Goal: Information Seeking & Learning: Learn about a topic

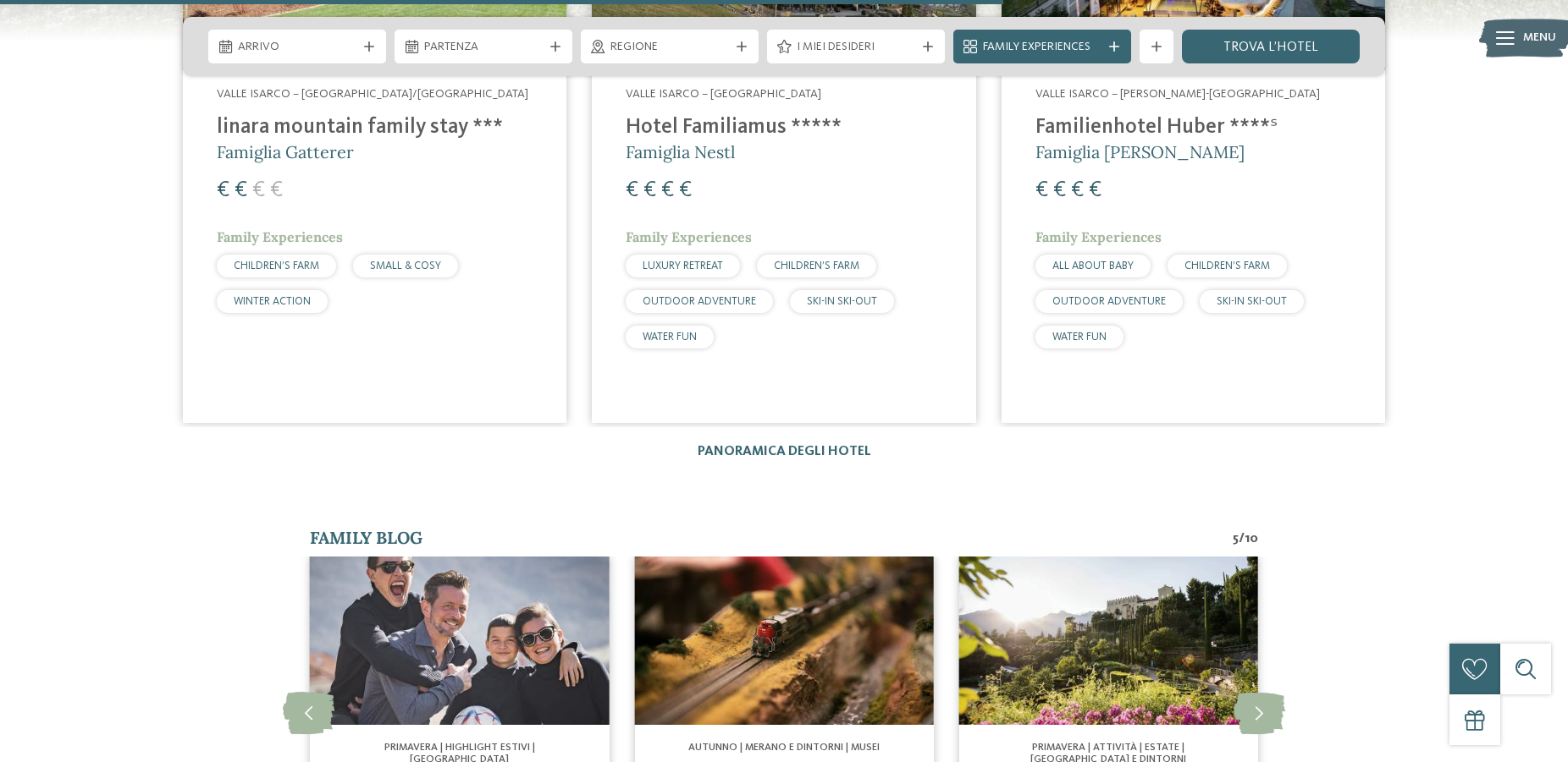
scroll to position [3538, 0]
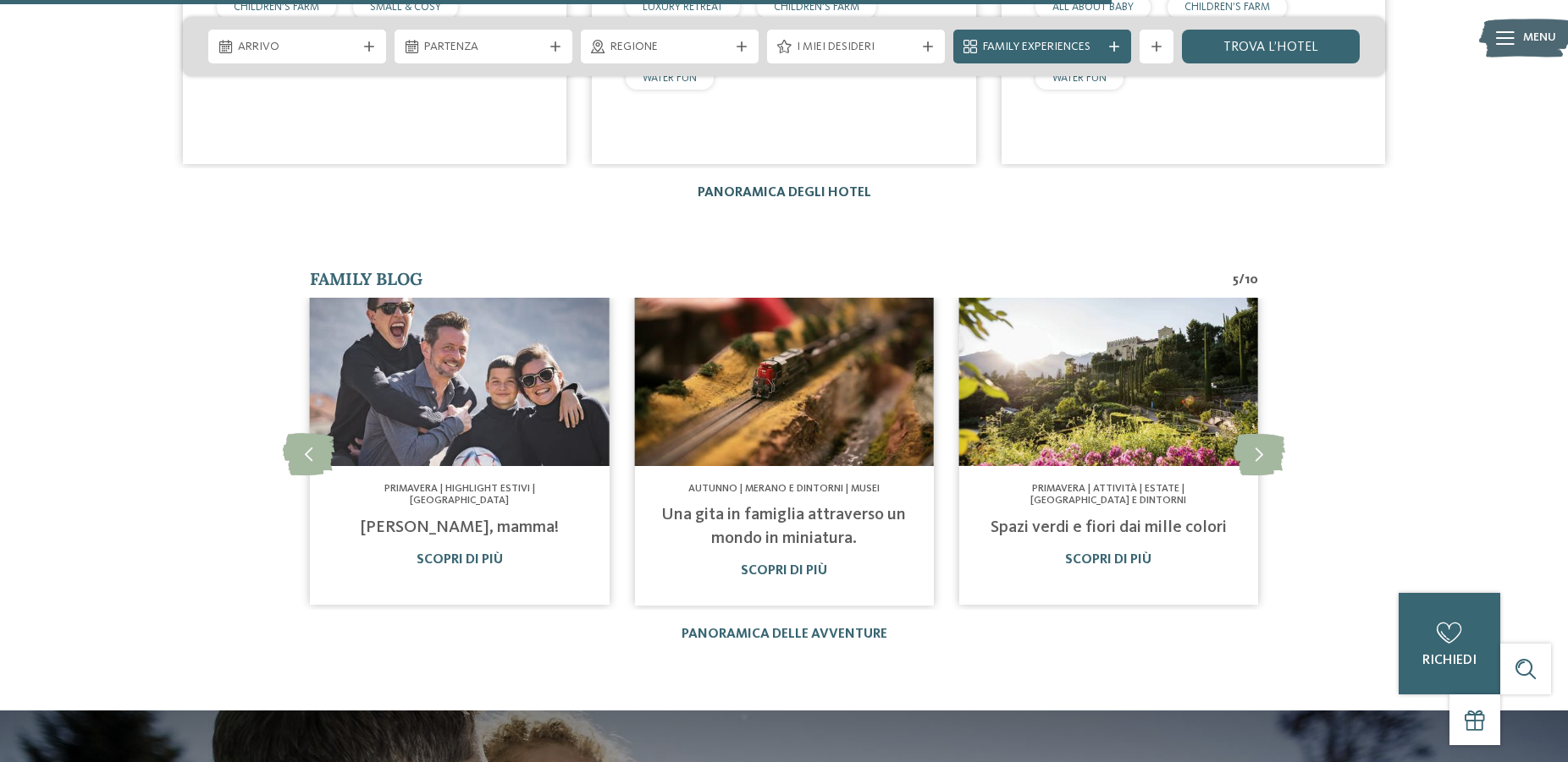
click at [866, 196] on link "Panoramica degli hotel" at bounding box center [784, 193] width 174 height 14
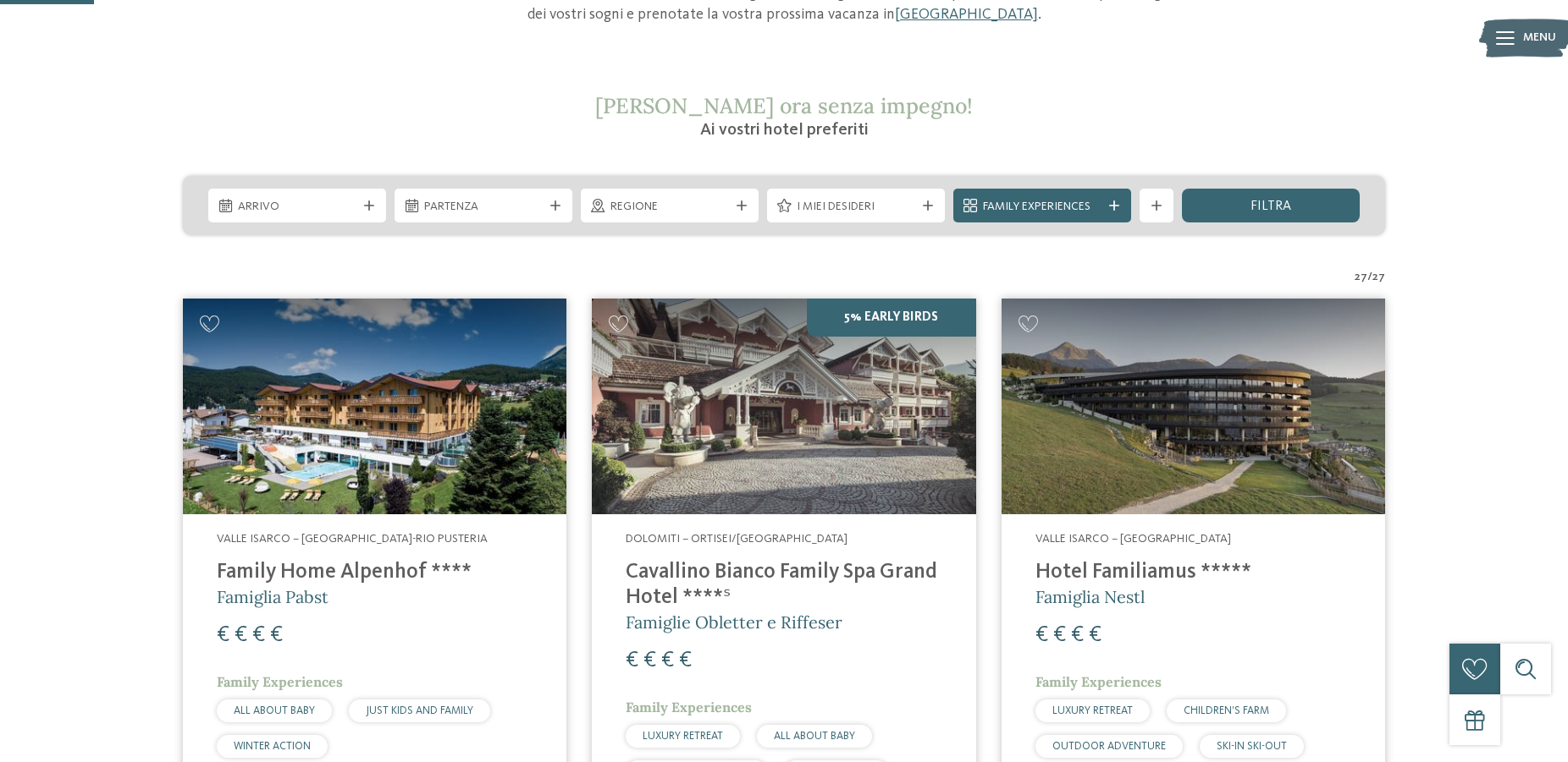
scroll to position [345, 0]
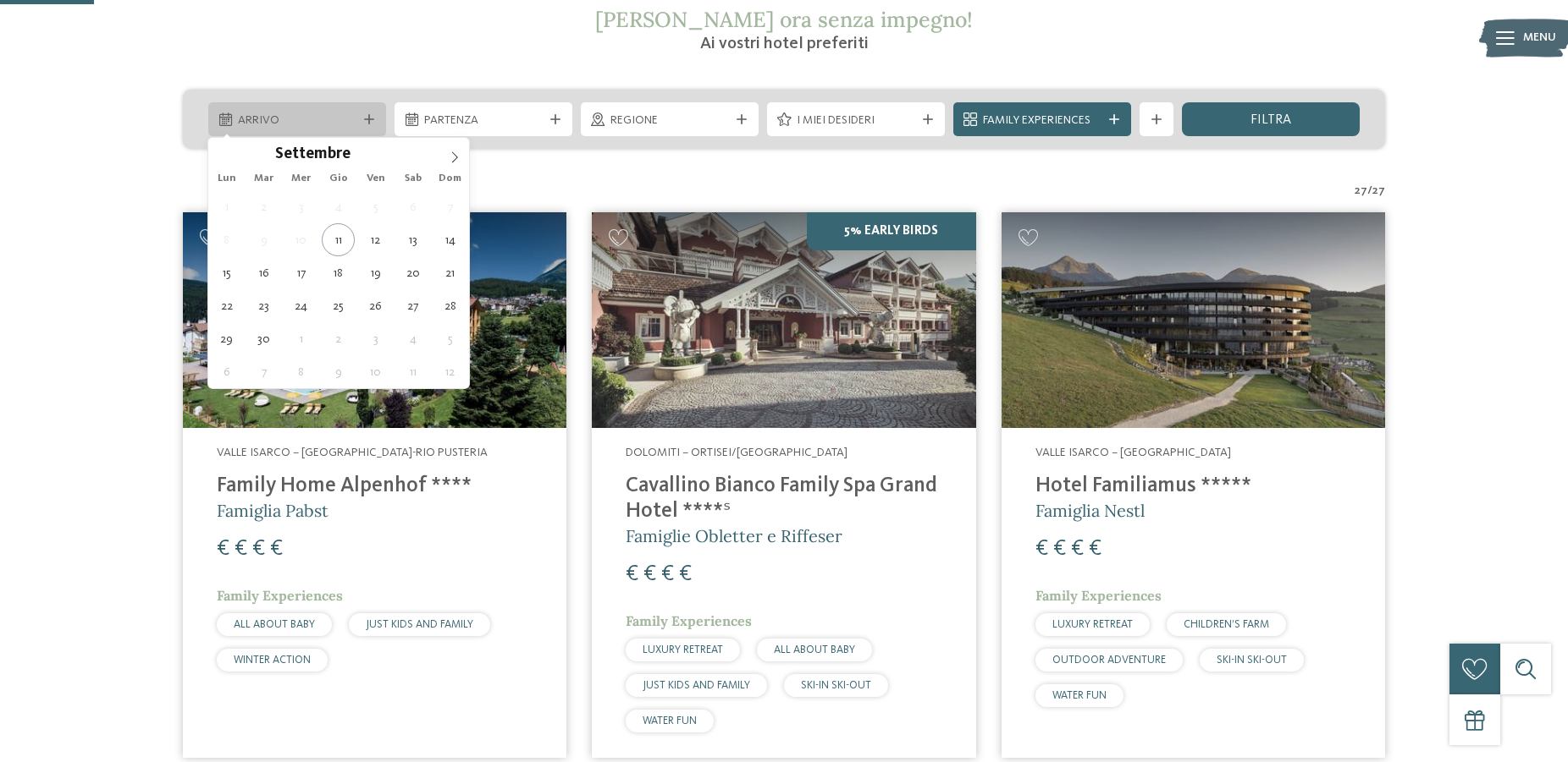
click at [361, 114] on div "Arrivo" at bounding box center [297, 119] width 178 height 34
click at [446, 159] on span at bounding box center [455, 152] width 29 height 29
type input "****"
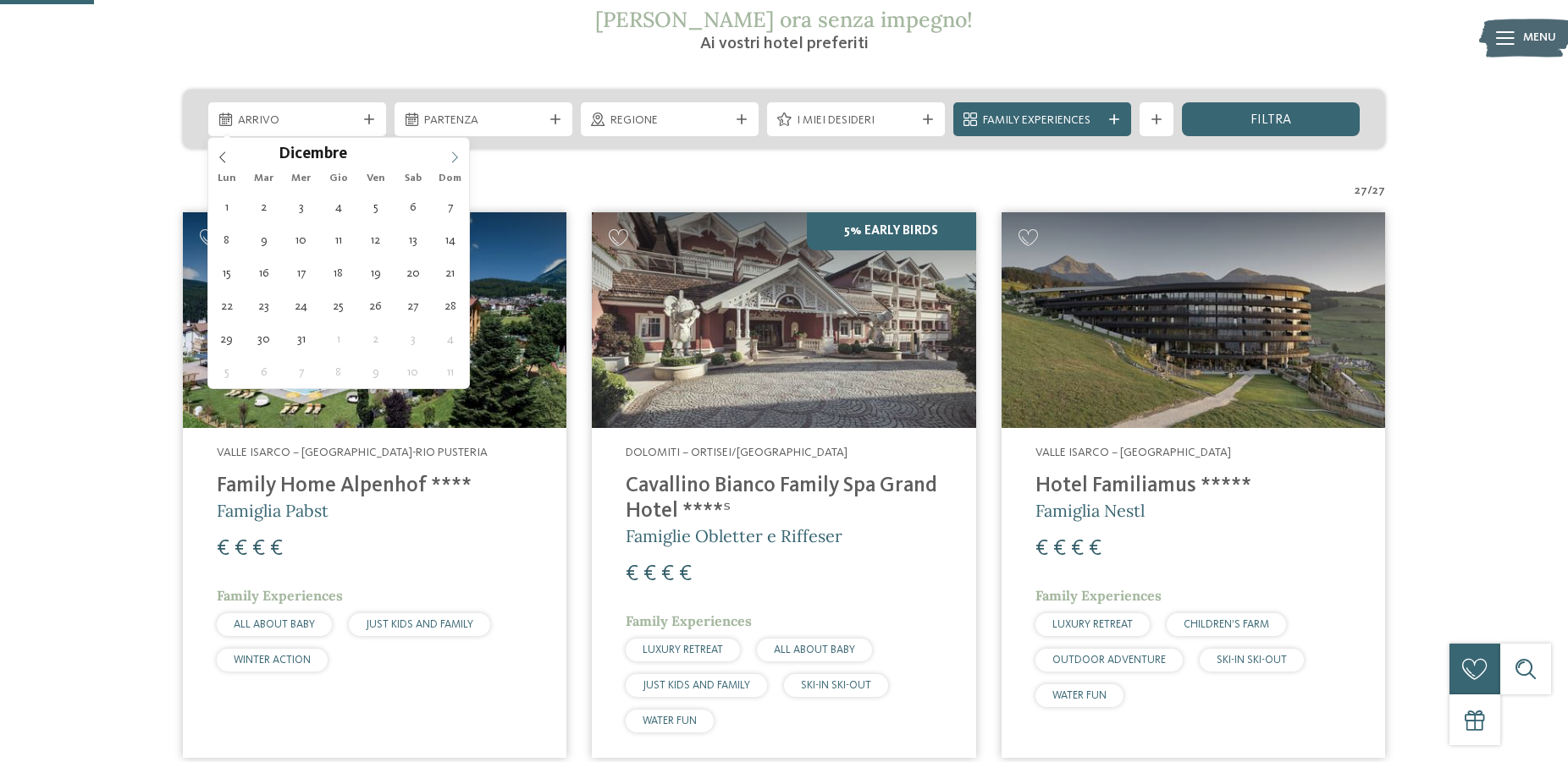
click at [446, 159] on span at bounding box center [455, 152] width 29 height 29
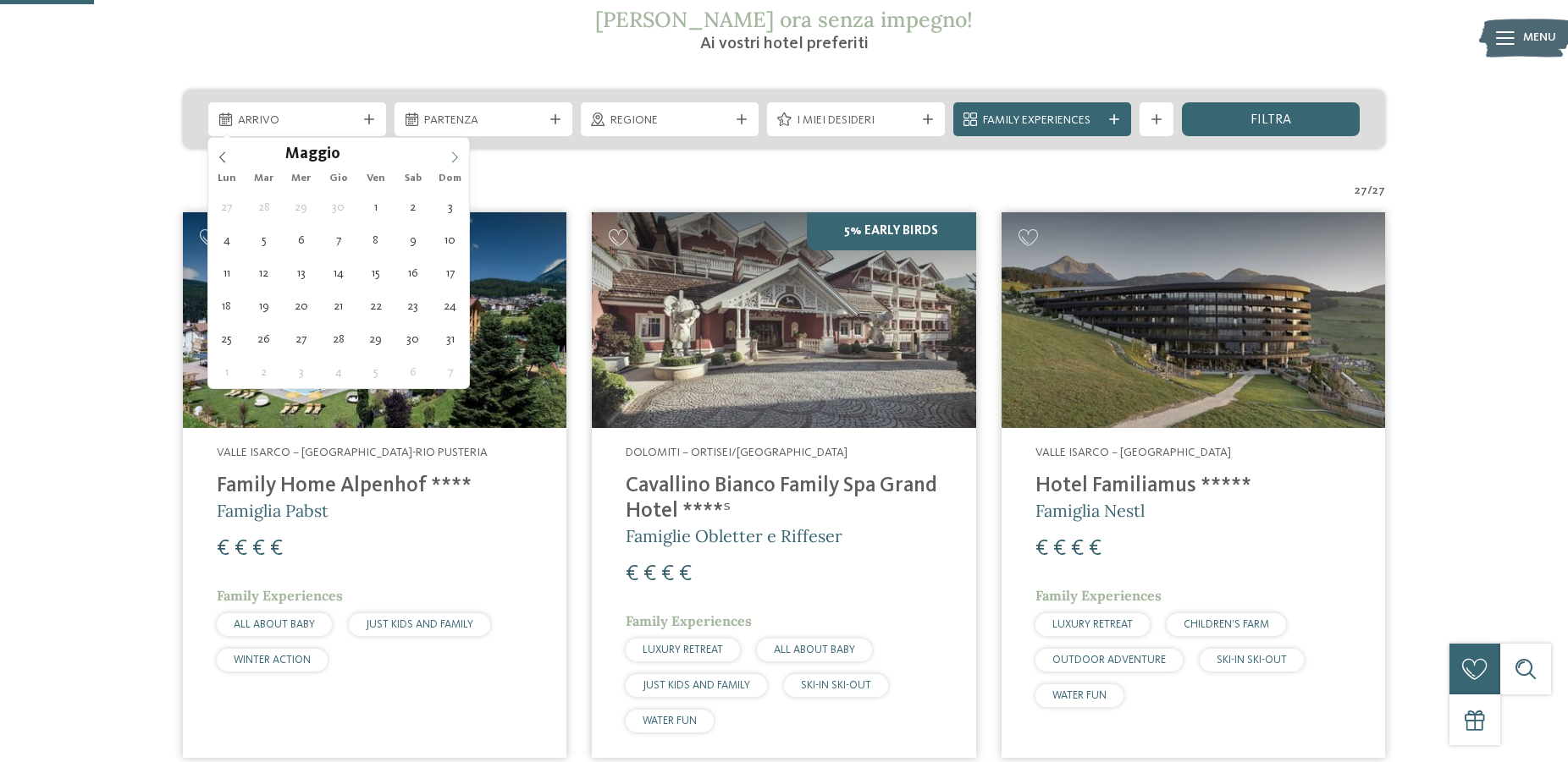
click at [446, 159] on span at bounding box center [455, 152] width 29 height 29
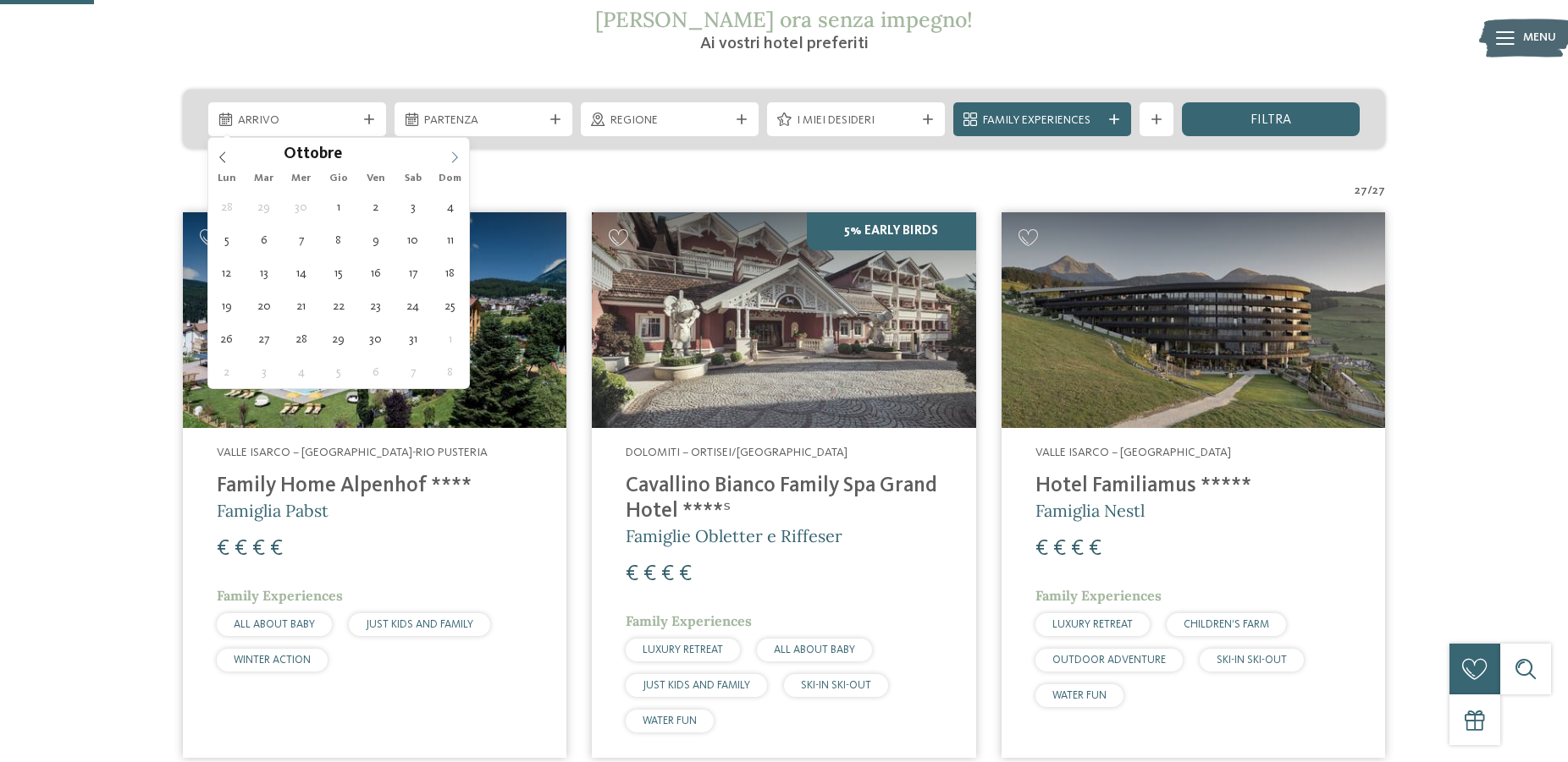
click at [446, 159] on span at bounding box center [455, 152] width 29 height 29
click at [221, 155] on icon at bounding box center [223, 157] width 12 height 12
type div "09.08.2026"
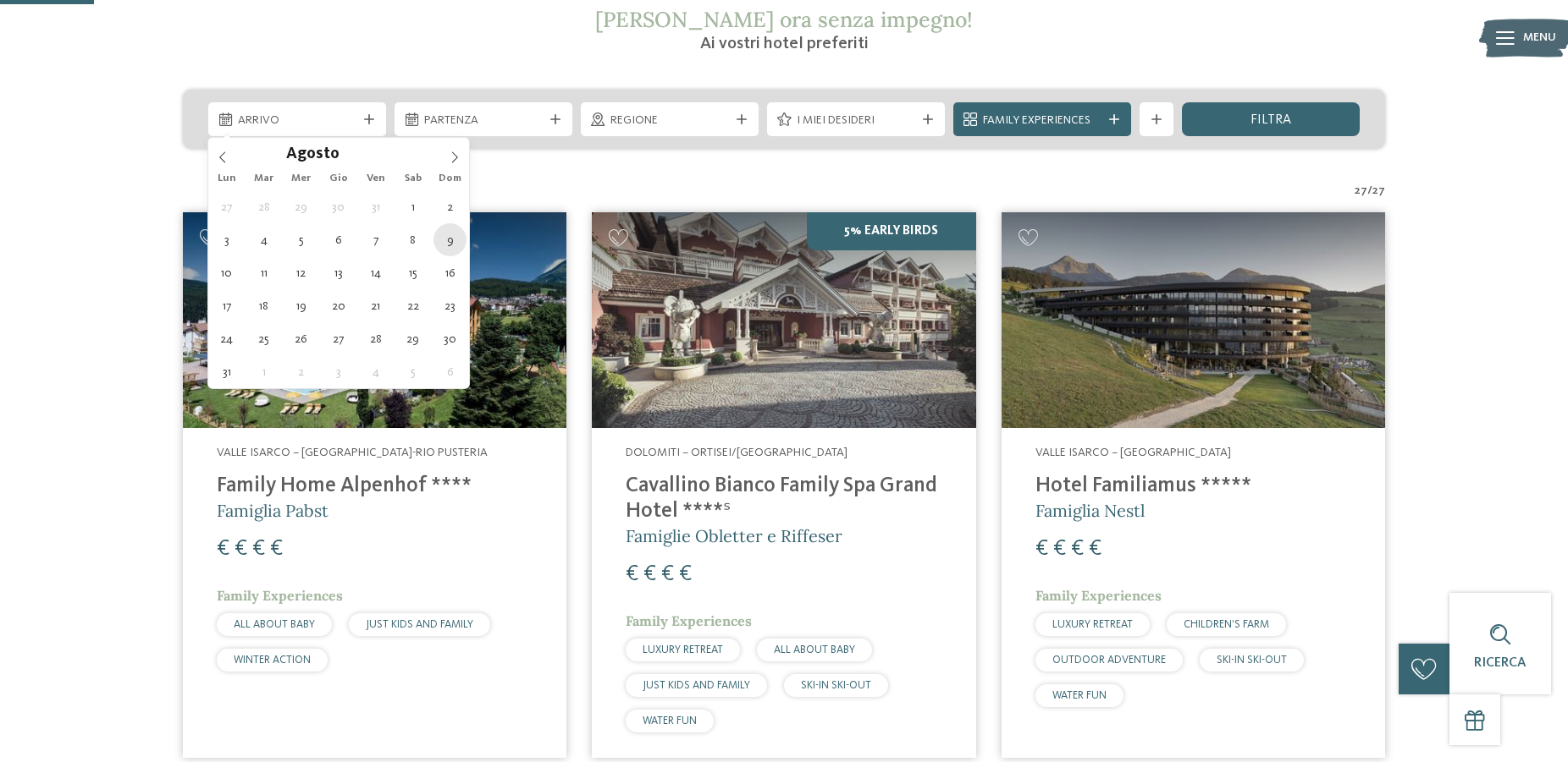
type input "****"
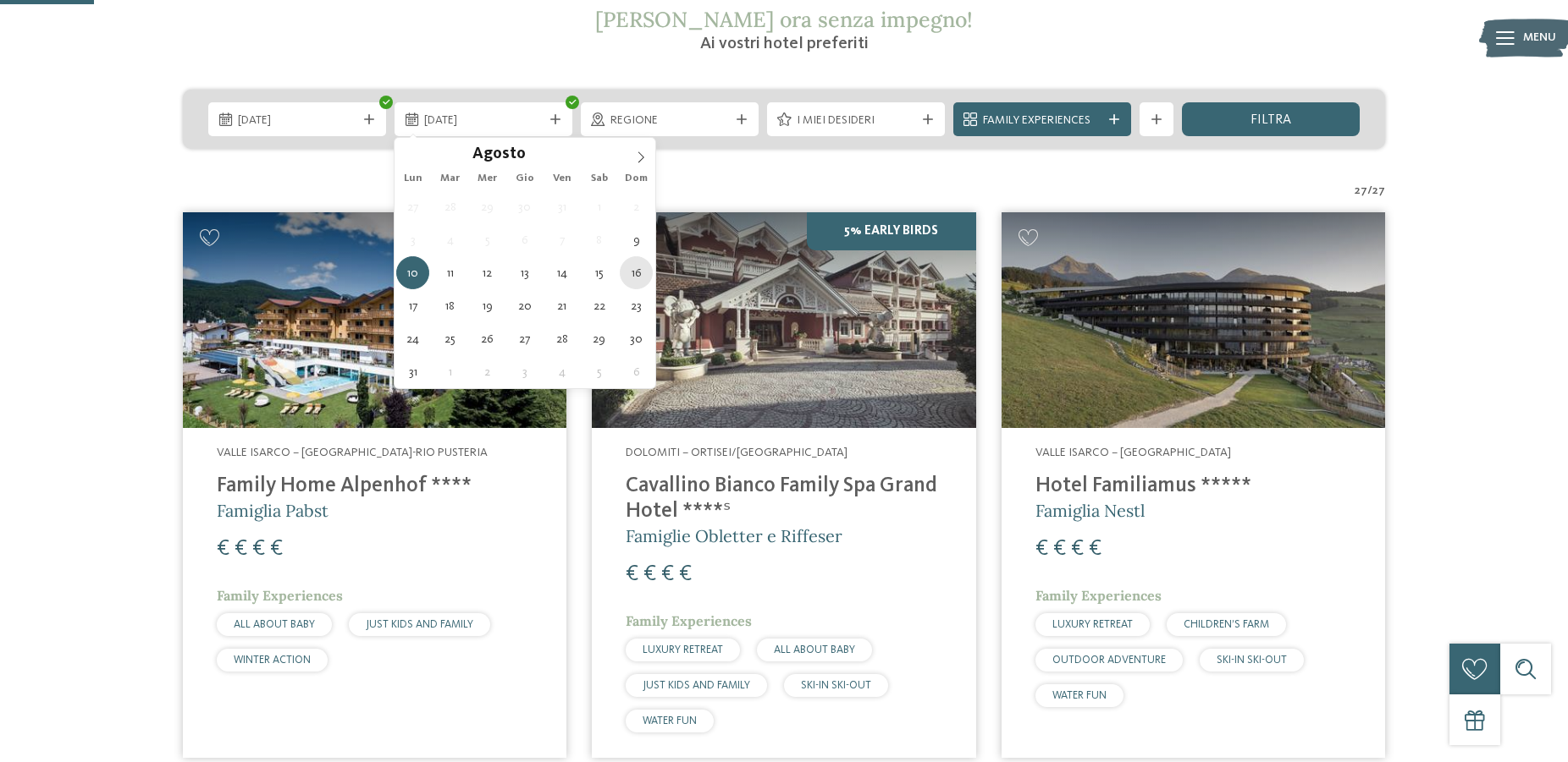
type div "16.08.2026"
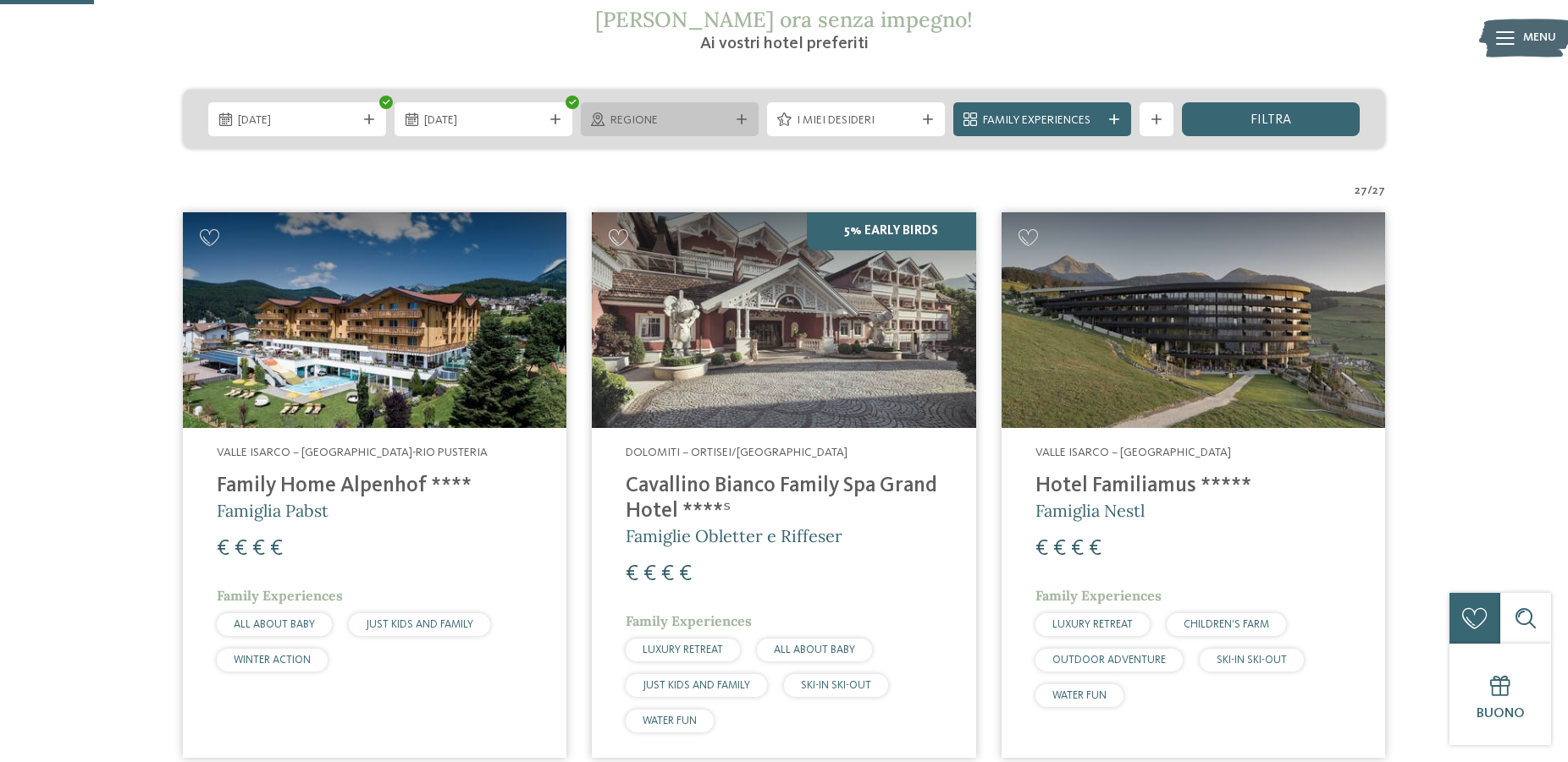
click at [734, 111] on div "Regione" at bounding box center [670, 119] width 178 height 34
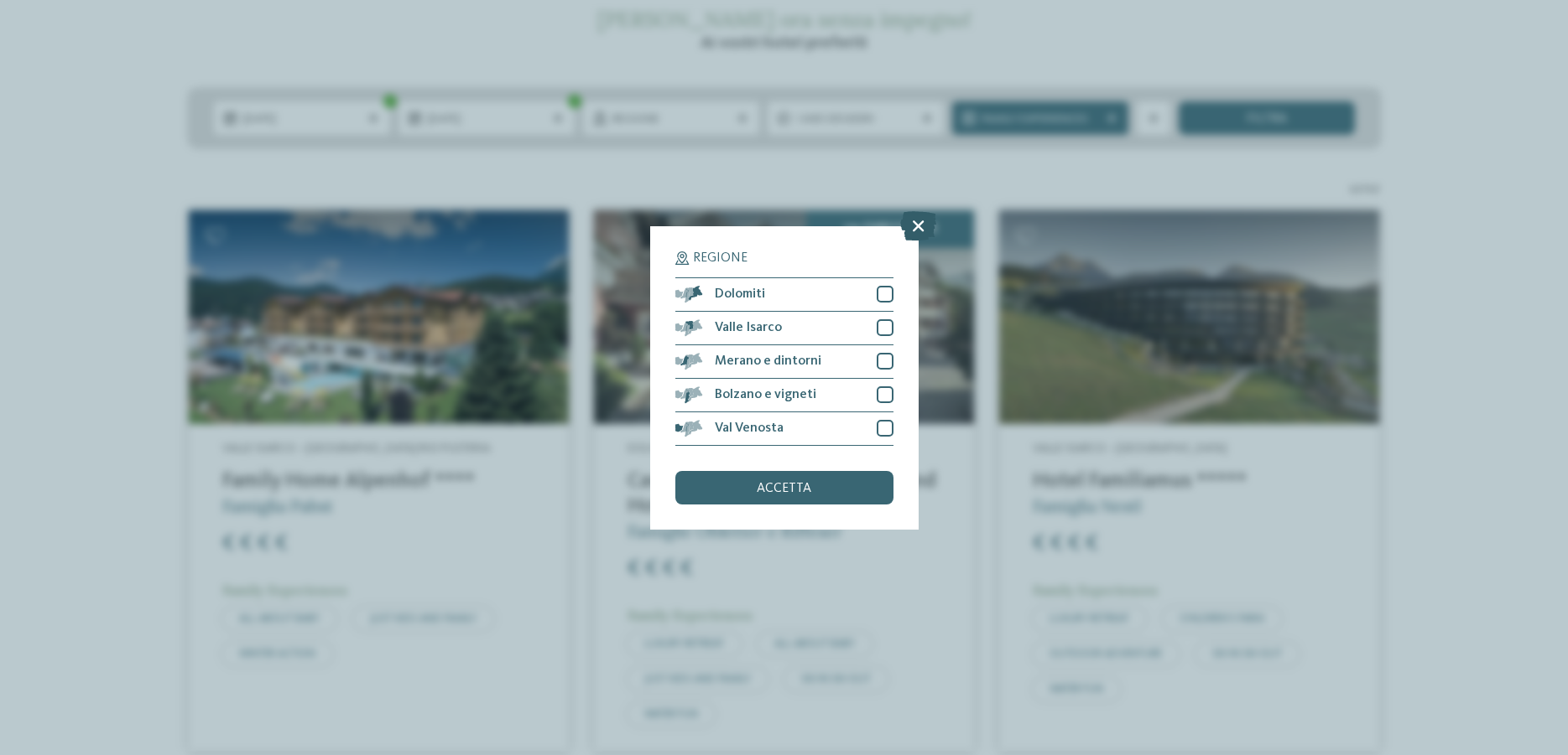
click at [912, 220] on icon at bounding box center [917, 225] width 36 height 29
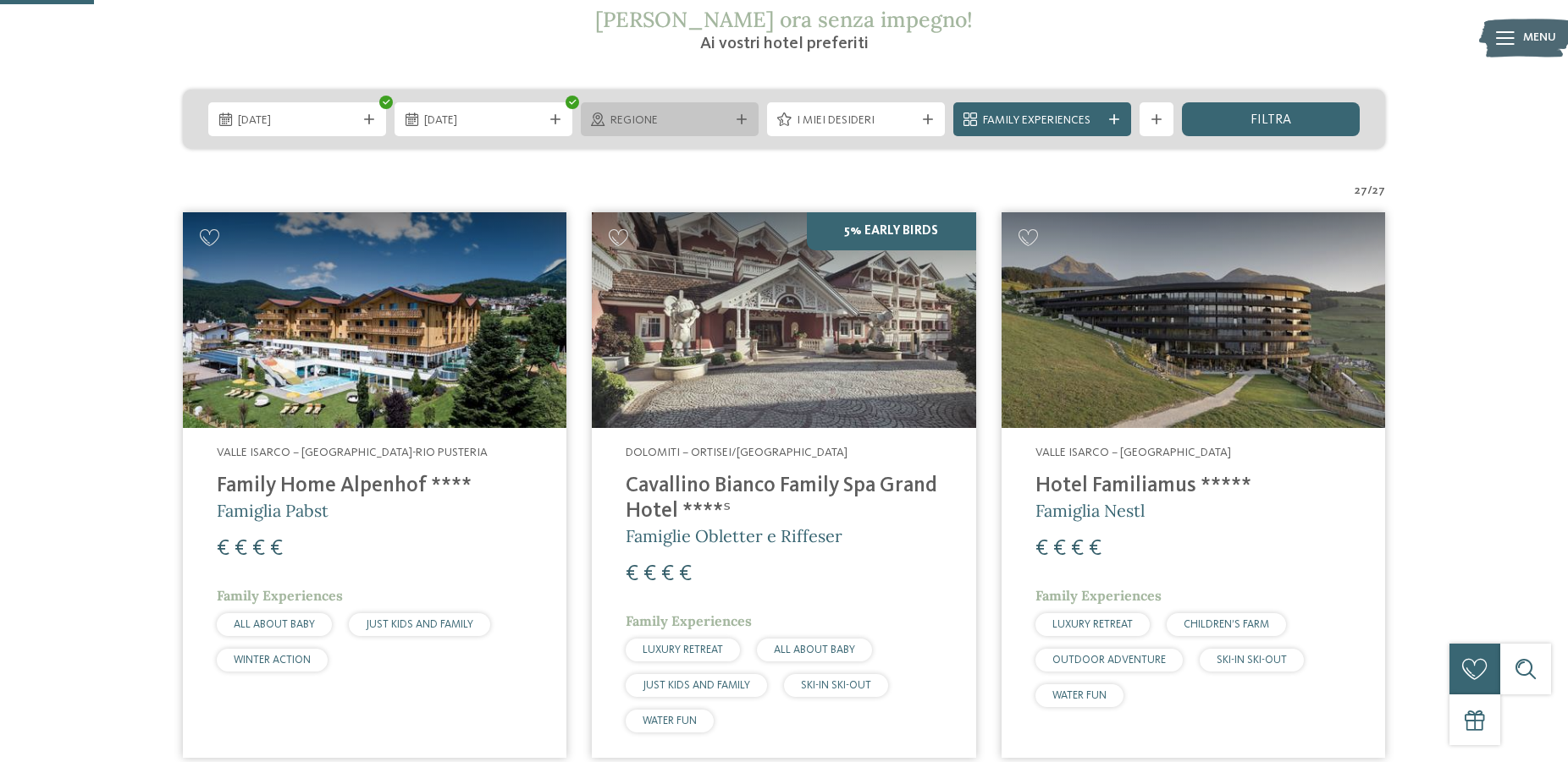
click at [747, 120] on div at bounding box center [741, 119] width 17 height 10
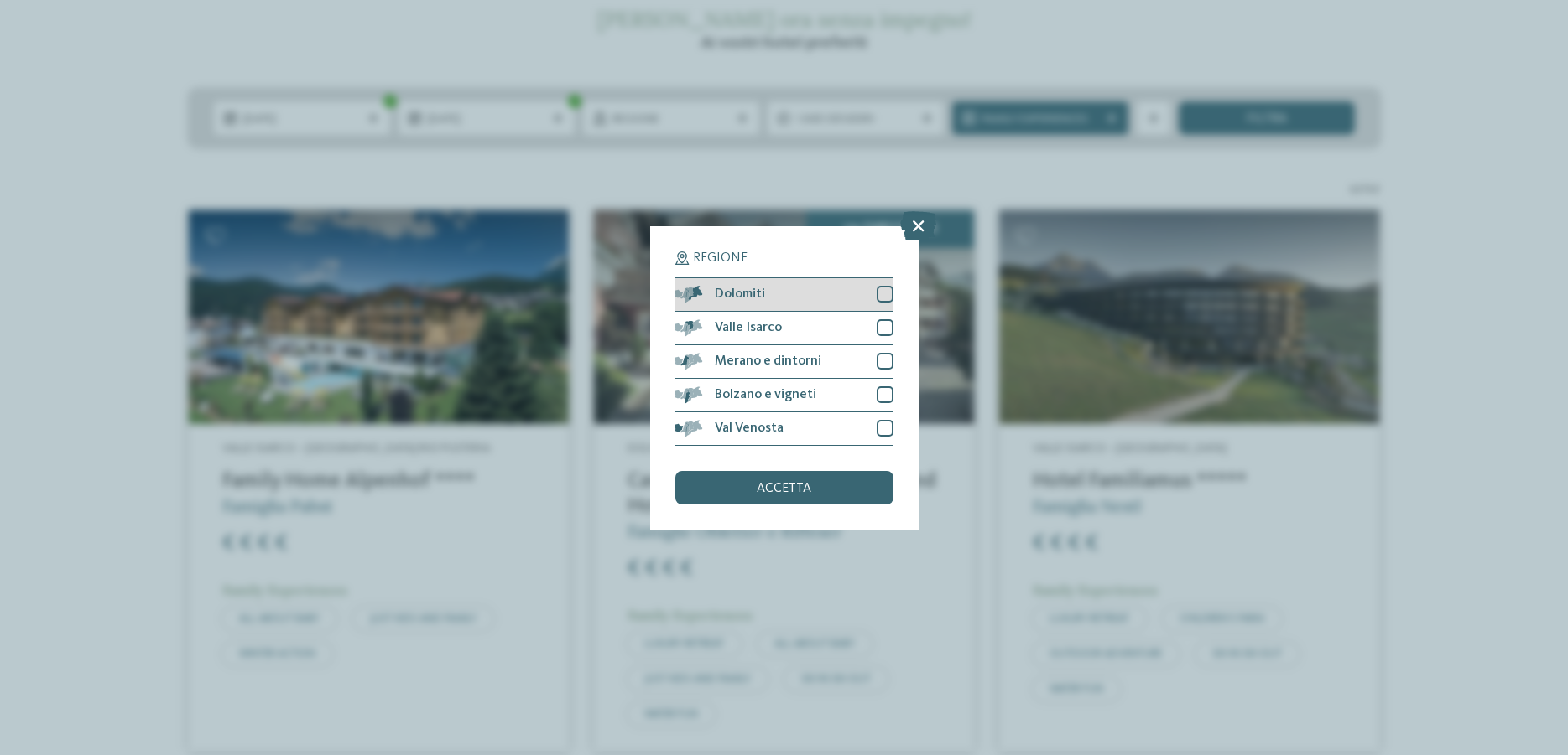
click at [879, 298] on div at bounding box center [885, 294] width 17 height 17
click at [883, 324] on div at bounding box center [885, 328] width 17 height 17
click at [881, 362] on div at bounding box center [885, 362] width 17 height 17
click at [886, 395] on div at bounding box center [885, 395] width 17 height 17
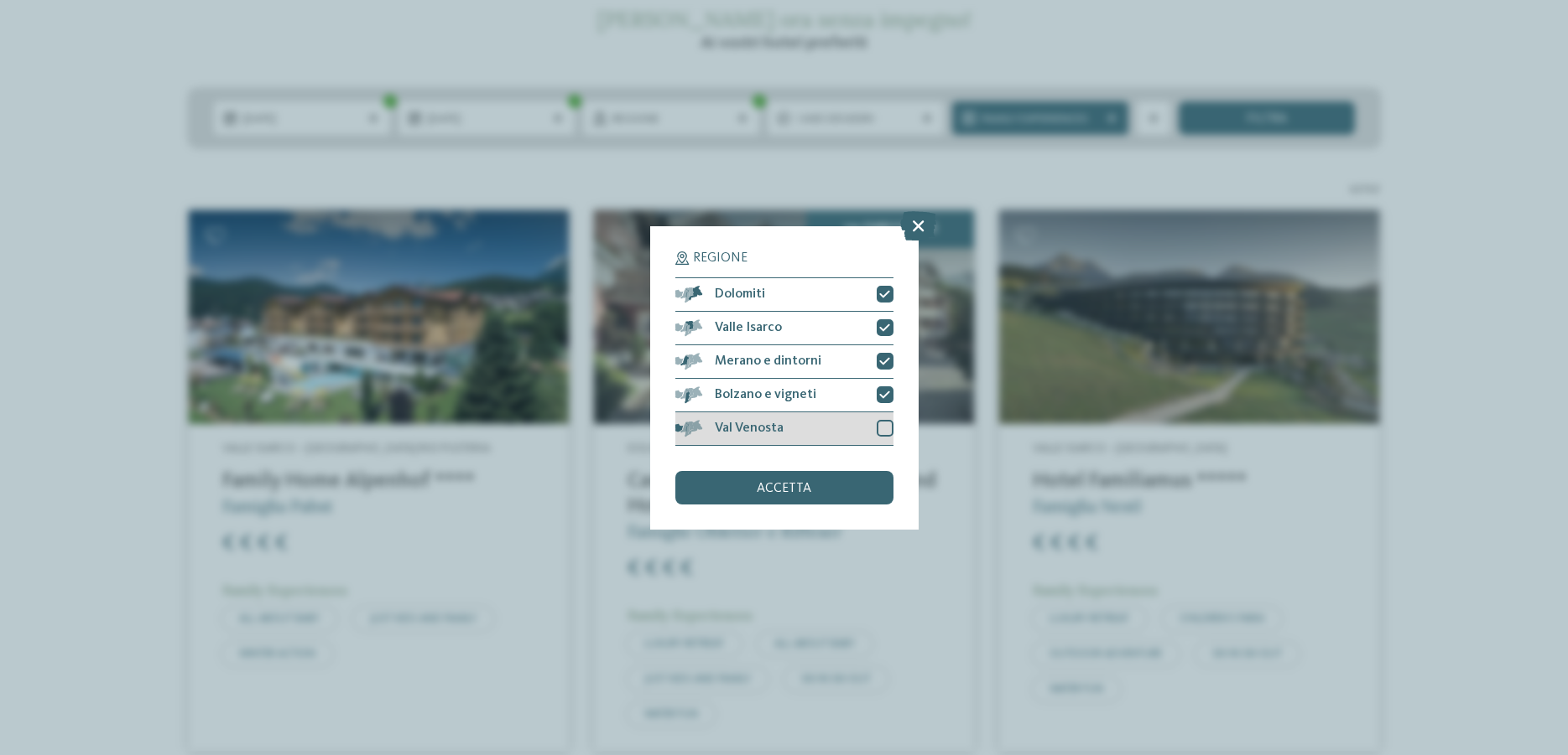
click at [887, 433] on div at bounding box center [885, 429] width 17 height 17
click at [837, 501] on div "accetta" at bounding box center [784, 488] width 218 height 34
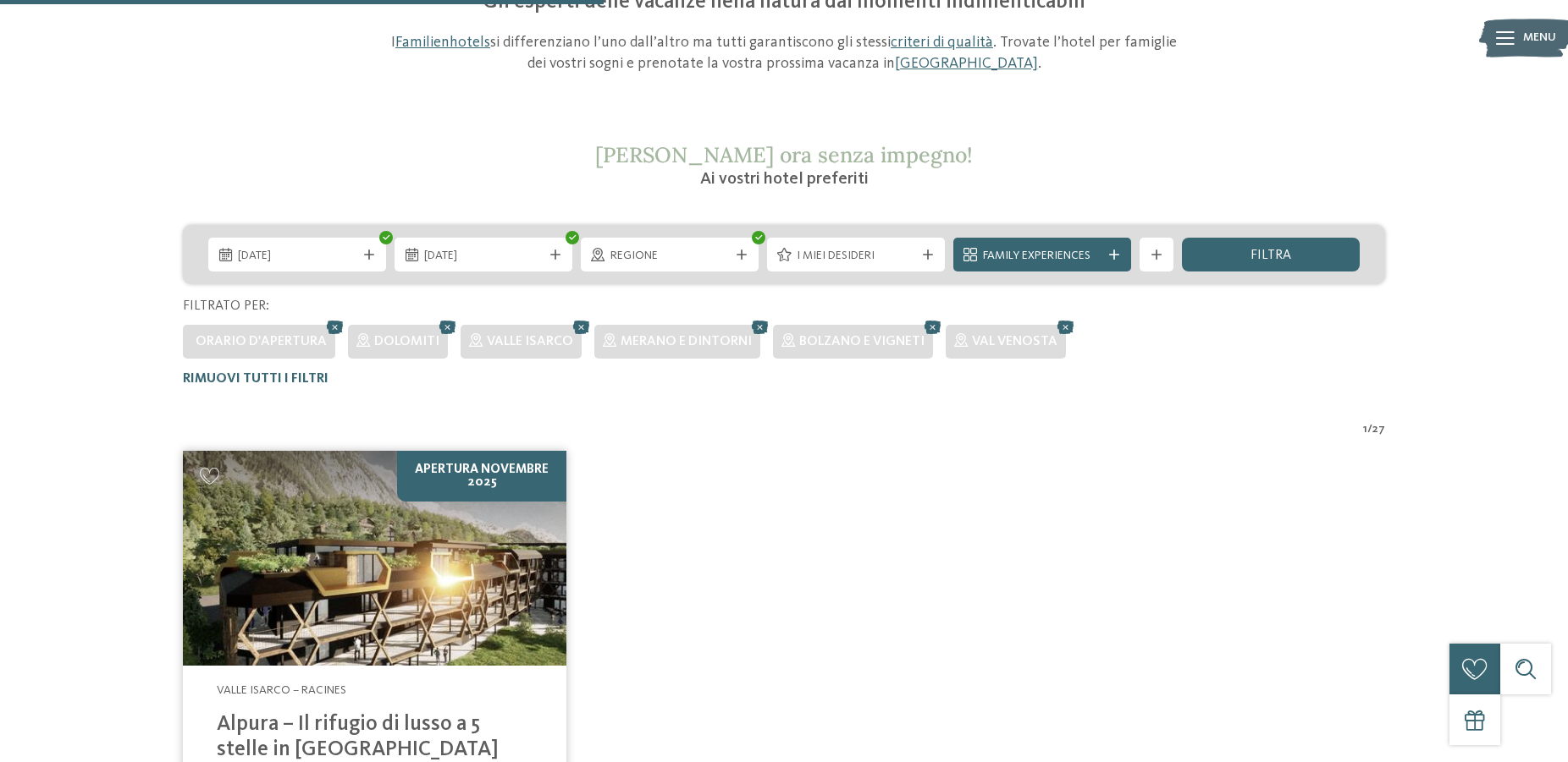
scroll to position [124, 0]
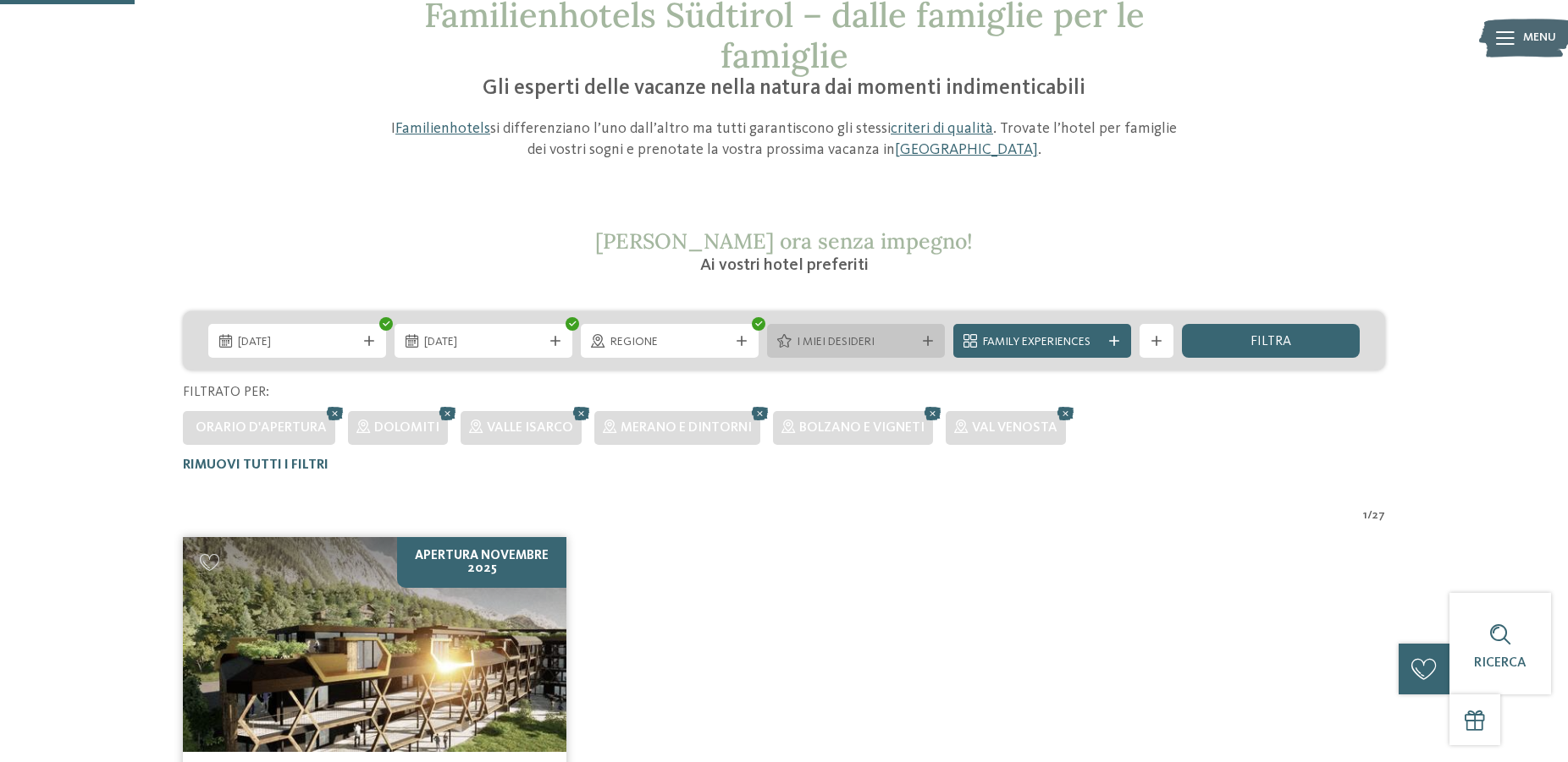
click at [920, 337] on div at bounding box center [928, 341] width 17 height 10
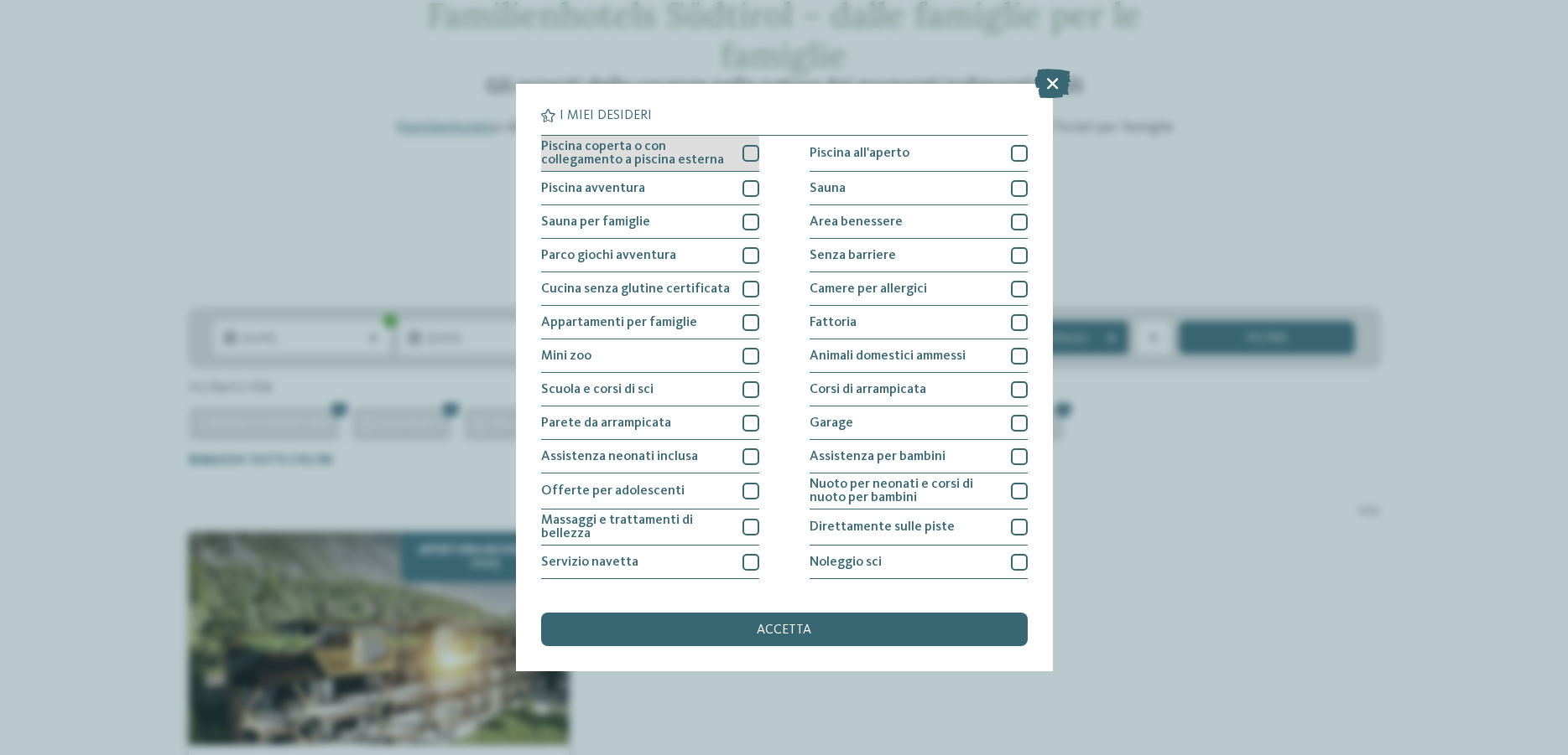
click at [745, 154] on div at bounding box center [750, 154] width 17 height 17
click at [1051, 80] on icon at bounding box center [1052, 83] width 36 height 29
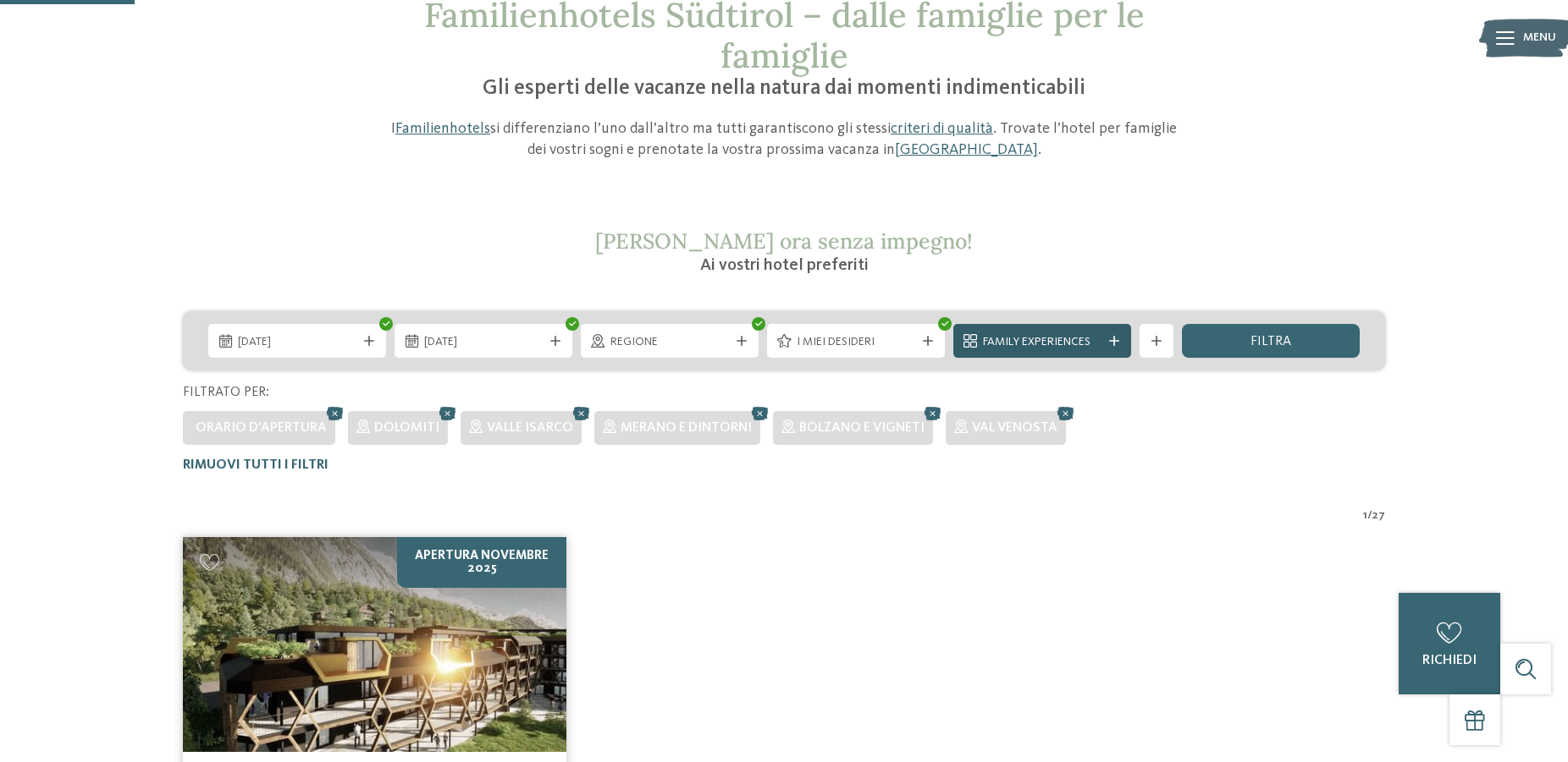
click at [1054, 334] on div "Family Experiences" at bounding box center [1042, 342] width 127 height 19
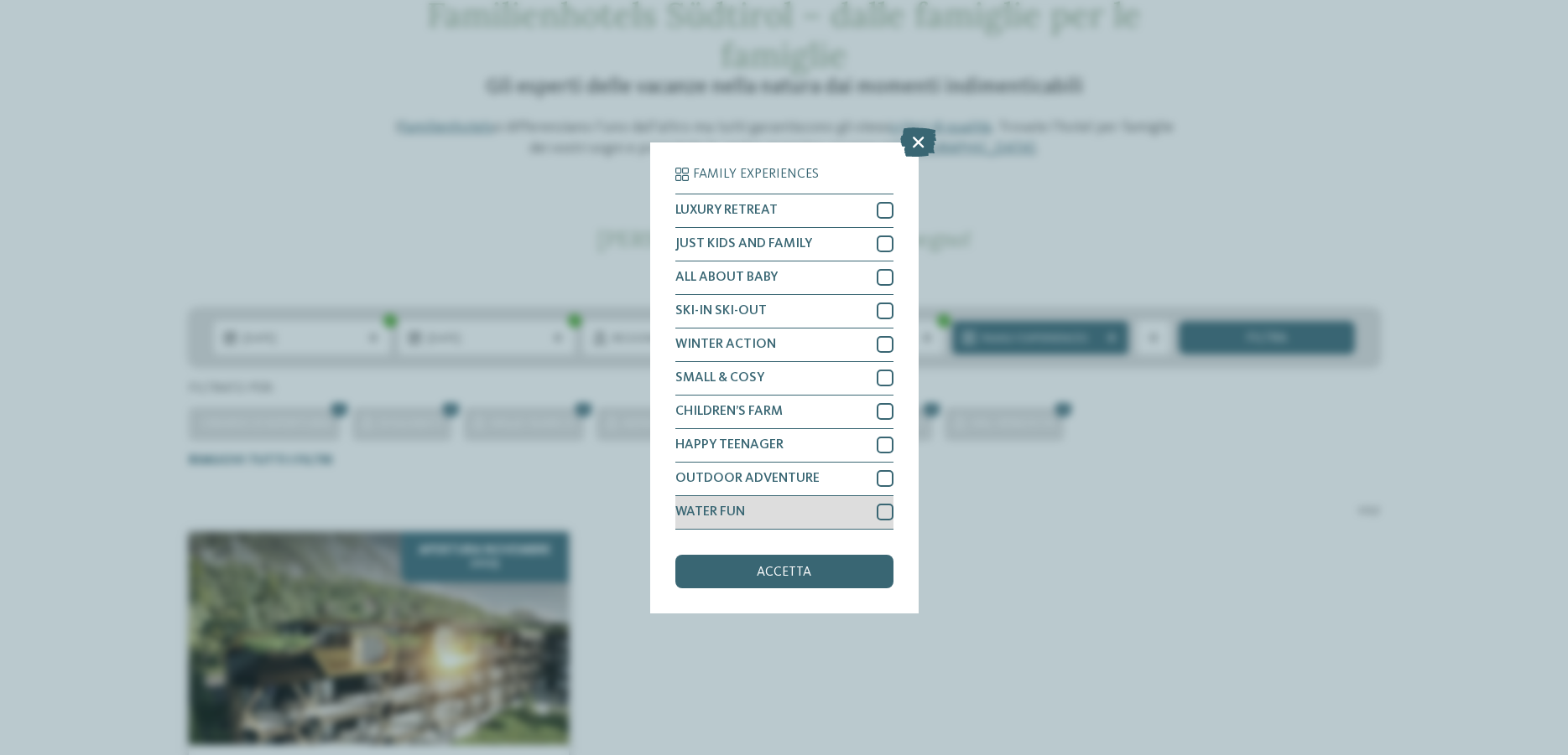
click at [888, 514] on div at bounding box center [885, 513] width 17 height 17
click at [860, 574] on div "accetta" at bounding box center [784, 572] width 218 height 34
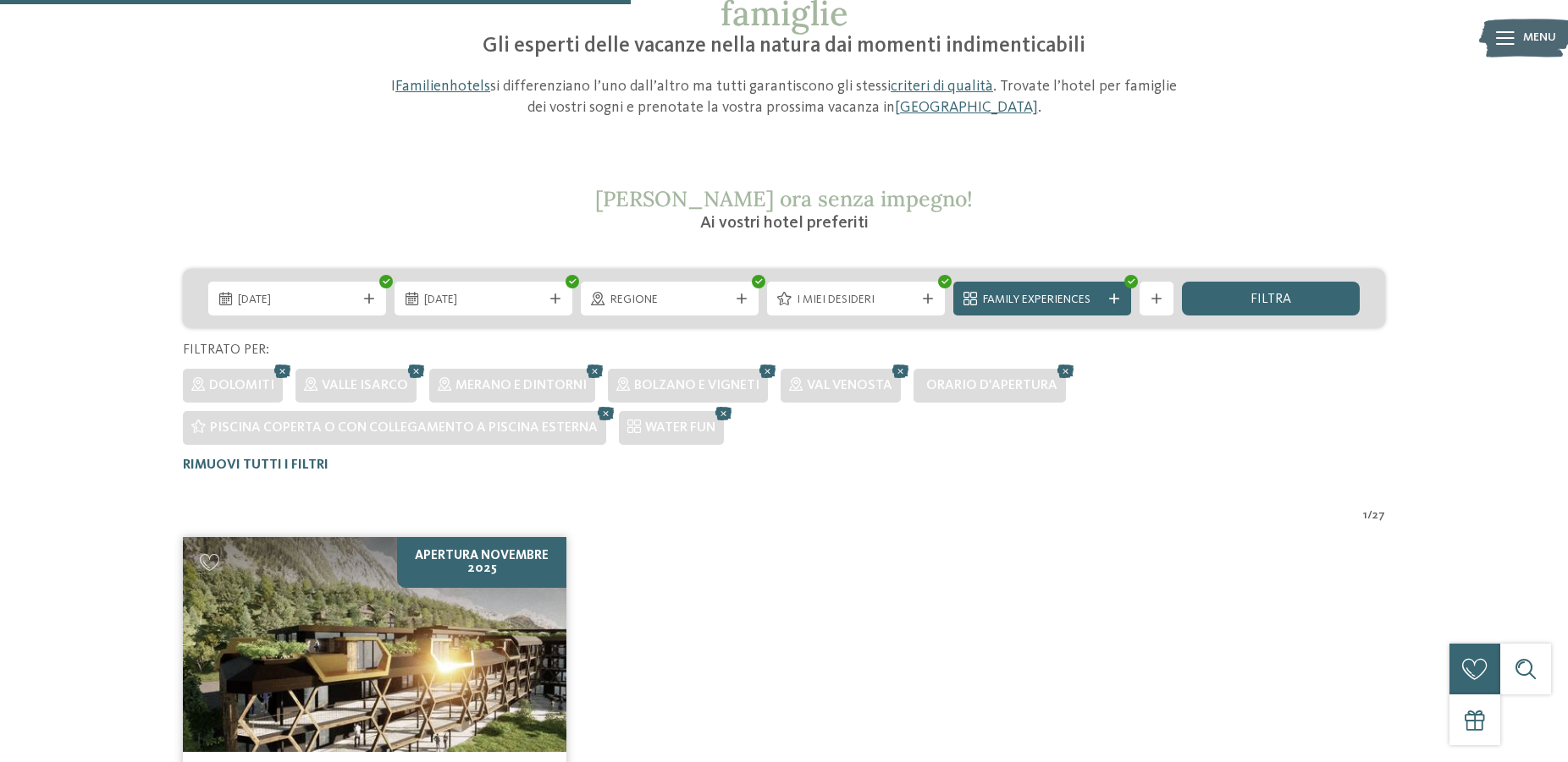
scroll to position [80, 0]
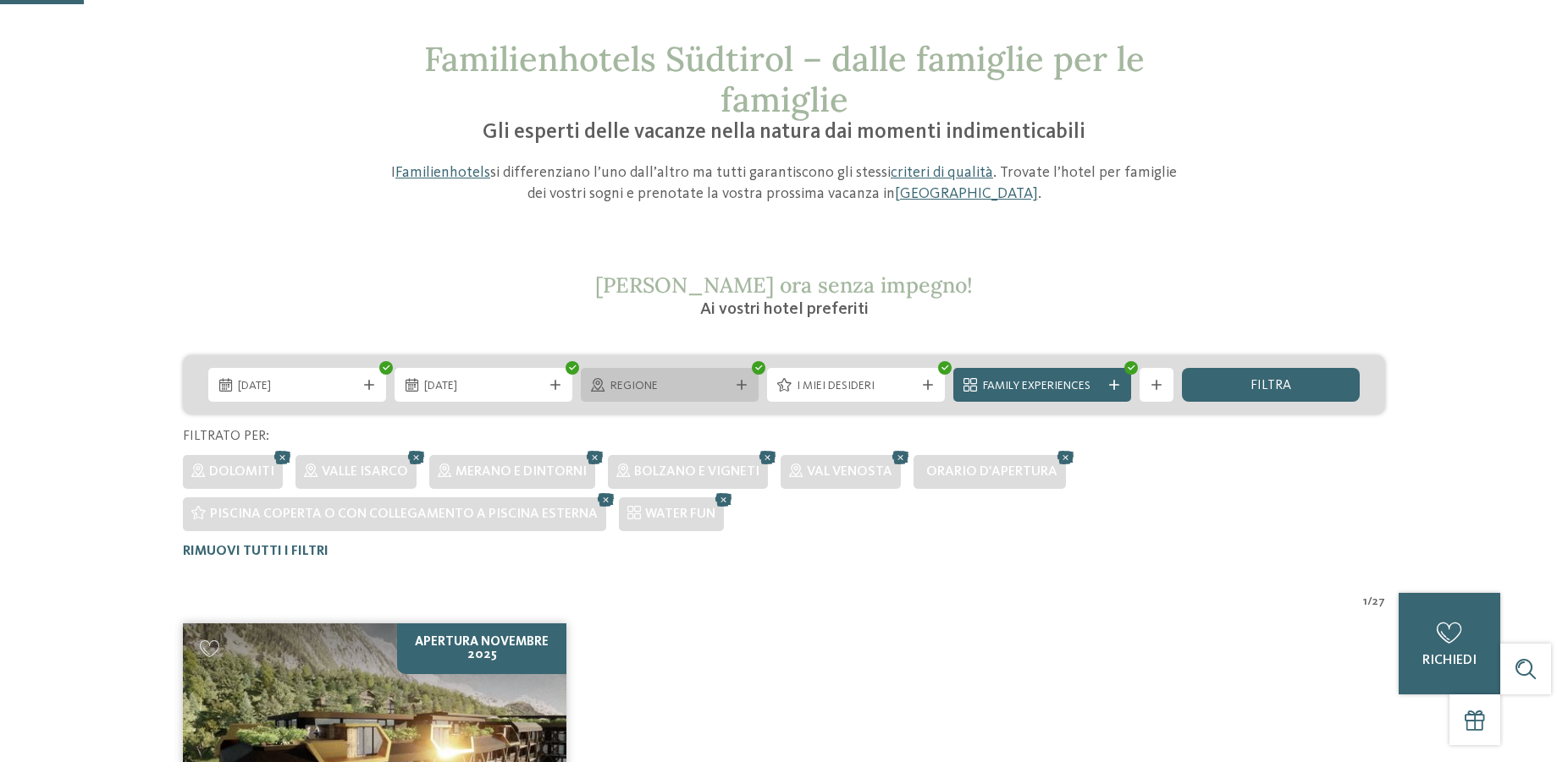
click at [743, 379] on div "Regione" at bounding box center [670, 385] width 178 height 34
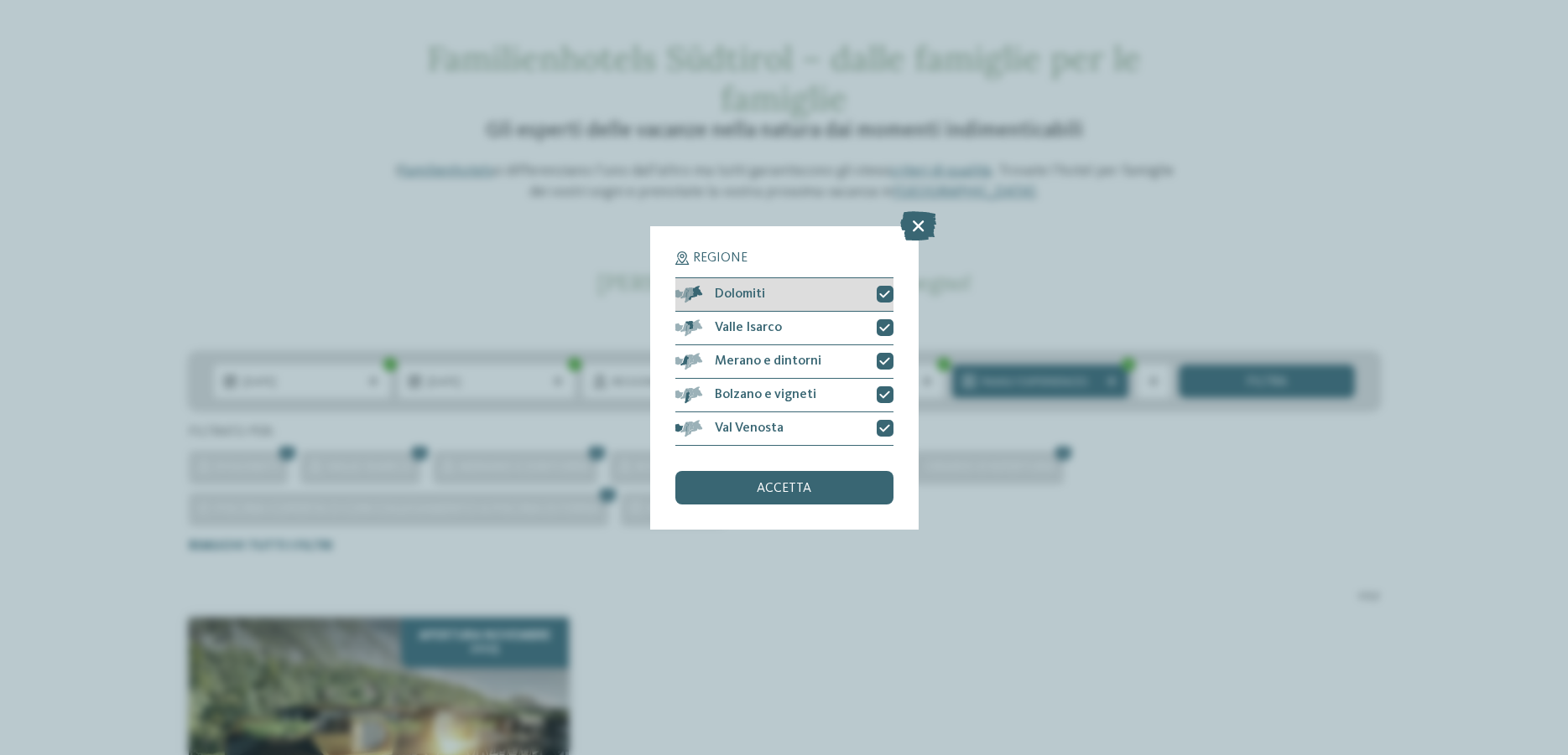
click at [880, 300] on div at bounding box center [885, 294] width 17 height 17
click at [891, 325] on div at bounding box center [885, 328] width 17 height 17
click at [886, 358] on icon at bounding box center [884, 362] width 11 height 10
click at [886, 392] on icon at bounding box center [884, 395] width 11 height 10
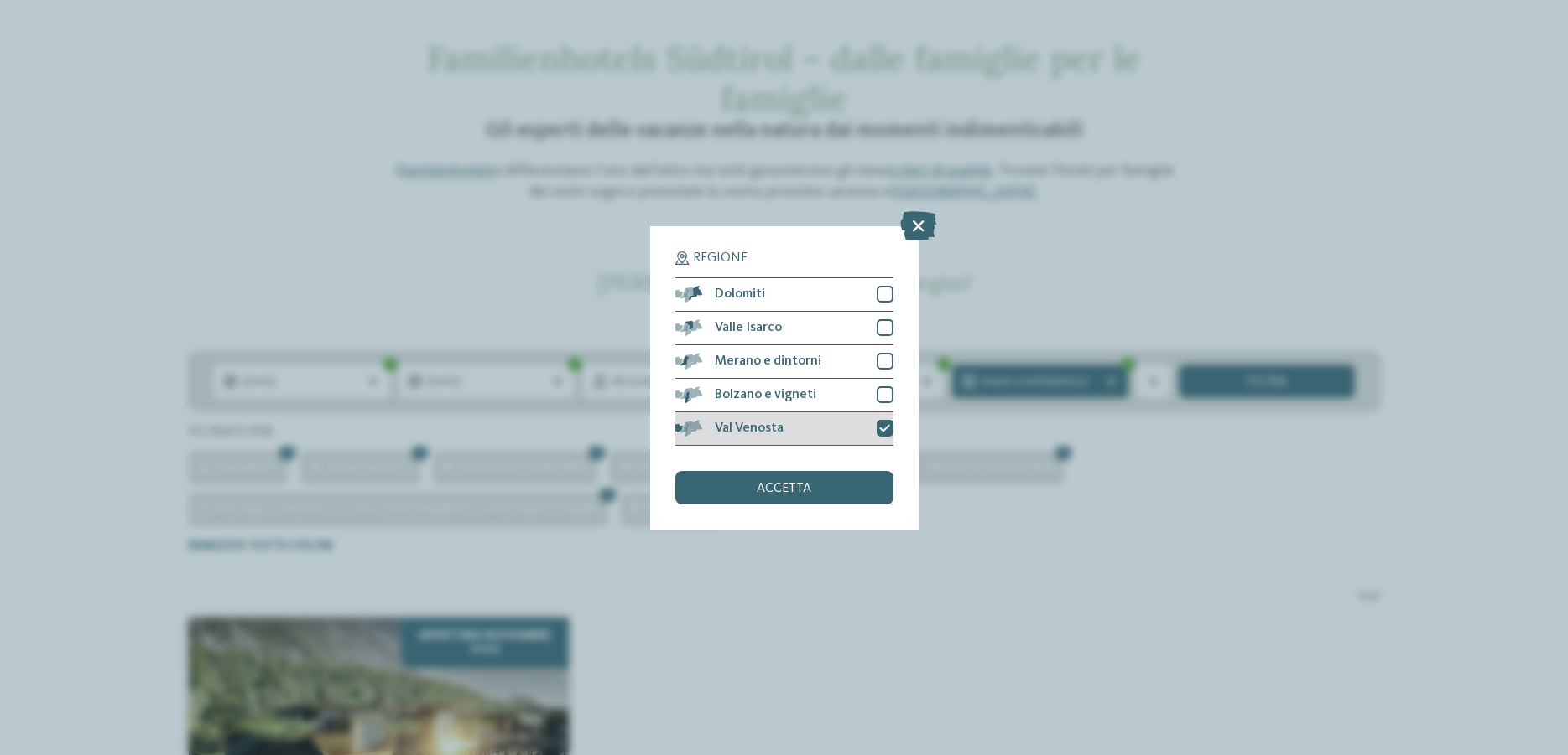
click at [886, 429] on icon at bounding box center [884, 429] width 11 height 10
click at [845, 477] on div "accetta" at bounding box center [784, 488] width 218 height 34
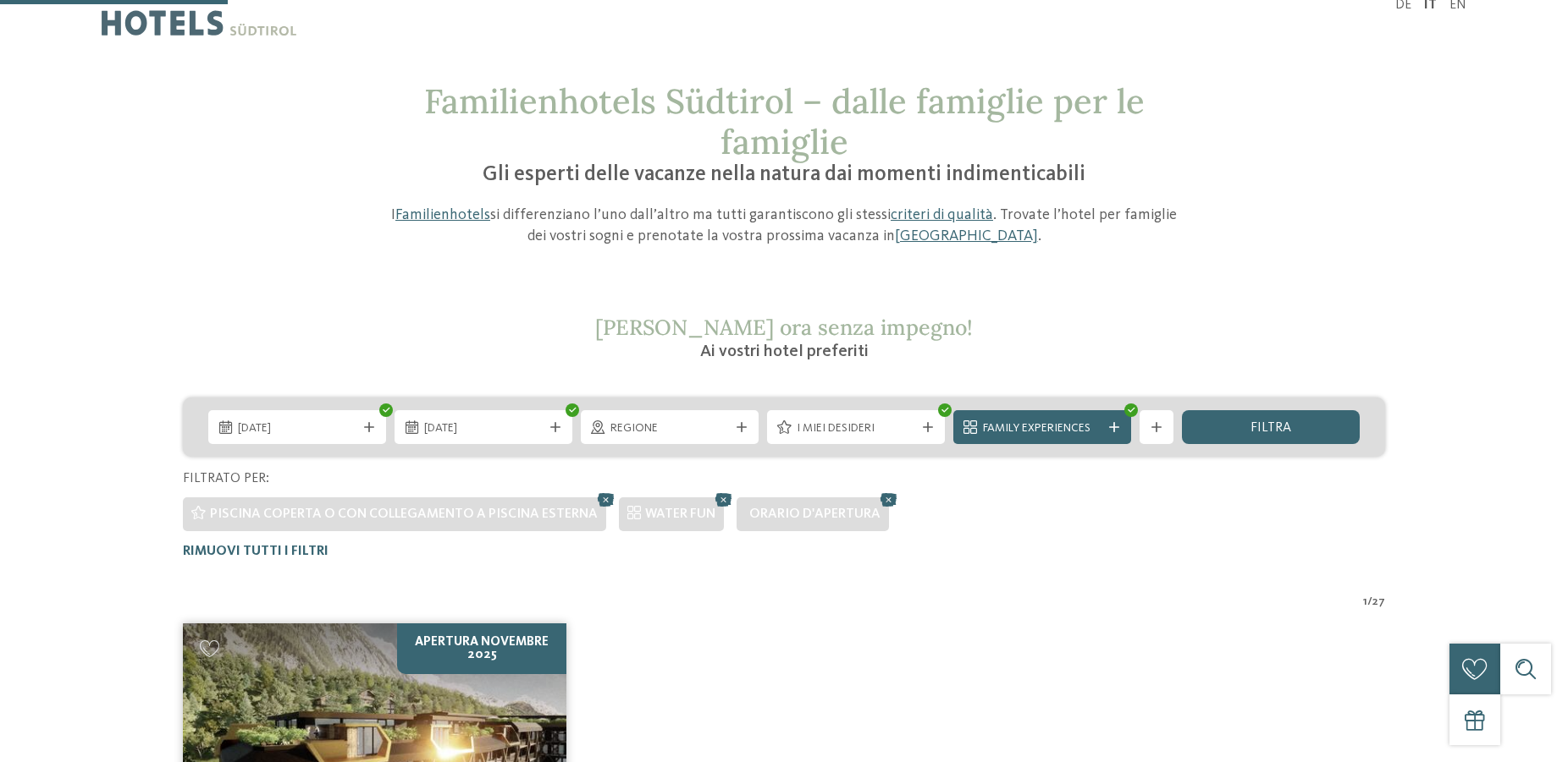
scroll to position [383, 0]
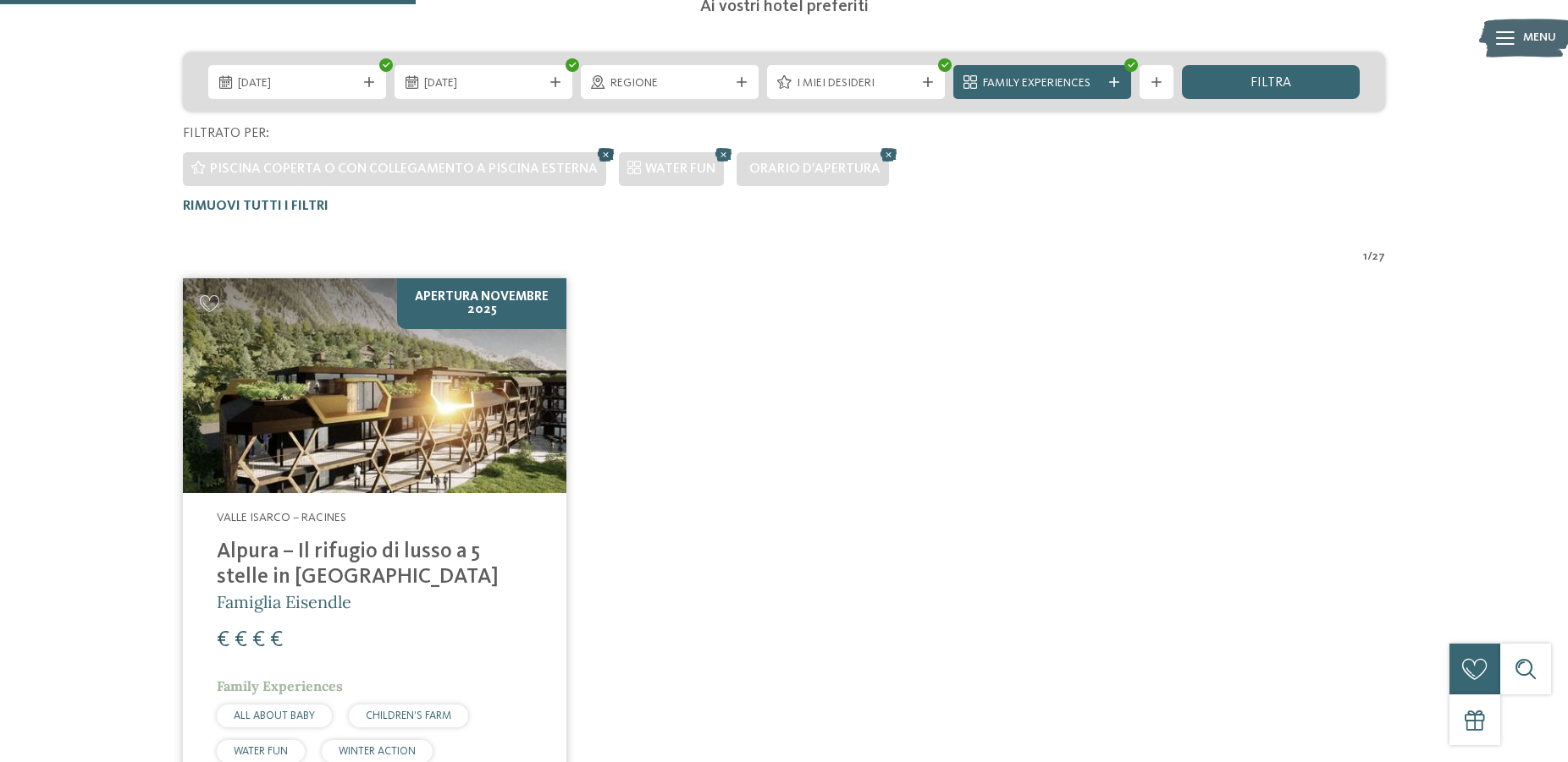
click at [601, 152] on icon at bounding box center [607, 155] width 25 height 22
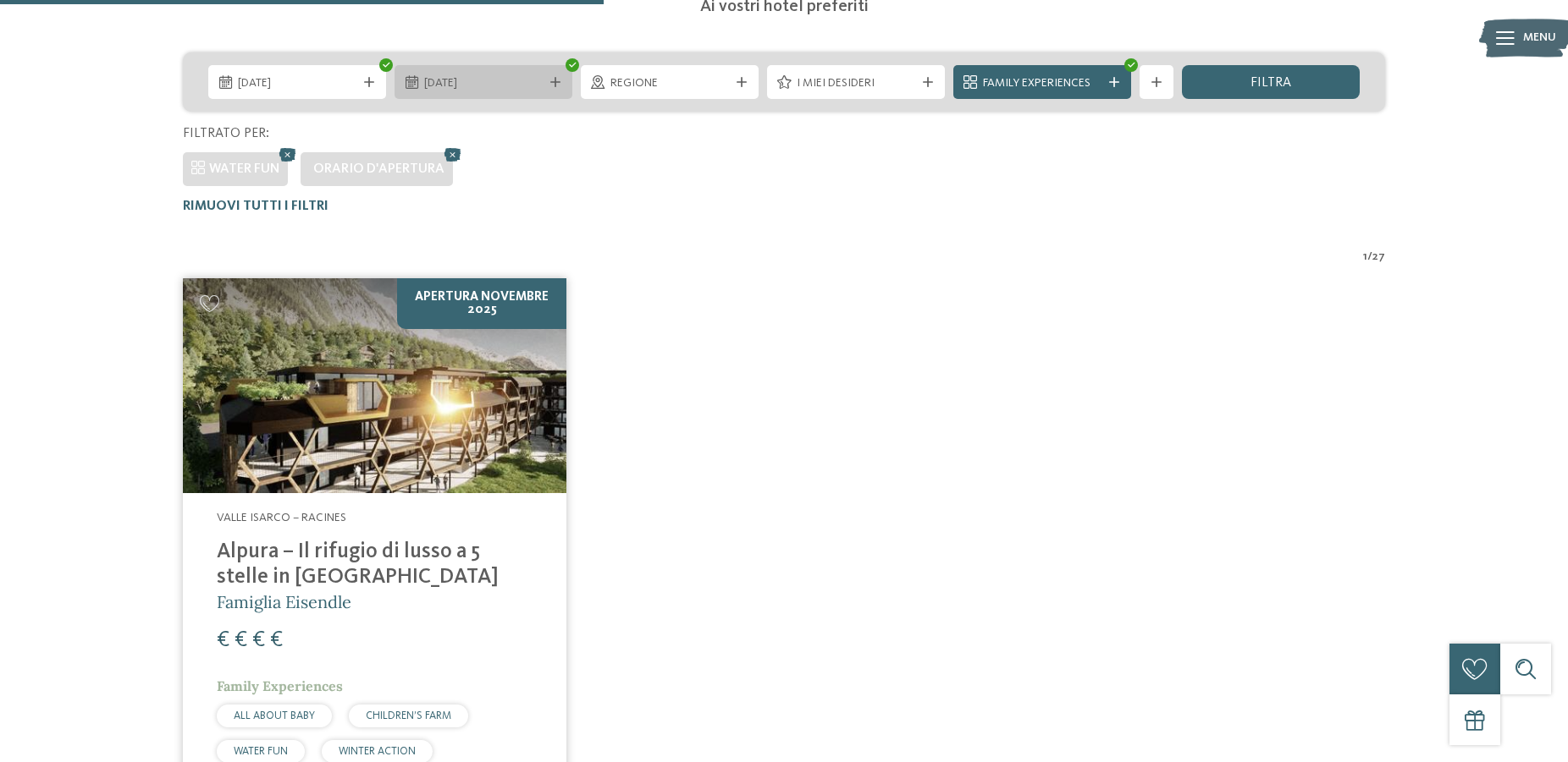
scroll to position [210, 0]
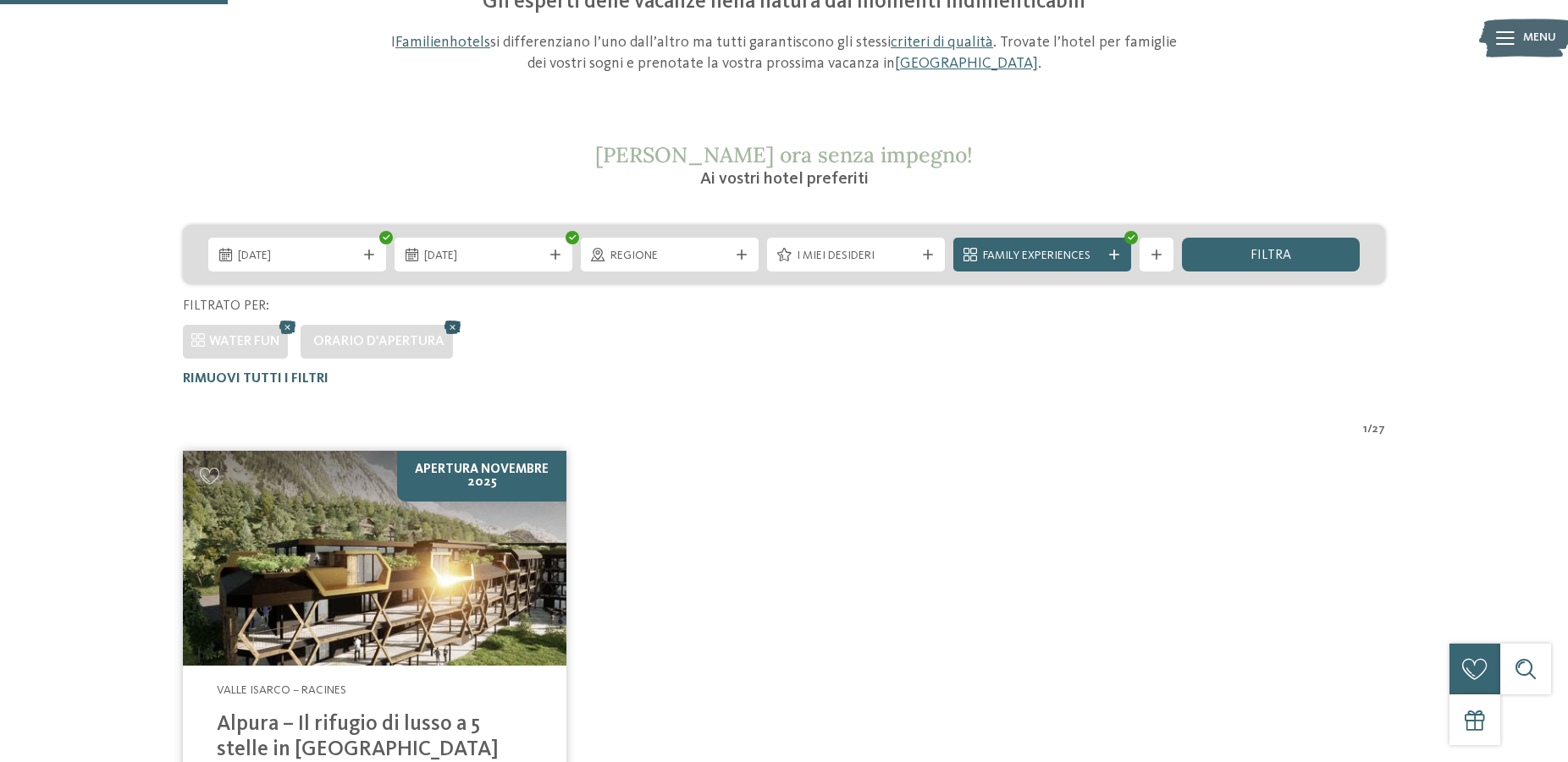
click at [452, 327] on icon at bounding box center [453, 328] width 25 height 22
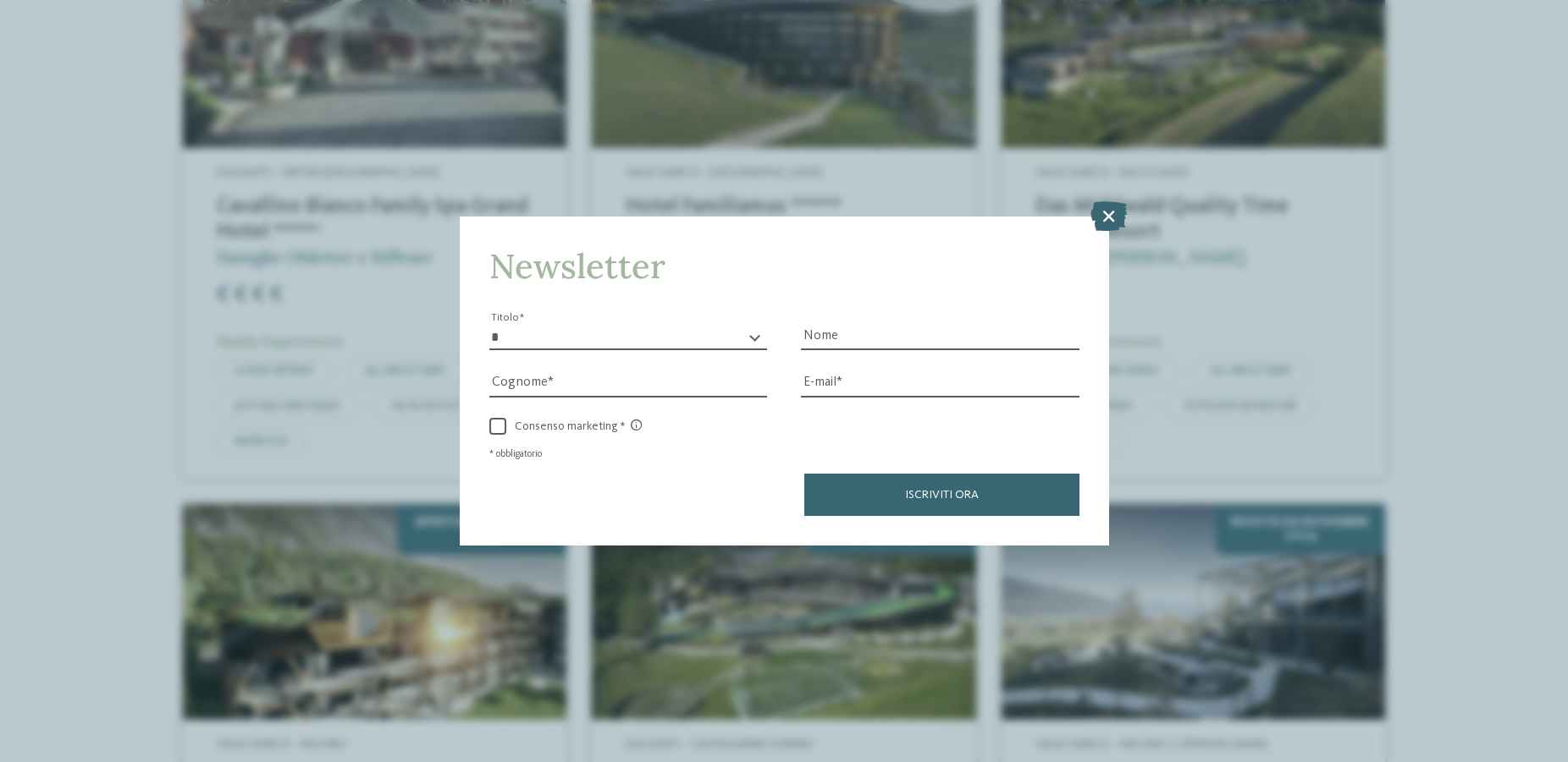
scroll to position [814, 0]
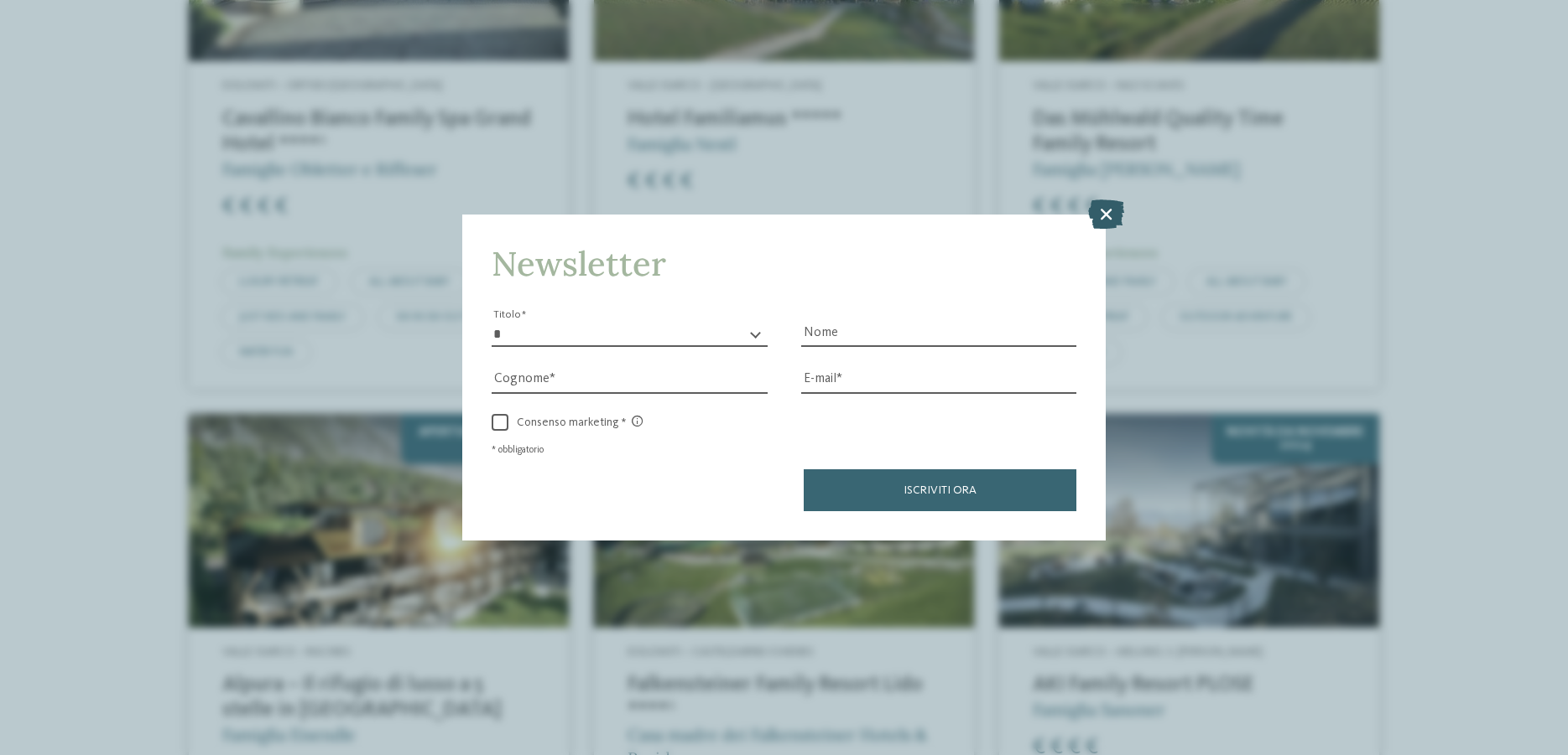
click at [1106, 215] on icon at bounding box center [1105, 214] width 36 height 29
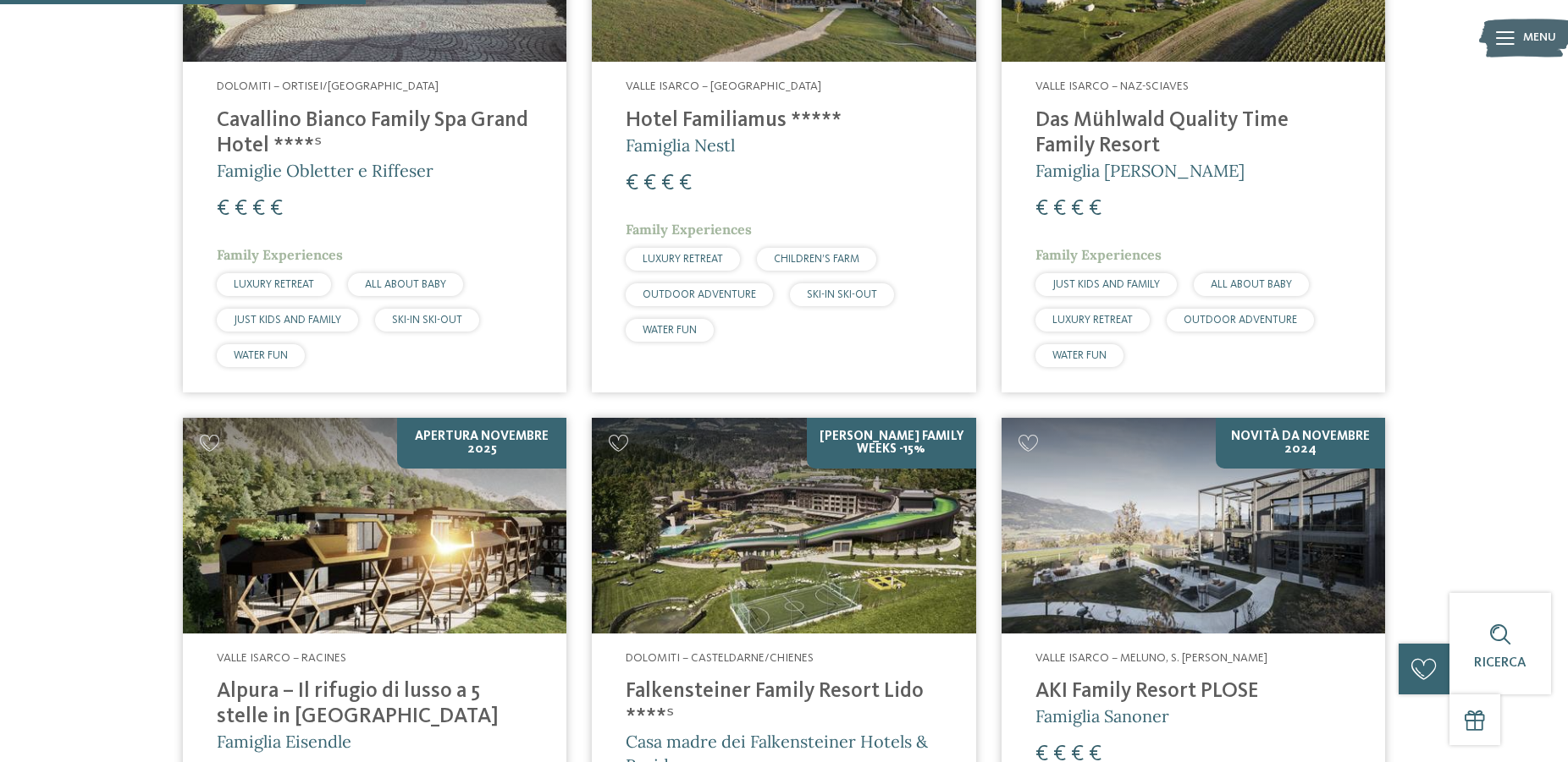
scroll to position [555, 0]
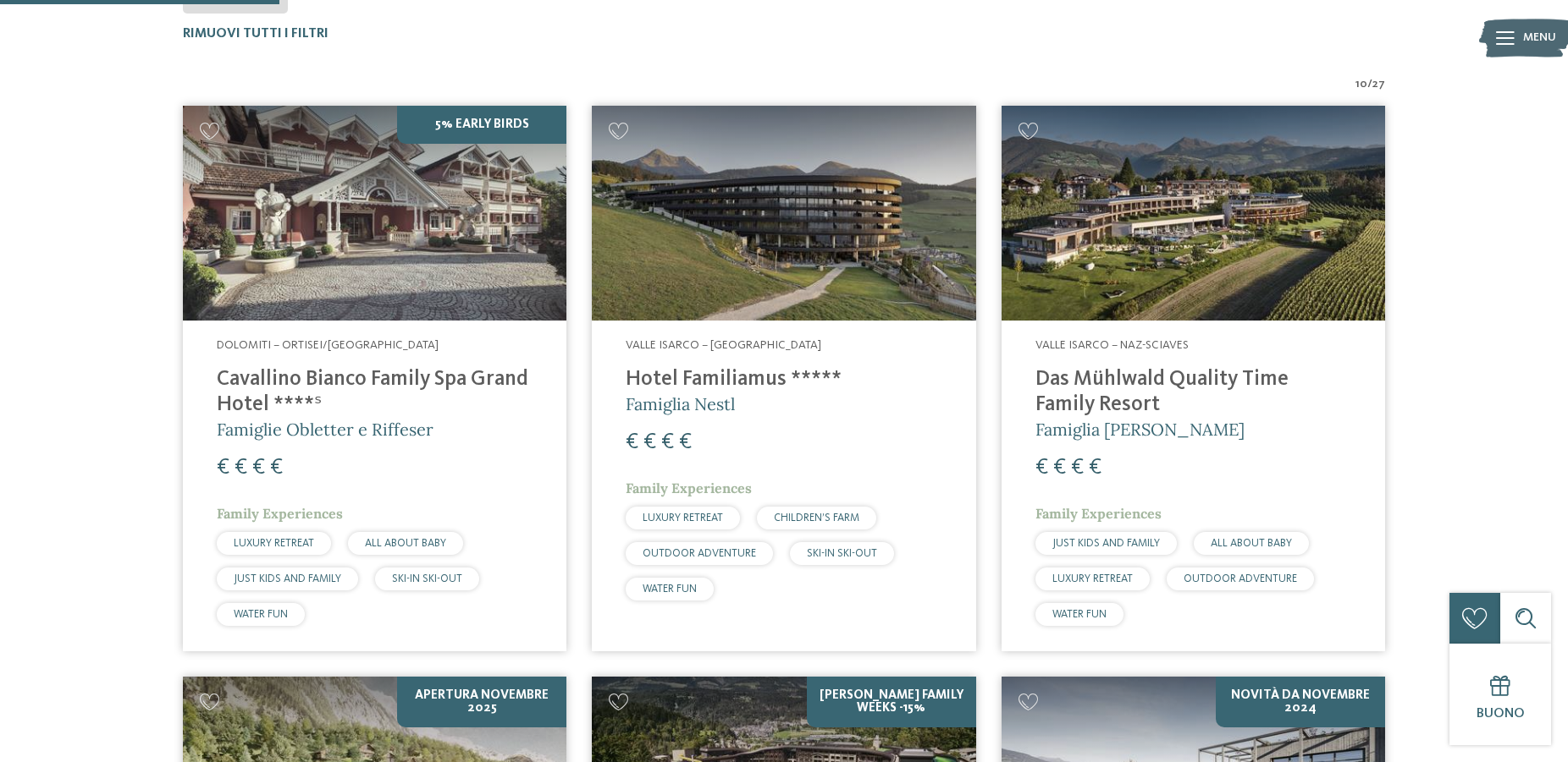
click at [1203, 377] on h4 "Das Mühlwald Quality Time Family Resort" at bounding box center [1193, 393] width 316 height 51
click at [694, 377] on h4 "Hotel Familiamus *****" at bounding box center [783, 380] width 316 height 25
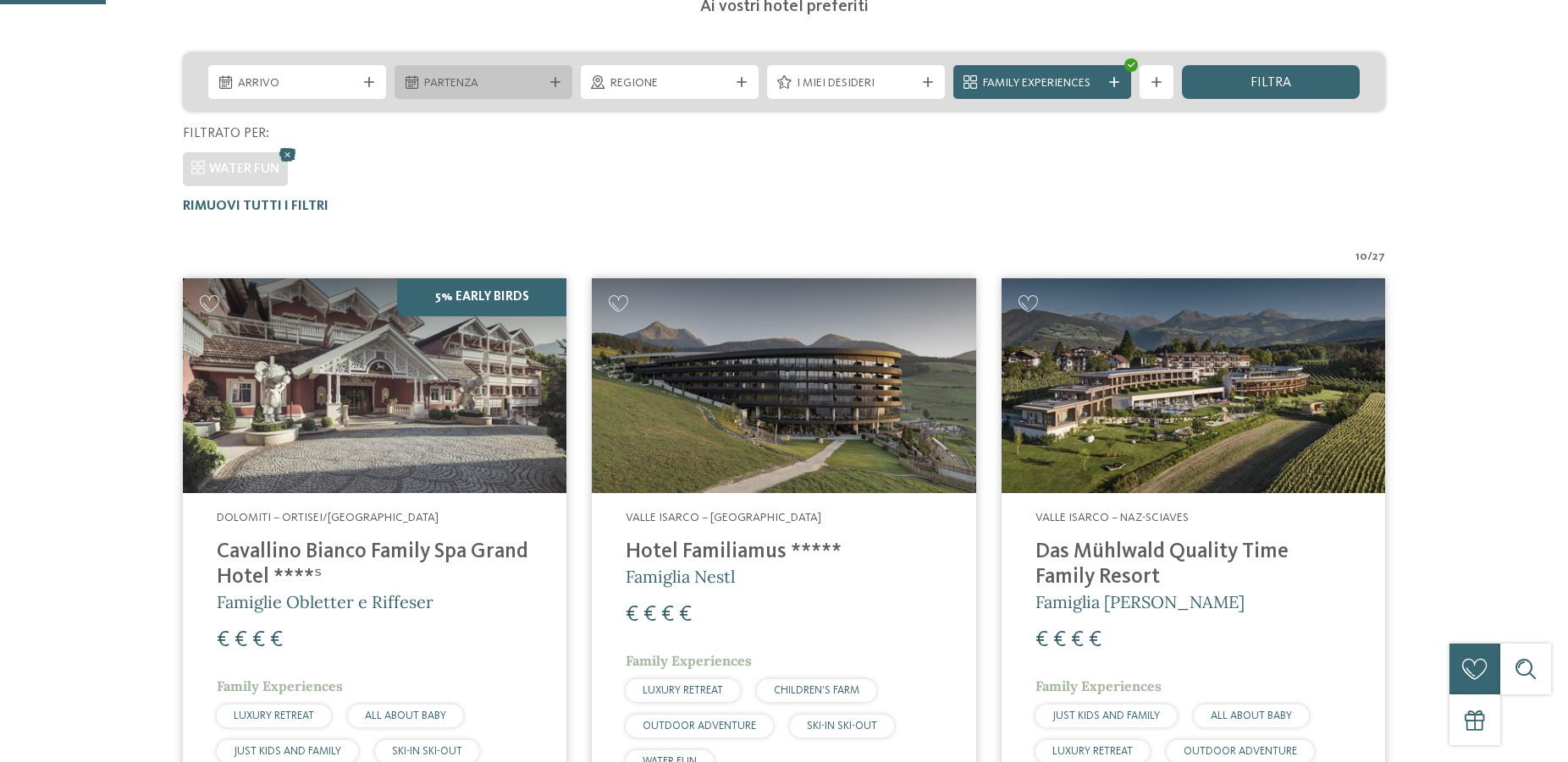
scroll to position [469, 0]
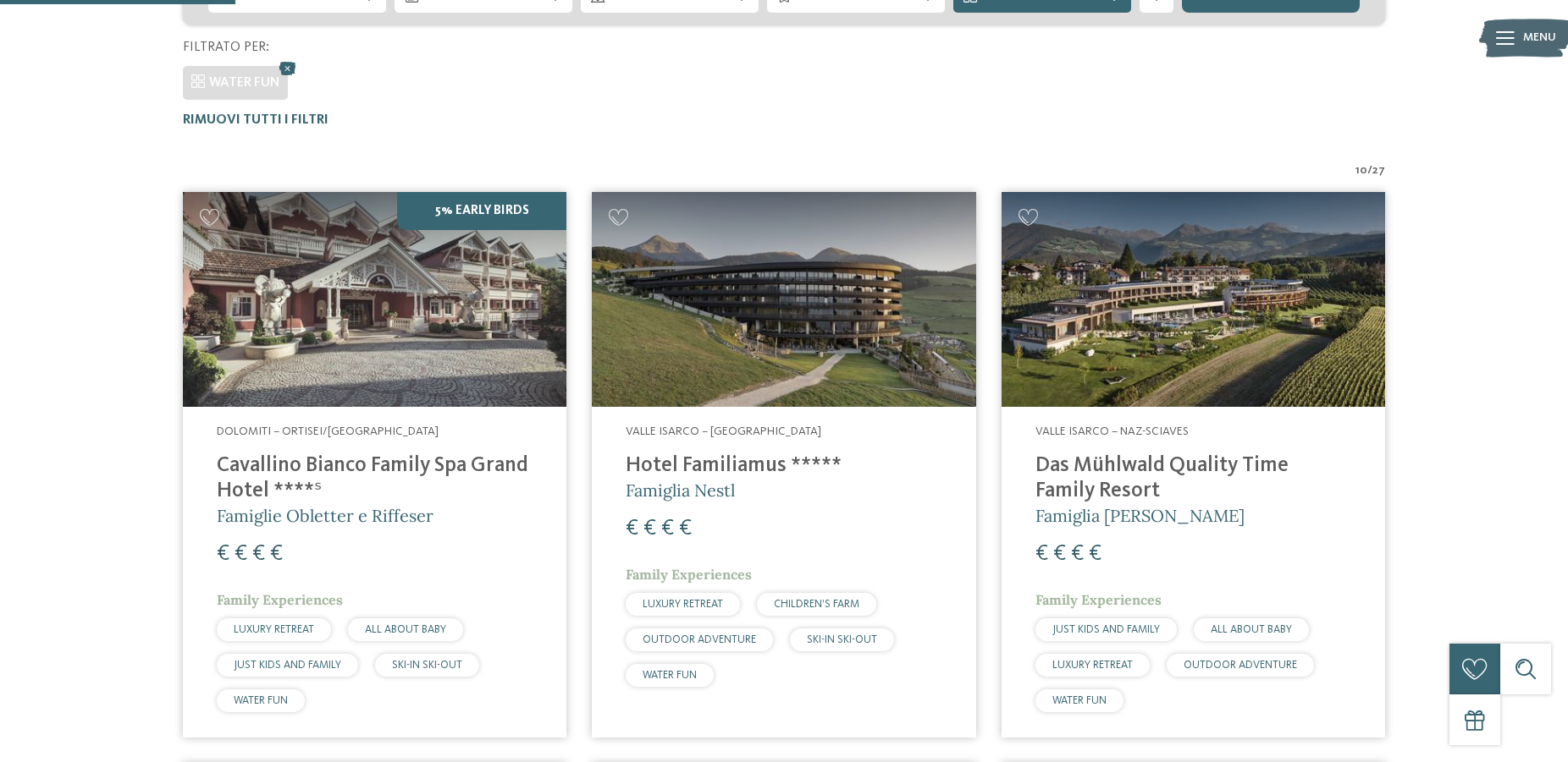
click at [411, 463] on h4 "Cavallino Bianco Family Spa Grand Hotel ****ˢ" at bounding box center [374, 479] width 316 height 51
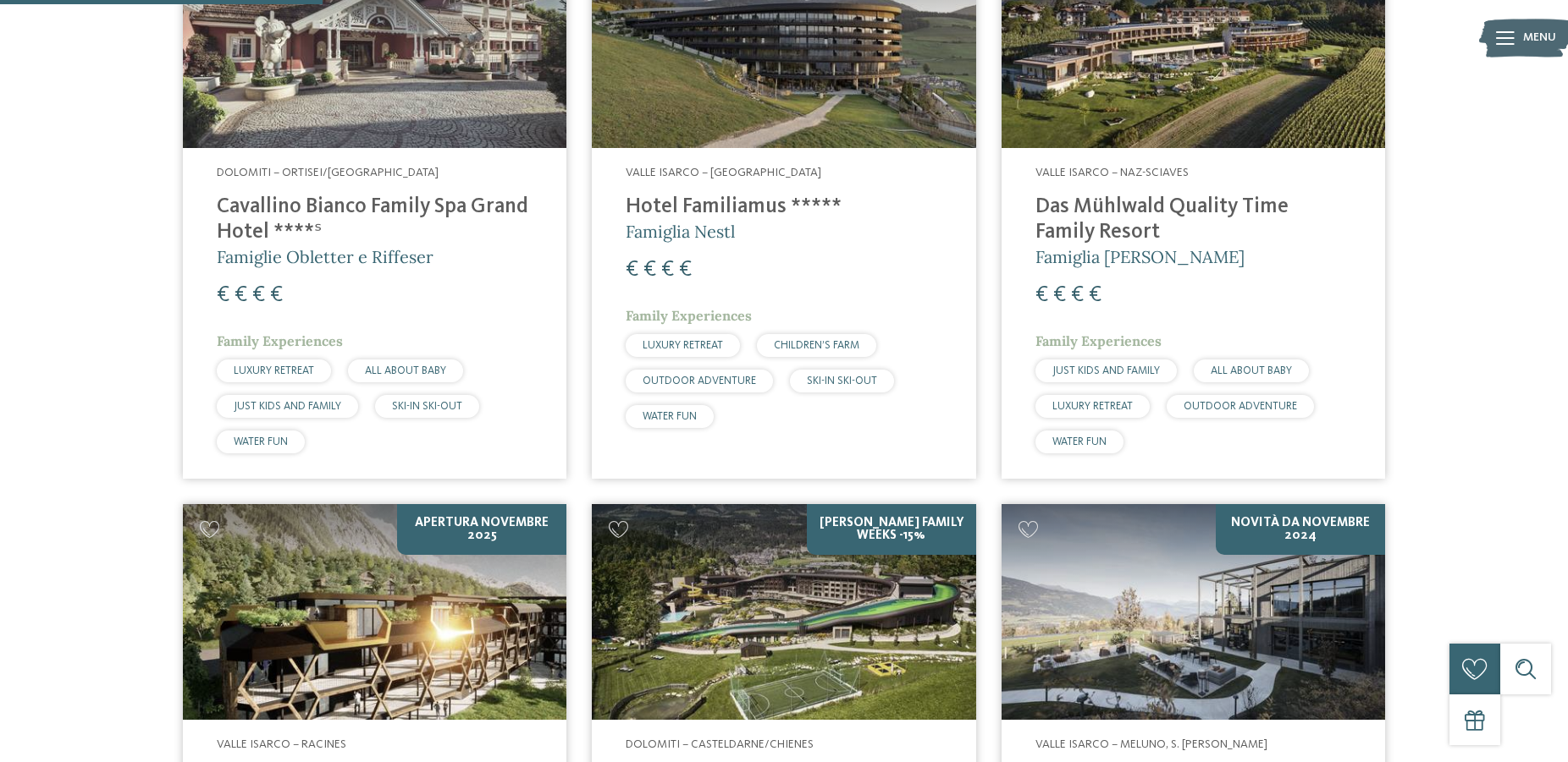
scroll to position [814, 0]
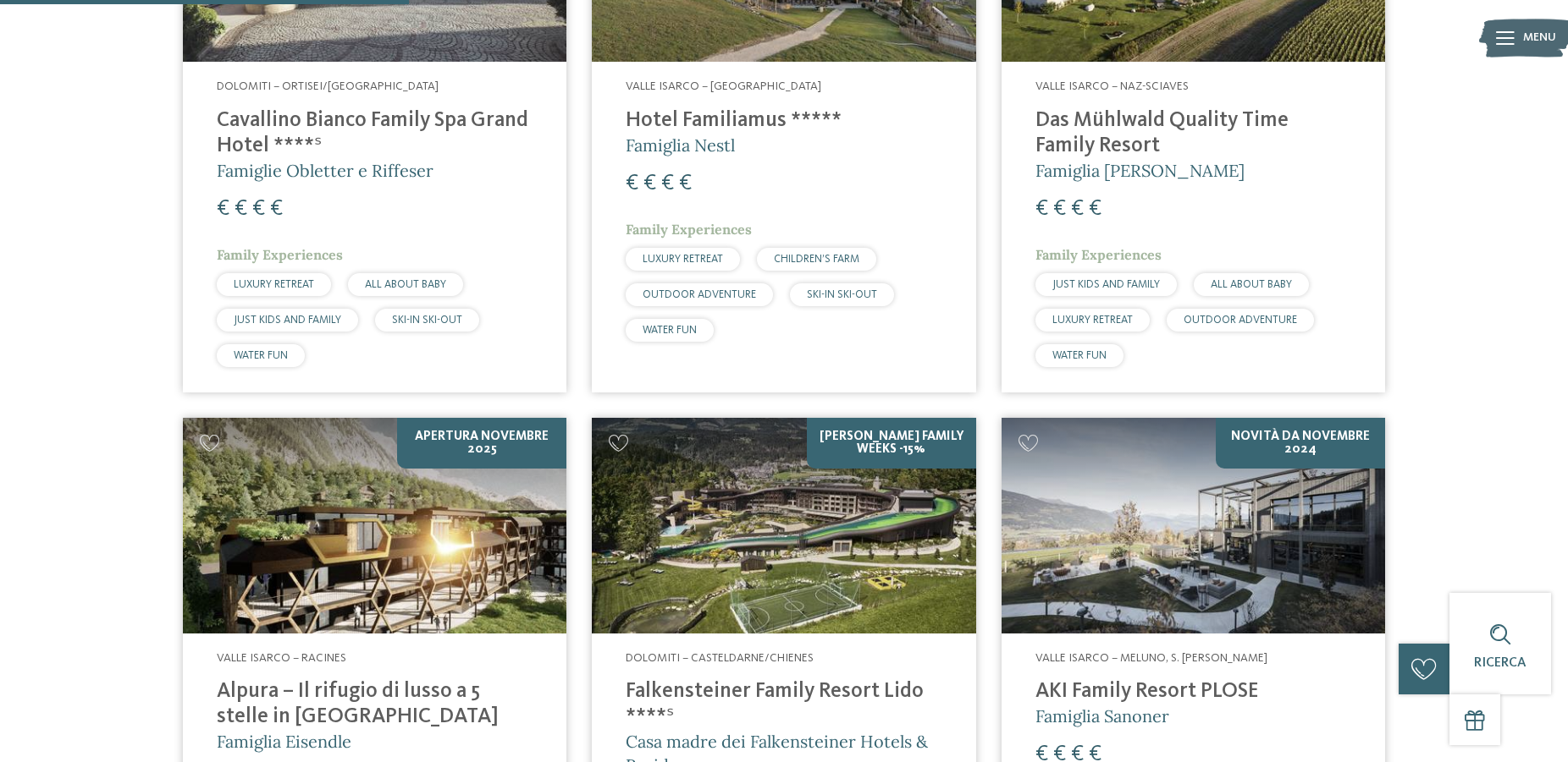
click at [452, 688] on h4 "Alpura – Il rifugio di lusso a 5 stelle in [GEOGRAPHIC_DATA]" at bounding box center [374, 704] width 316 height 51
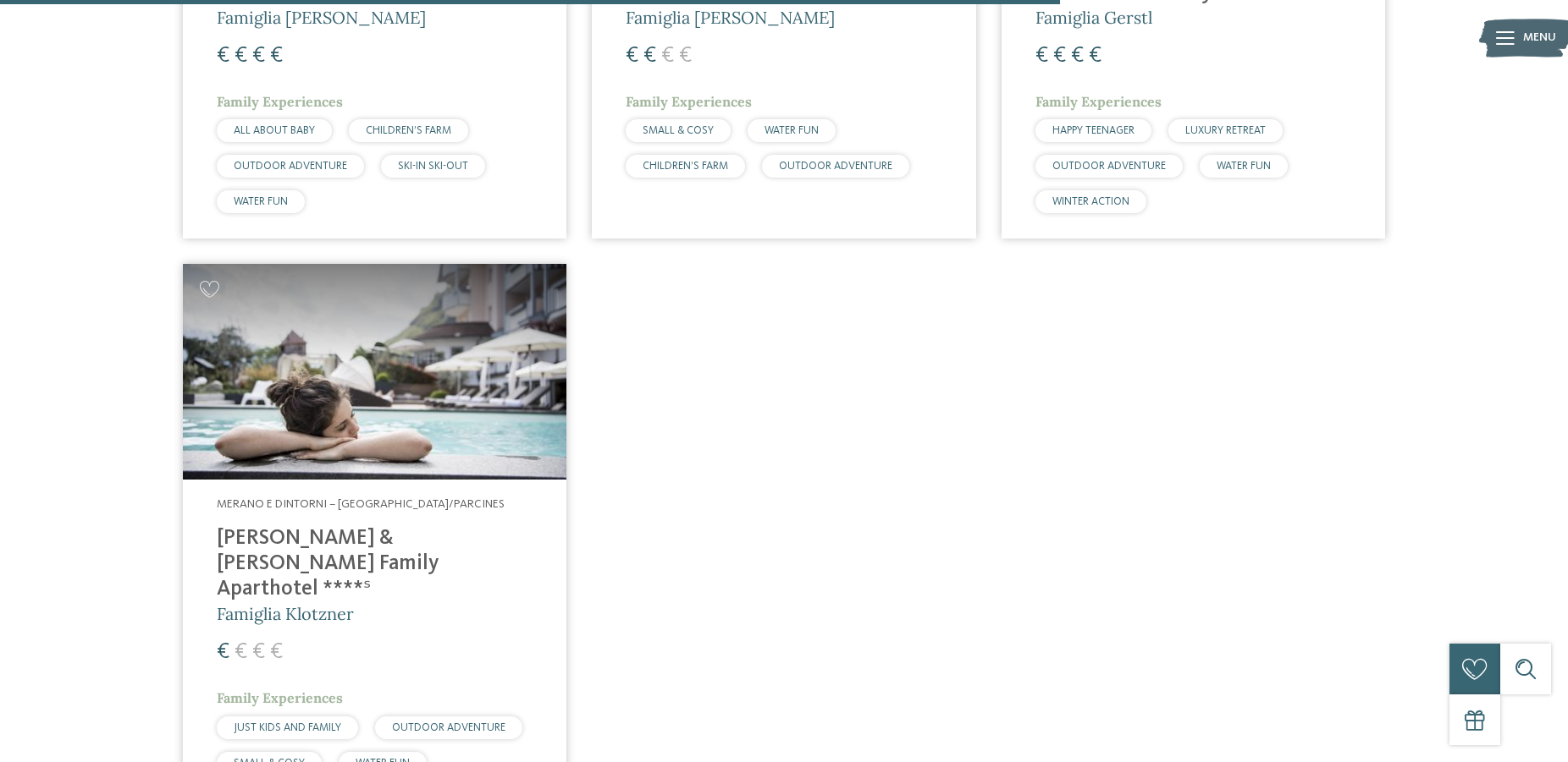
scroll to position [2195, 0]
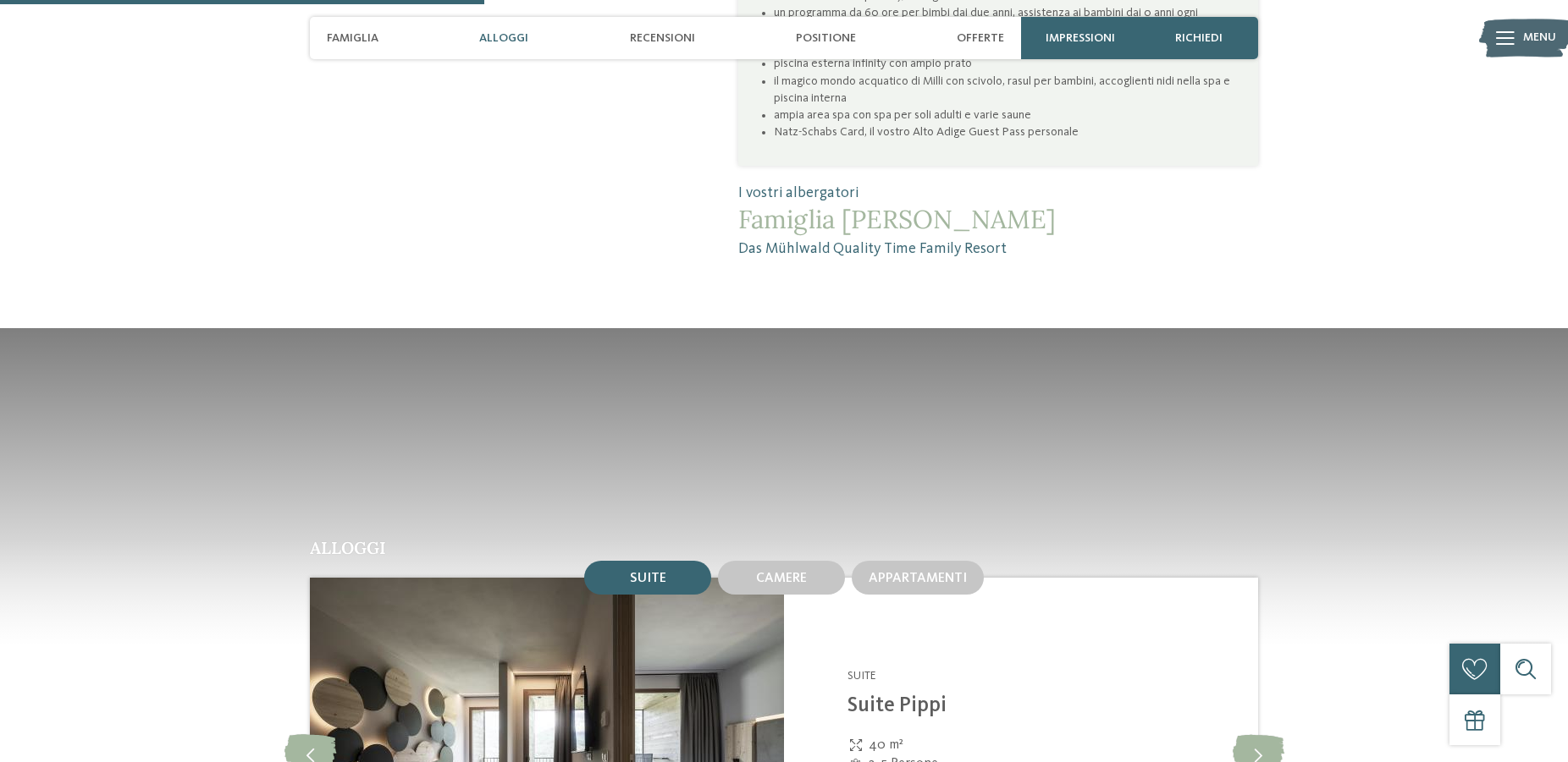
scroll to position [1898, 0]
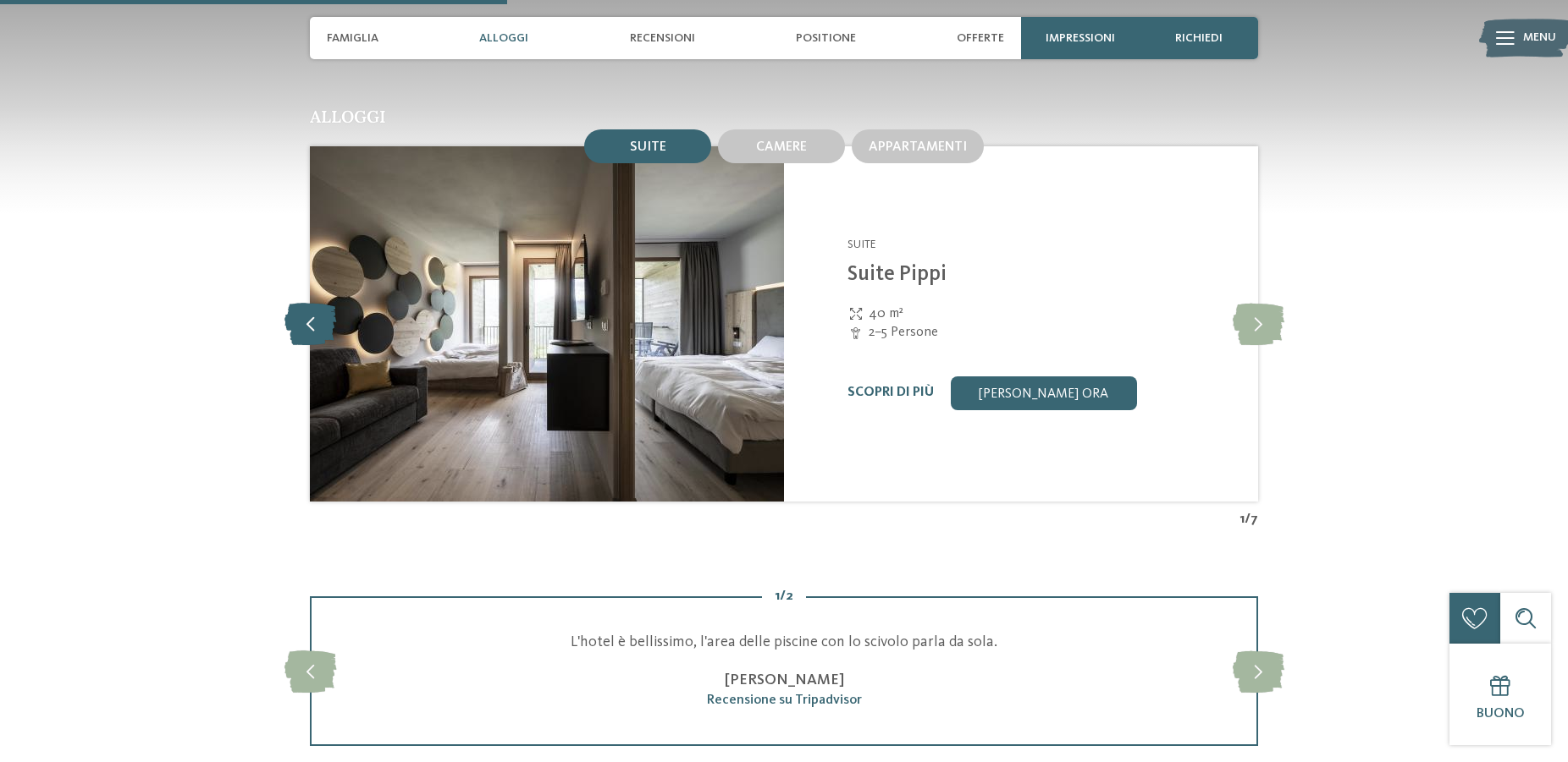
click at [311, 340] on icon at bounding box center [310, 324] width 52 height 42
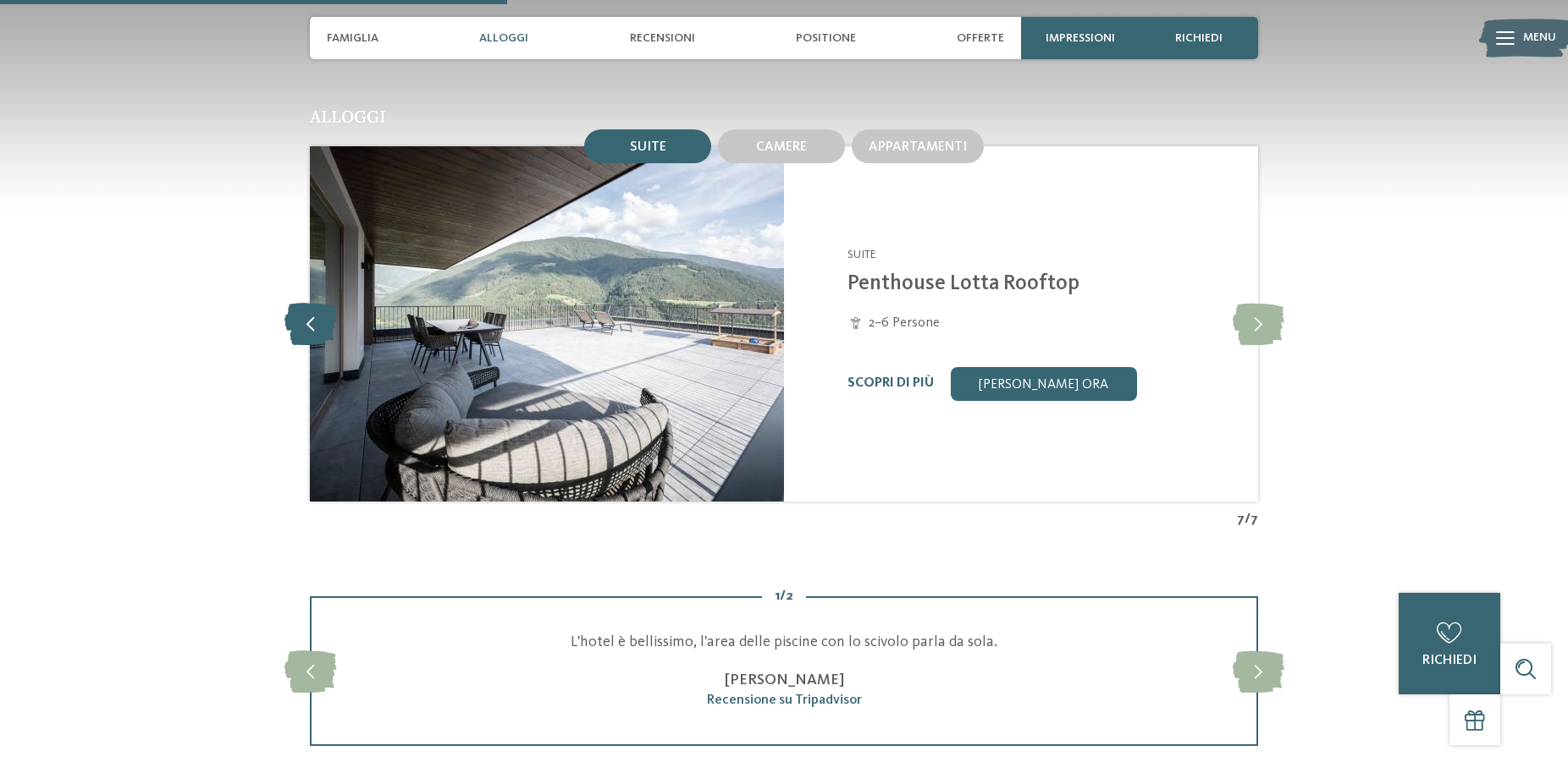
click at [311, 340] on icon at bounding box center [310, 324] width 52 height 42
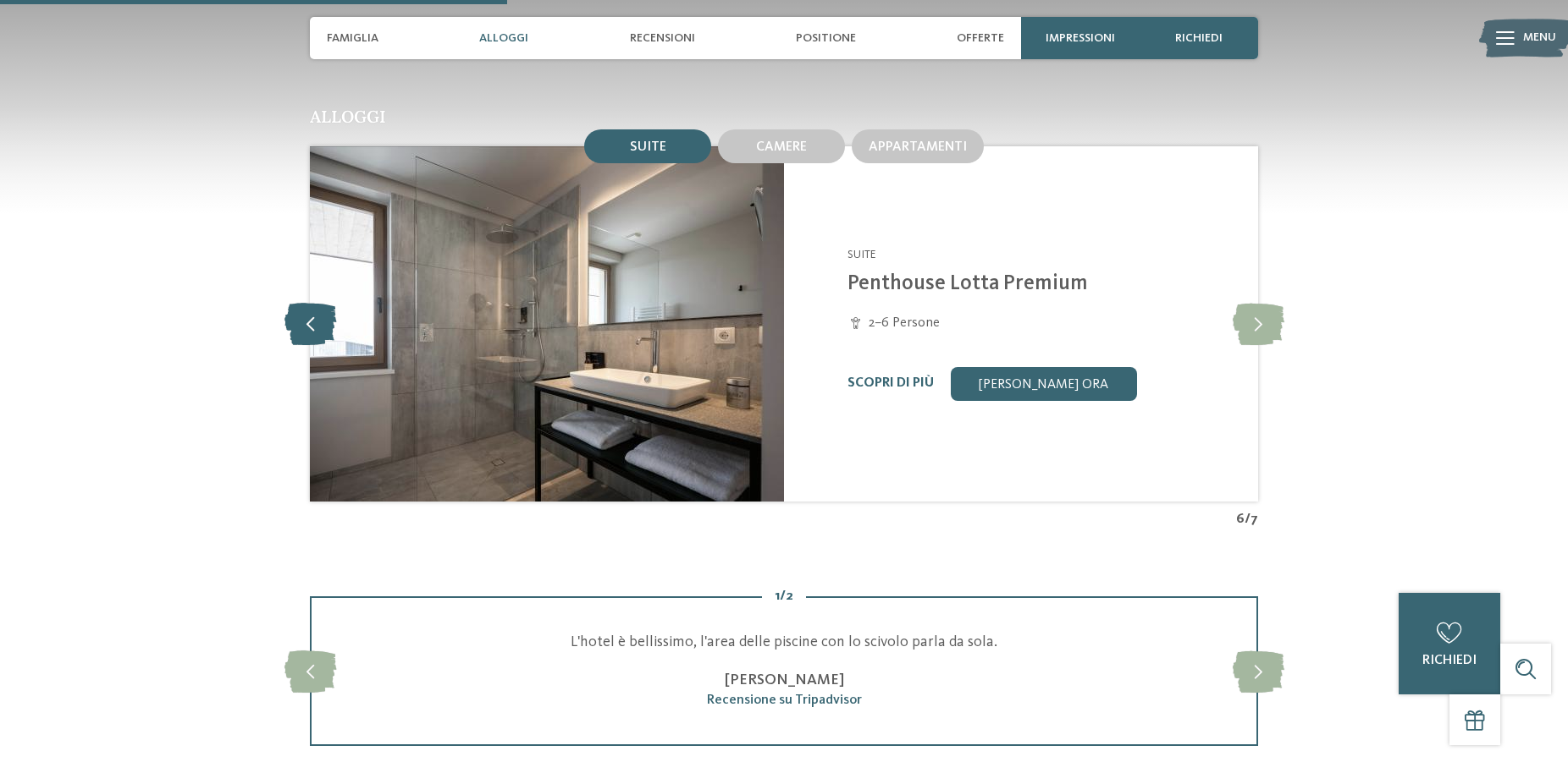
click at [311, 340] on icon at bounding box center [310, 324] width 52 height 42
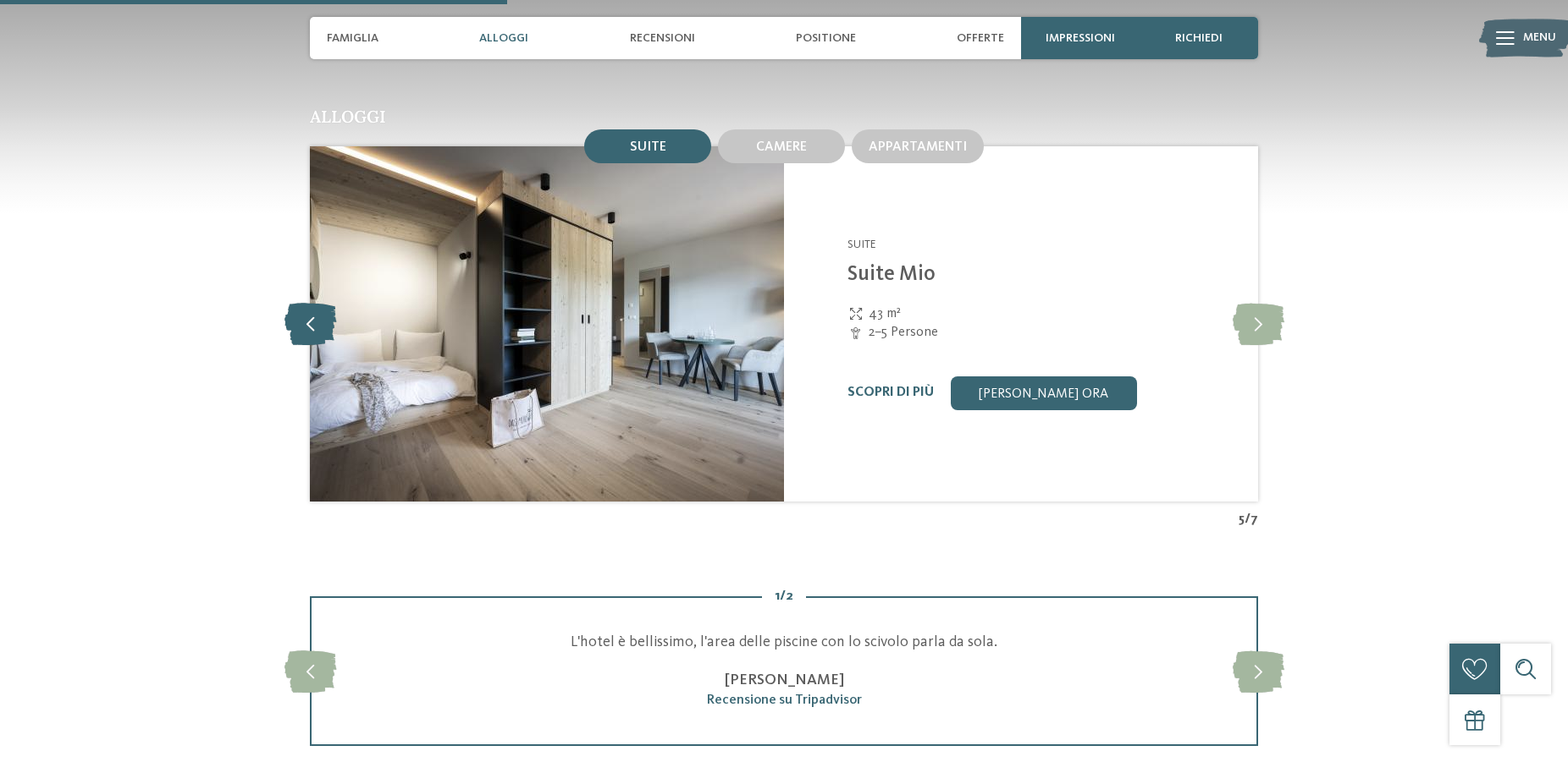
click at [311, 340] on icon at bounding box center [310, 324] width 52 height 42
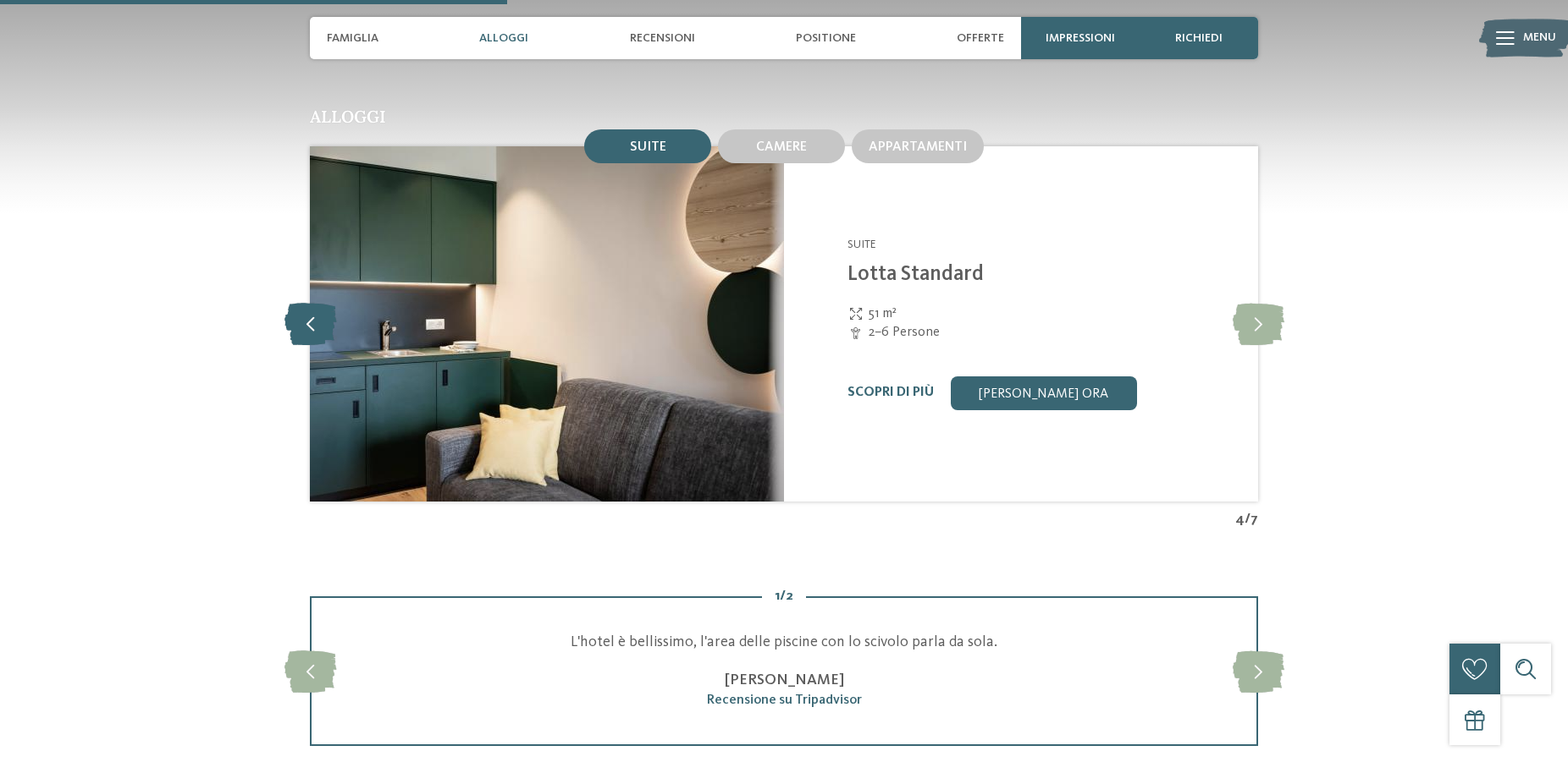
click at [311, 340] on icon at bounding box center [310, 324] width 52 height 42
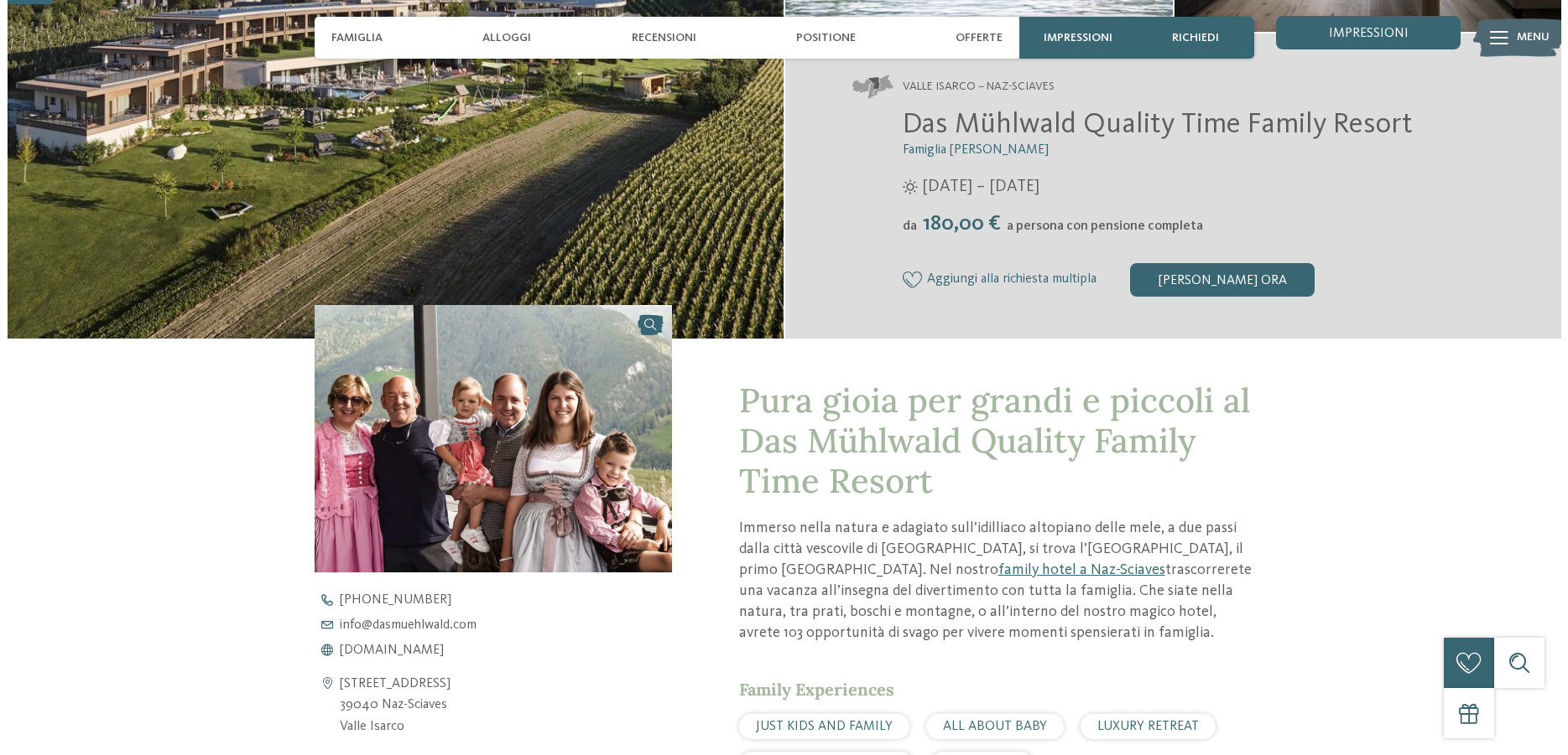
scroll to position [0, 0]
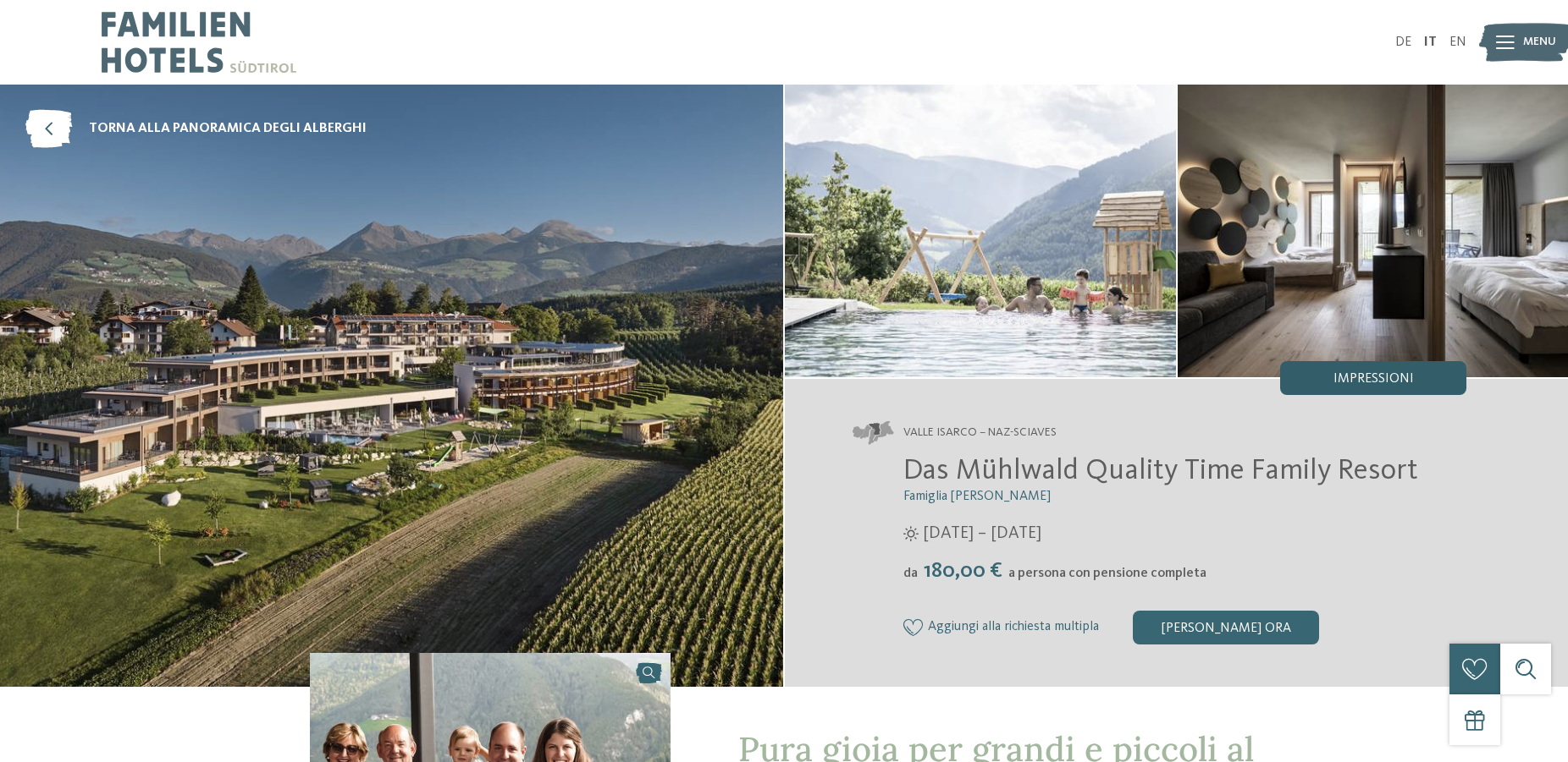
click at [1389, 377] on span "Impressioni" at bounding box center [1373, 379] width 80 height 14
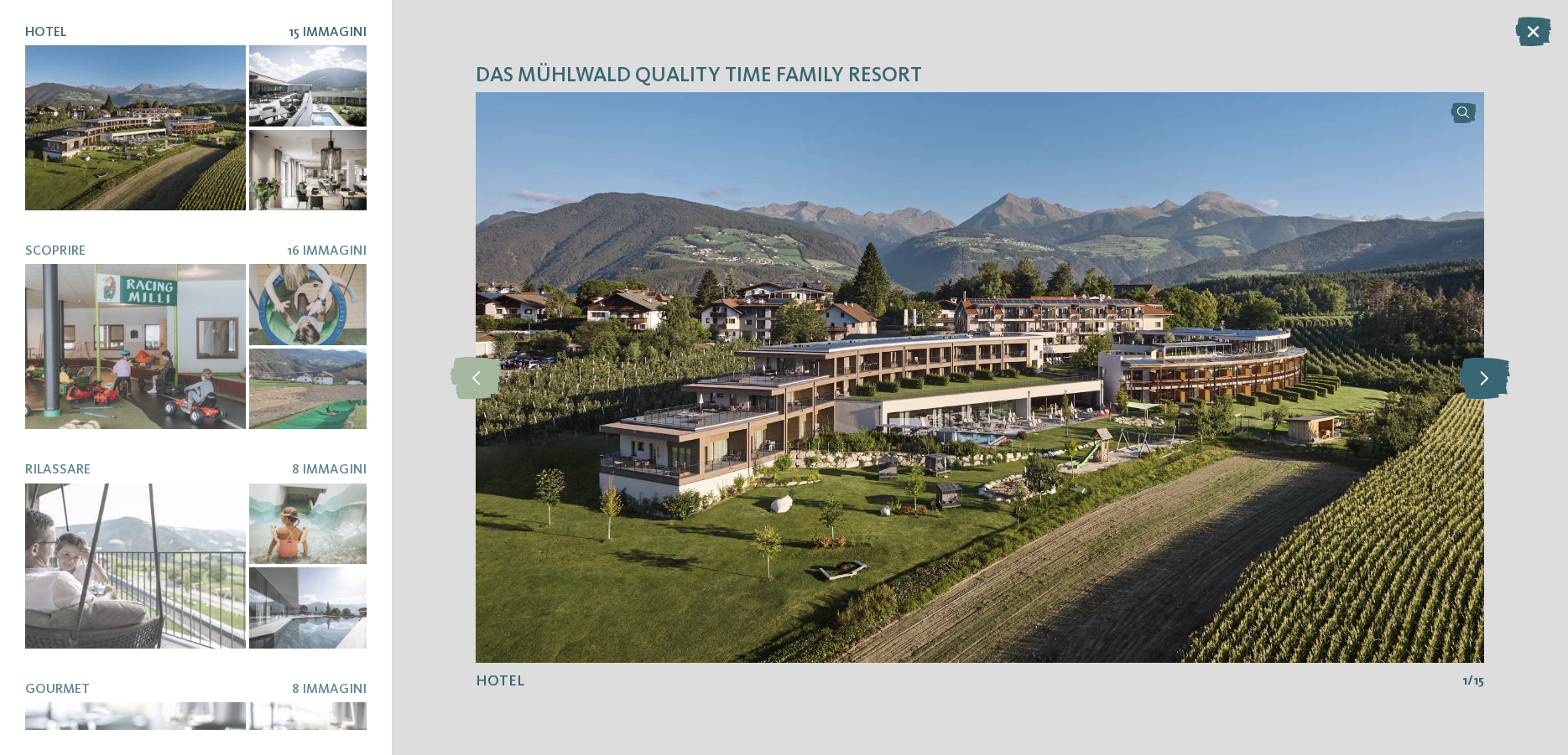
click at [1487, 383] on icon at bounding box center [1484, 378] width 51 height 42
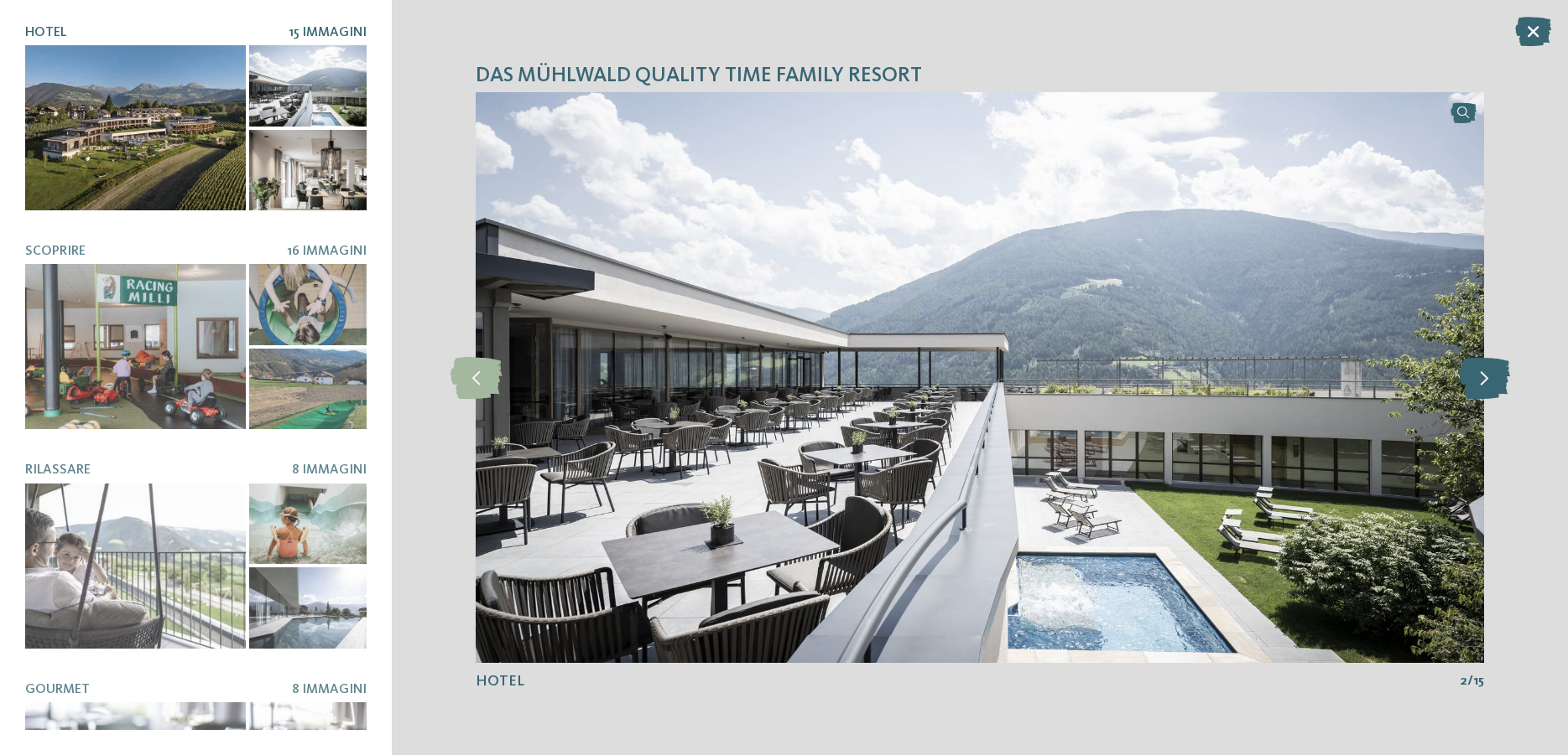
click at [1486, 383] on icon at bounding box center [1484, 378] width 51 height 42
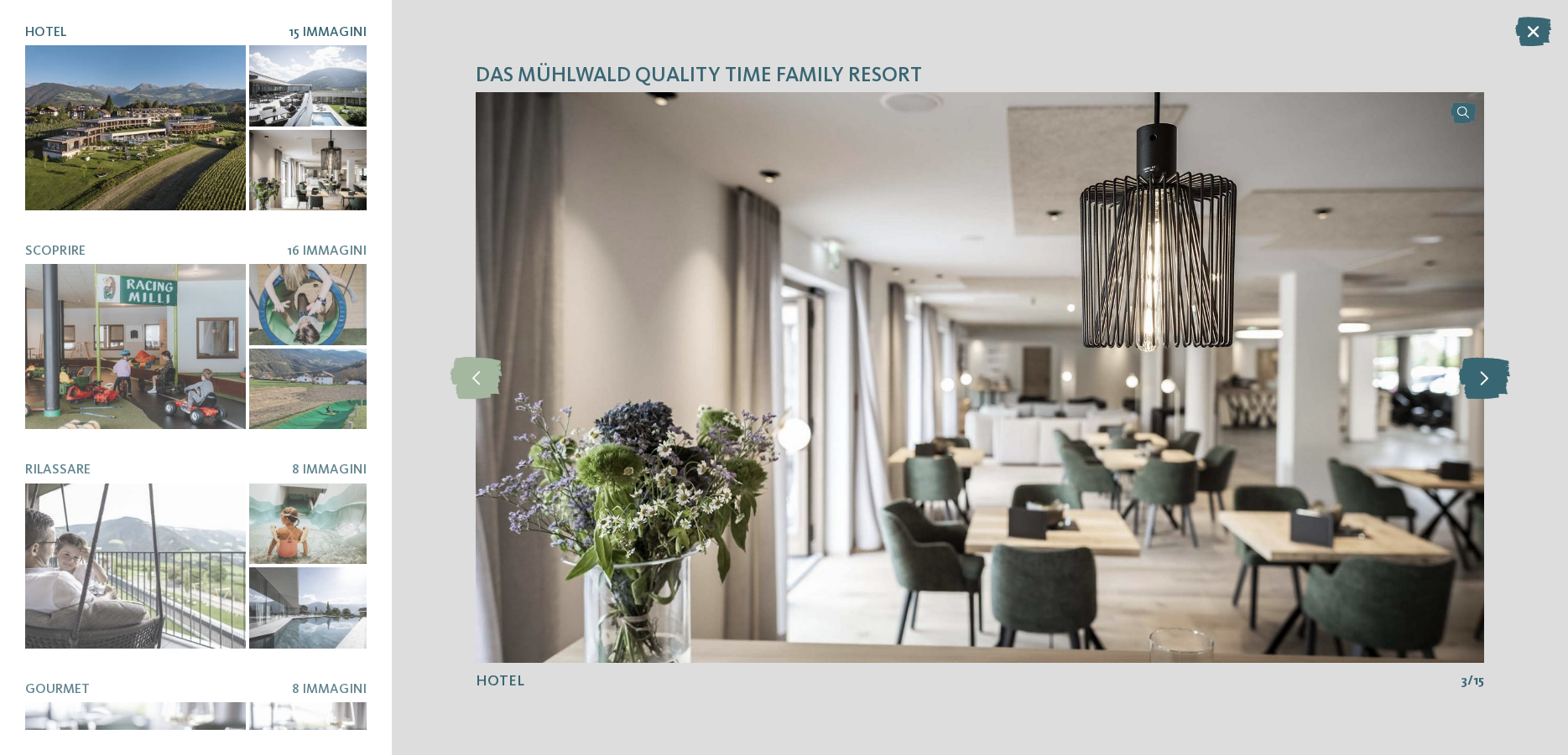
click at [1486, 383] on icon at bounding box center [1484, 378] width 51 height 42
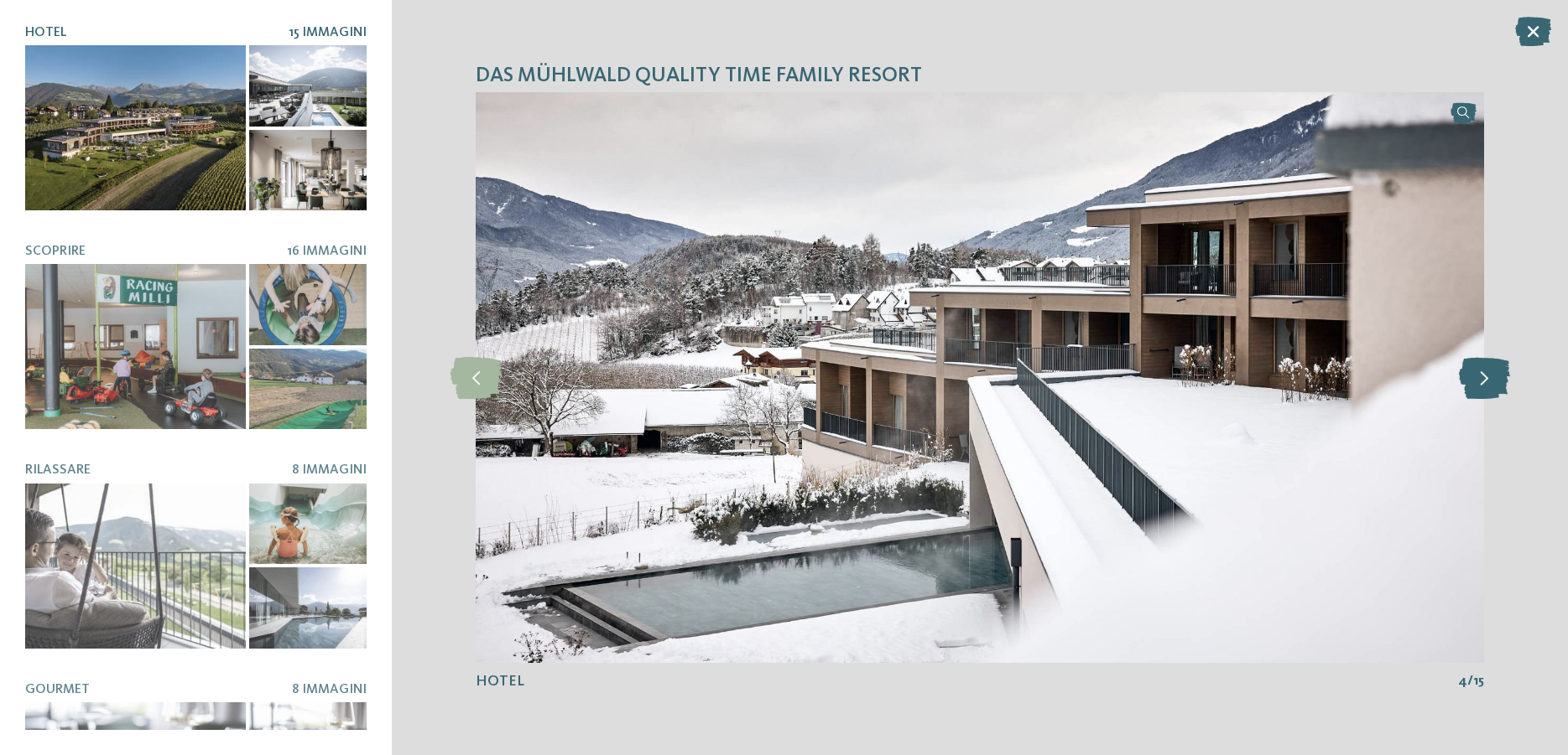
click at [1486, 383] on icon at bounding box center [1484, 378] width 51 height 42
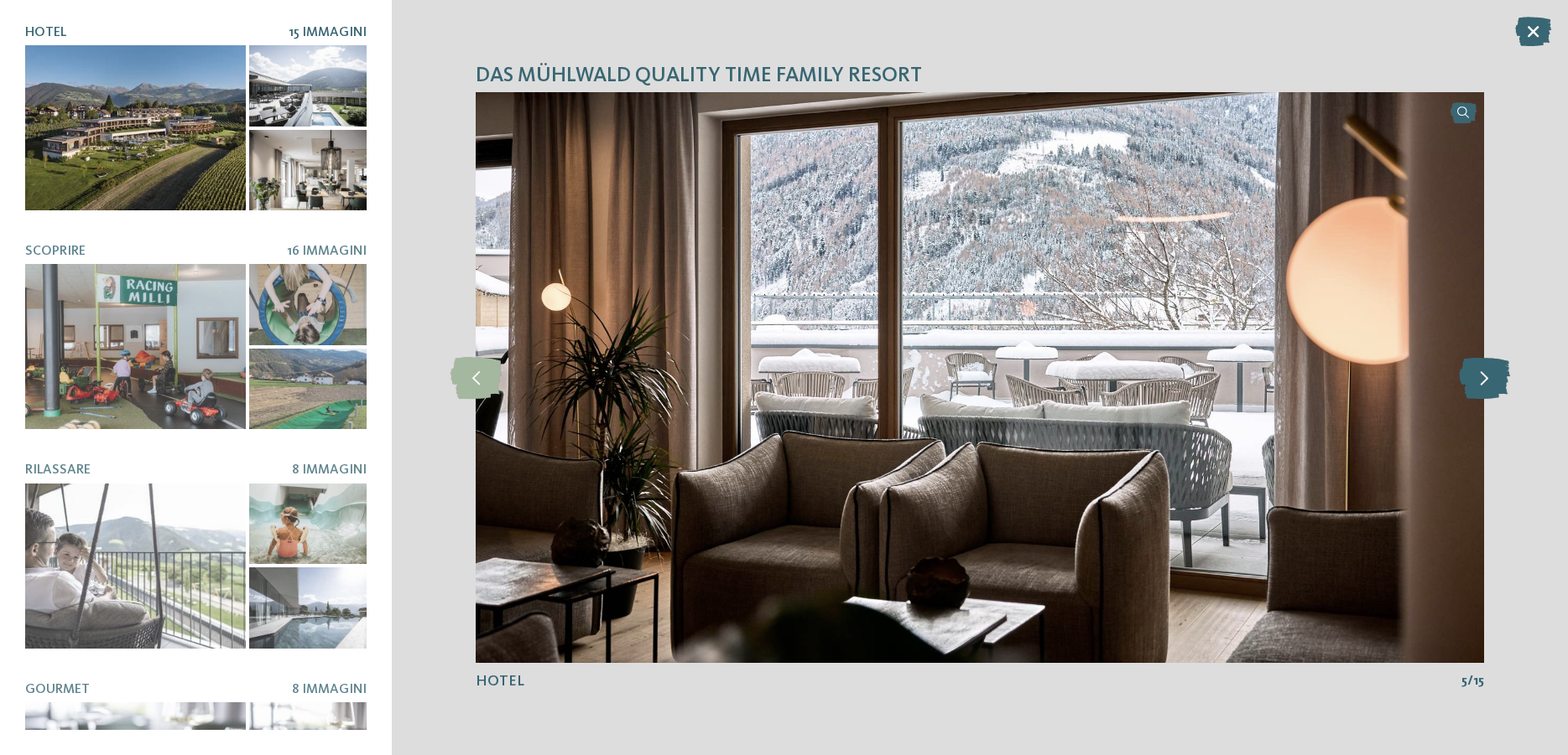
click at [1485, 383] on icon at bounding box center [1484, 378] width 51 height 42
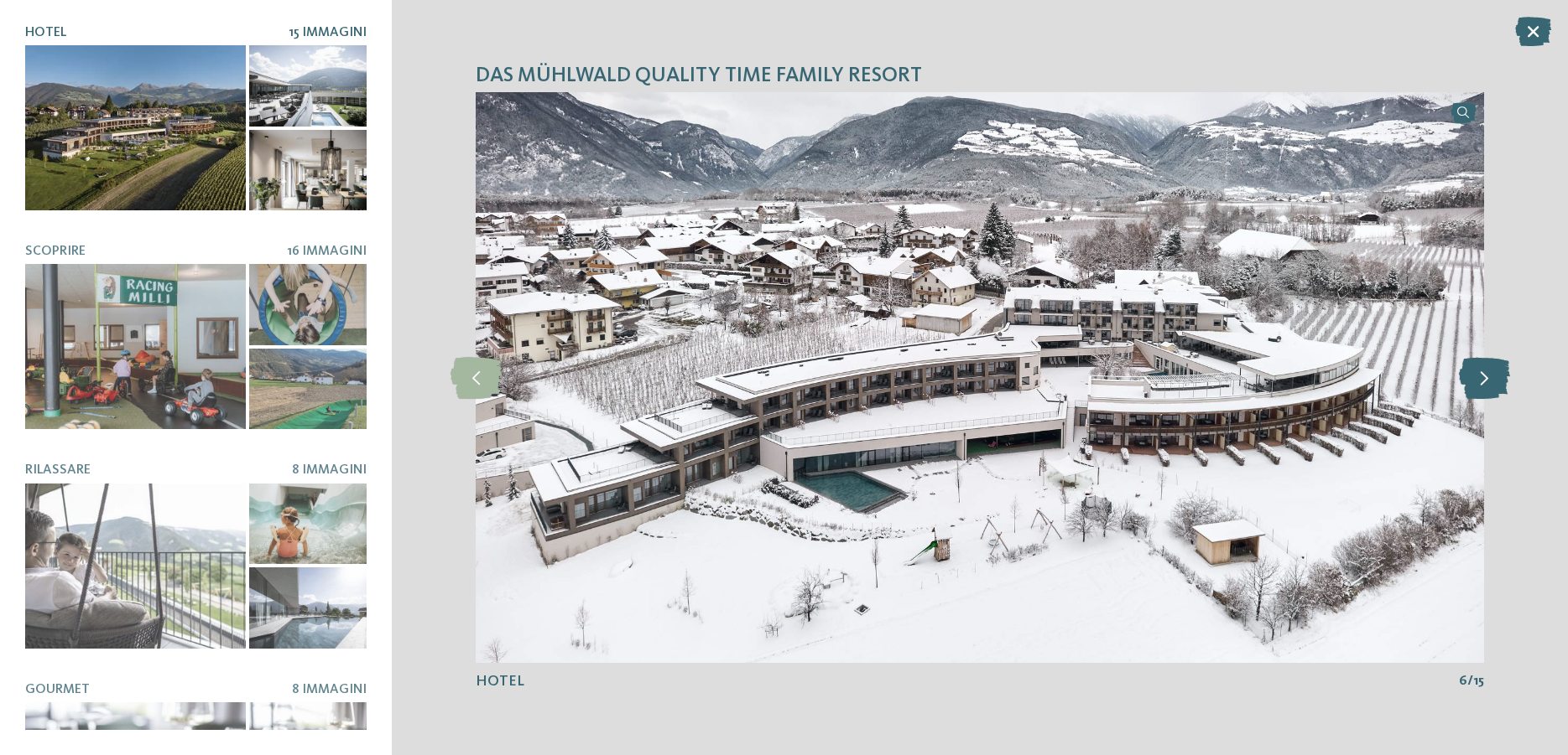
click at [1485, 383] on icon at bounding box center [1484, 378] width 51 height 42
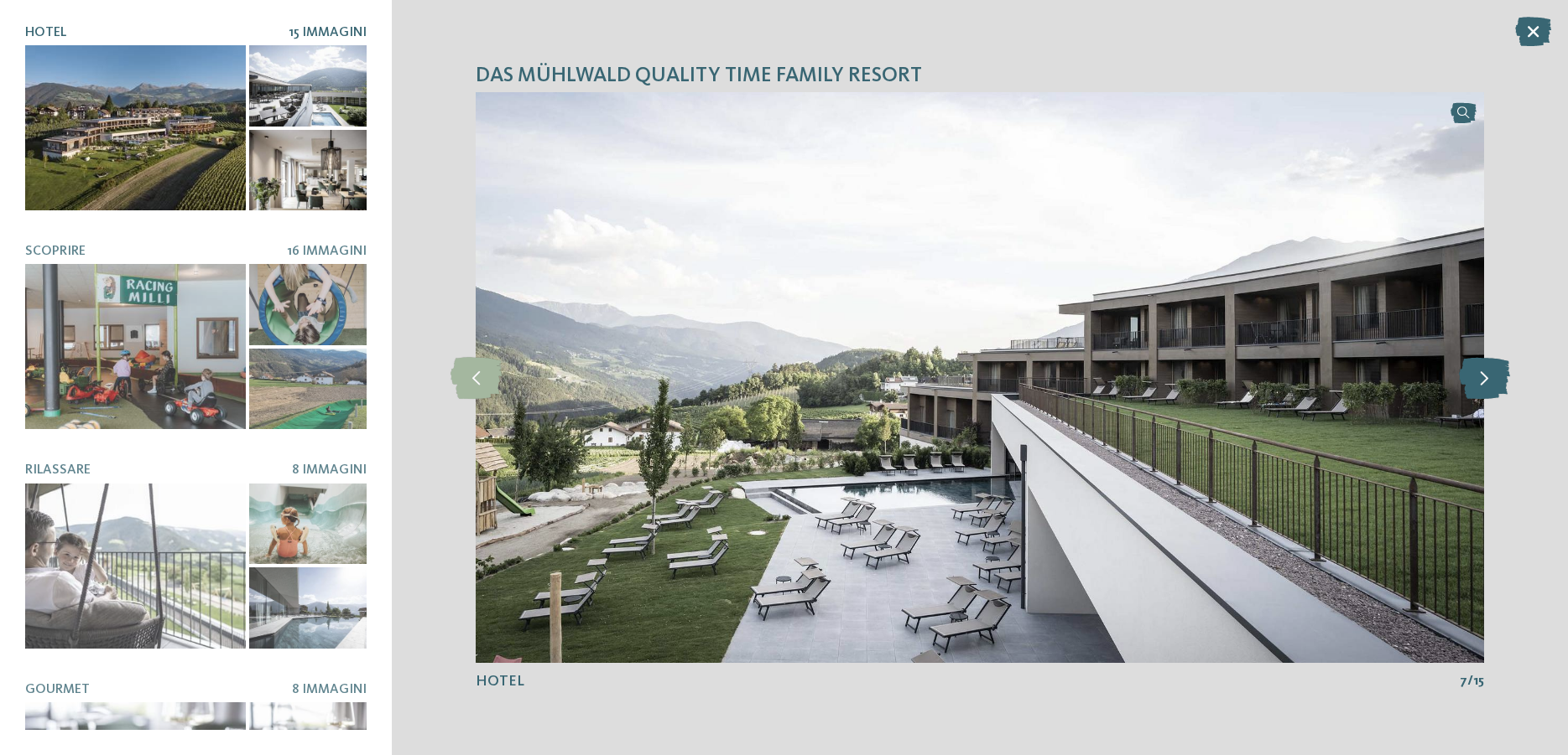
click at [1485, 383] on icon at bounding box center [1484, 378] width 51 height 42
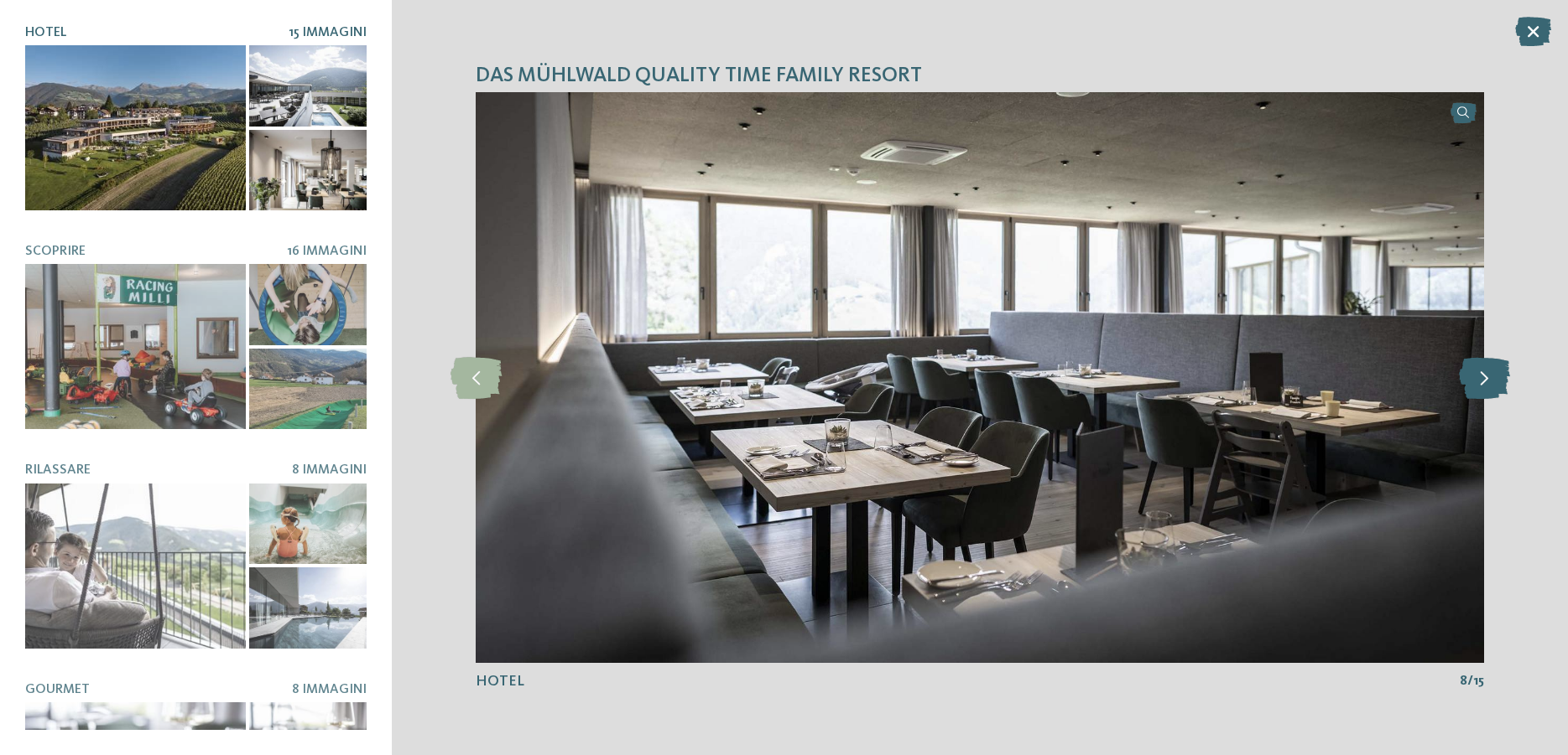
click at [1481, 386] on icon at bounding box center [1484, 378] width 51 height 42
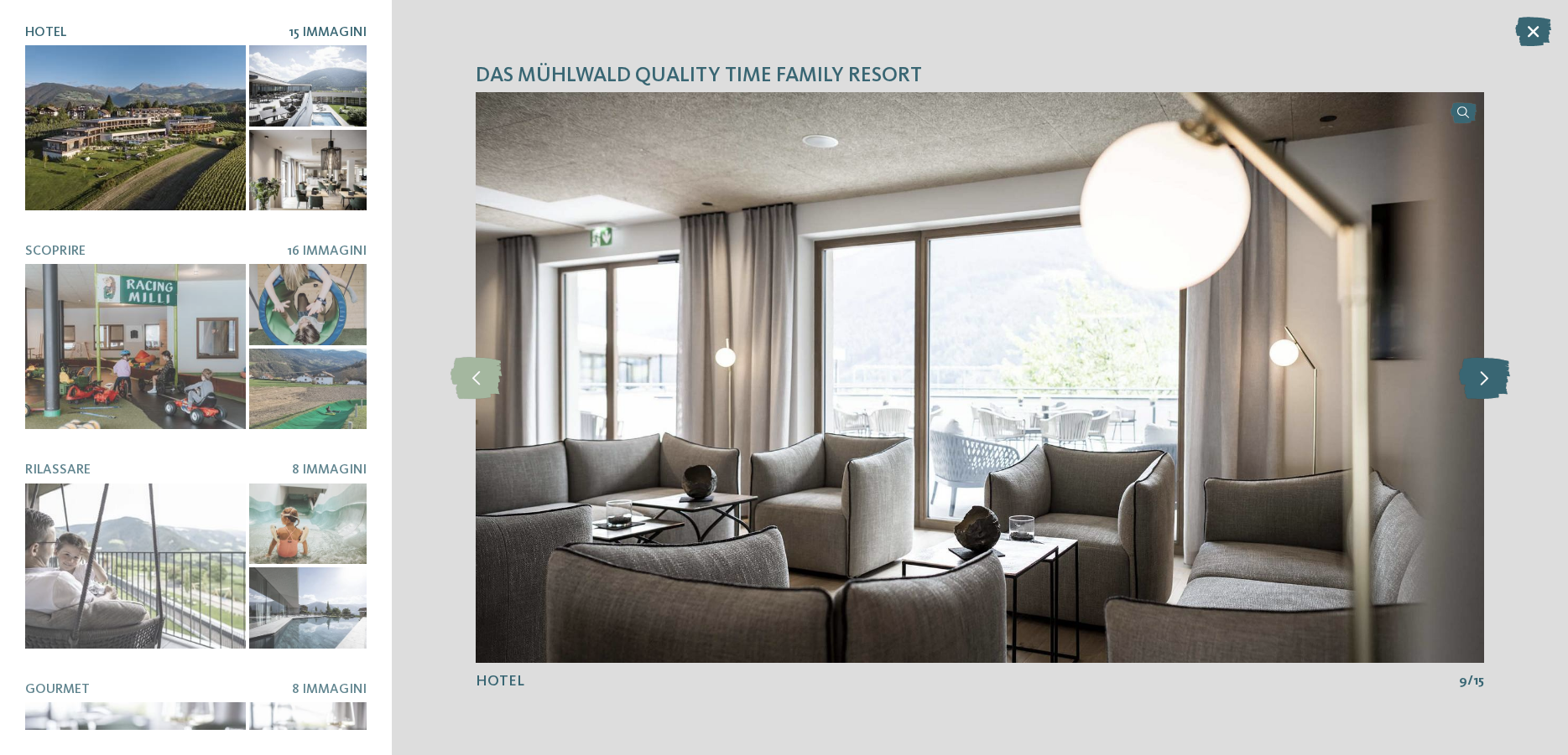
click at [1481, 386] on icon at bounding box center [1484, 378] width 51 height 42
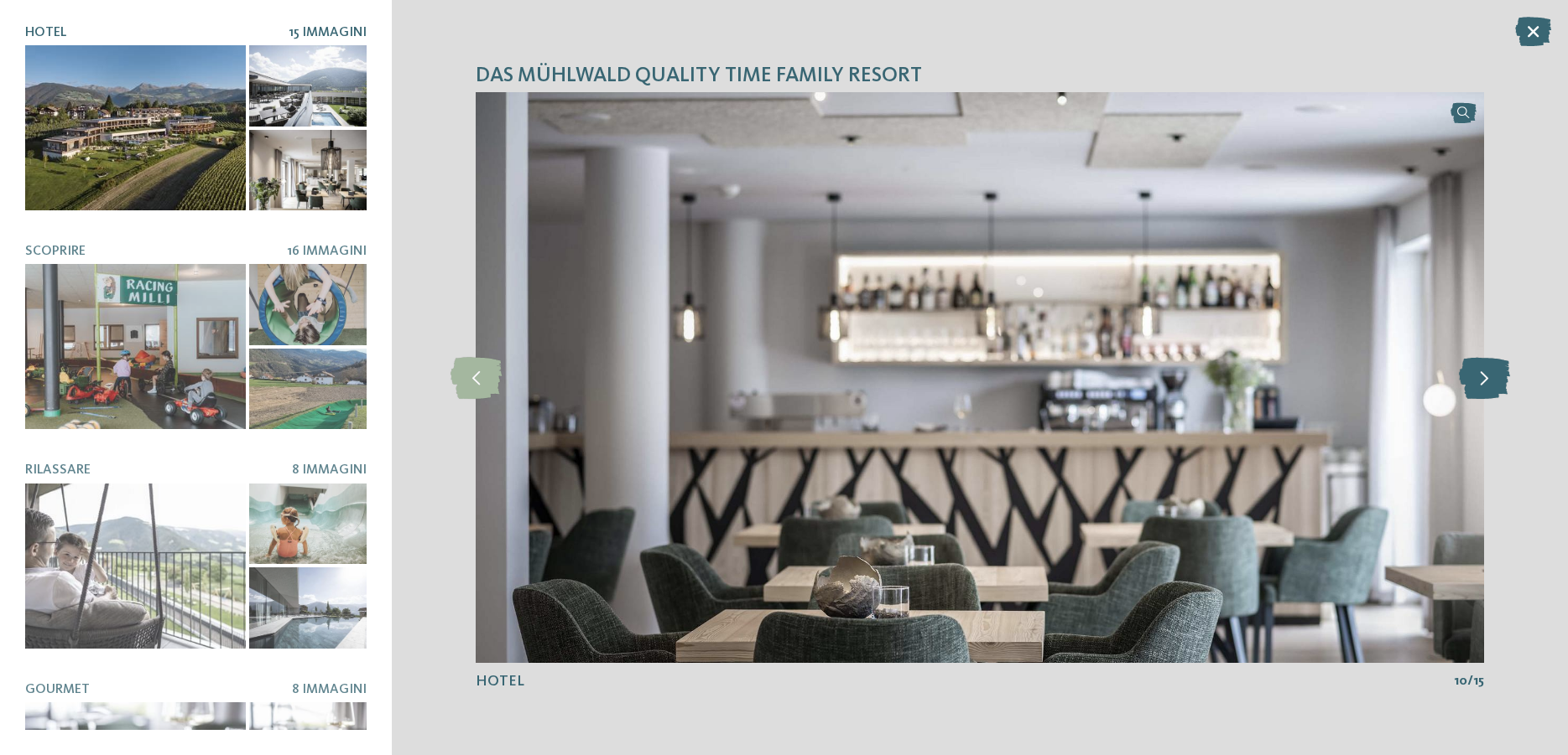
click at [1481, 386] on icon at bounding box center [1484, 378] width 51 height 42
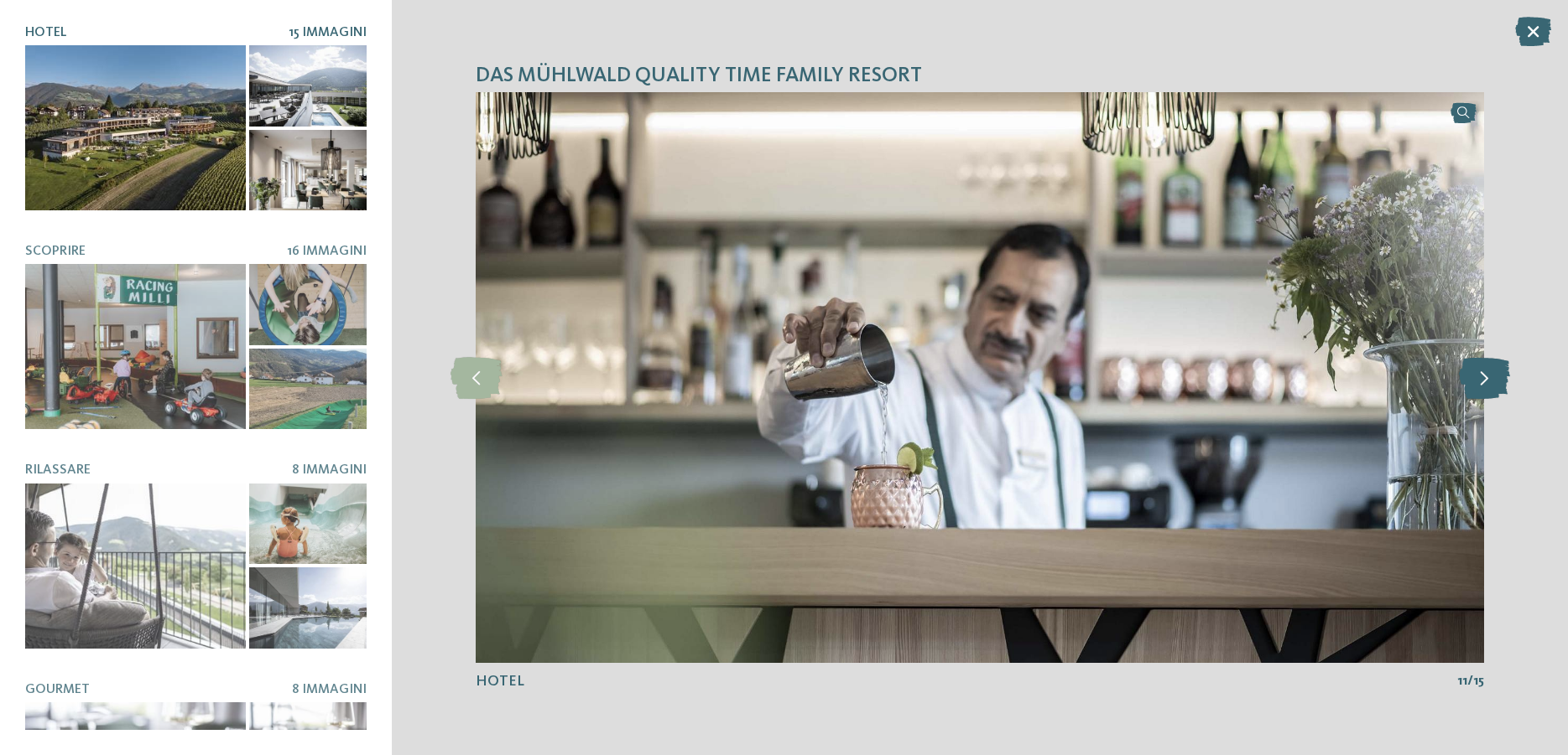
click at [1486, 372] on icon at bounding box center [1484, 378] width 51 height 42
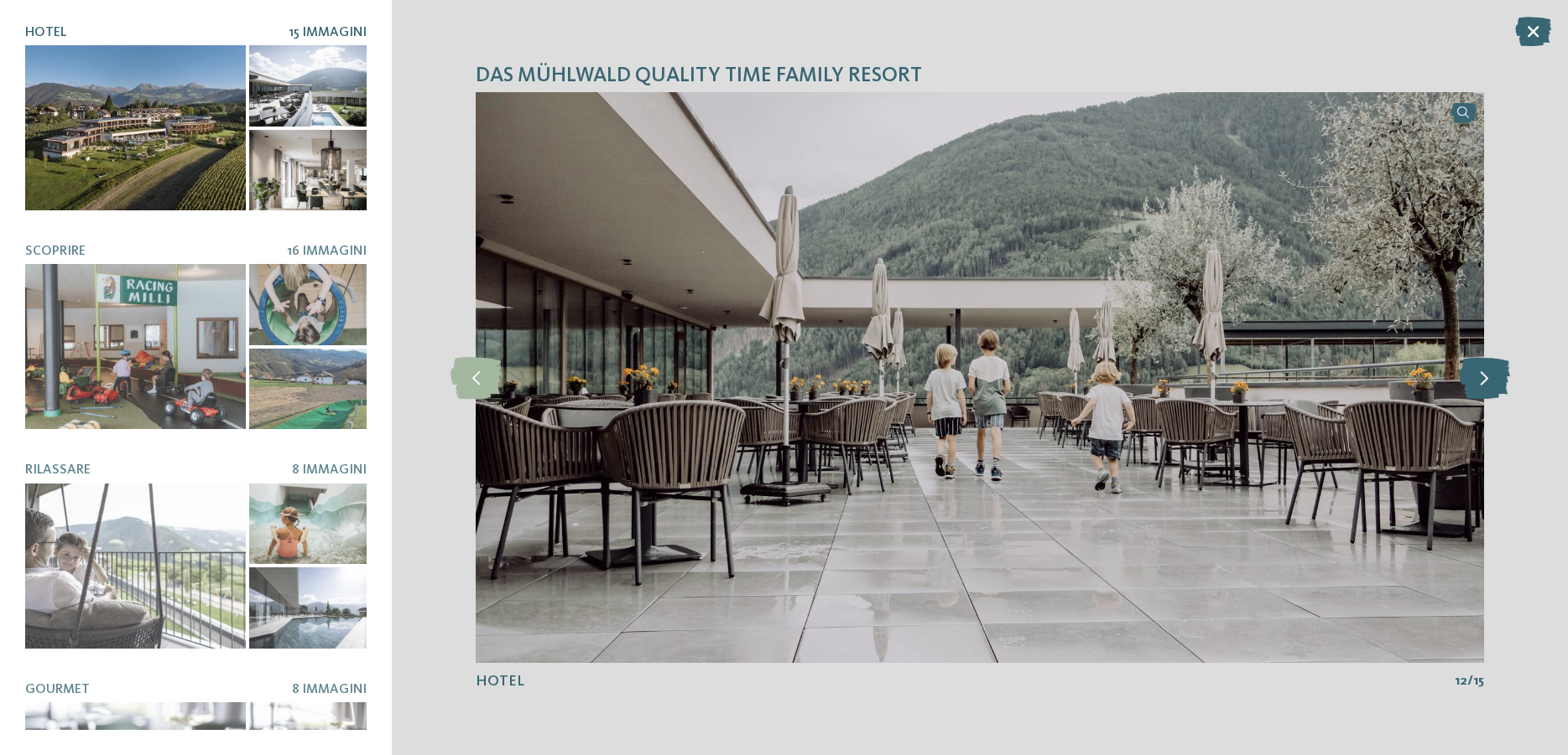
click at [1473, 378] on icon at bounding box center [1484, 378] width 51 height 42
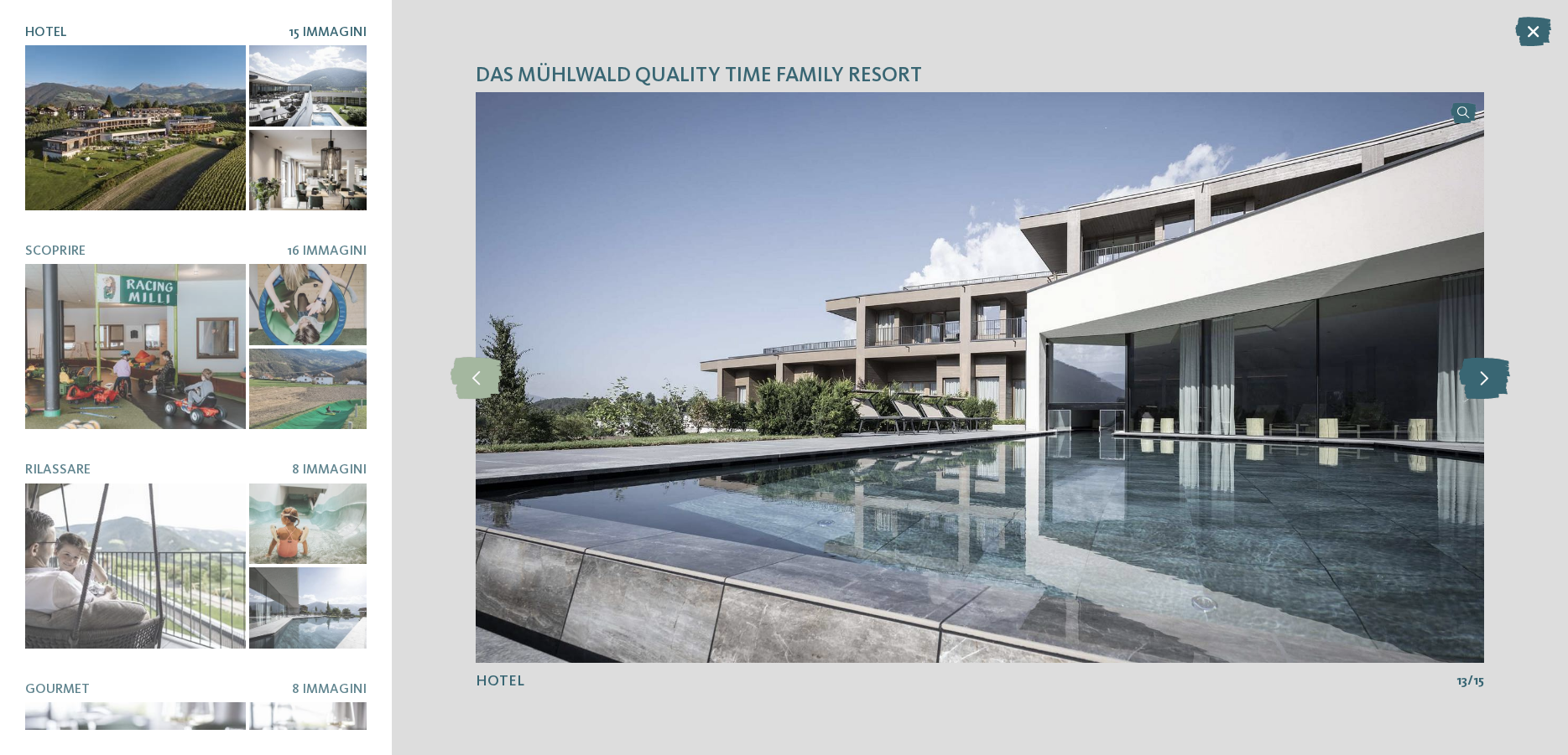
click at [1472, 378] on icon at bounding box center [1484, 378] width 51 height 42
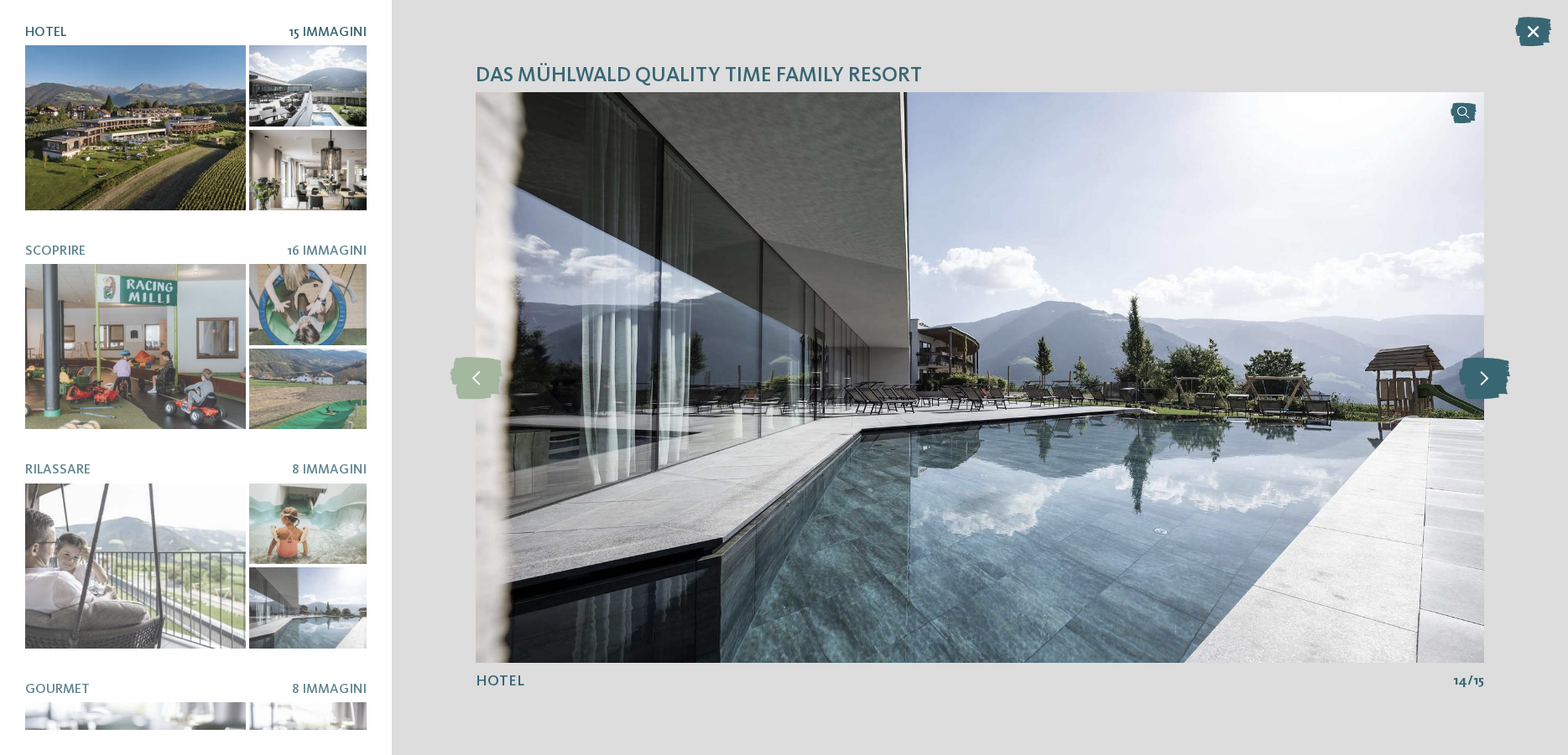
click at [1470, 378] on icon at bounding box center [1484, 378] width 51 height 42
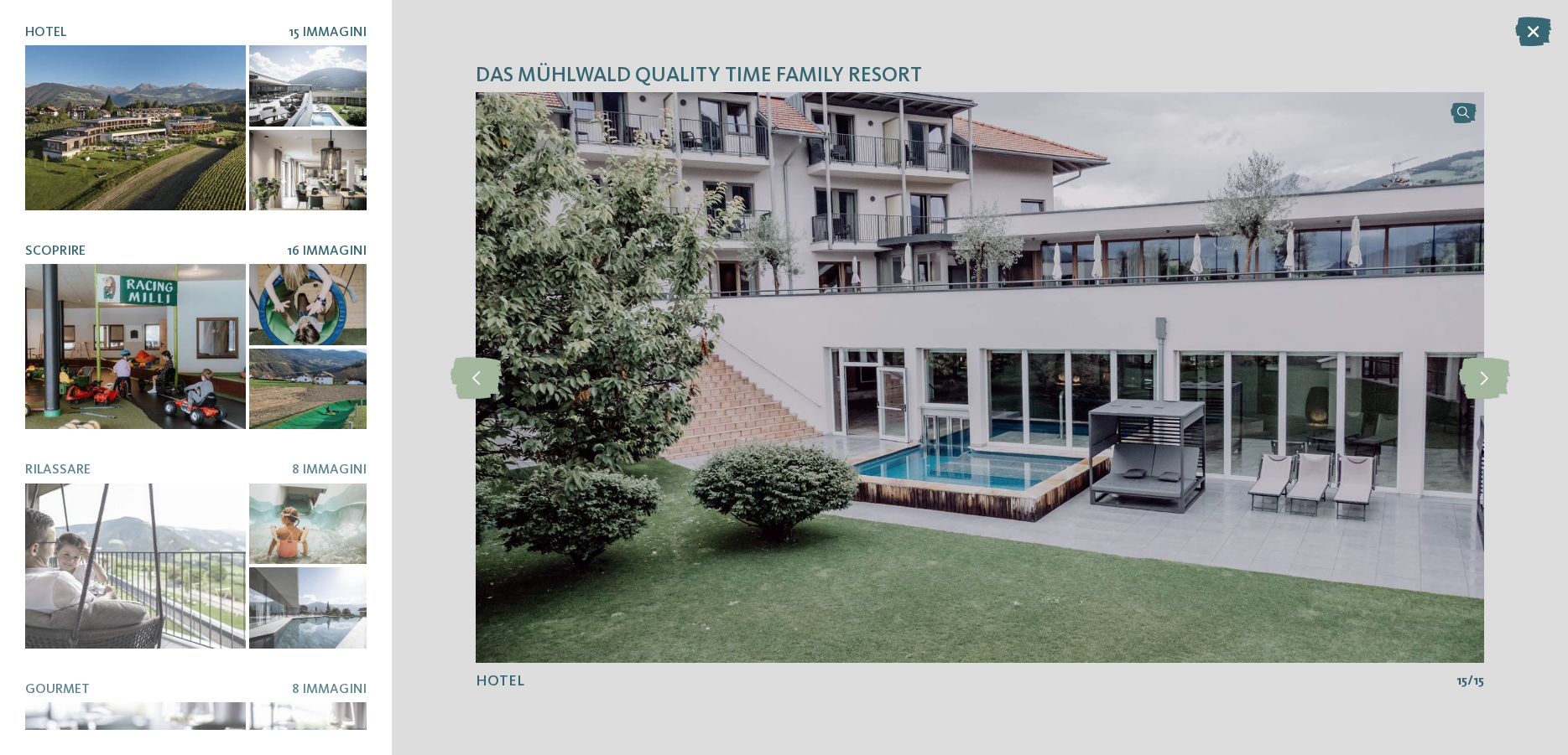
click at [181, 352] on div at bounding box center [135, 346] width 221 height 165
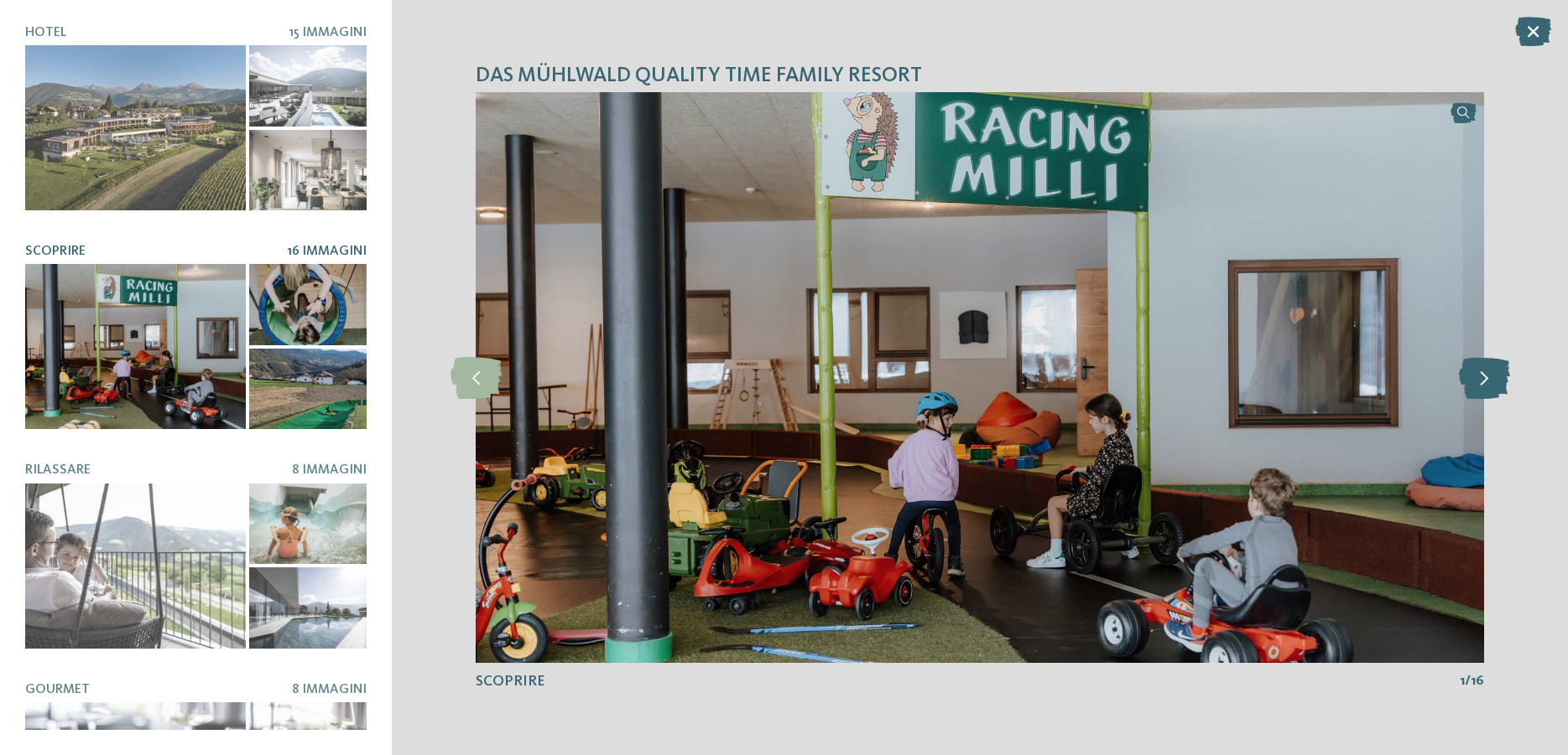
click at [1484, 385] on icon at bounding box center [1484, 378] width 51 height 42
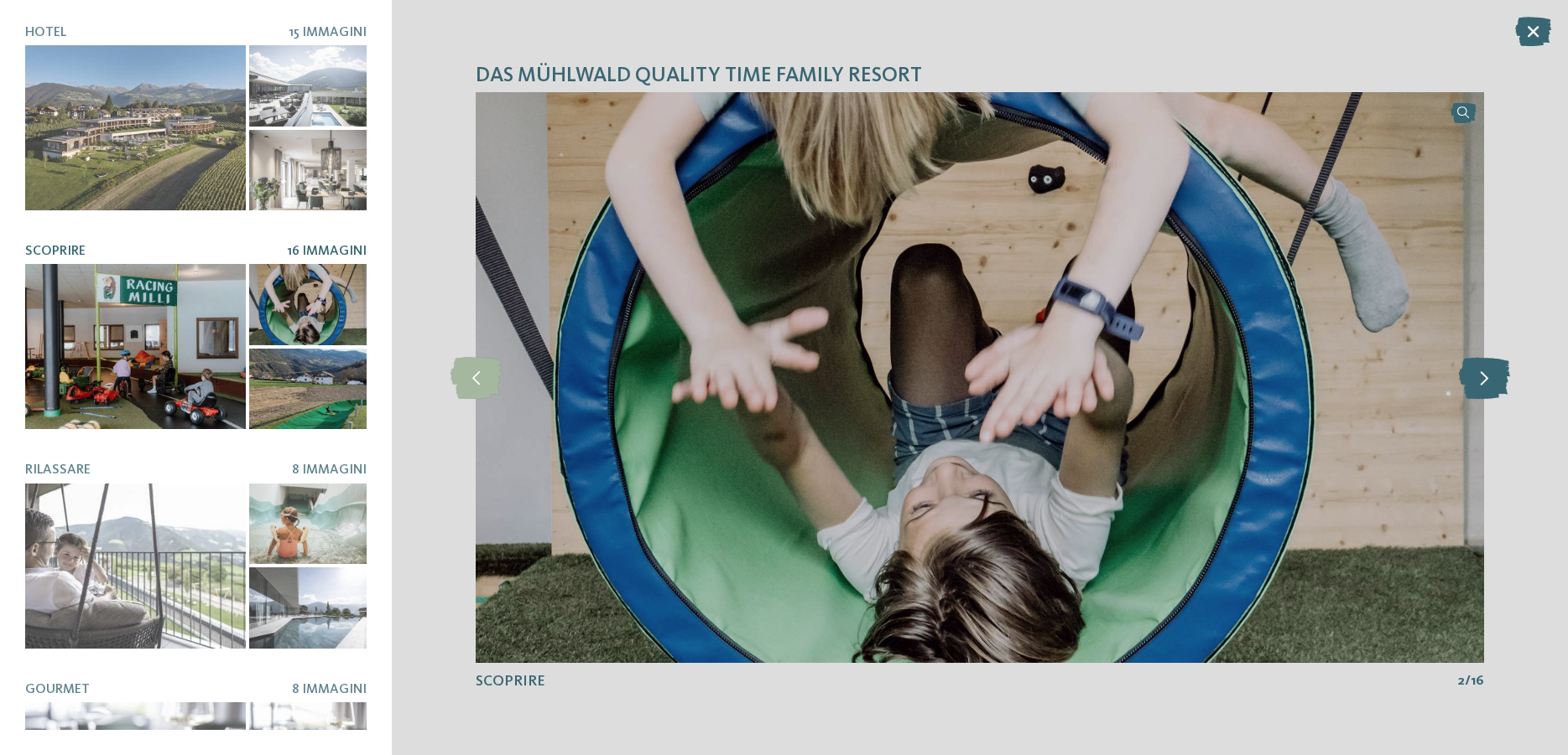
click at [1484, 385] on icon at bounding box center [1484, 378] width 51 height 42
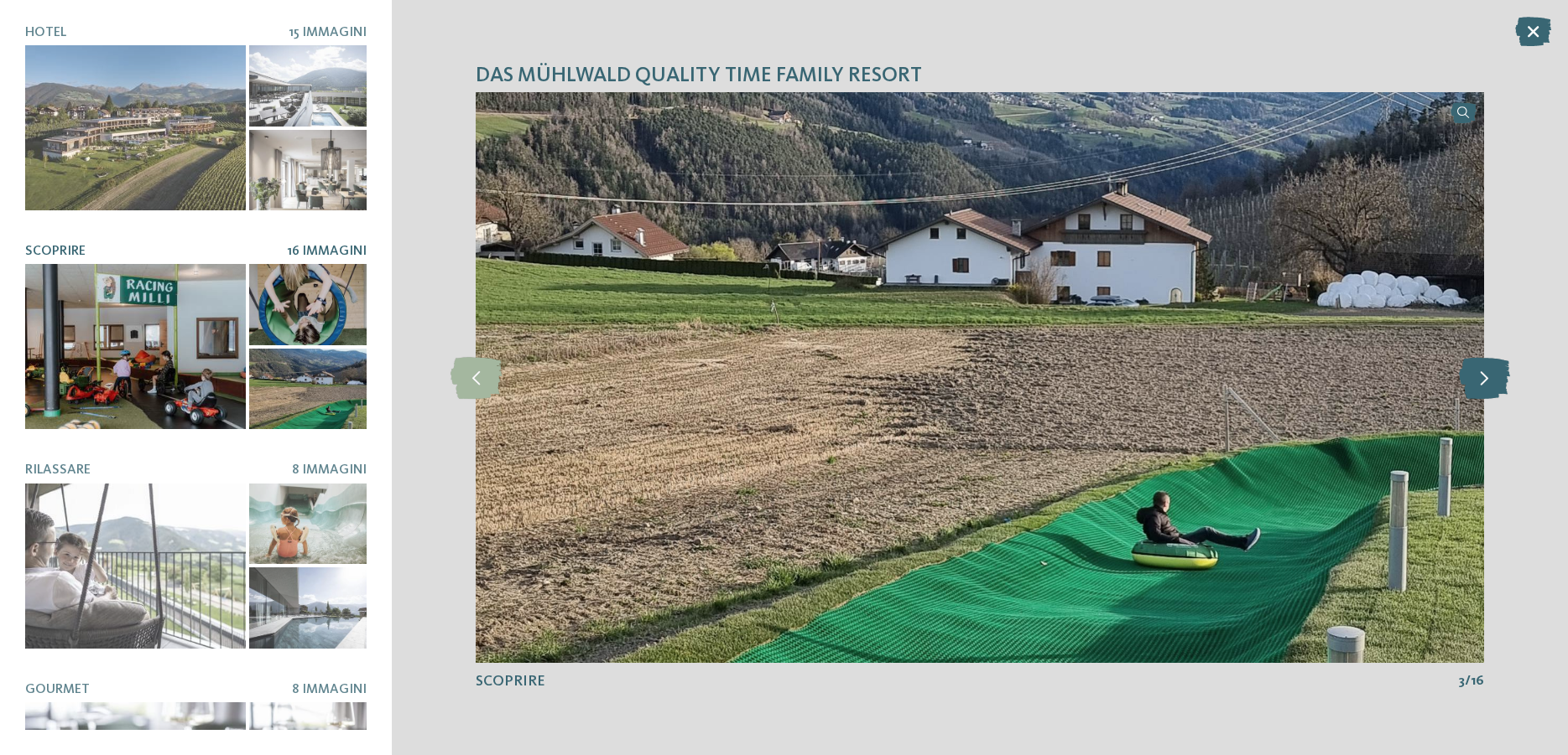
click at [1484, 385] on icon at bounding box center [1484, 378] width 51 height 42
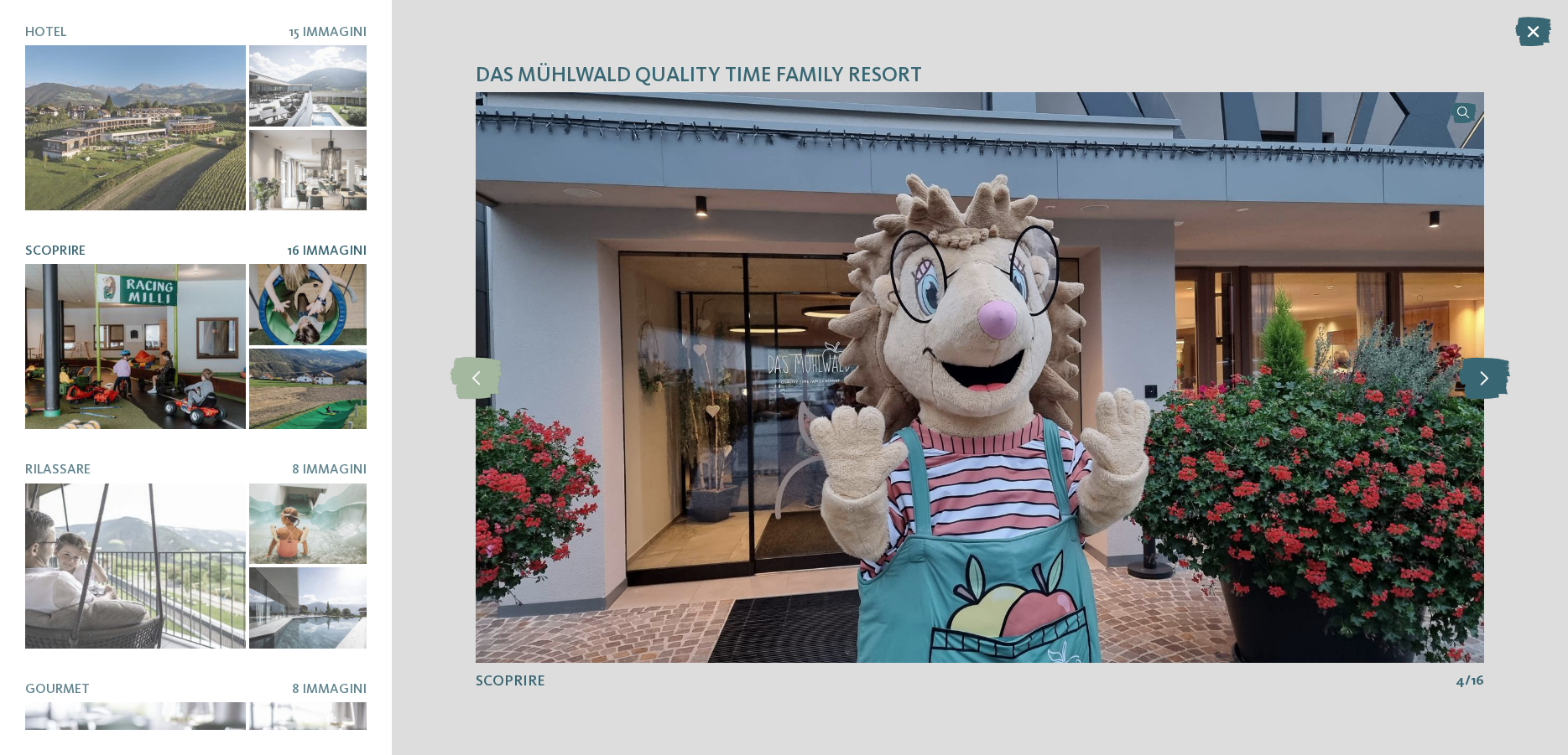
click at [1482, 385] on icon at bounding box center [1484, 378] width 51 height 42
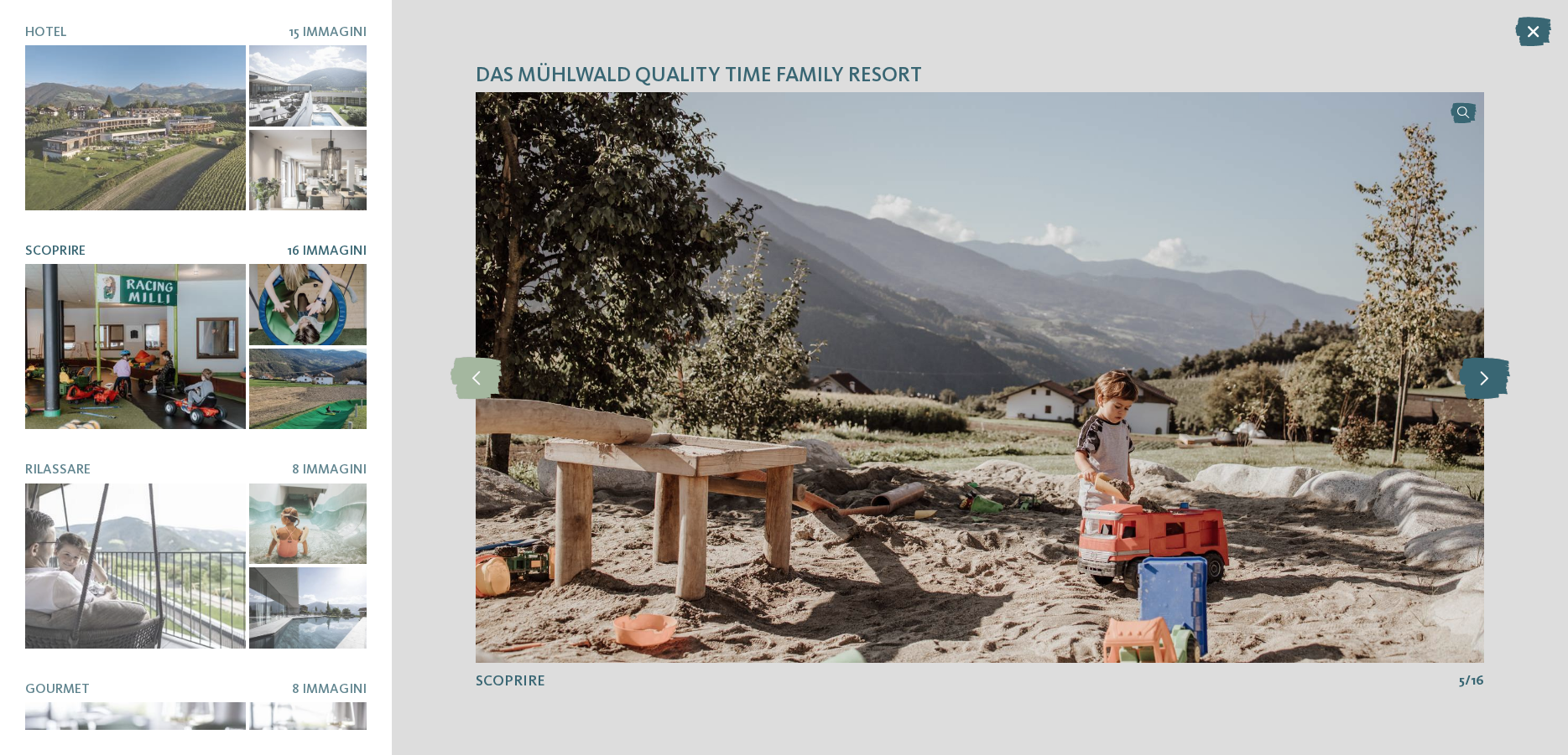
click at [1479, 385] on icon at bounding box center [1484, 378] width 51 height 42
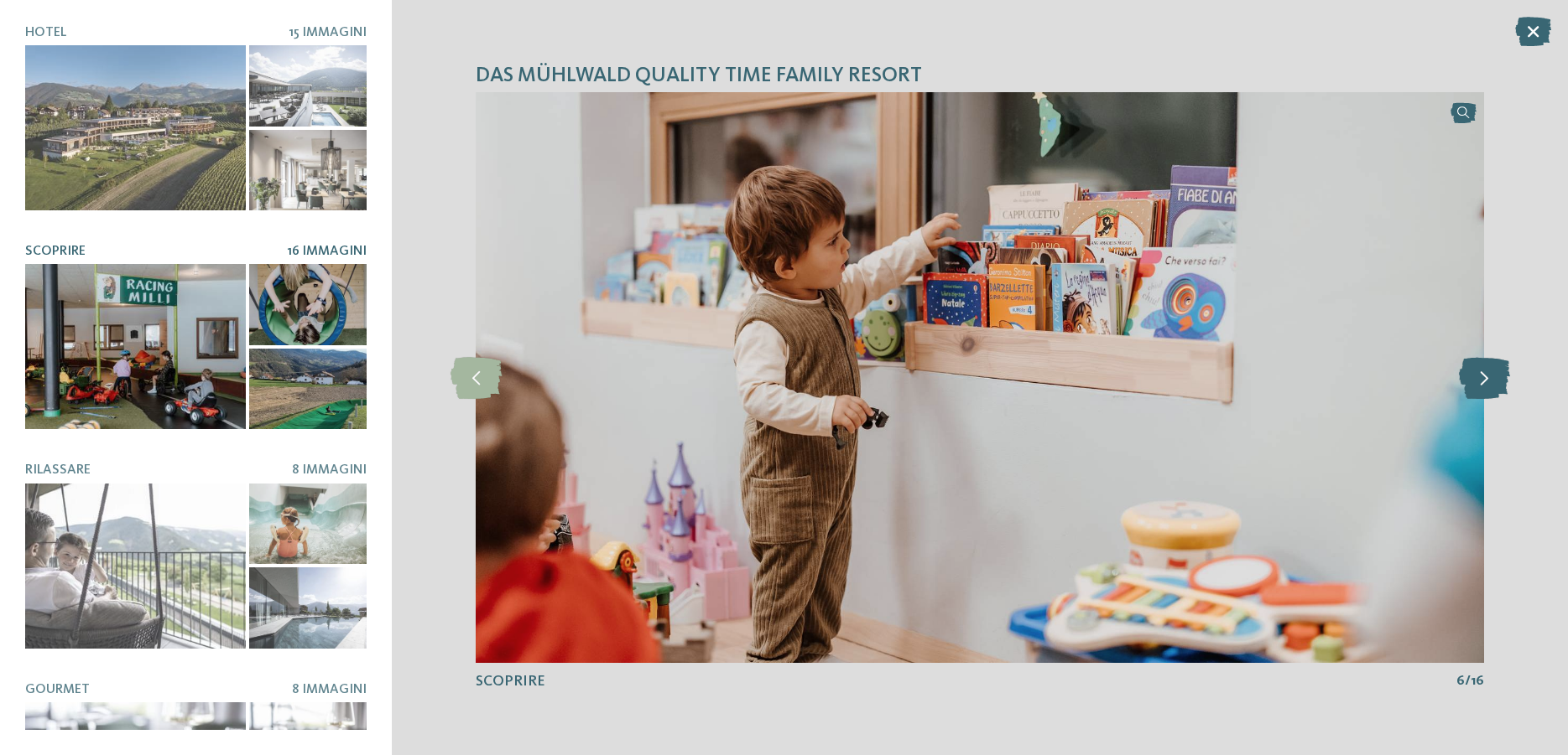
click at [1479, 385] on icon at bounding box center [1484, 378] width 51 height 42
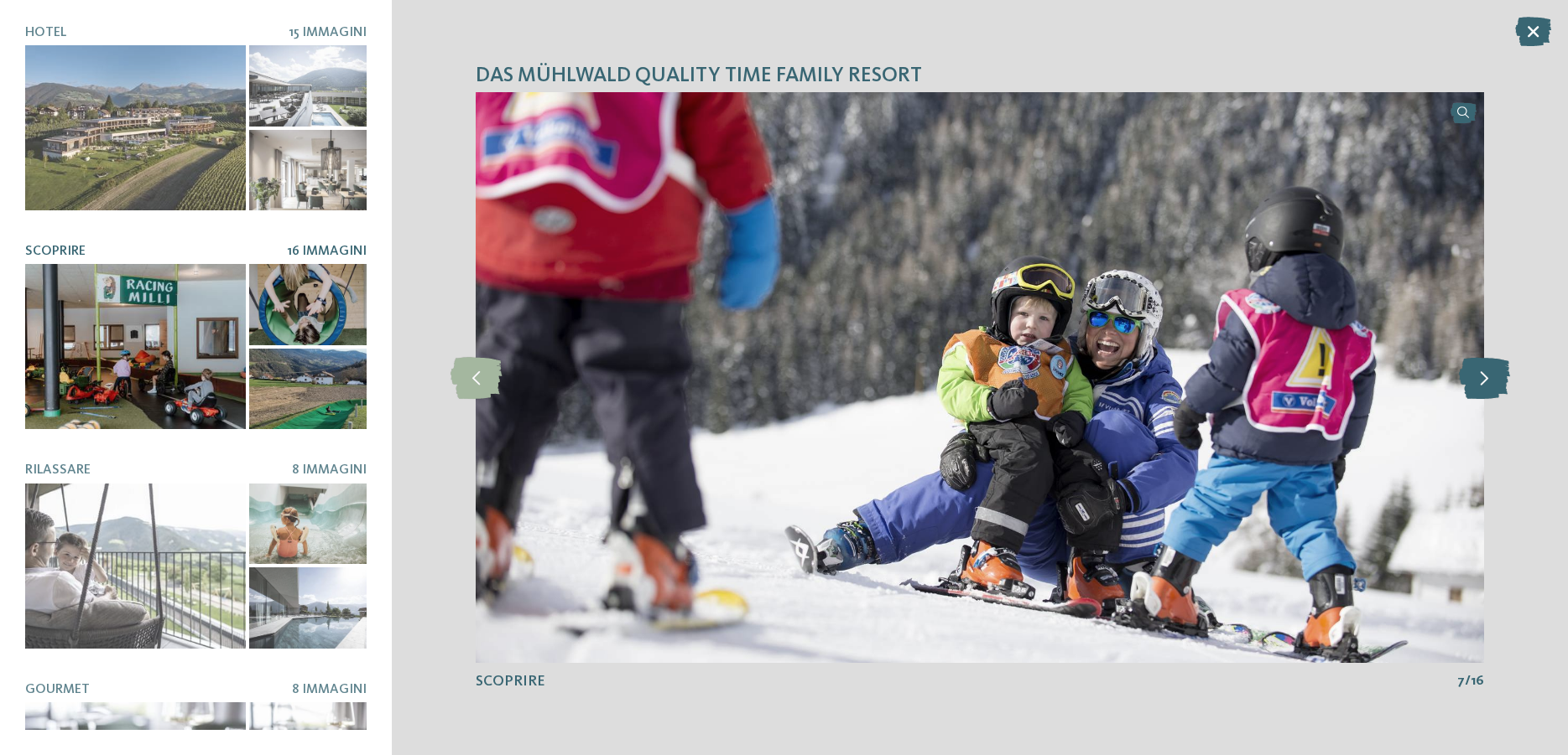
click at [1479, 385] on icon at bounding box center [1484, 378] width 51 height 42
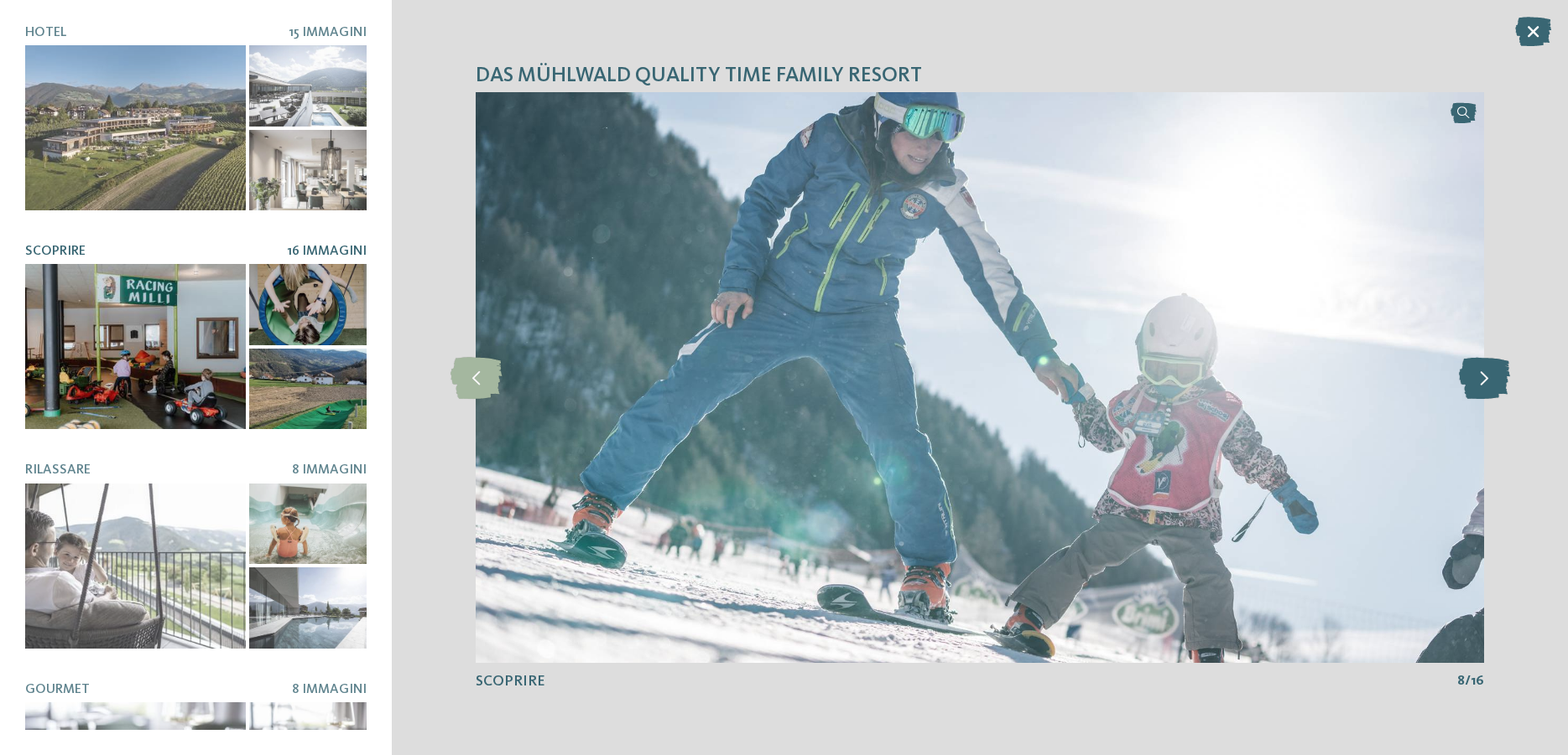
click at [1479, 385] on icon at bounding box center [1484, 378] width 51 height 42
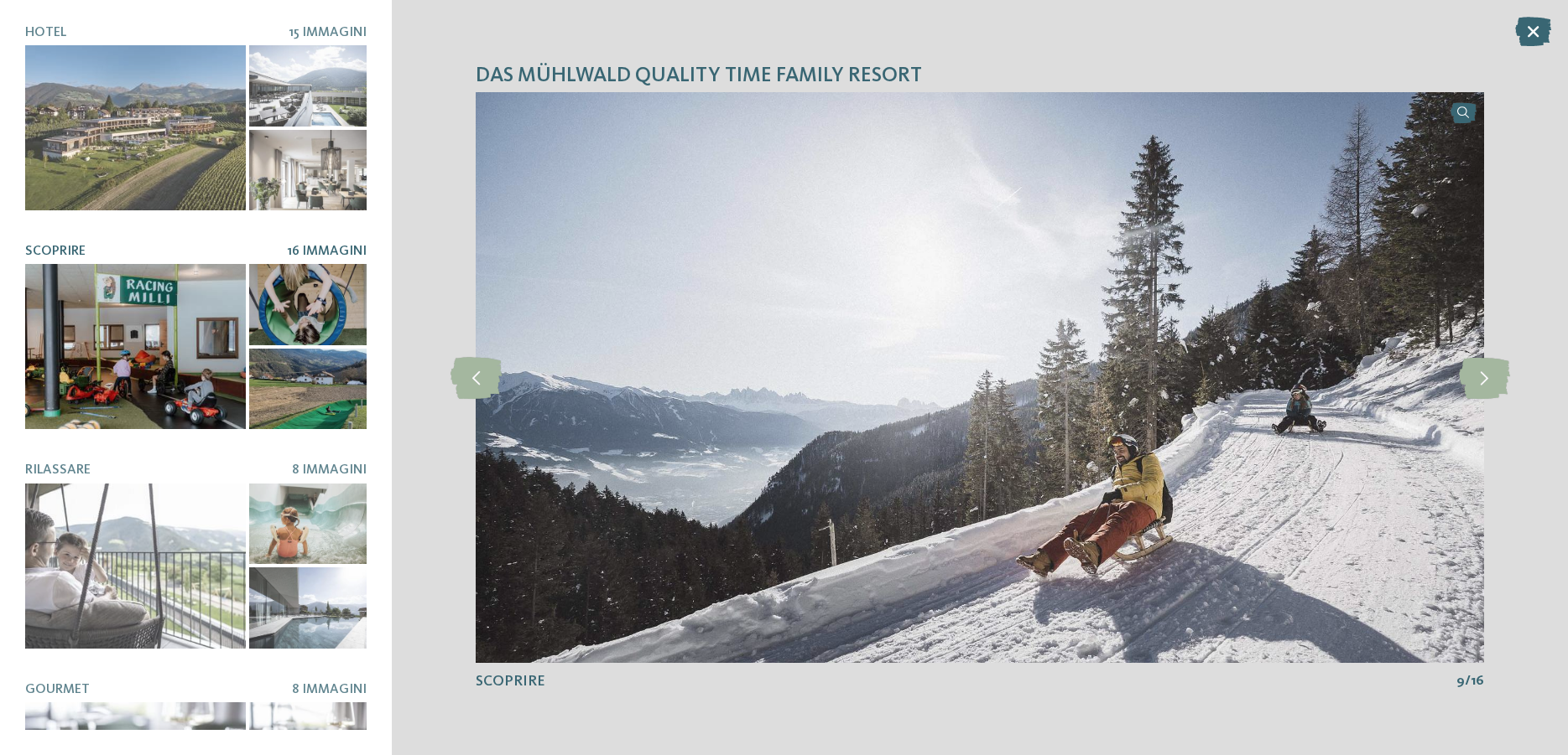
scroll to position [201, 0]
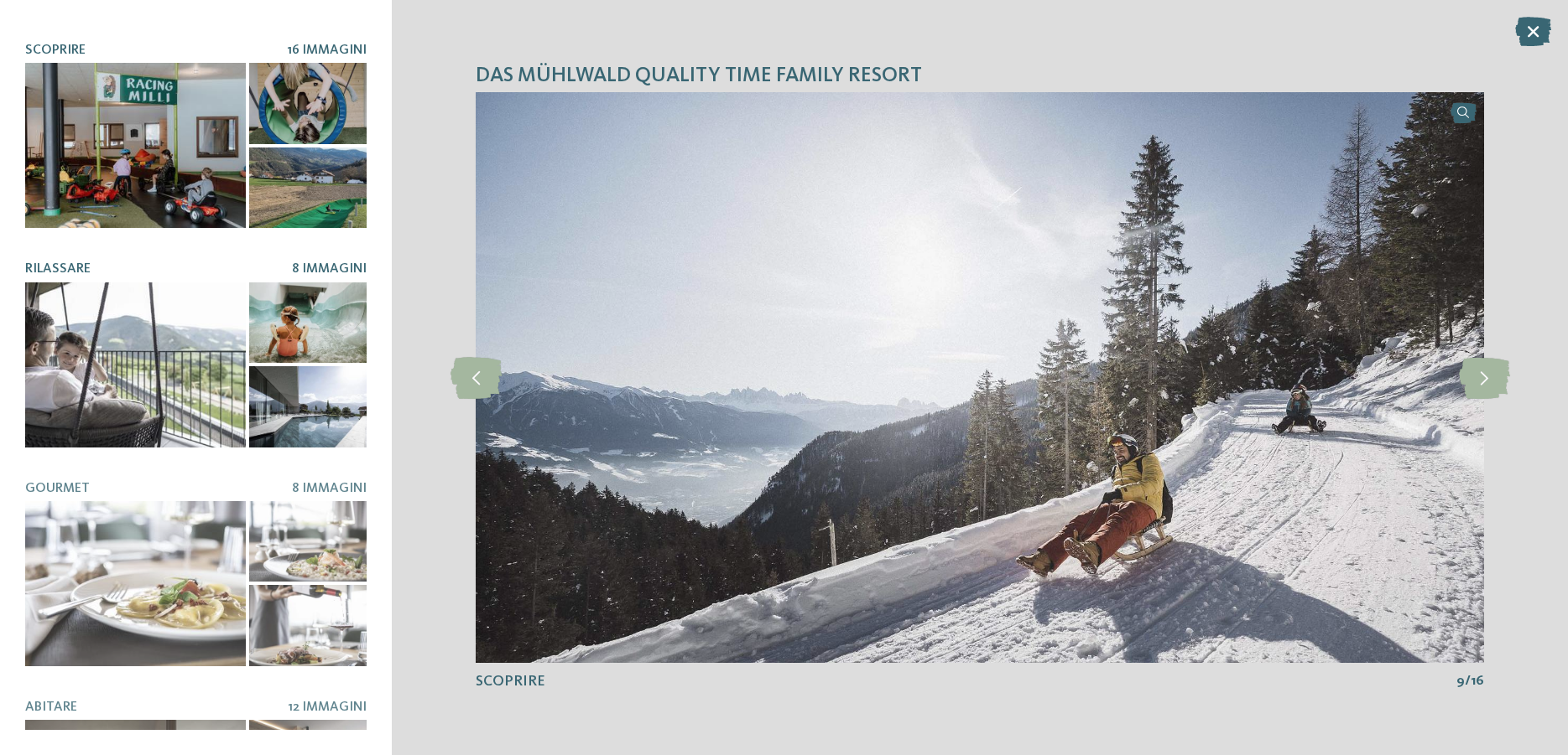
click at [300, 283] on div at bounding box center [308, 323] width 118 height 81
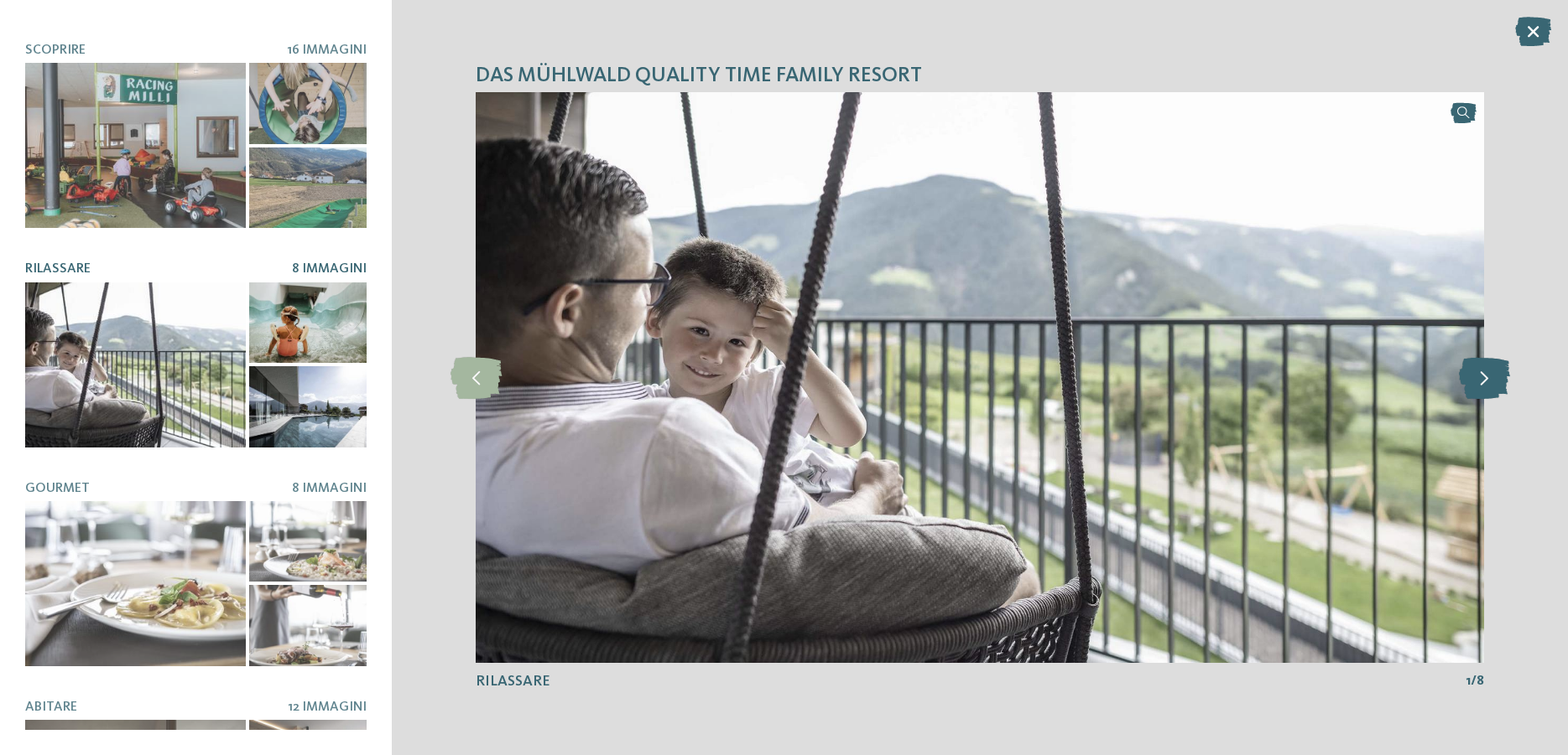
click at [1494, 380] on icon at bounding box center [1484, 378] width 51 height 42
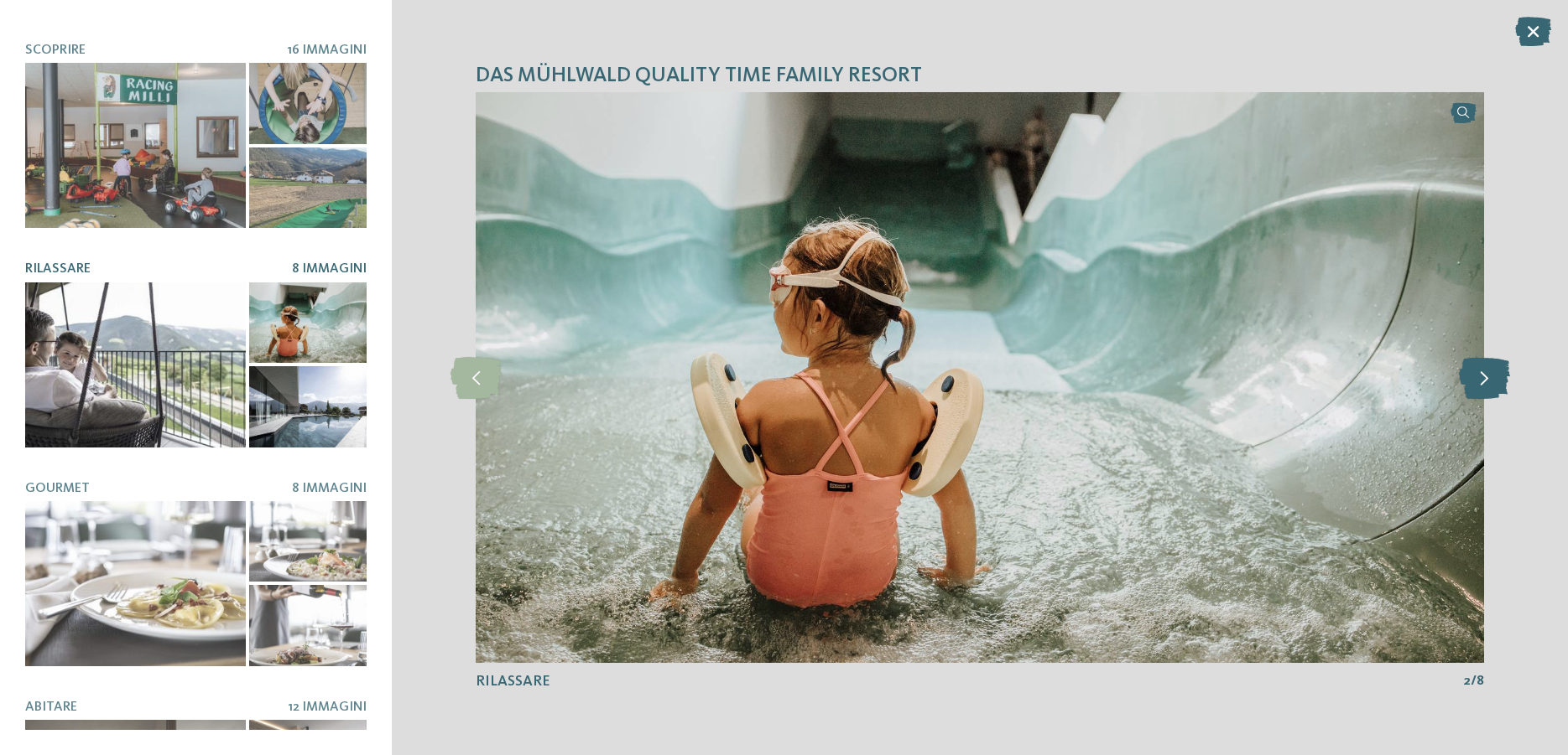
click at [1494, 380] on icon at bounding box center [1484, 378] width 51 height 42
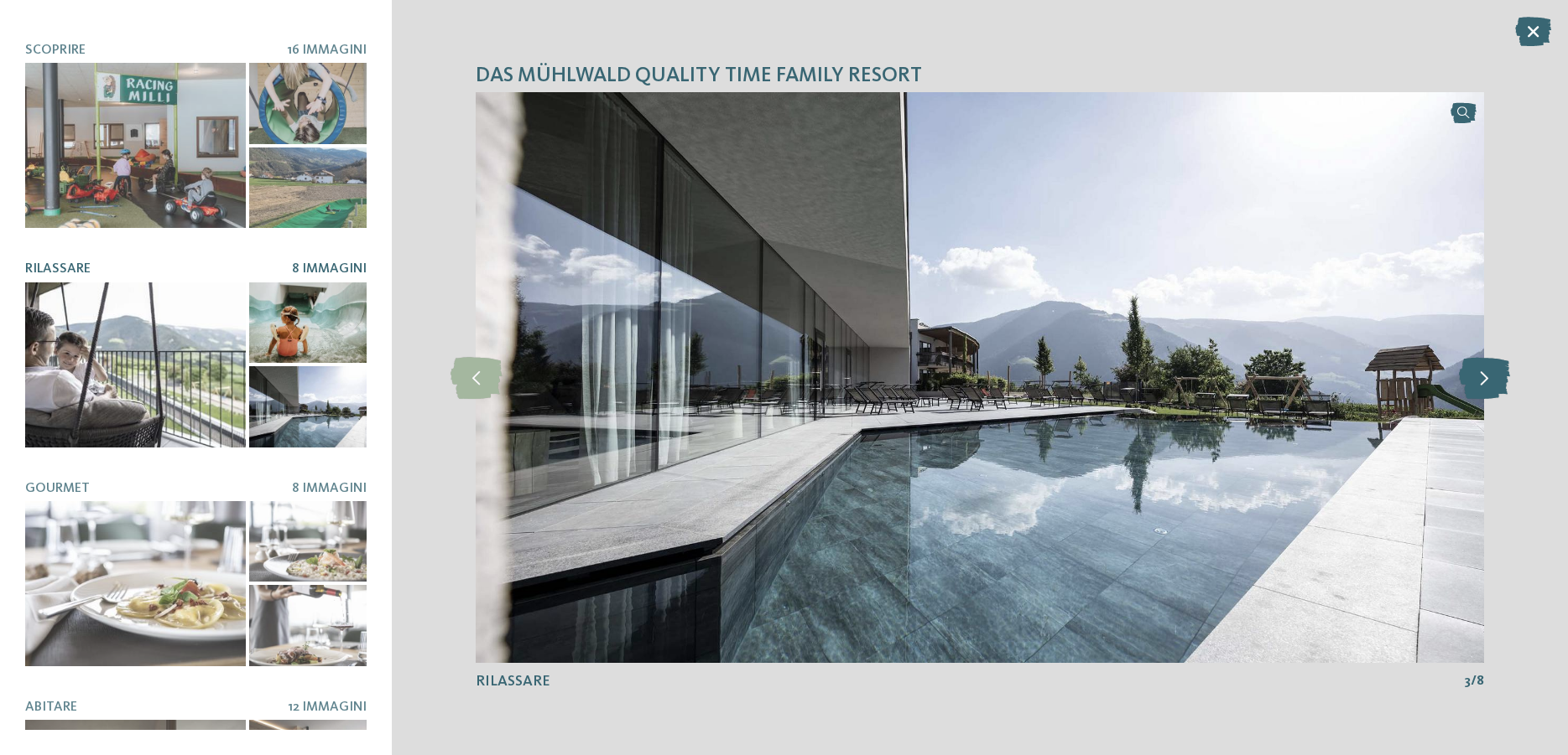
click at [1494, 380] on icon at bounding box center [1484, 378] width 51 height 42
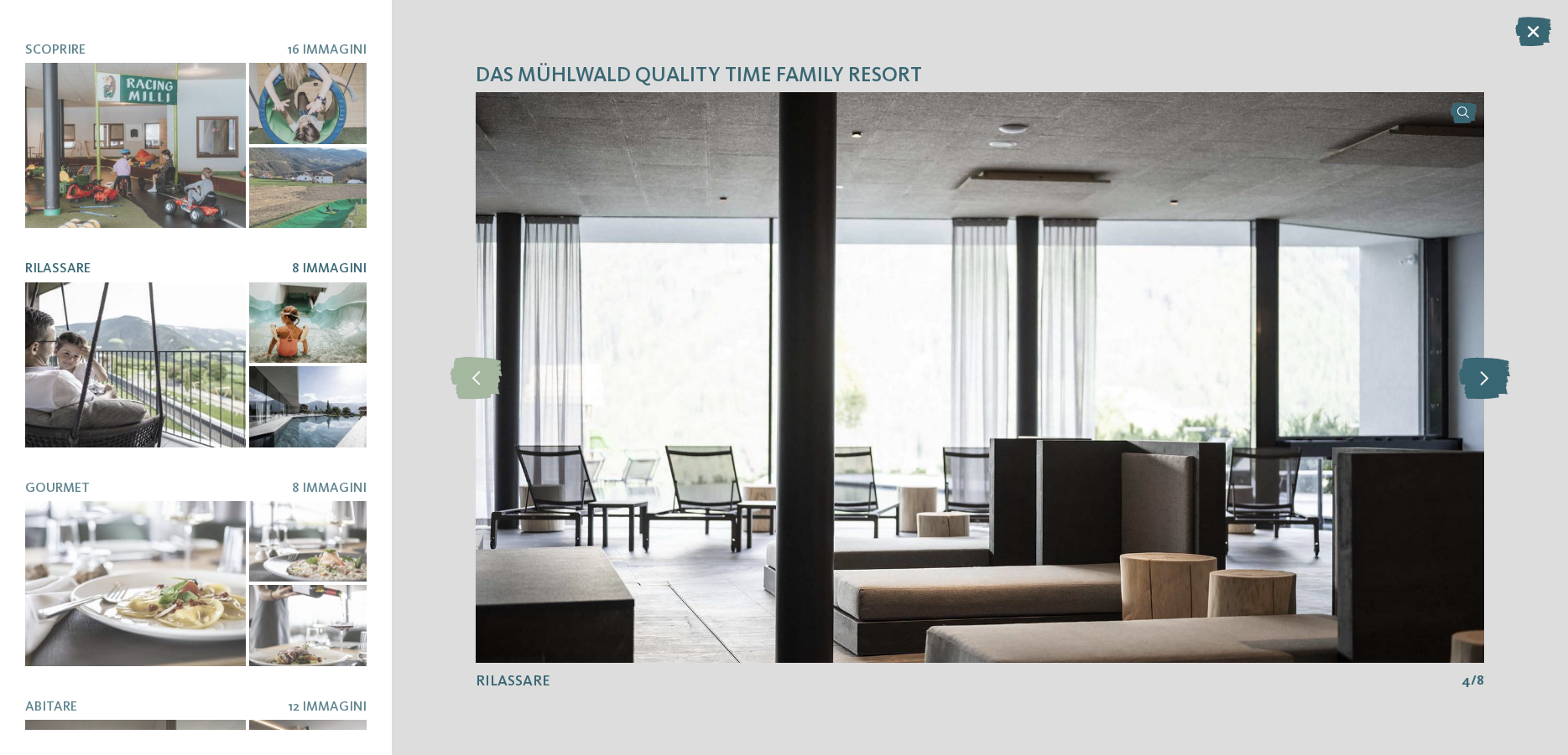
click at [1494, 380] on icon at bounding box center [1484, 378] width 51 height 42
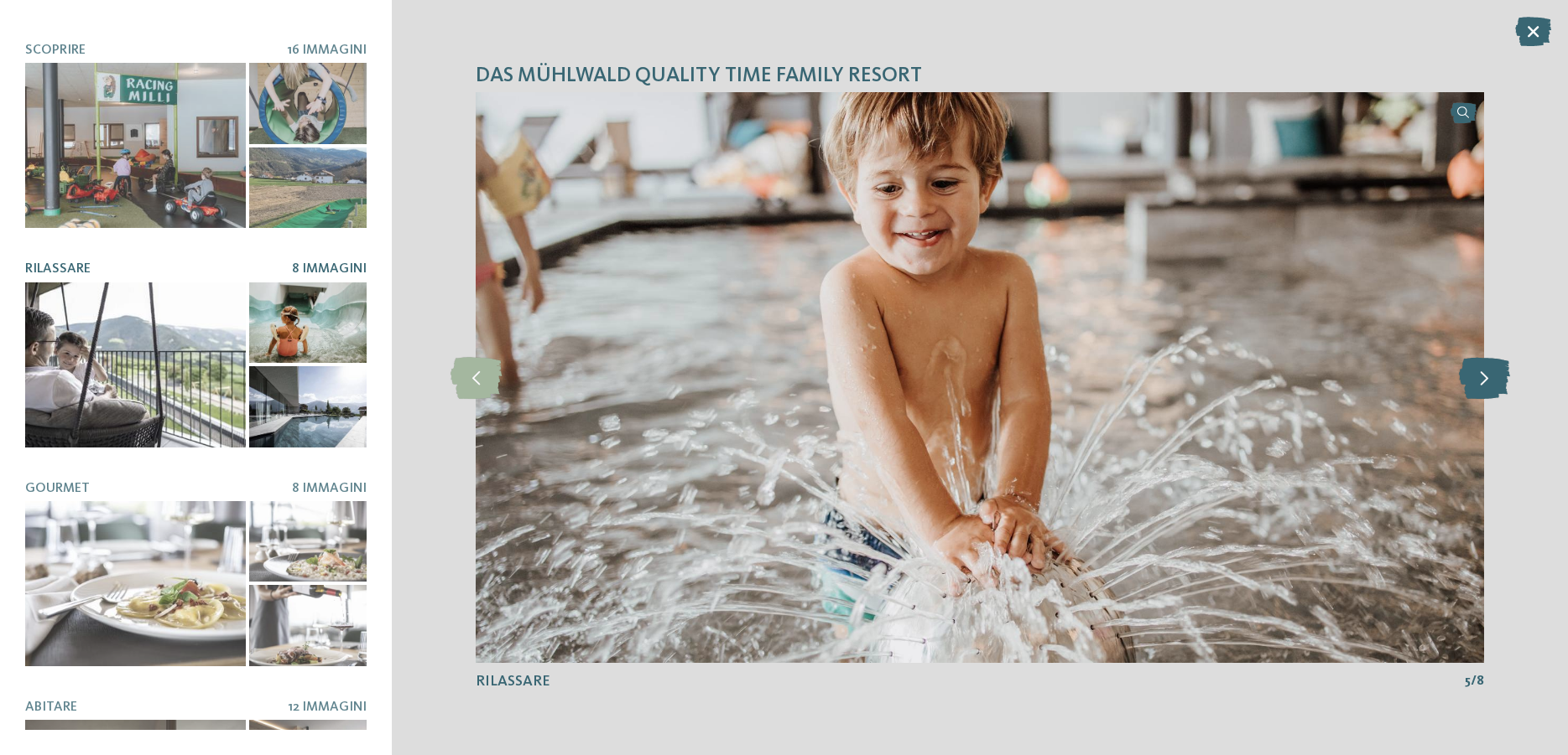
click at [1494, 380] on icon at bounding box center [1484, 378] width 51 height 42
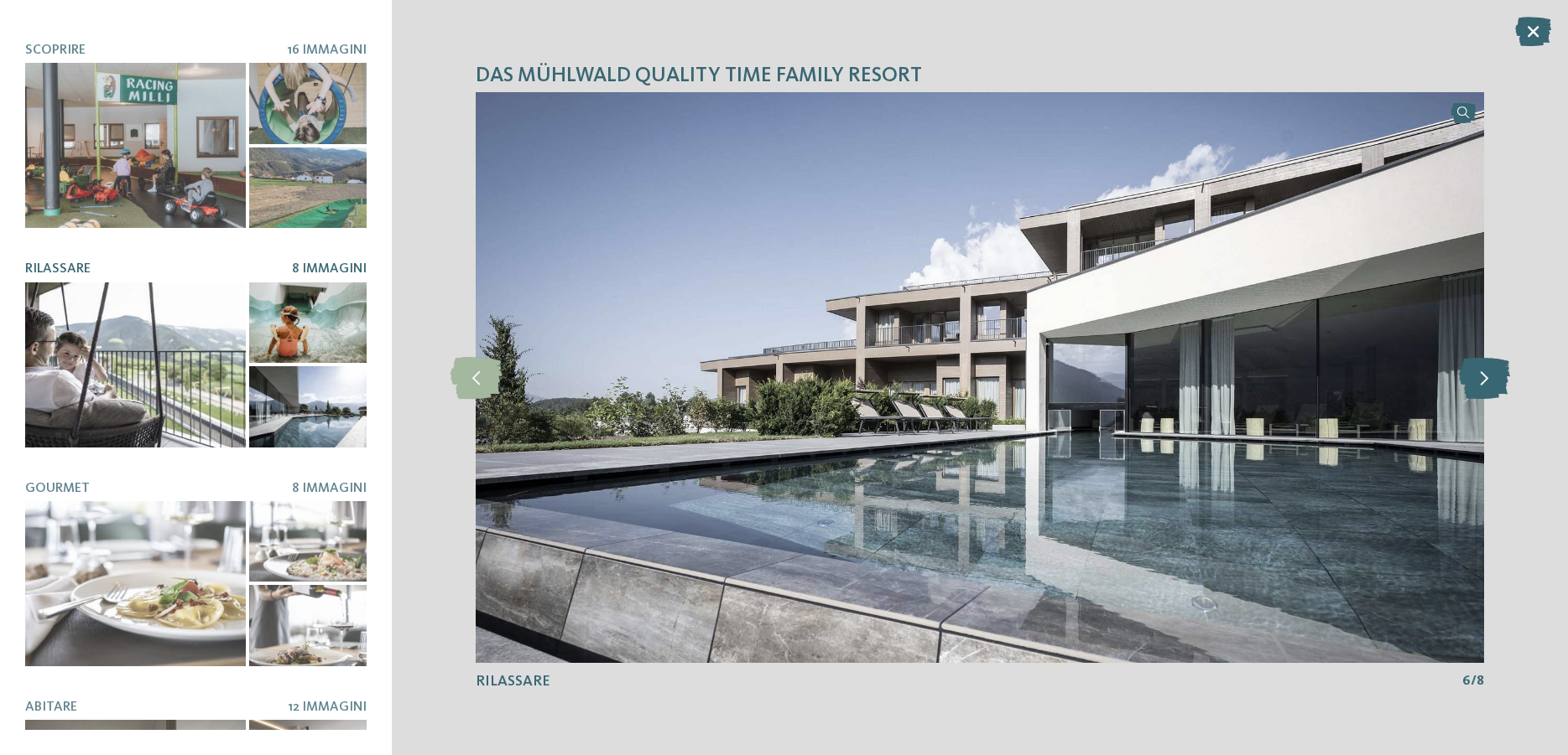
click at [1494, 380] on icon at bounding box center [1484, 378] width 51 height 42
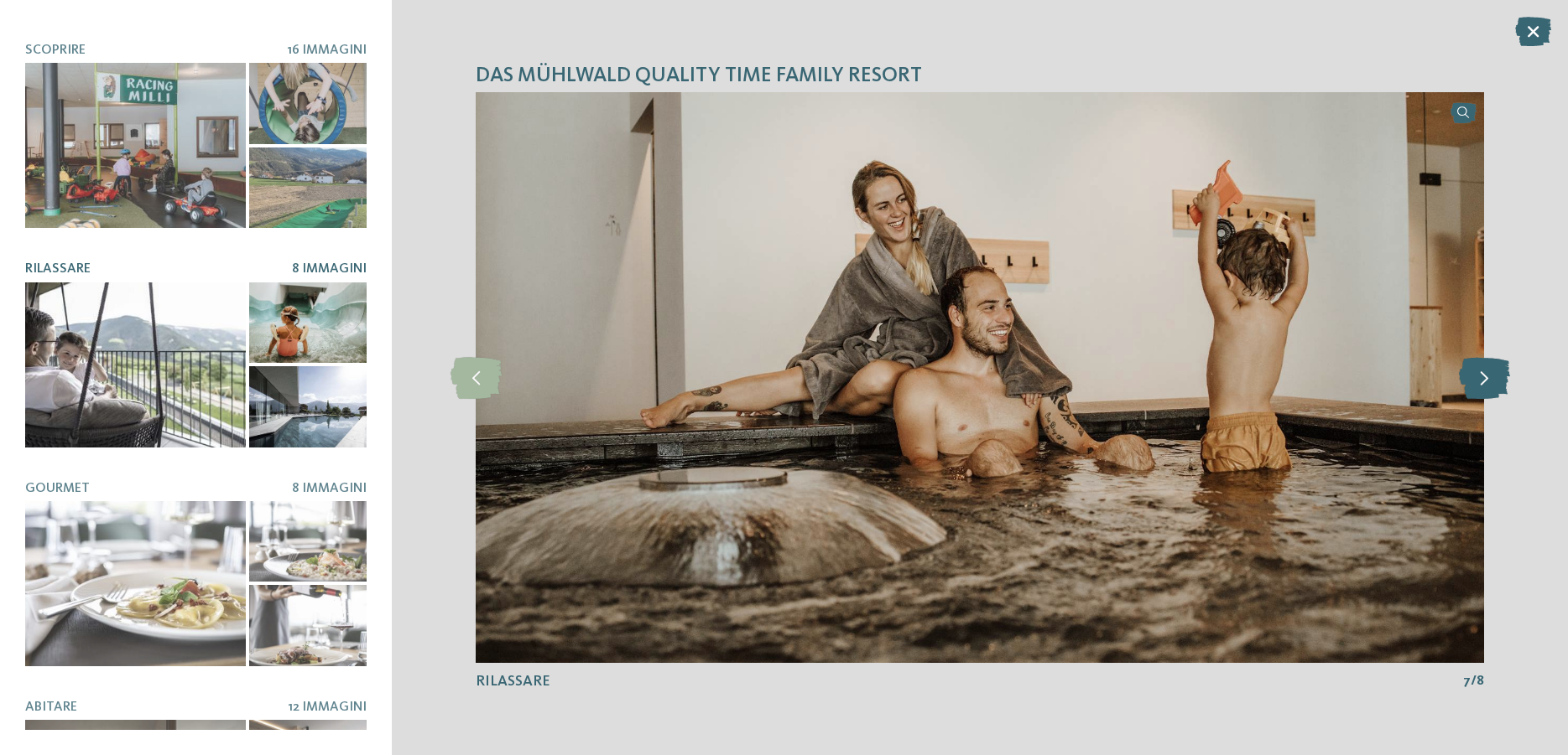
click at [1494, 380] on icon at bounding box center [1484, 378] width 51 height 42
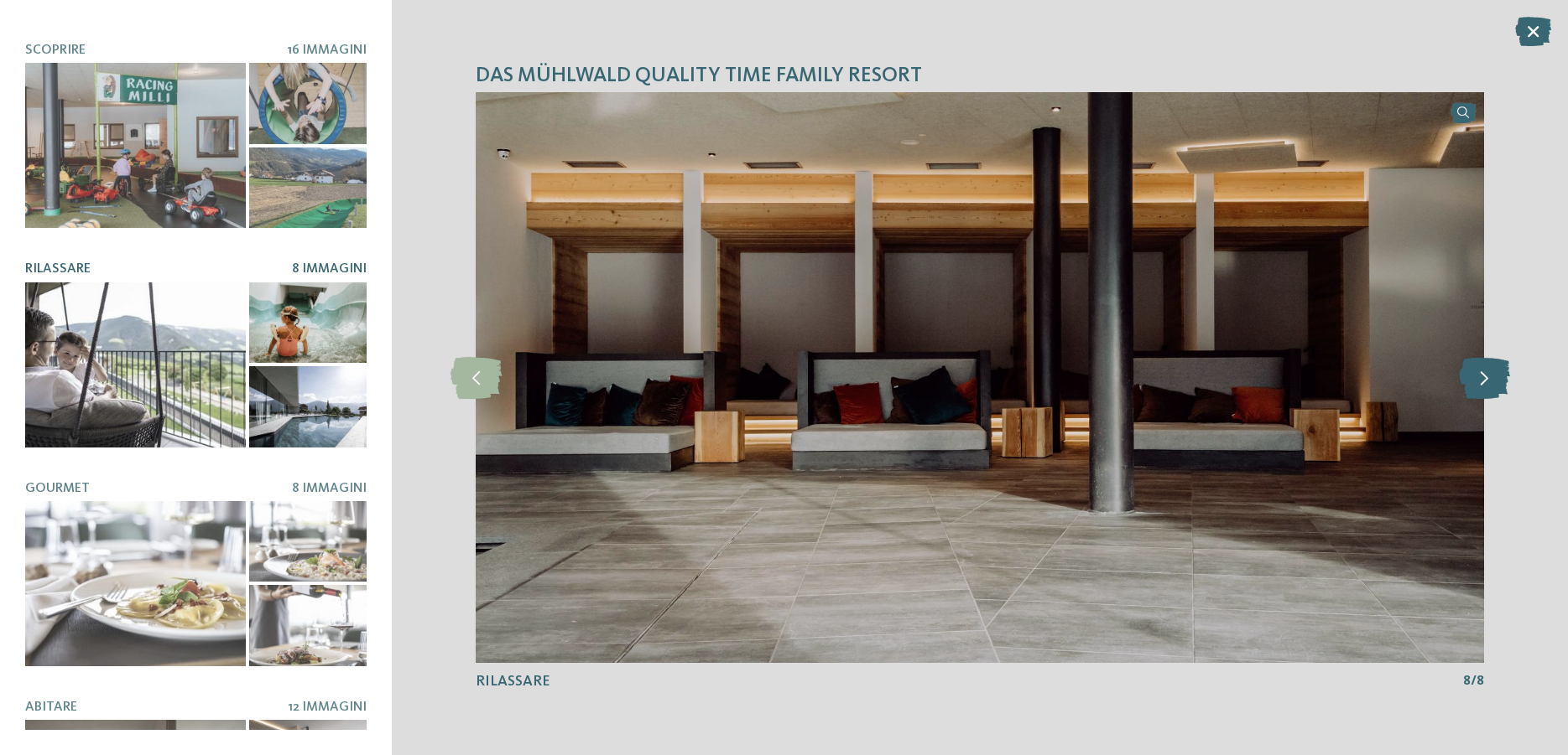
click at [1494, 380] on icon at bounding box center [1484, 378] width 51 height 42
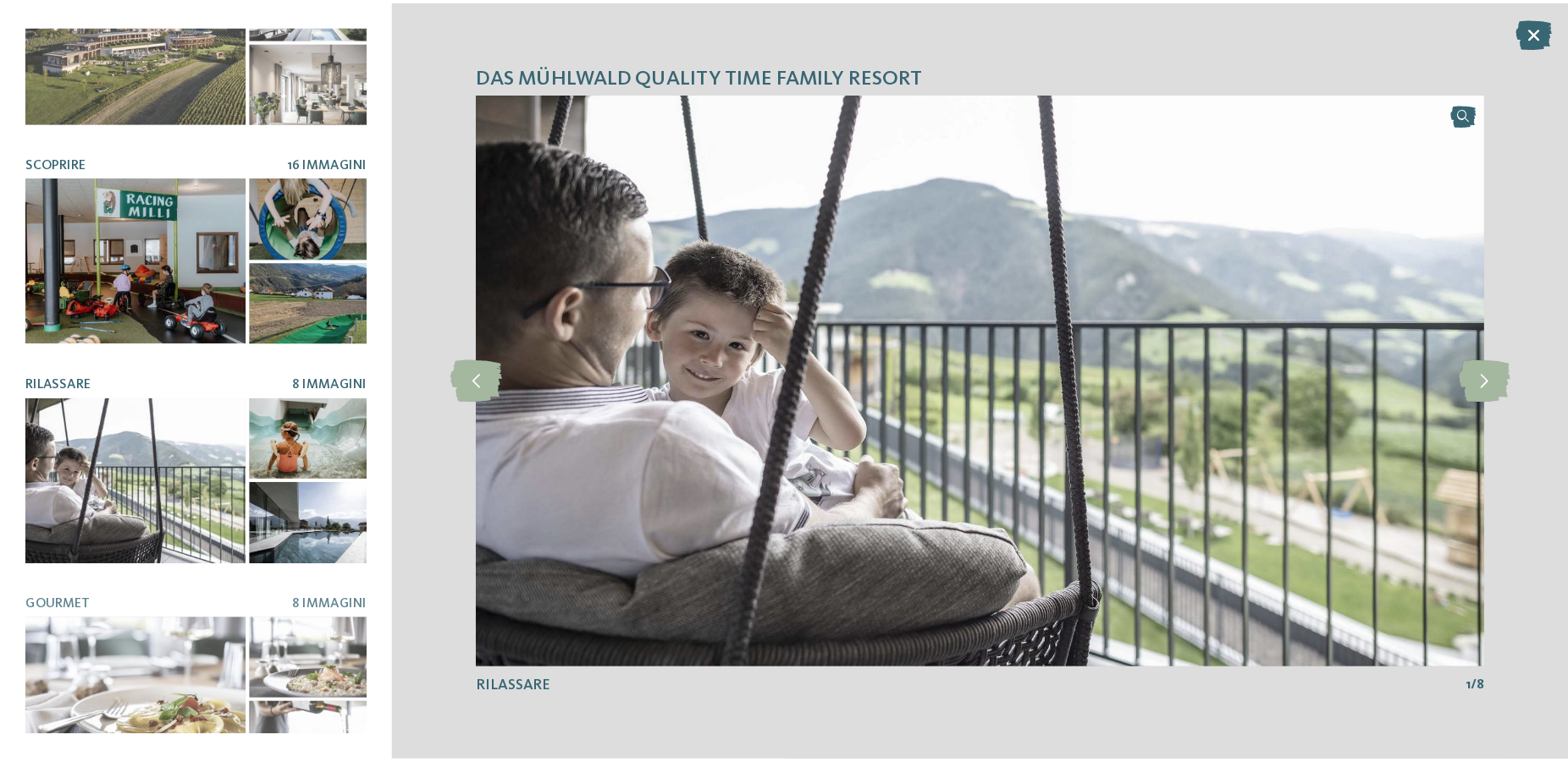
scroll to position [0, 0]
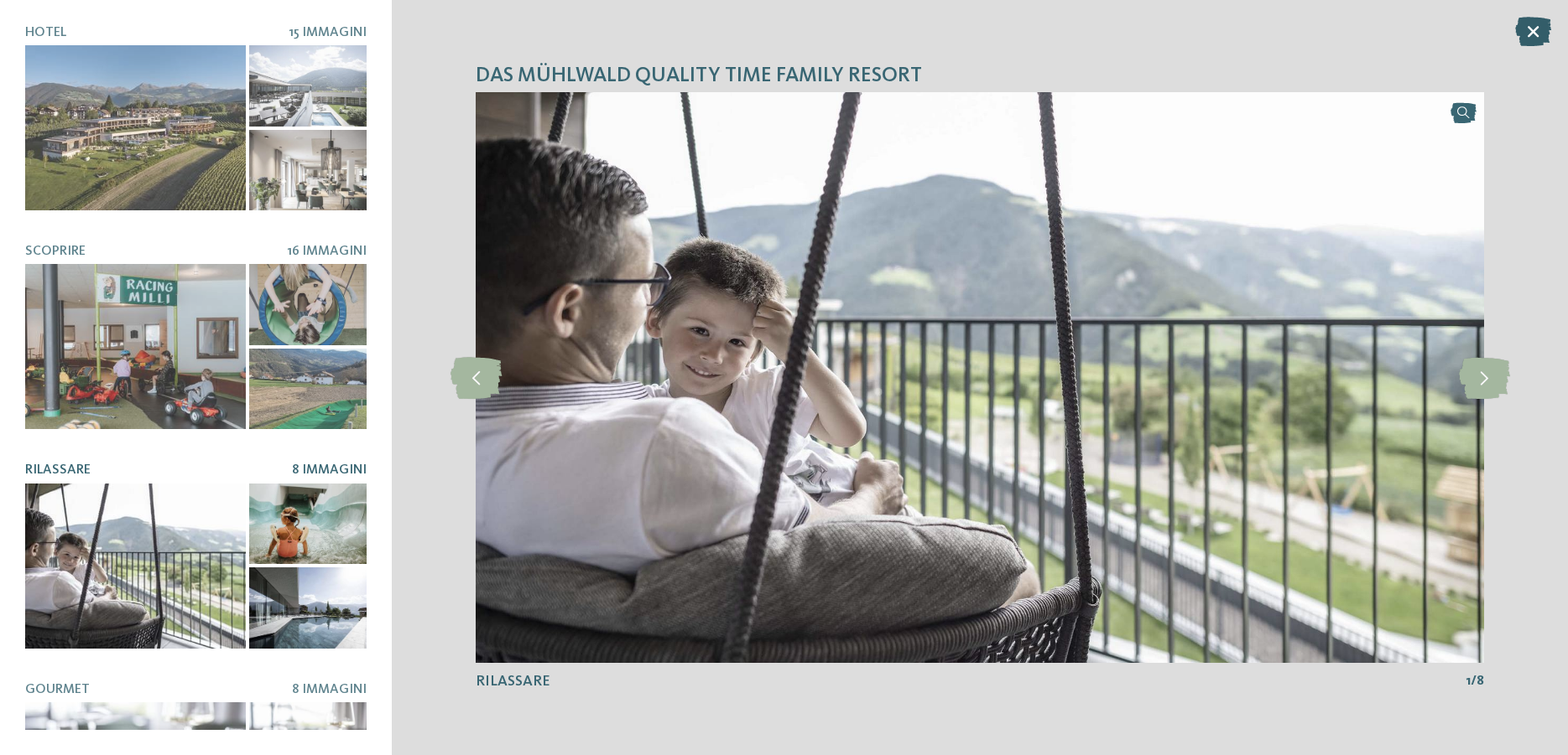
click at [1542, 33] on icon at bounding box center [1533, 31] width 36 height 29
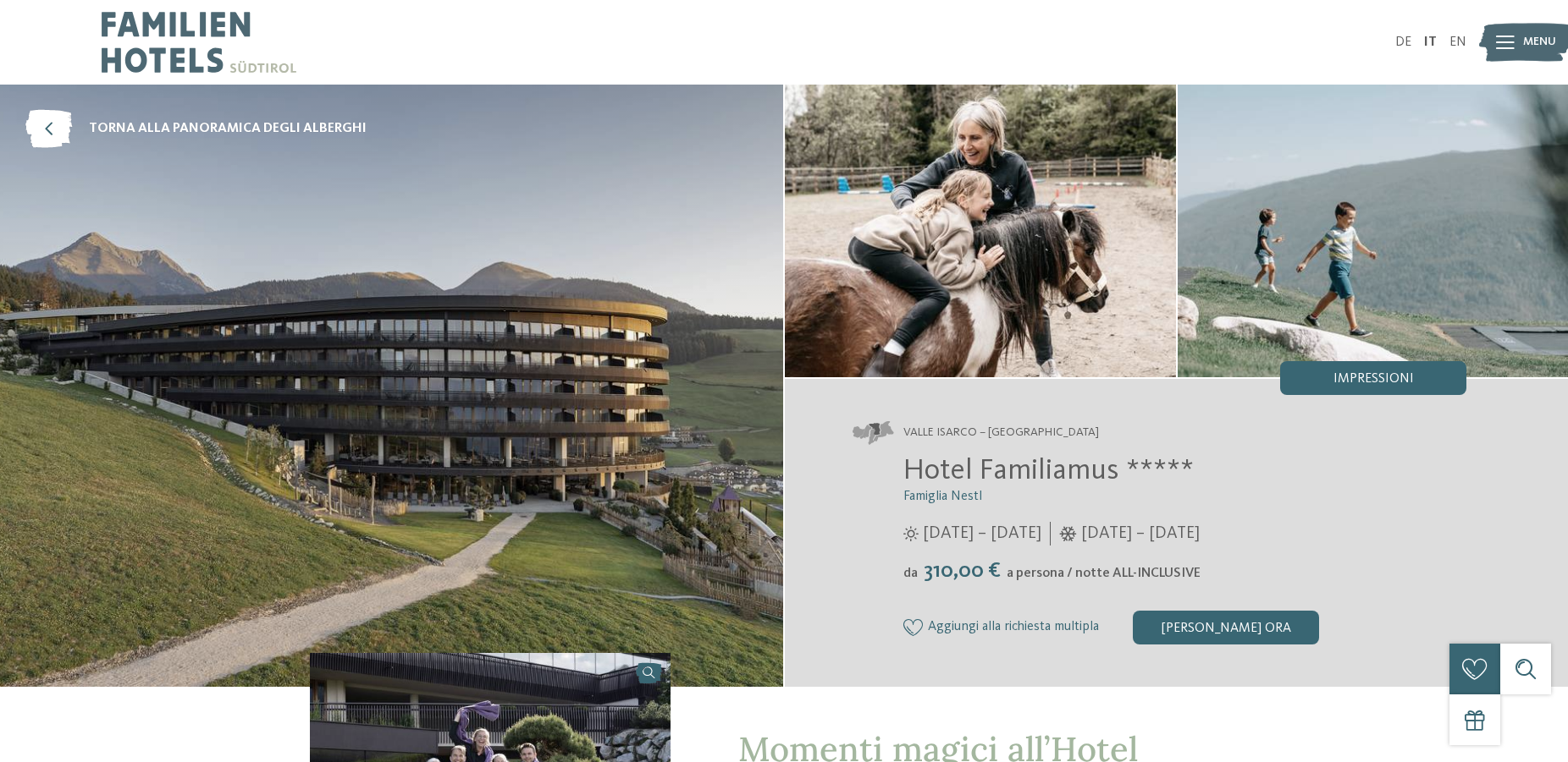
click at [1366, 366] on div "Impressioni" at bounding box center [1373, 378] width 186 height 34
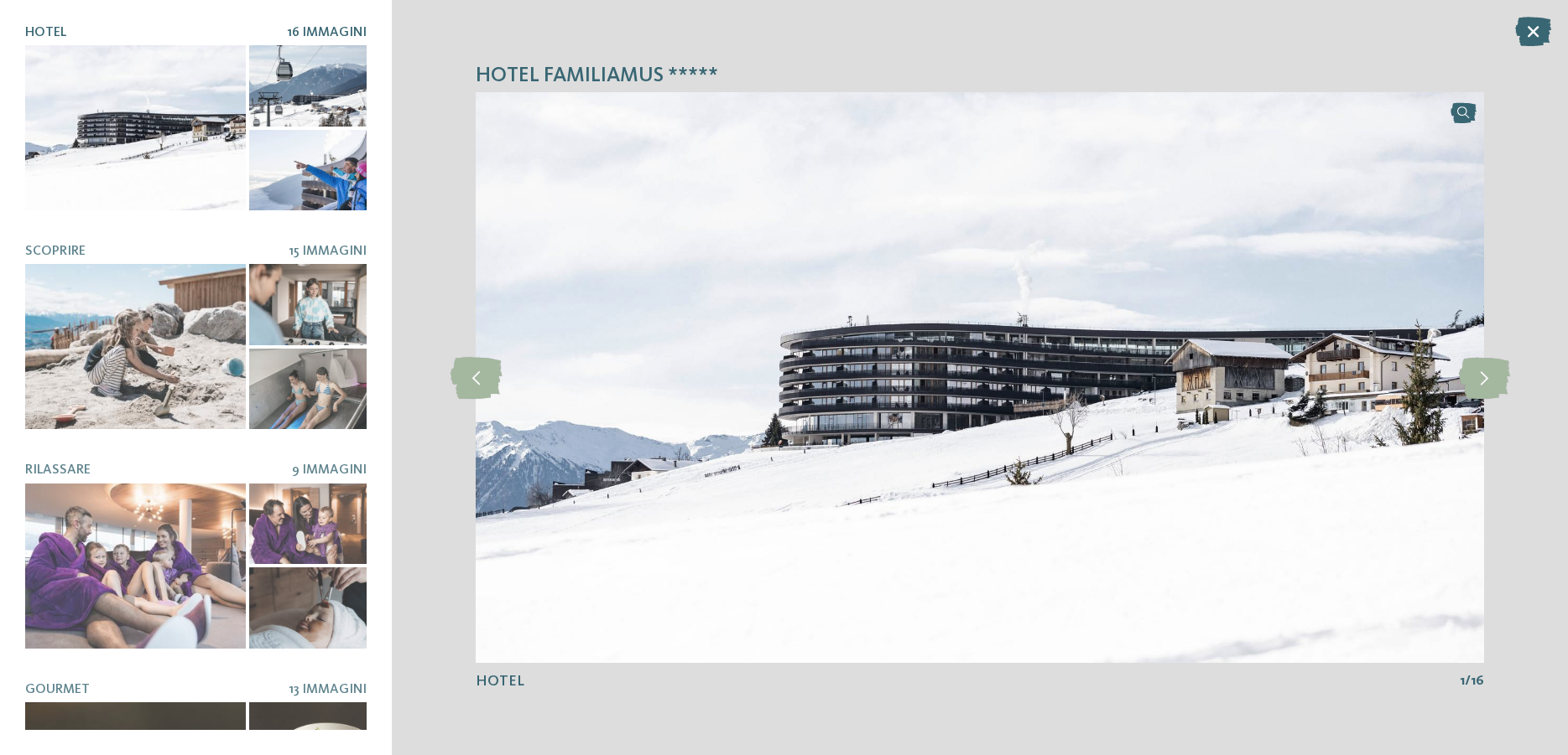
click at [314, 101] on div at bounding box center [308, 86] width 118 height 81
click at [1482, 397] on icon at bounding box center [1484, 378] width 51 height 42
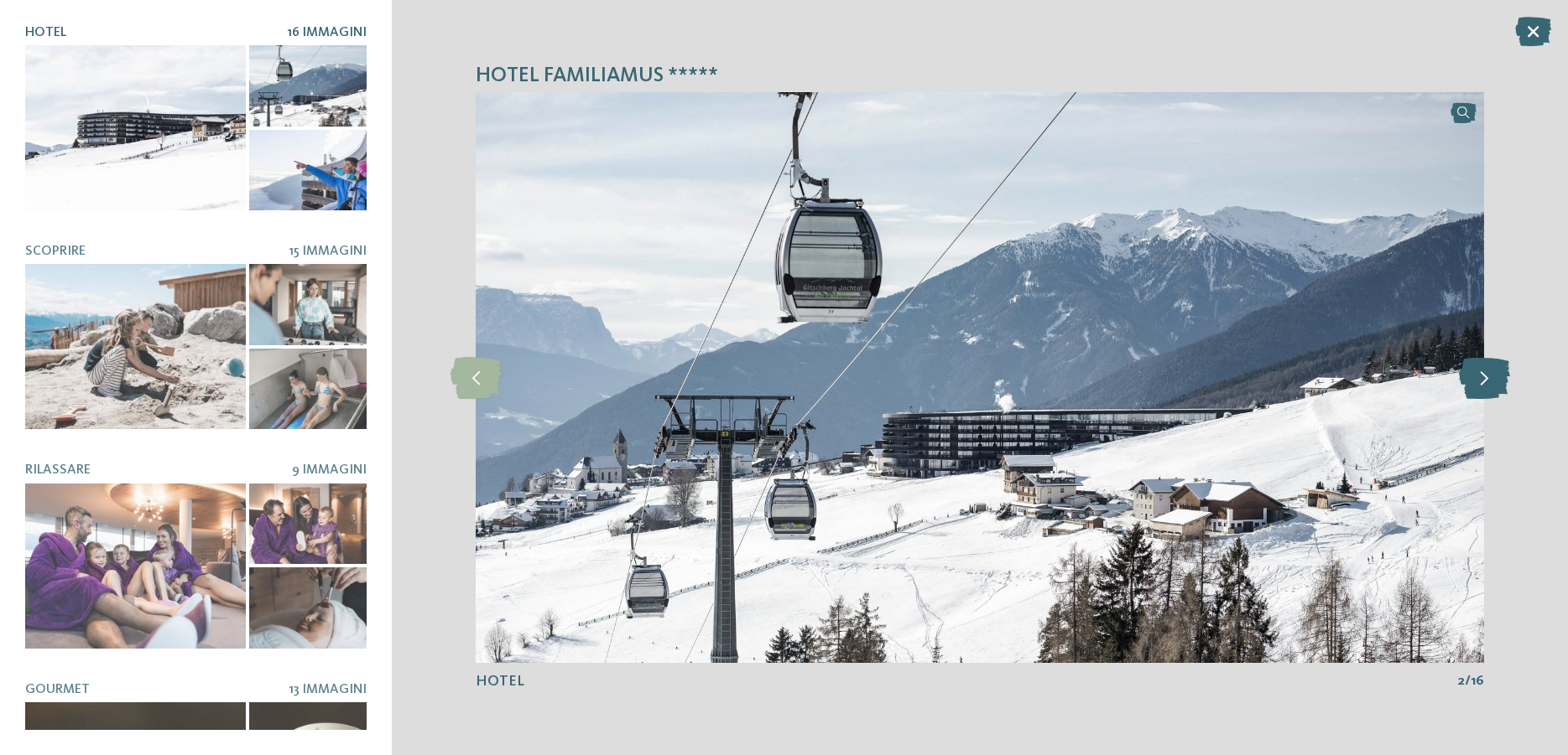
click at [1482, 397] on icon at bounding box center [1484, 378] width 51 height 42
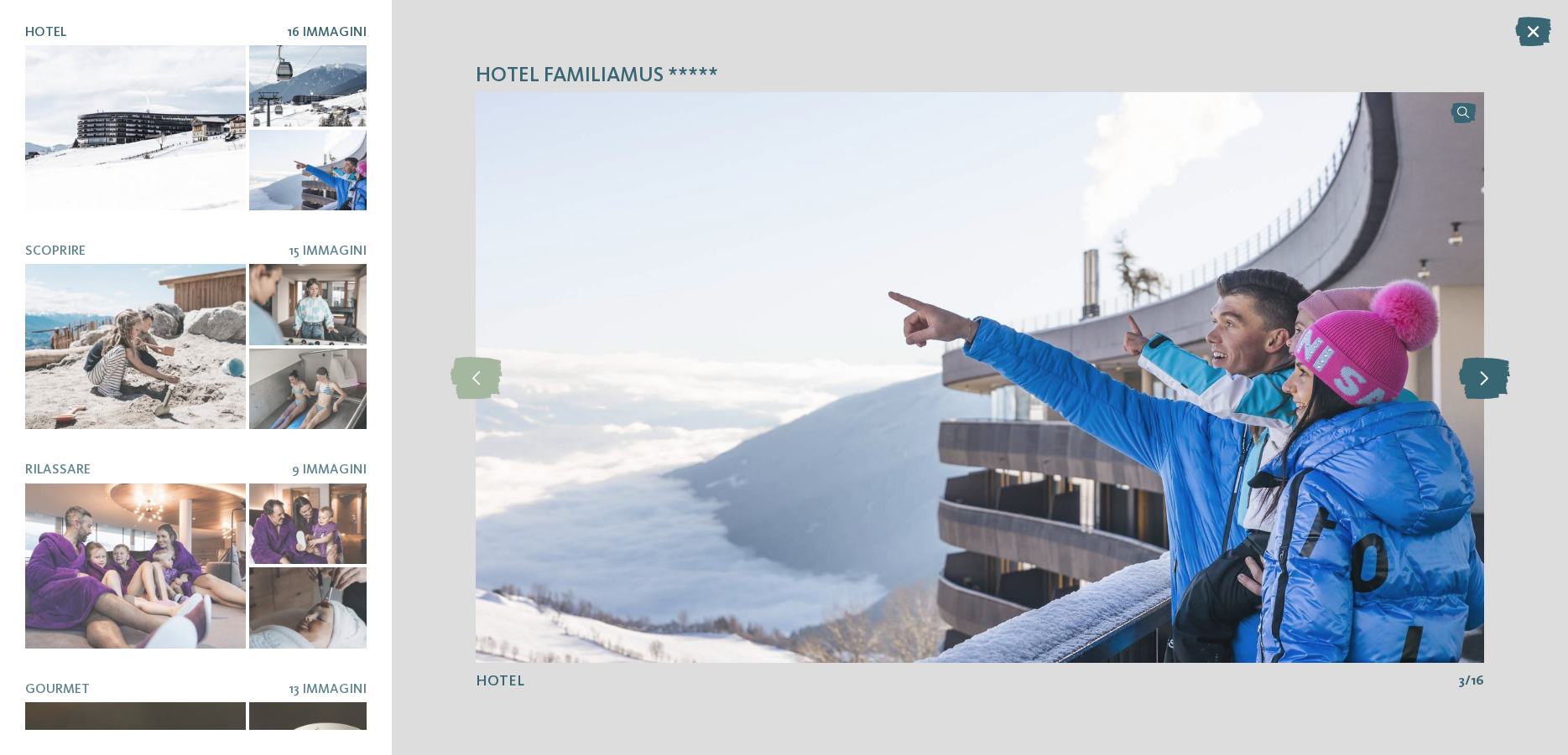
click at [1480, 397] on icon at bounding box center [1484, 378] width 51 height 42
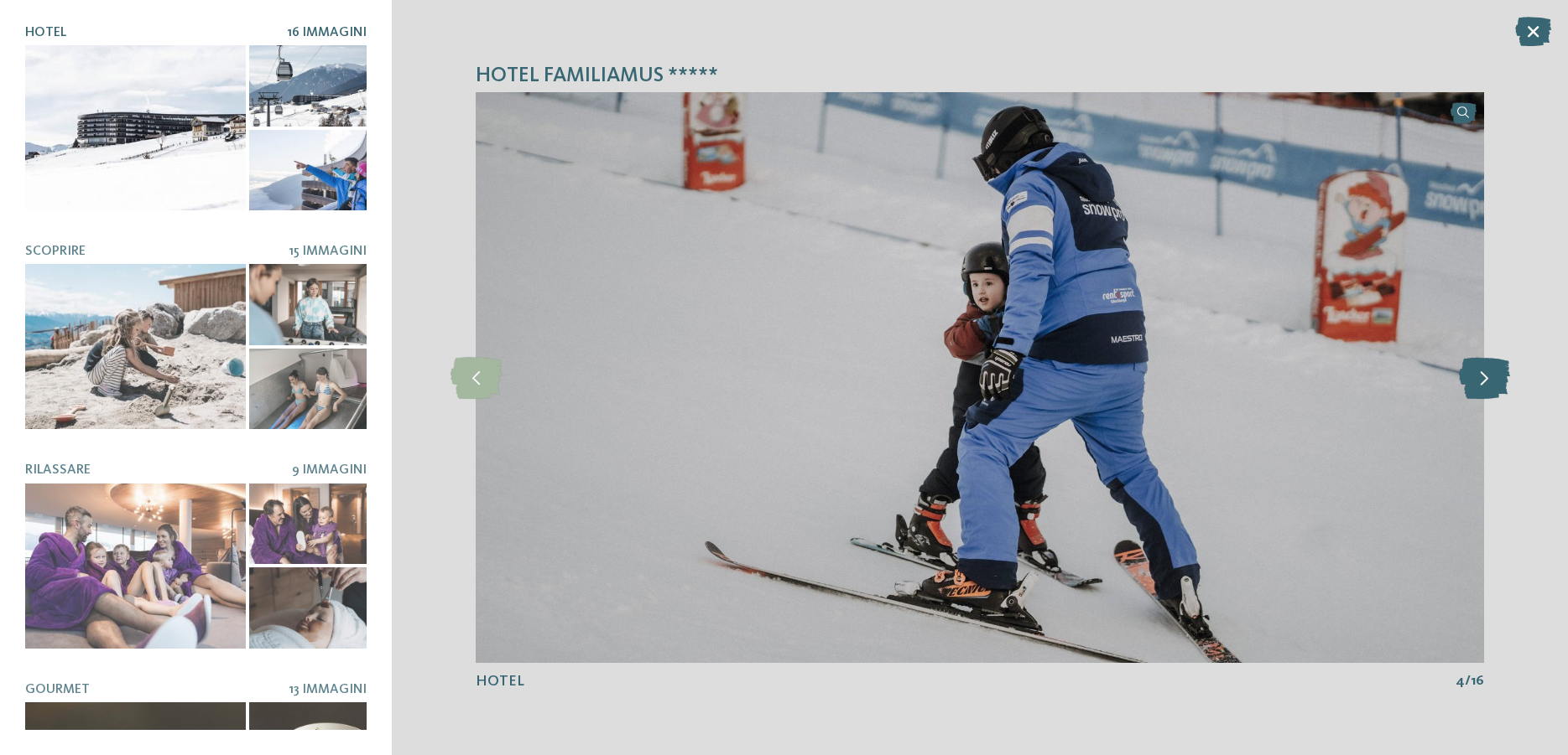
click at [1480, 397] on icon at bounding box center [1484, 378] width 51 height 42
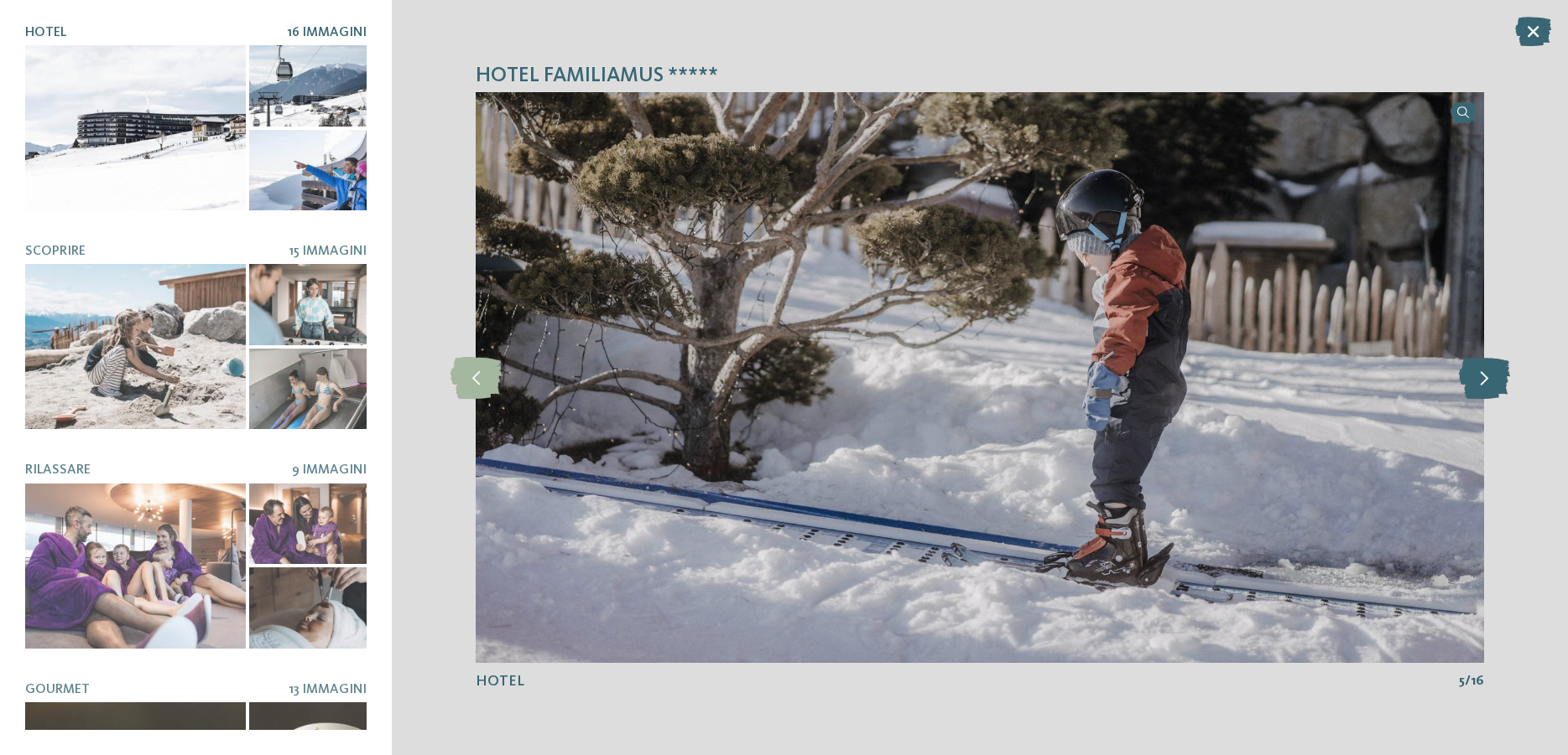
click at [1480, 397] on icon at bounding box center [1484, 378] width 51 height 42
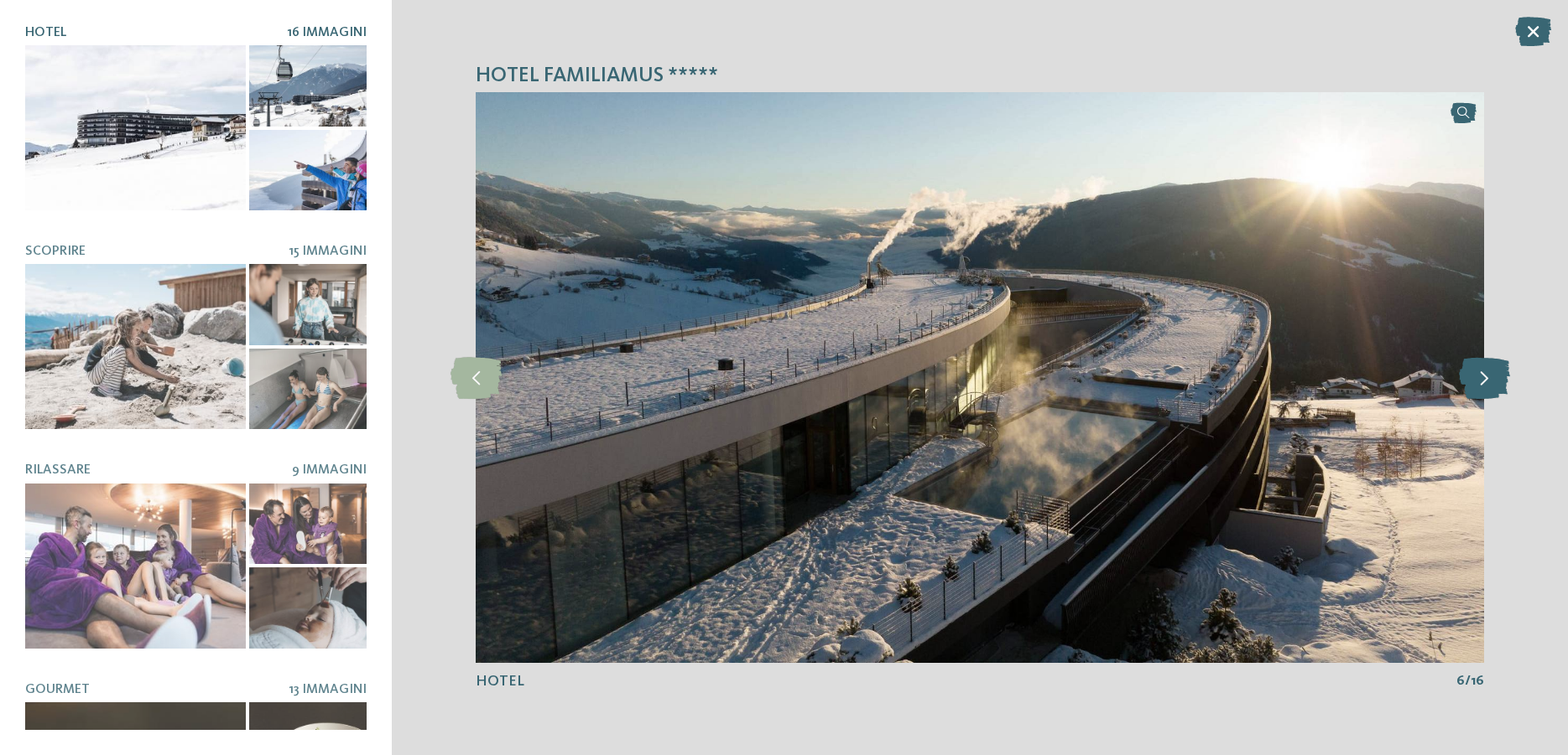
click at [1476, 385] on icon at bounding box center [1484, 378] width 51 height 42
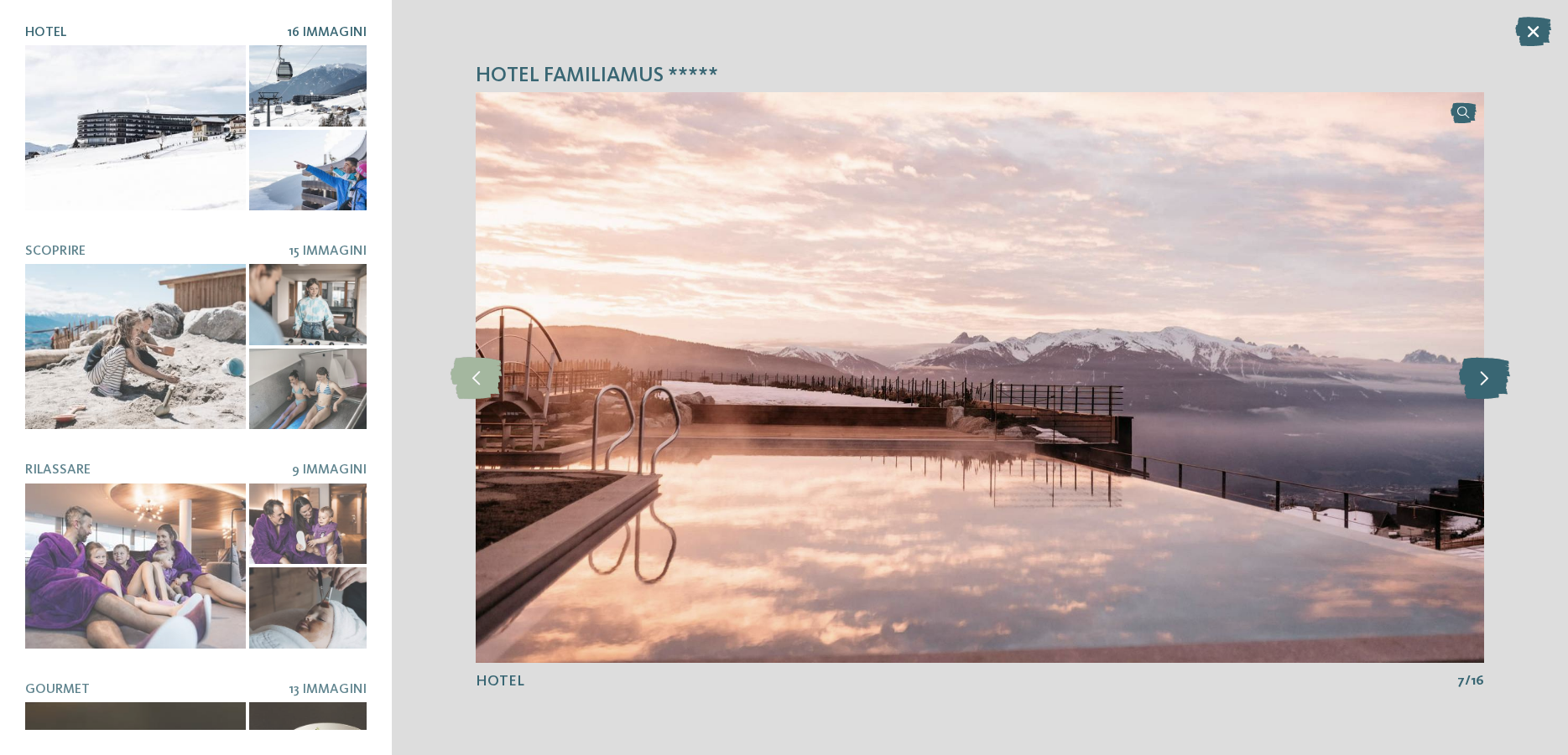
click at [1476, 385] on icon at bounding box center [1484, 378] width 51 height 42
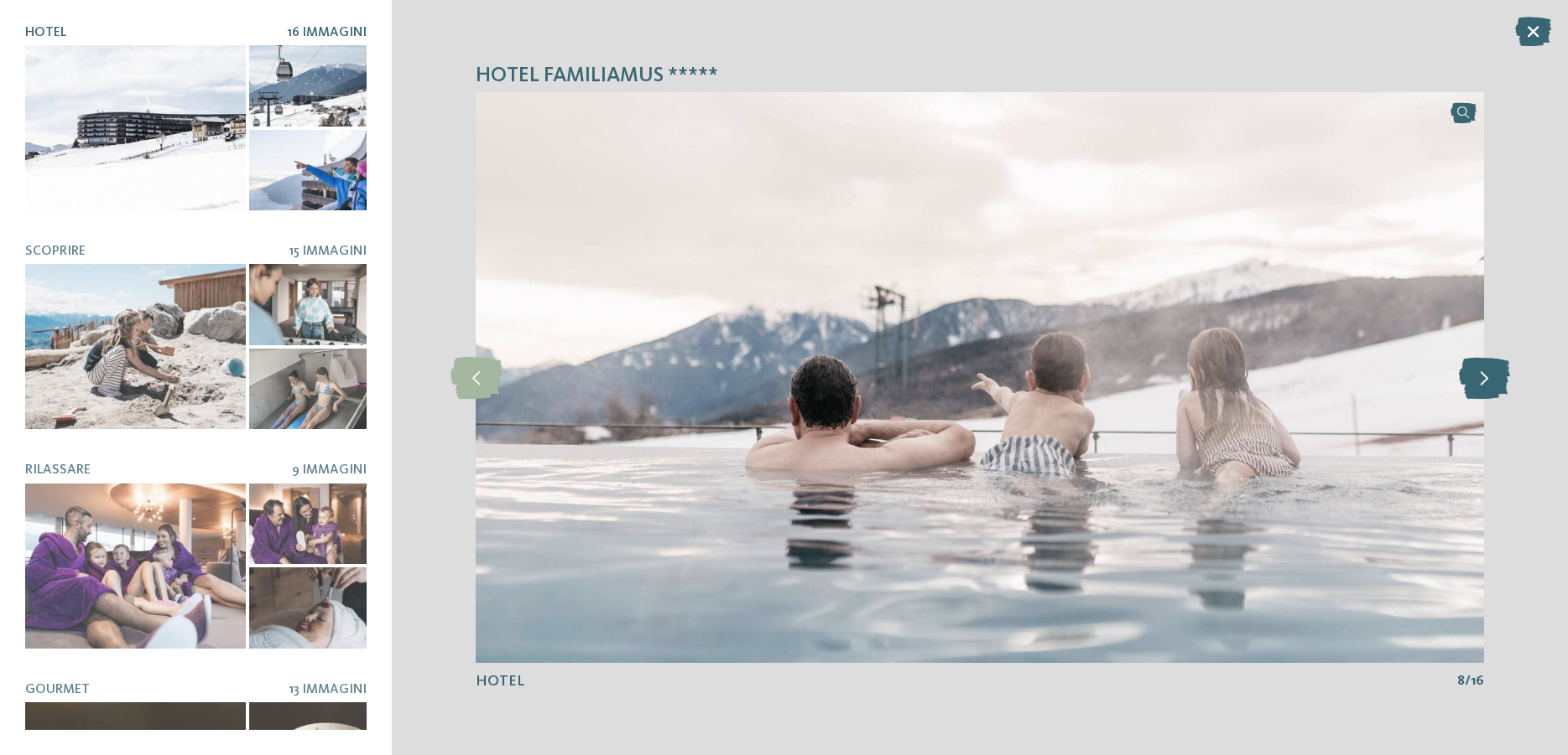
click at [1476, 385] on icon at bounding box center [1484, 378] width 51 height 42
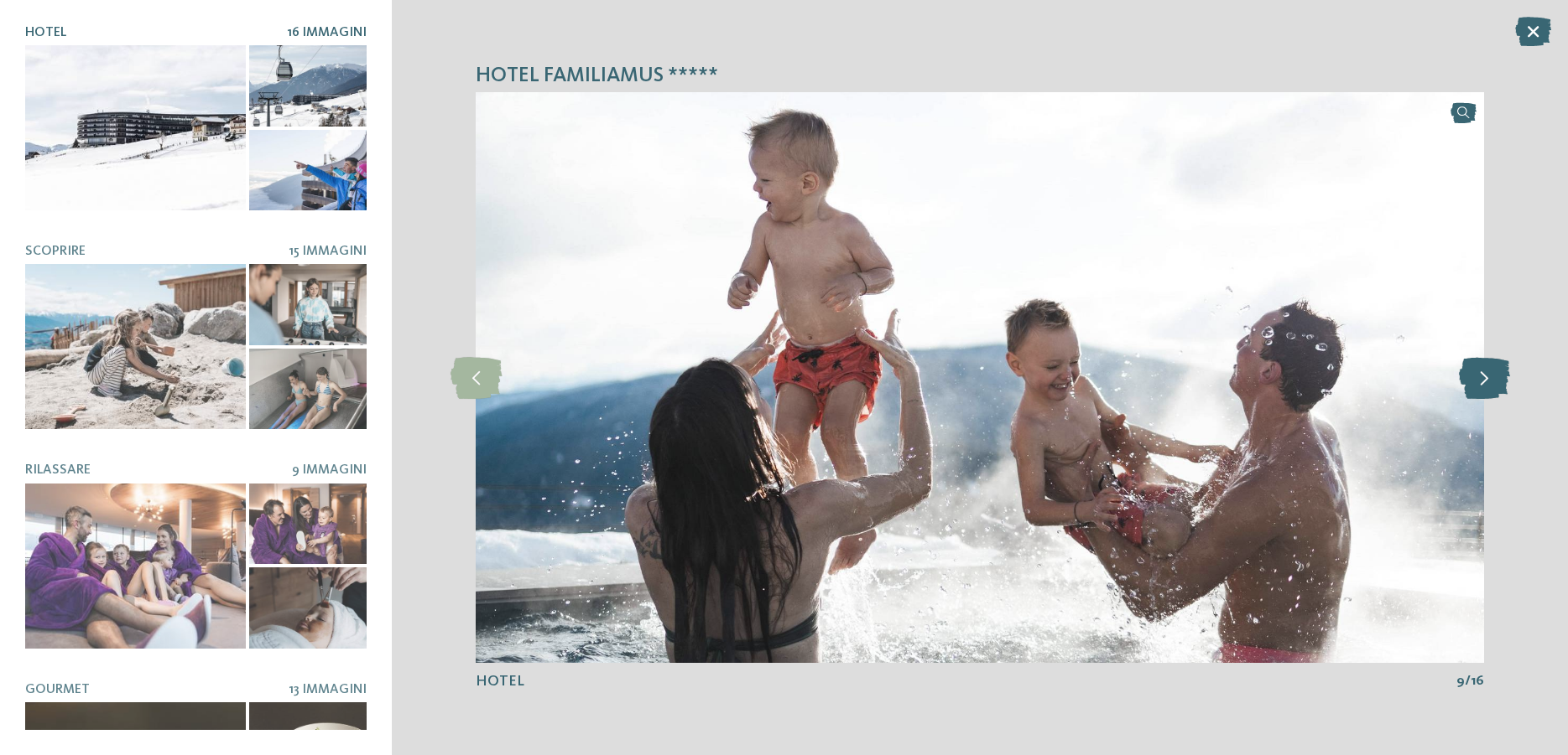
click at [1476, 385] on icon at bounding box center [1484, 378] width 51 height 42
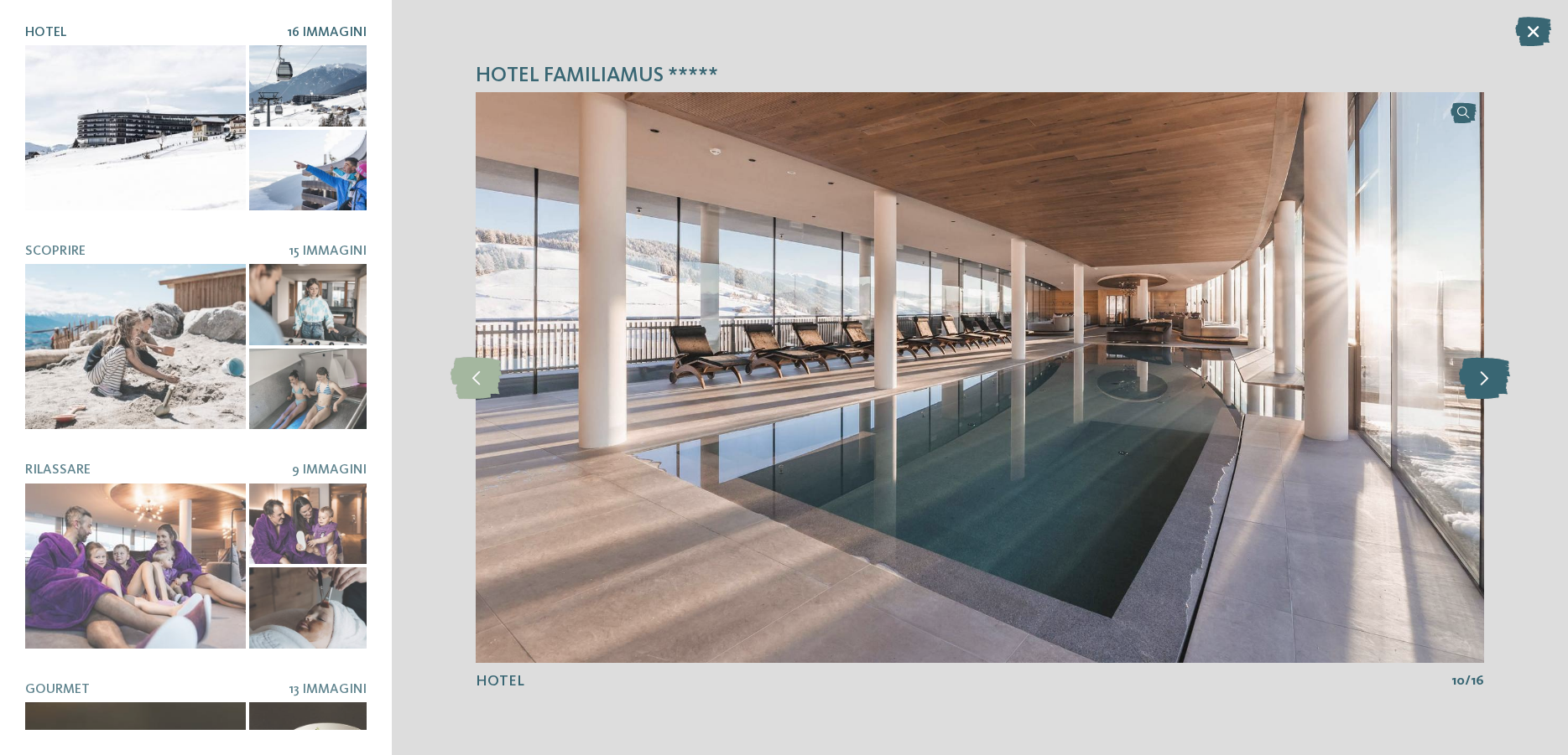
click at [1476, 385] on icon at bounding box center [1484, 378] width 51 height 42
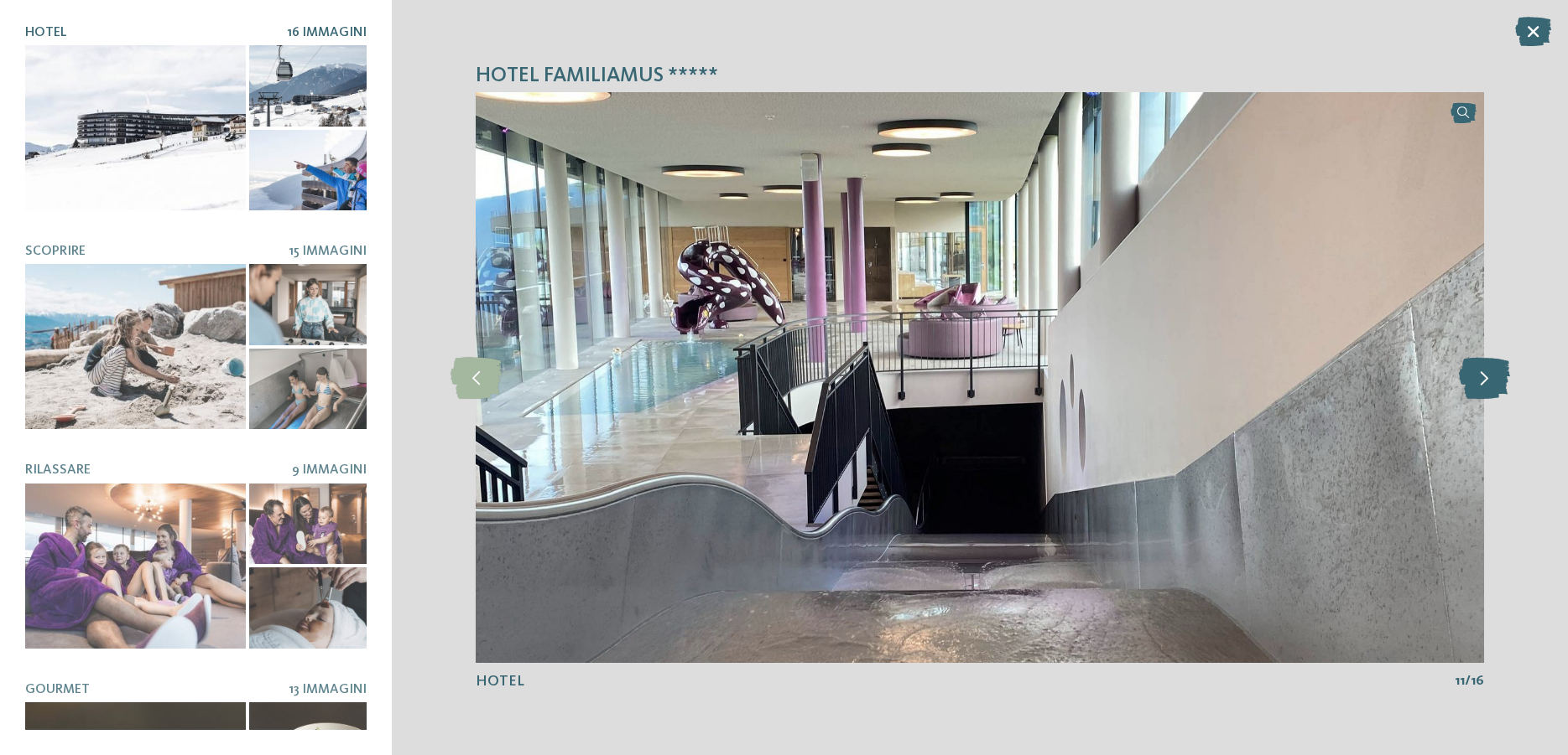
click at [1475, 385] on icon at bounding box center [1484, 378] width 51 height 42
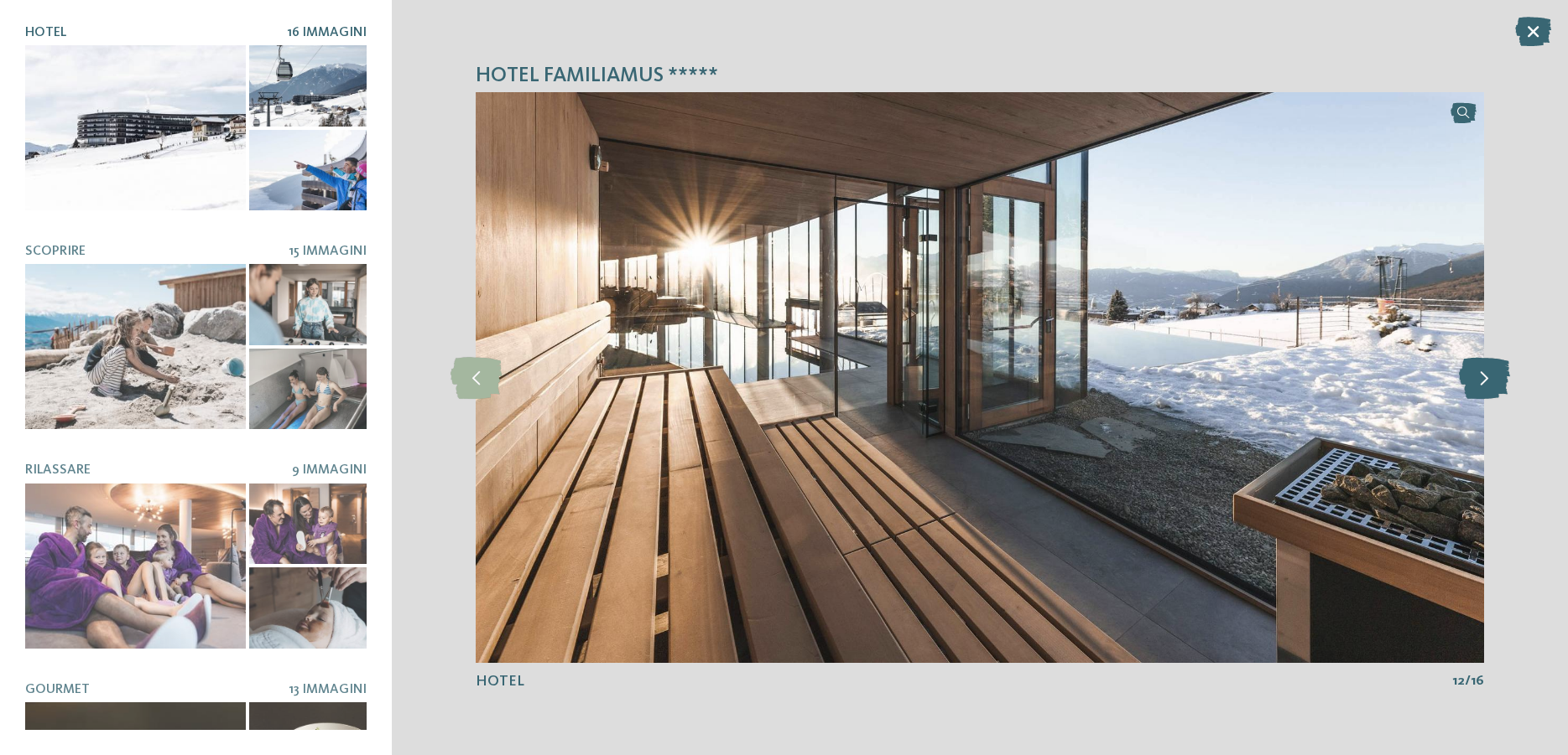
click at [1475, 385] on icon at bounding box center [1484, 378] width 51 height 42
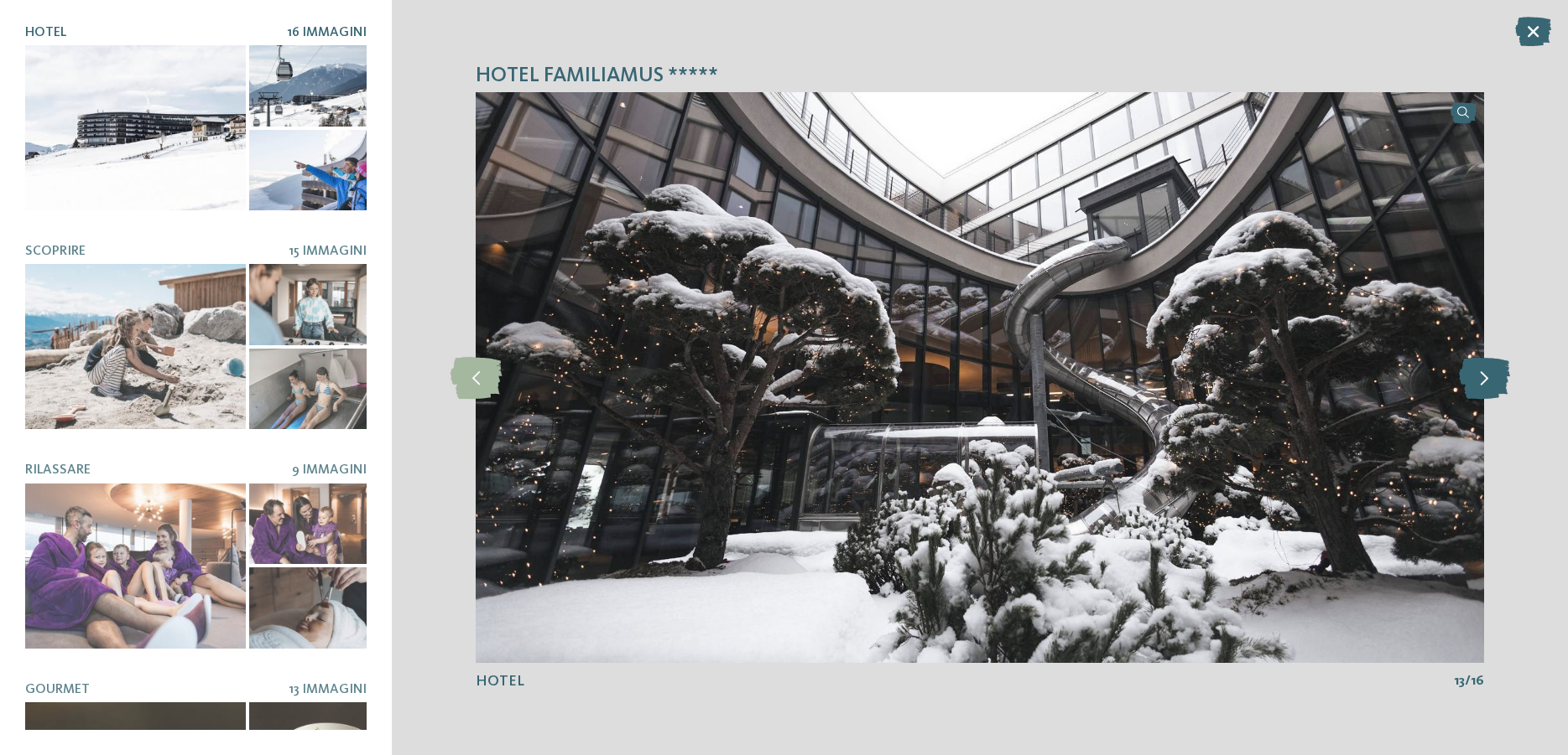
click at [1475, 385] on icon at bounding box center [1484, 378] width 51 height 42
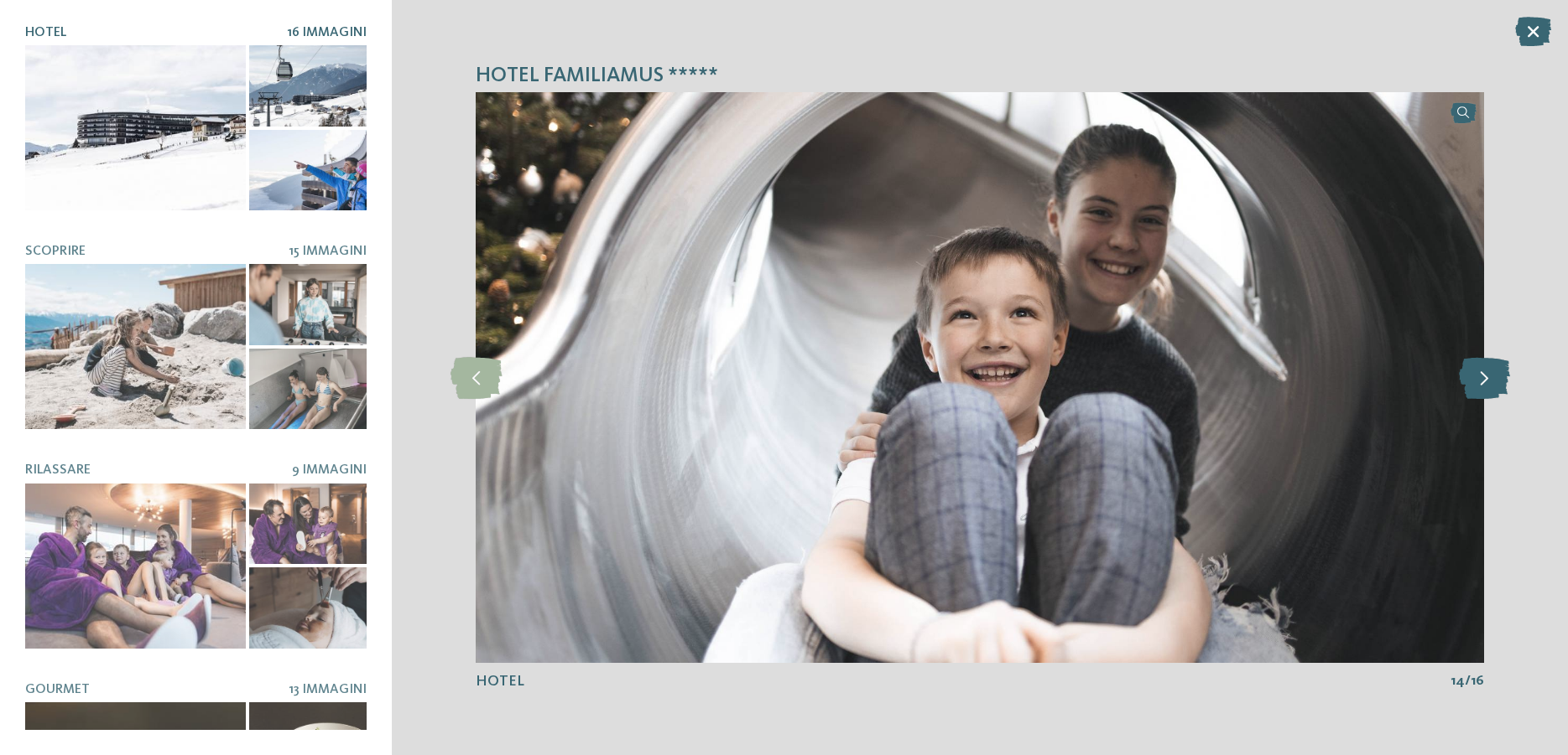
click at [1475, 385] on icon at bounding box center [1484, 378] width 51 height 42
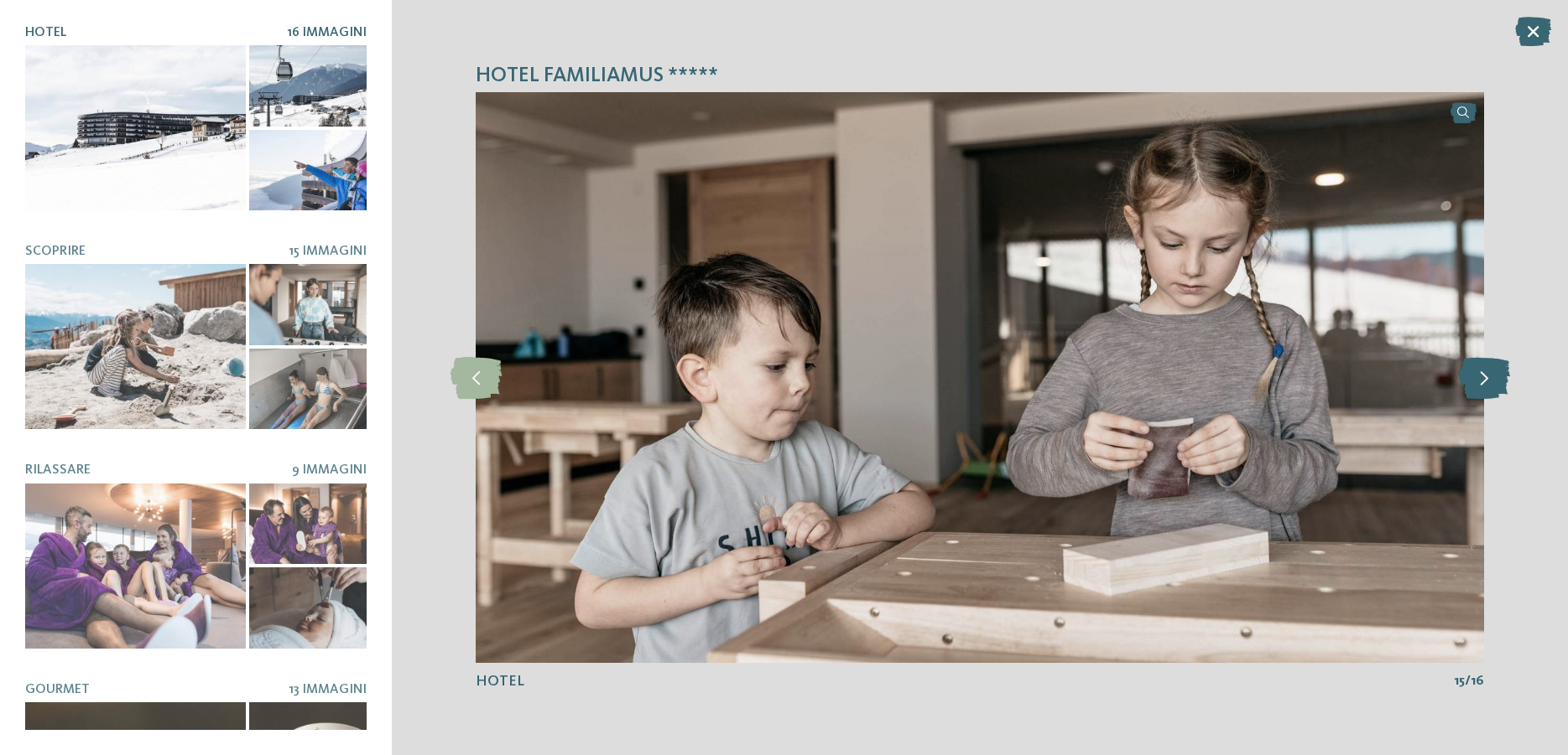
click at [1475, 385] on icon at bounding box center [1484, 378] width 51 height 42
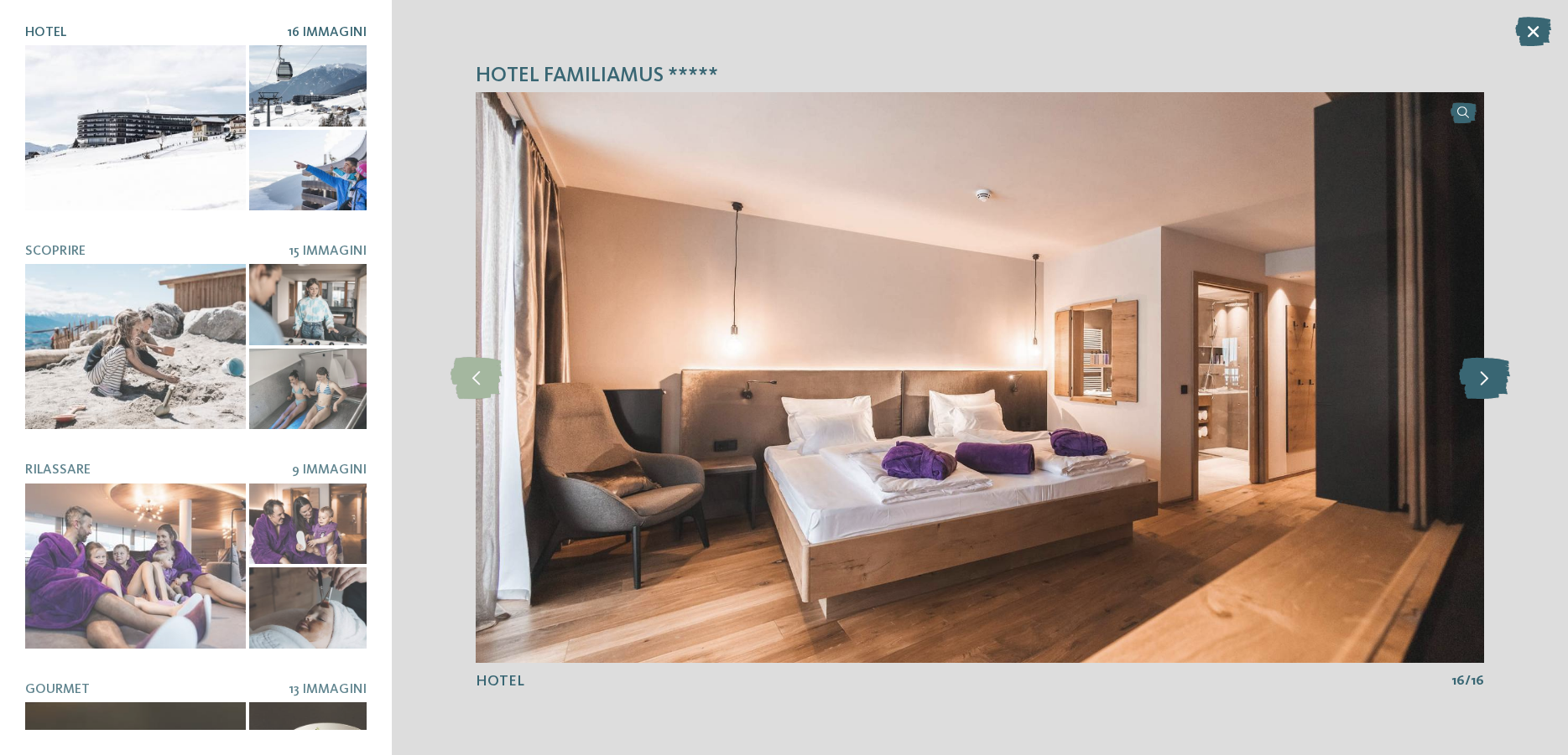
click at [1475, 385] on icon at bounding box center [1484, 378] width 51 height 42
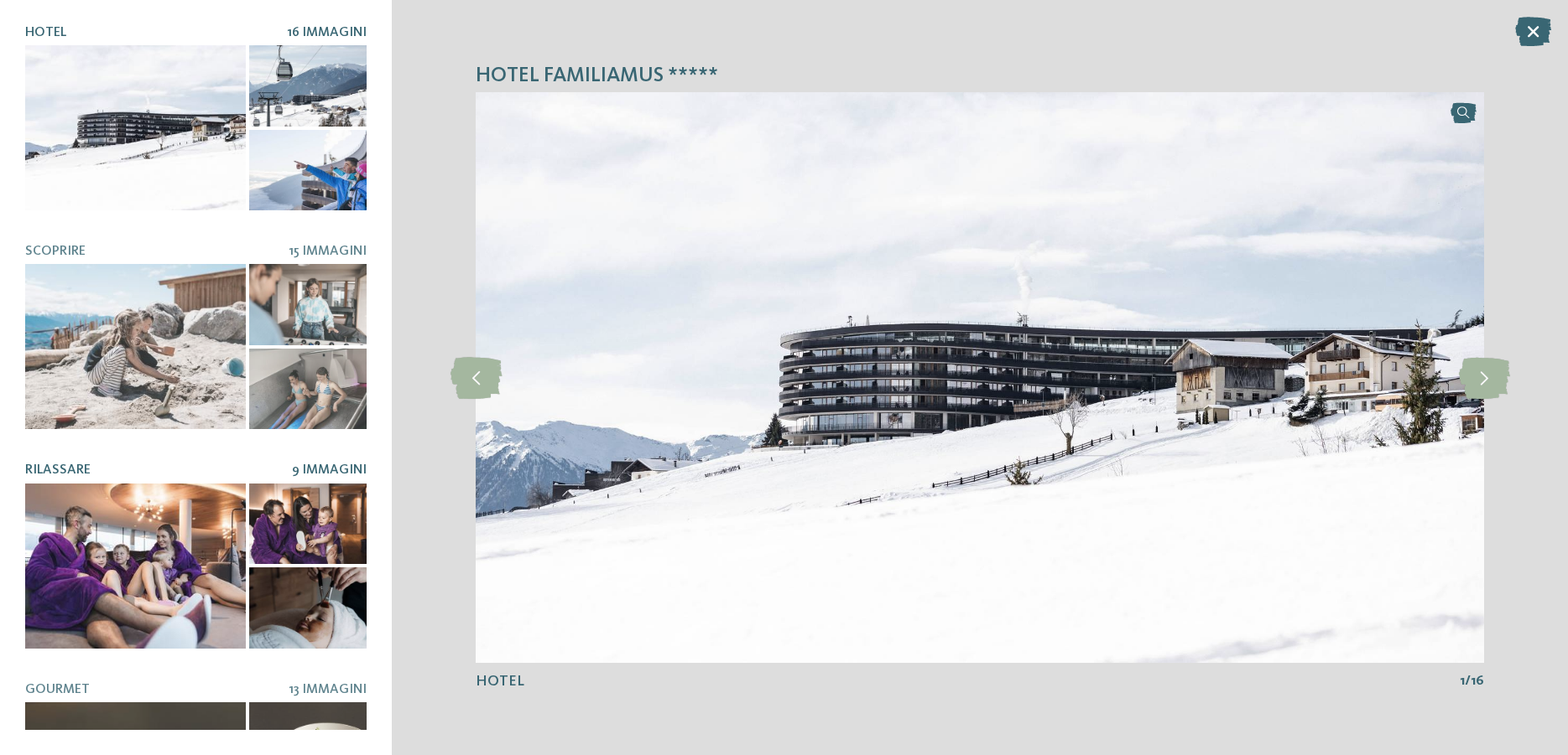
scroll to position [124, 0]
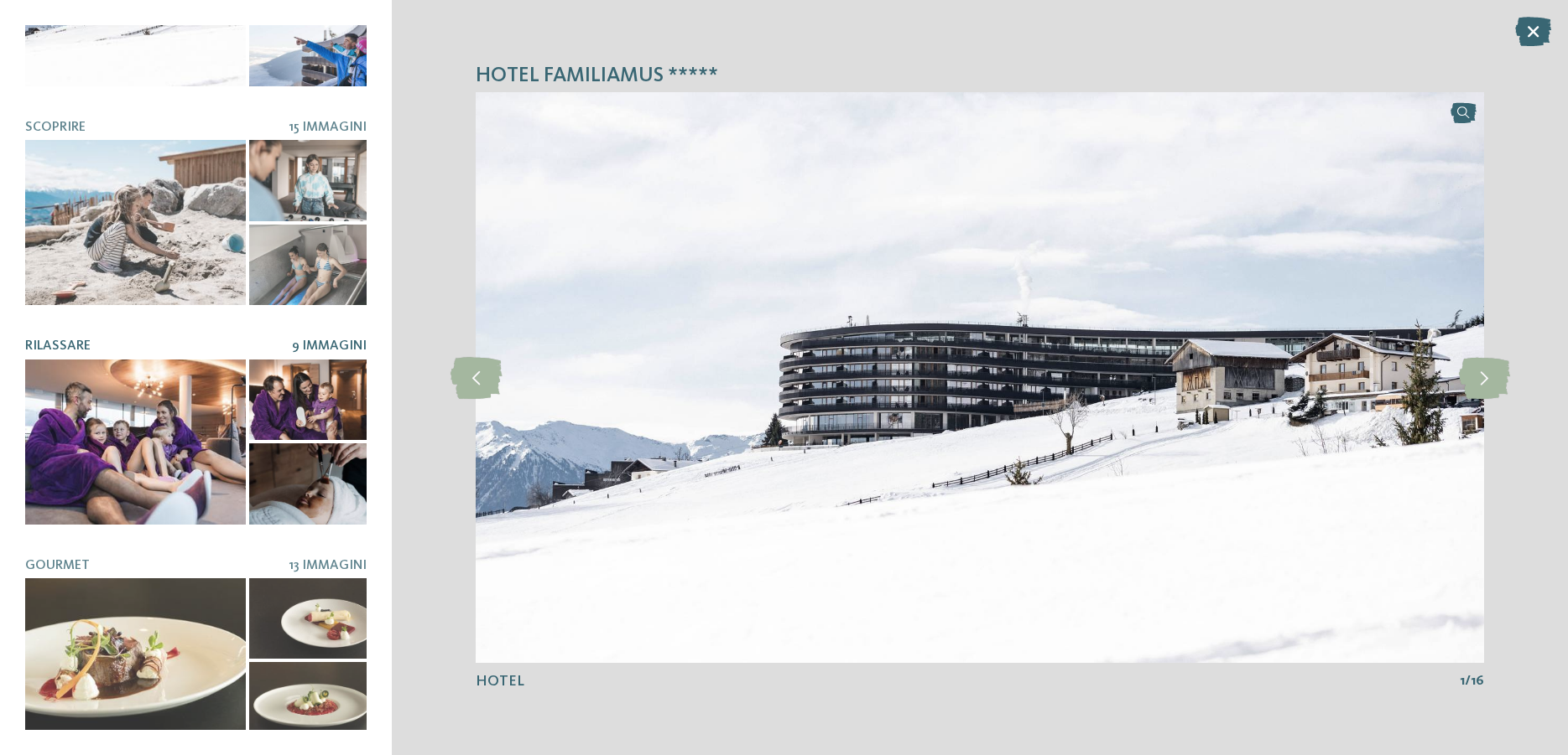
click at [295, 383] on div at bounding box center [308, 400] width 118 height 81
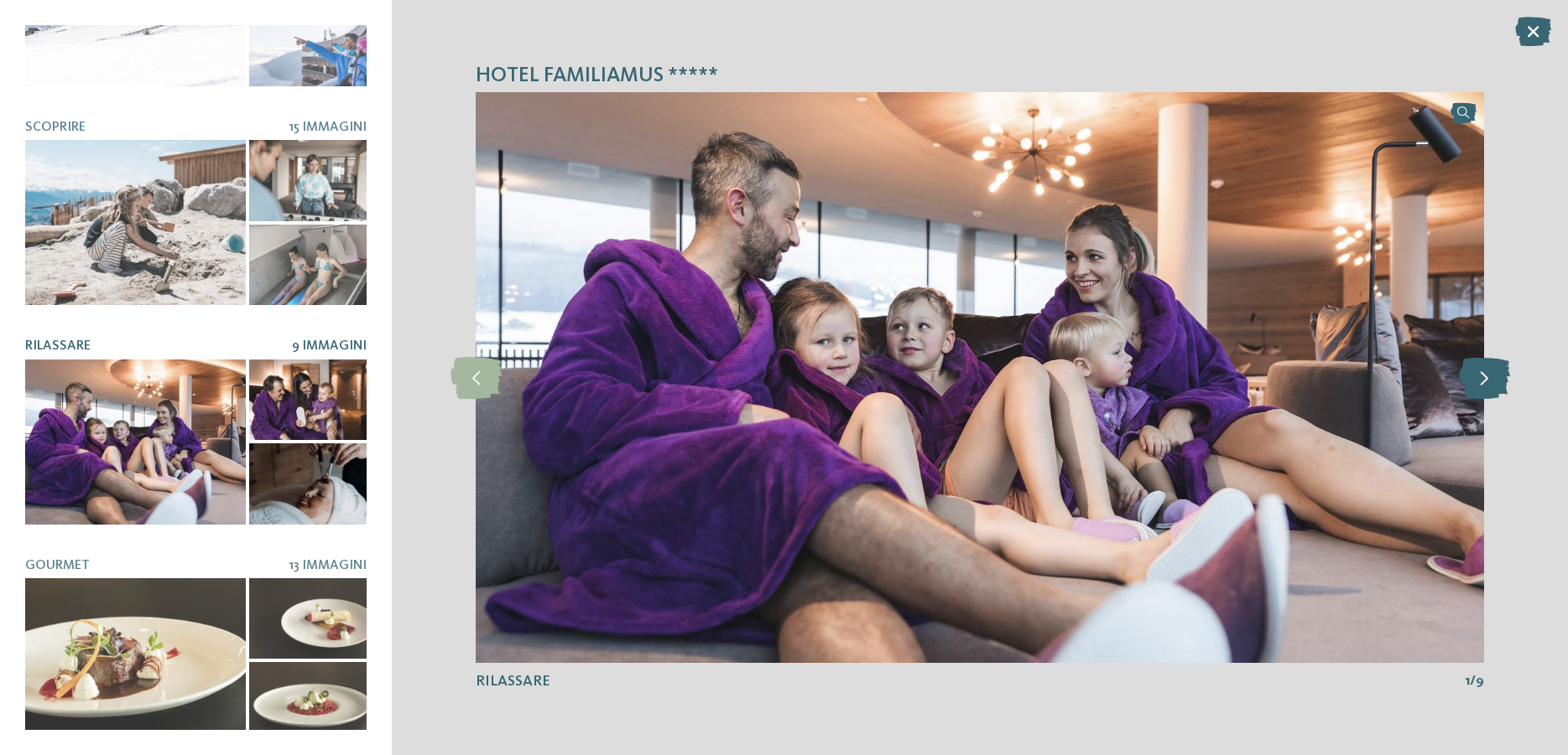
click at [1485, 377] on icon at bounding box center [1484, 378] width 51 height 42
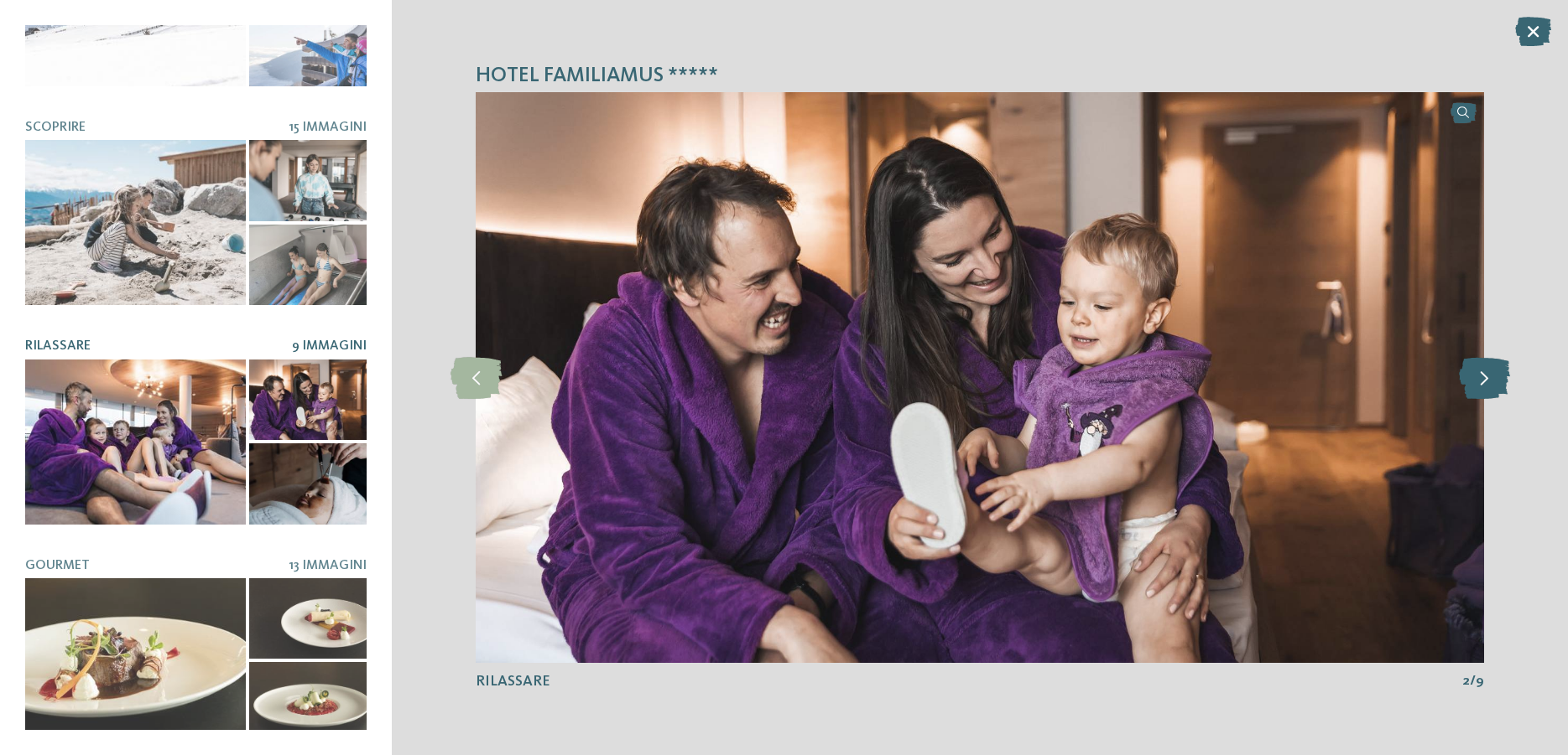
click at [1485, 377] on icon at bounding box center [1484, 378] width 51 height 42
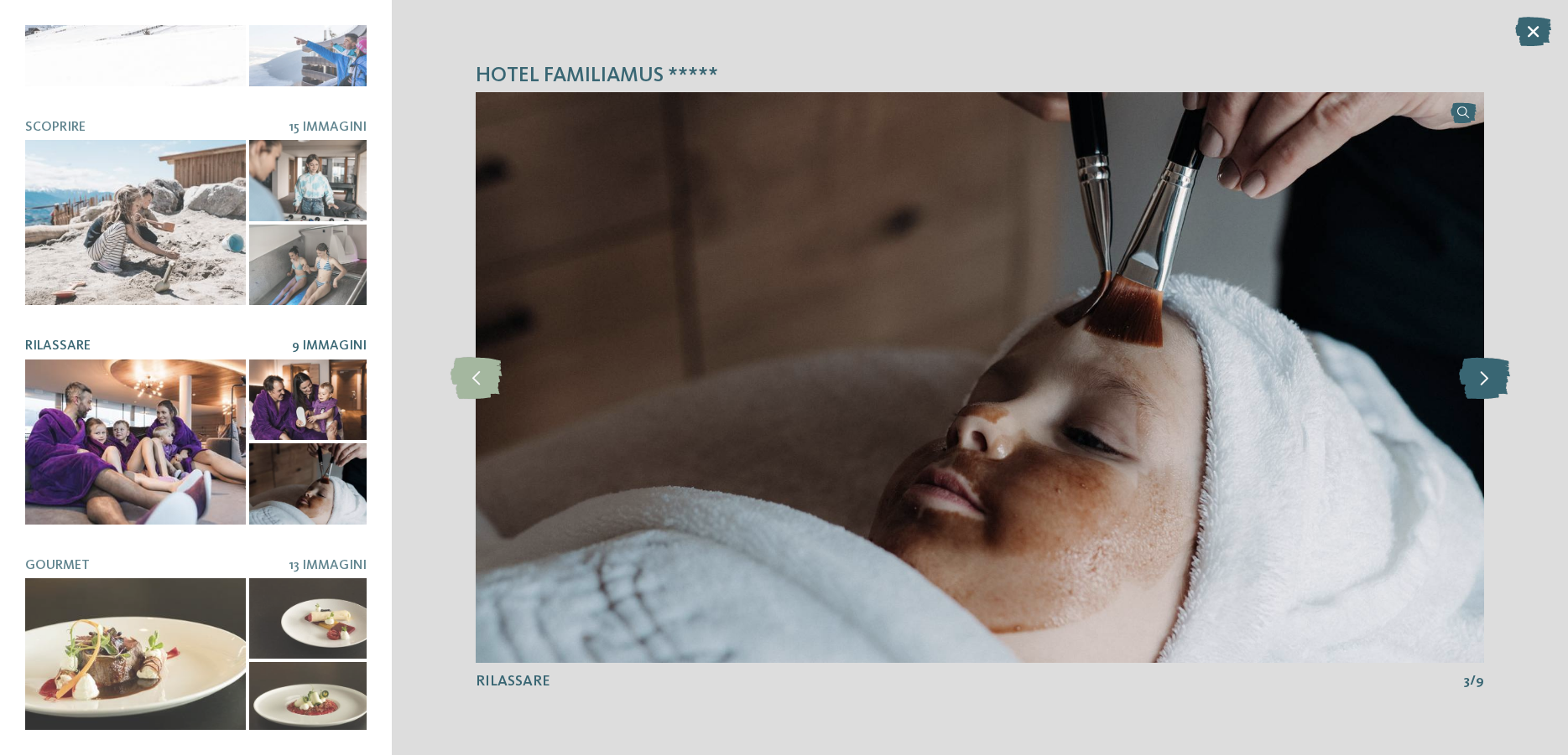
click at [1485, 377] on icon at bounding box center [1484, 378] width 51 height 42
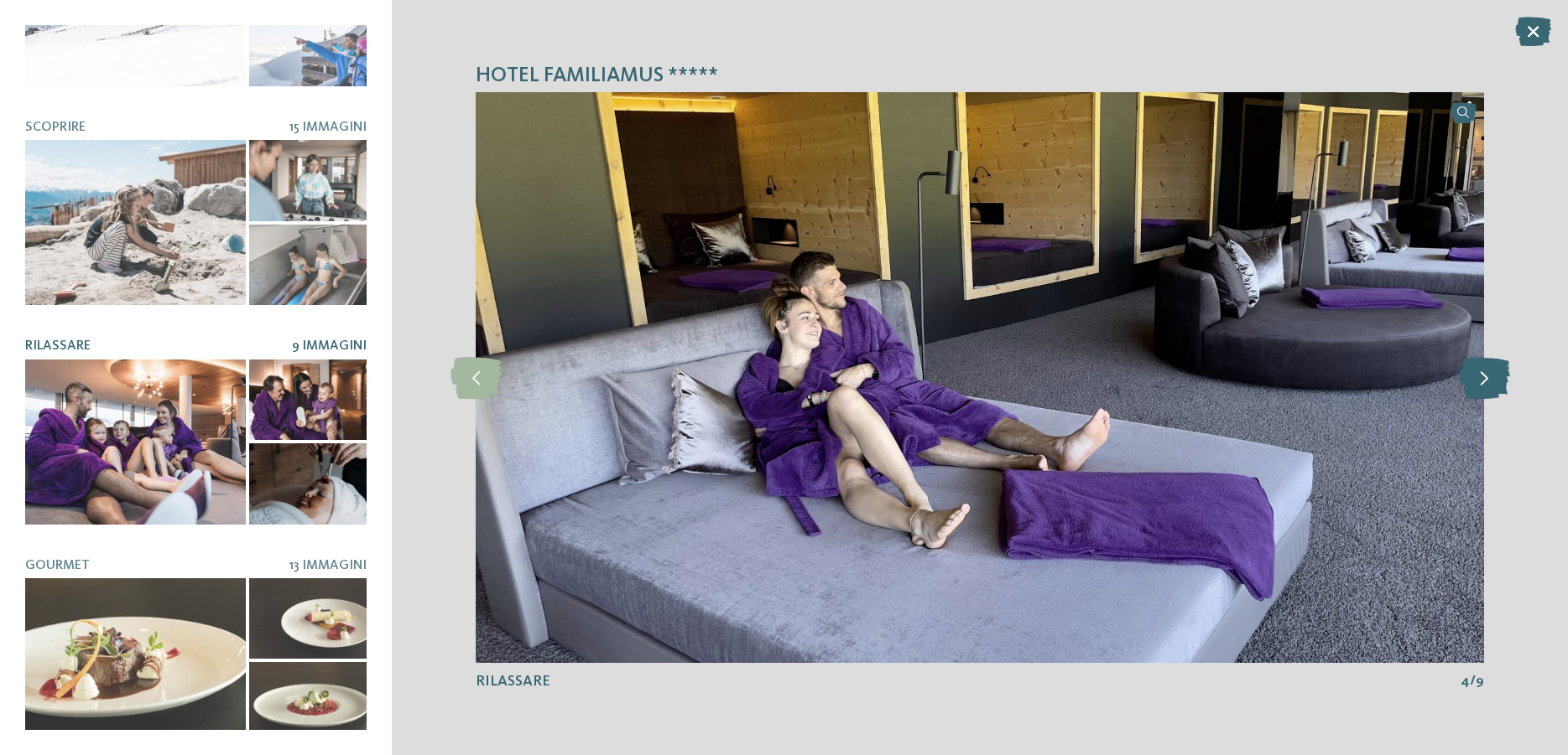
click at [1485, 377] on icon at bounding box center [1484, 378] width 51 height 42
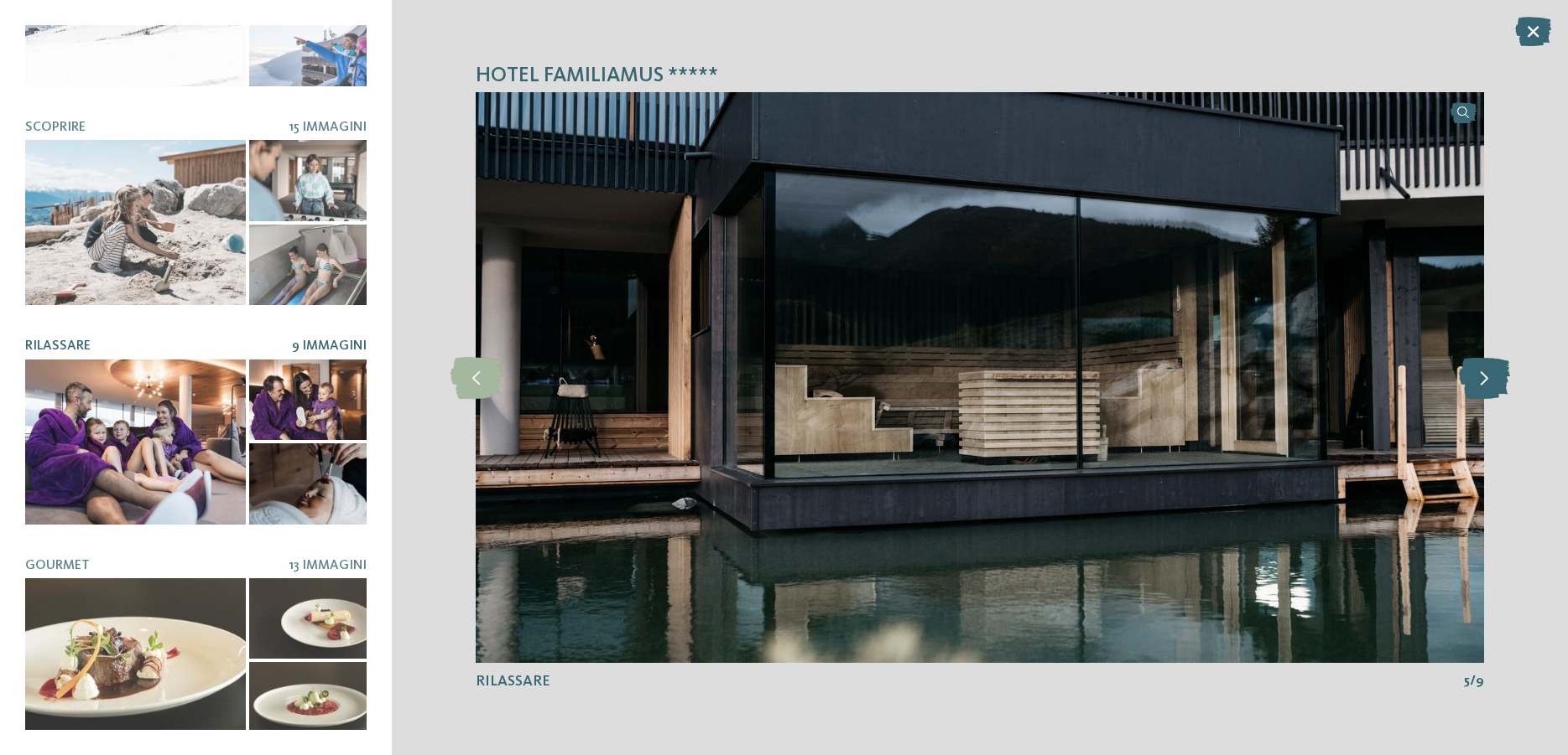
click at [1485, 377] on icon at bounding box center [1484, 378] width 51 height 42
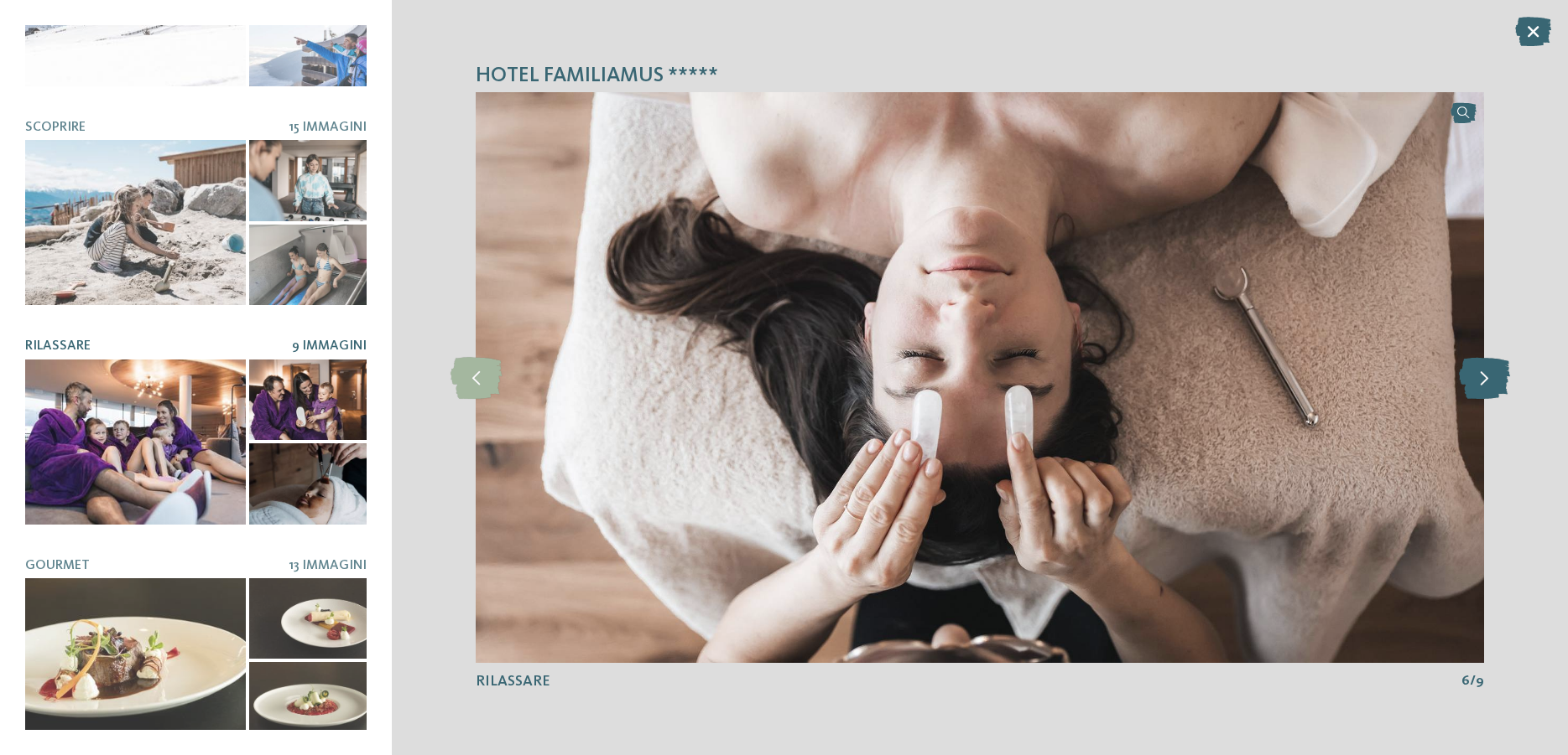
click at [1485, 377] on icon at bounding box center [1484, 378] width 51 height 42
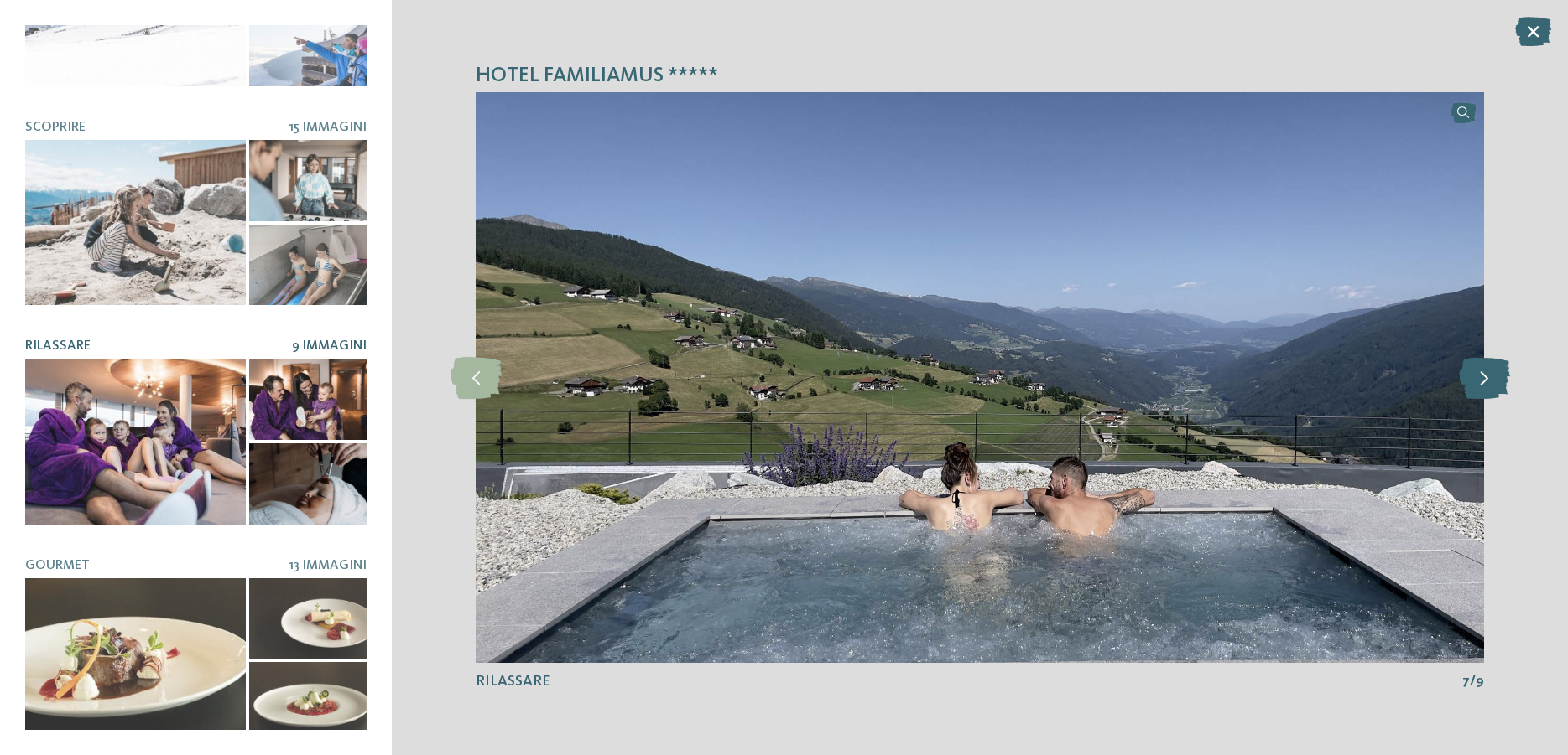
click at [1485, 377] on icon at bounding box center [1484, 378] width 51 height 42
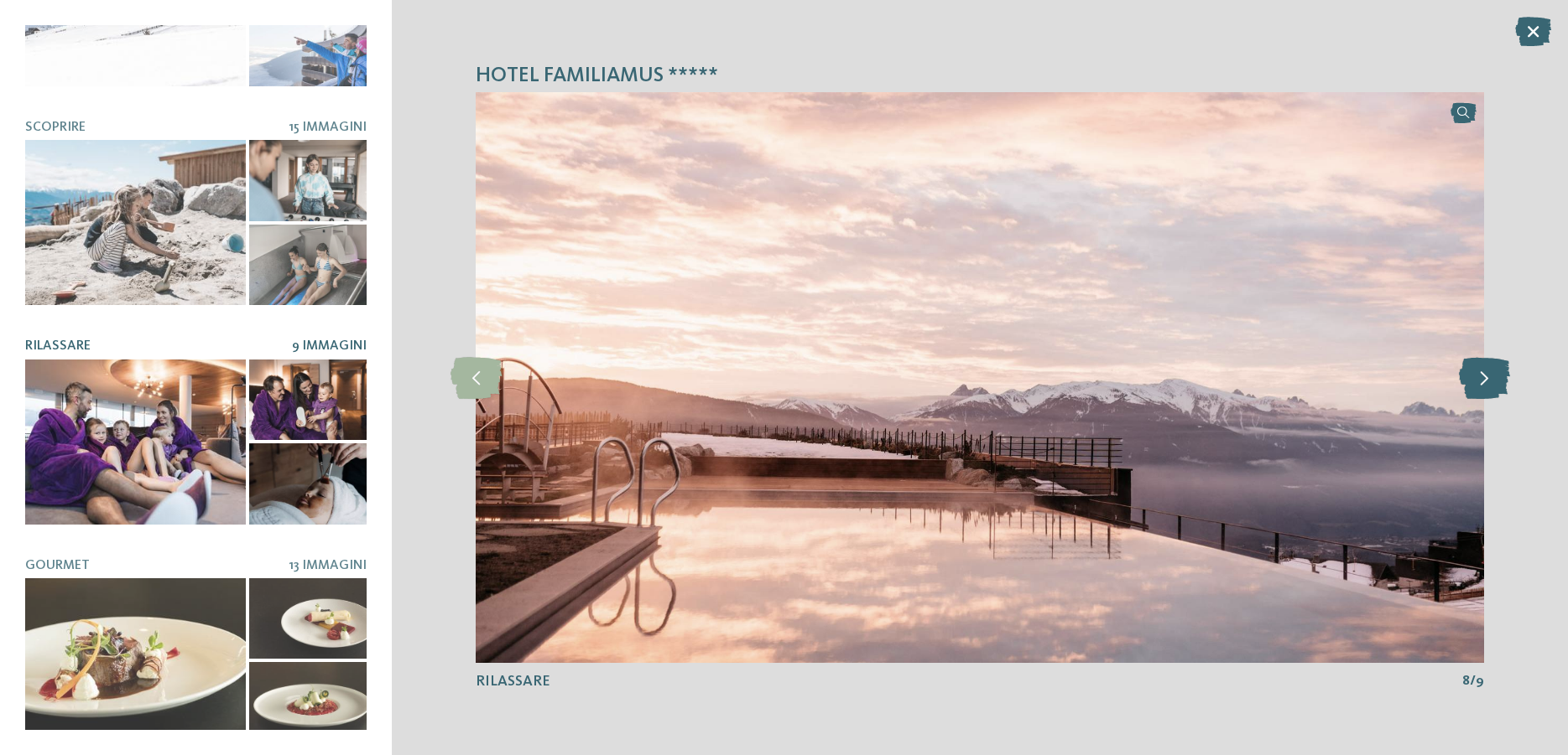
click at [1485, 377] on icon at bounding box center [1484, 378] width 51 height 42
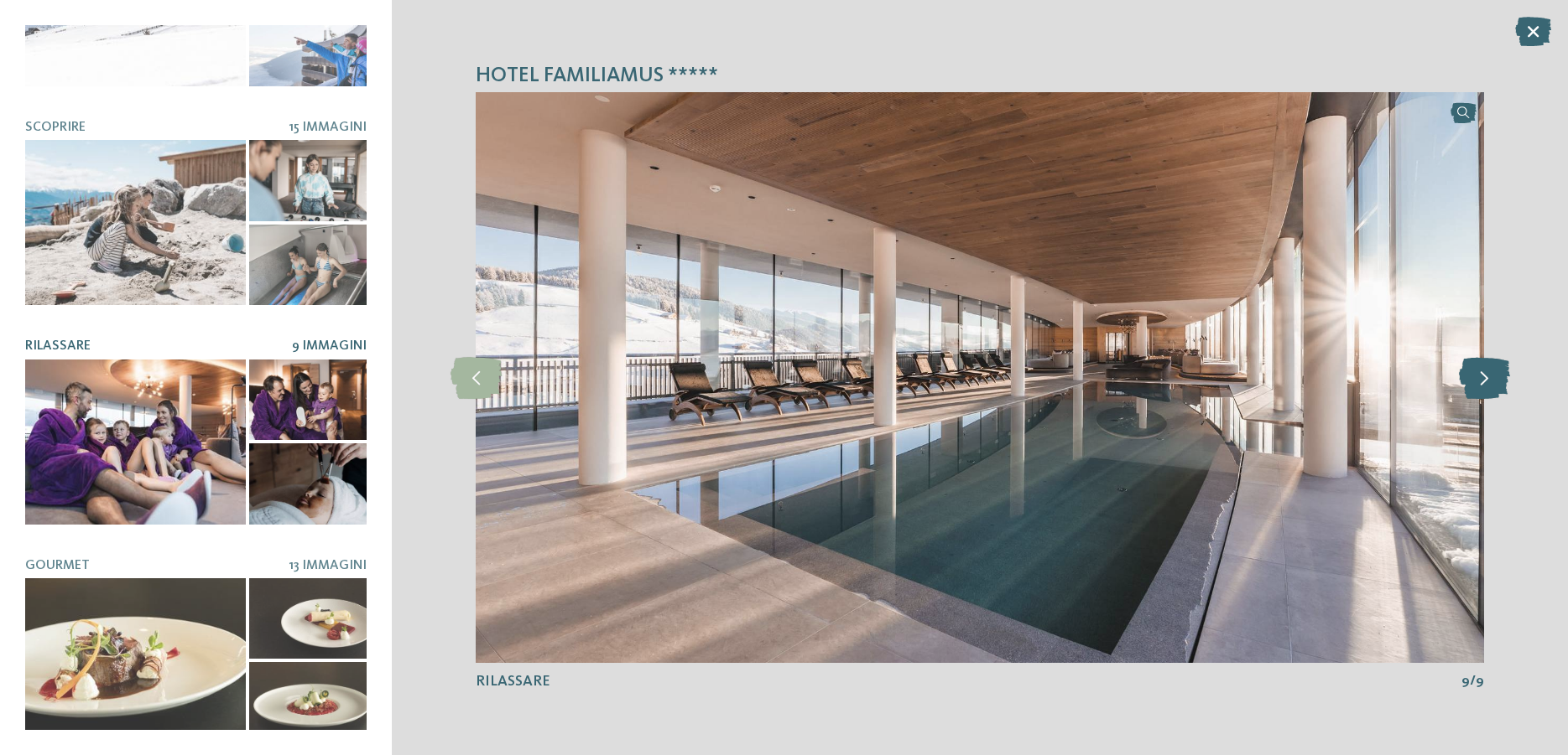
click at [1485, 377] on icon at bounding box center [1484, 378] width 51 height 42
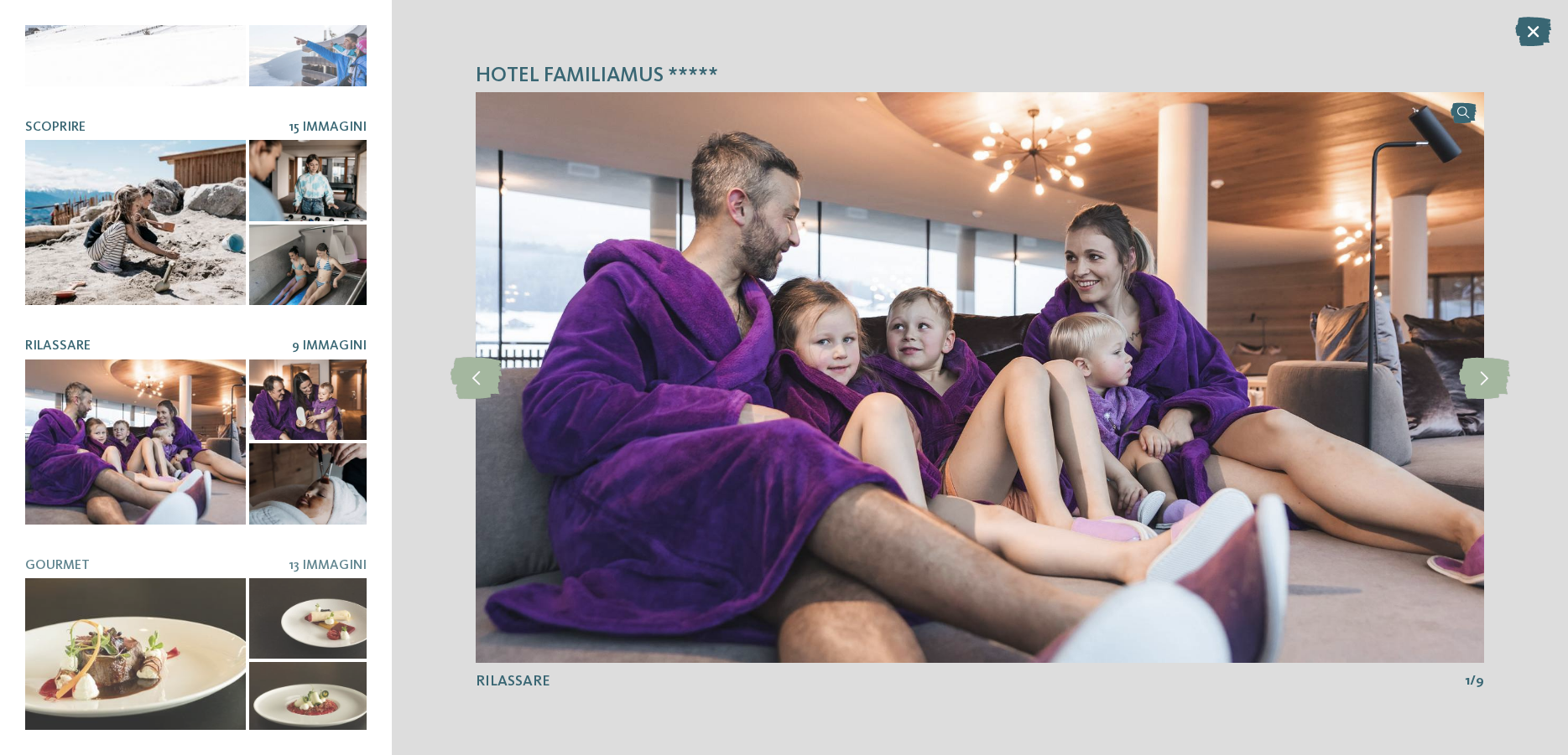
scroll to position [0, 0]
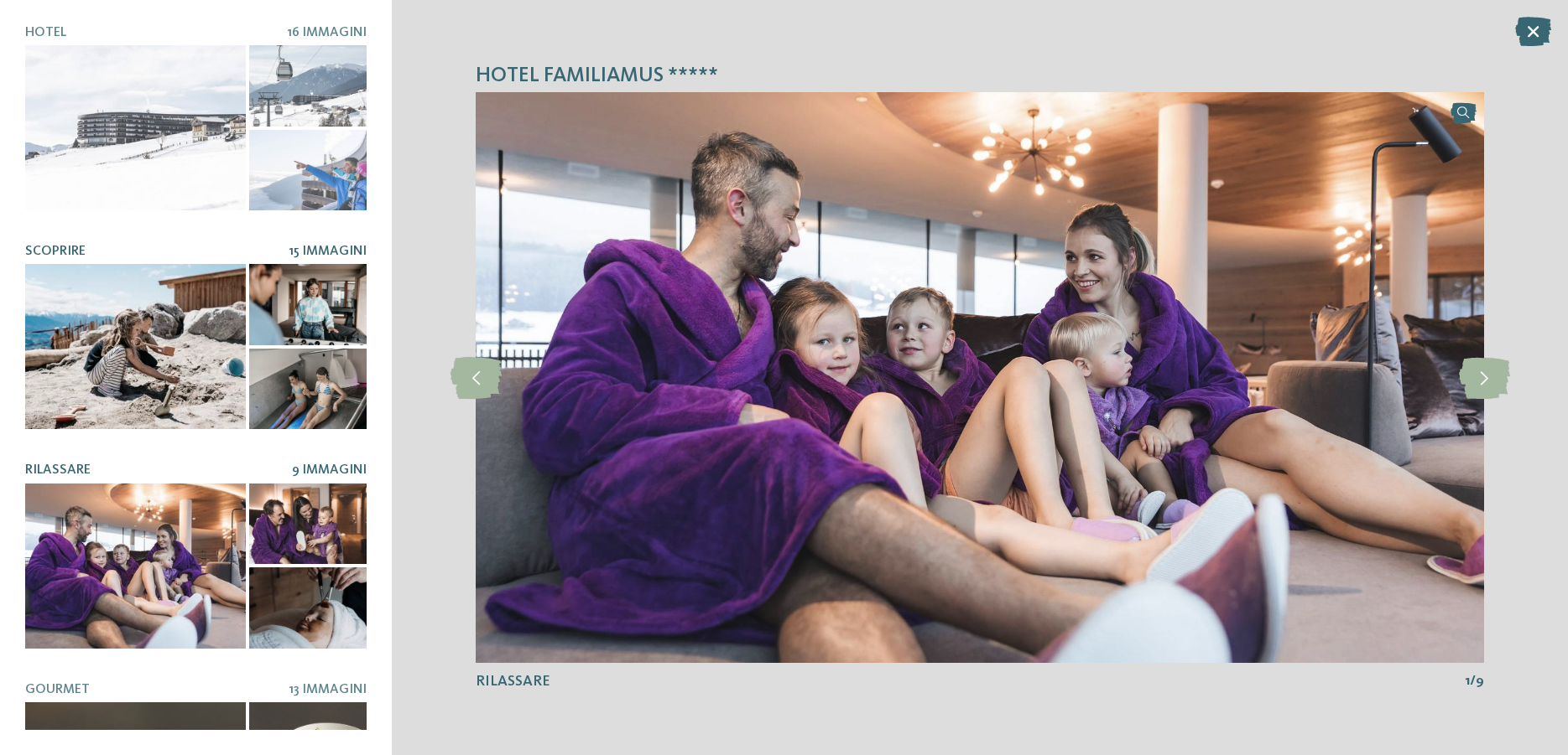
click at [314, 300] on div at bounding box center [308, 305] width 118 height 81
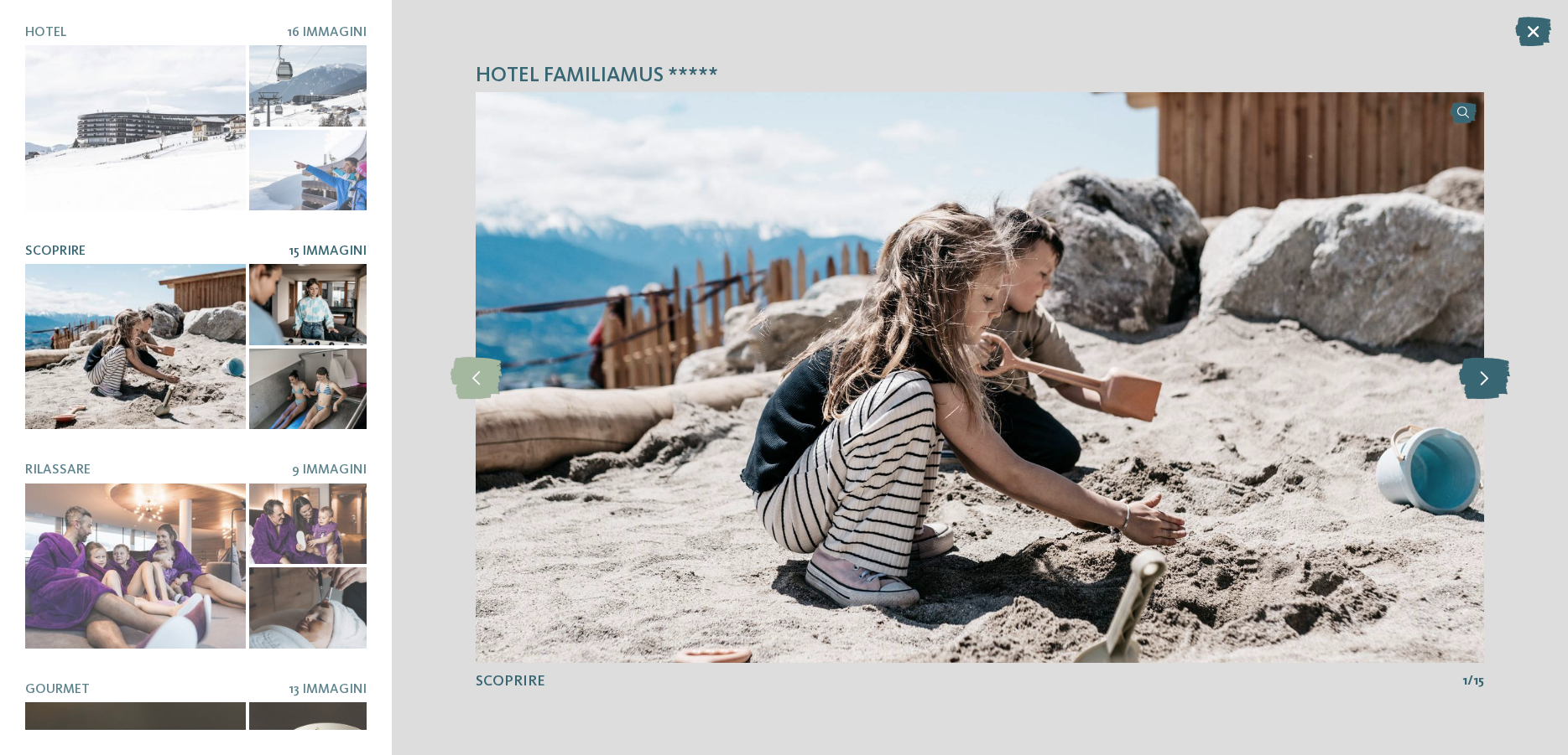
click at [1475, 380] on icon at bounding box center [1484, 378] width 51 height 42
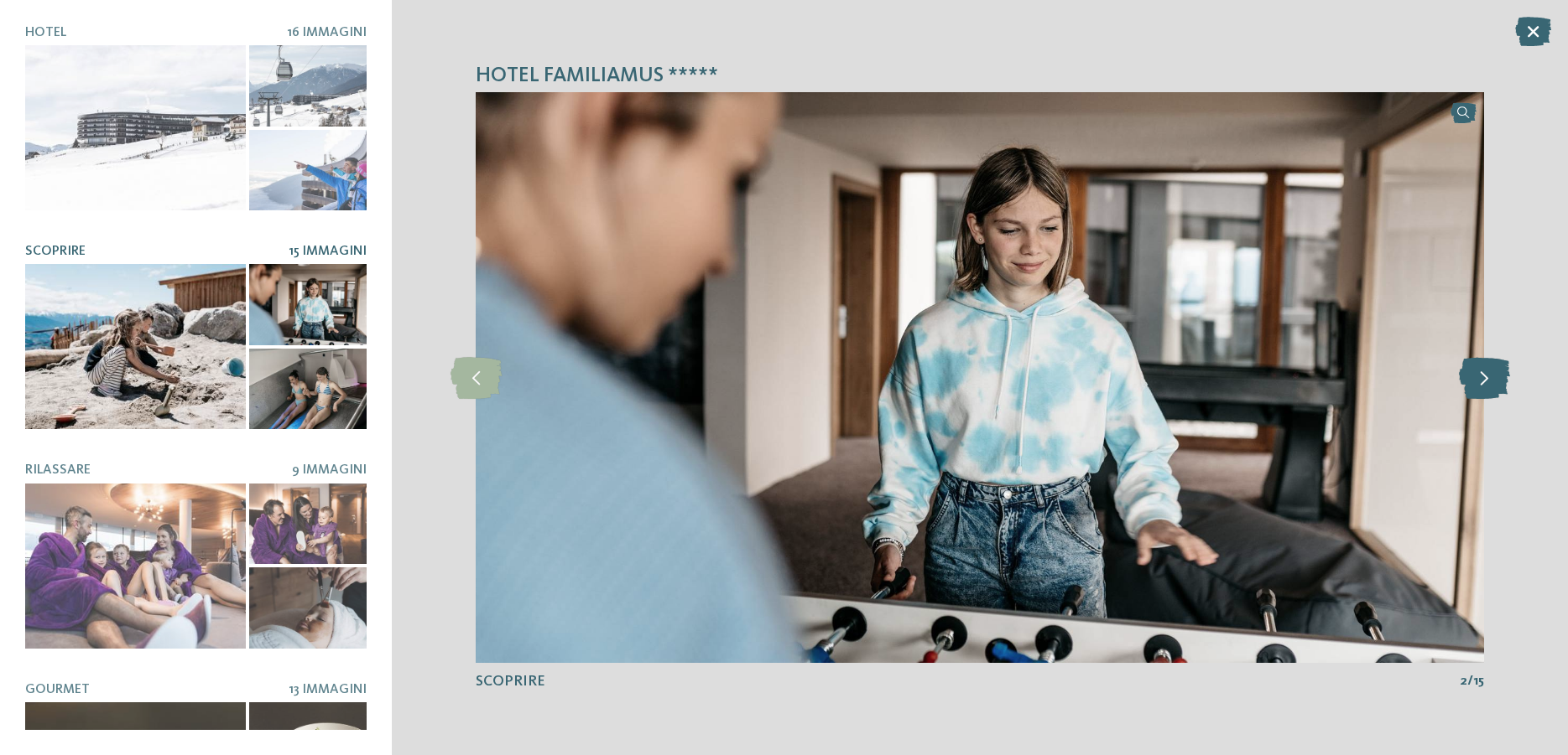
click at [1475, 380] on icon at bounding box center [1484, 378] width 51 height 42
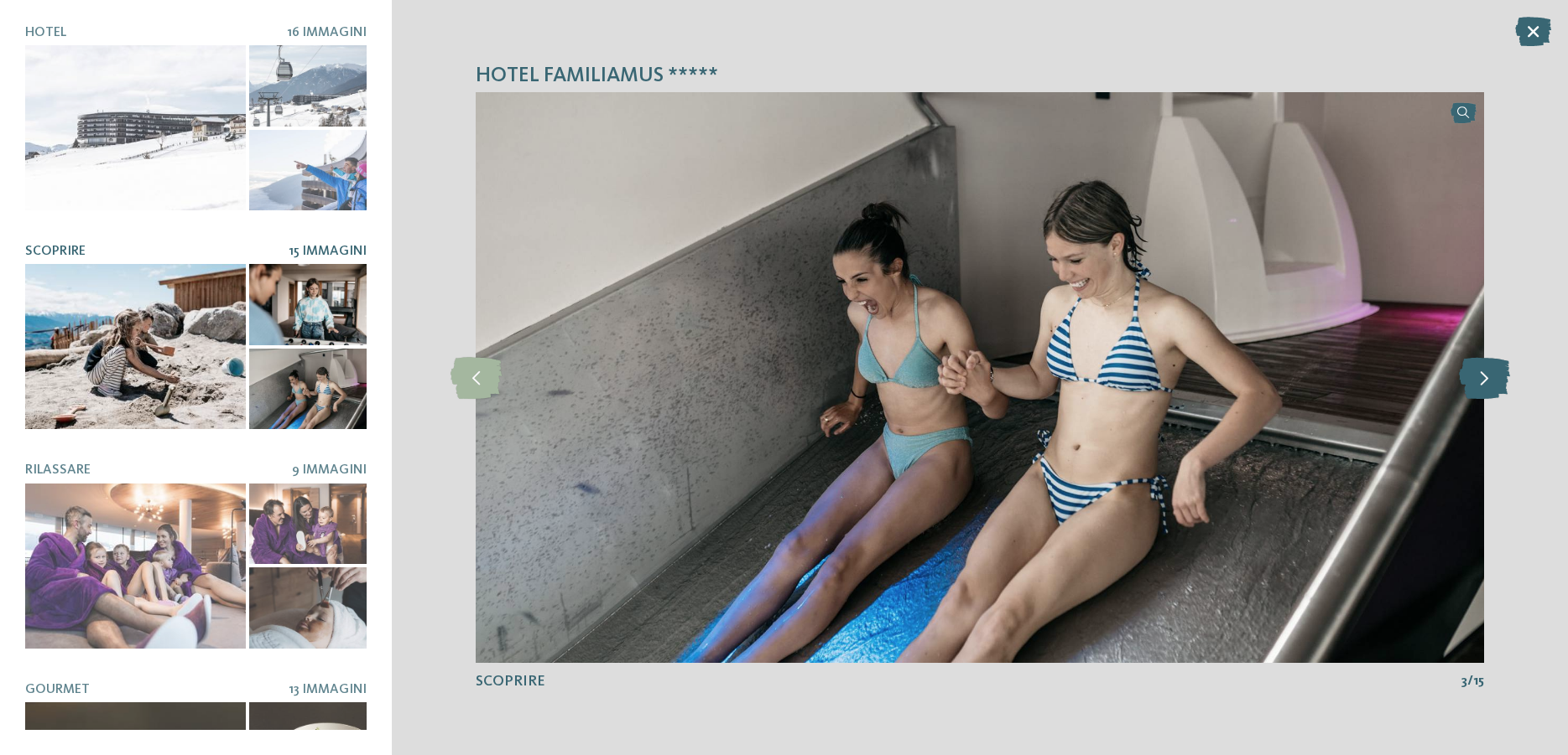
click at [1475, 380] on icon at bounding box center [1484, 378] width 51 height 42
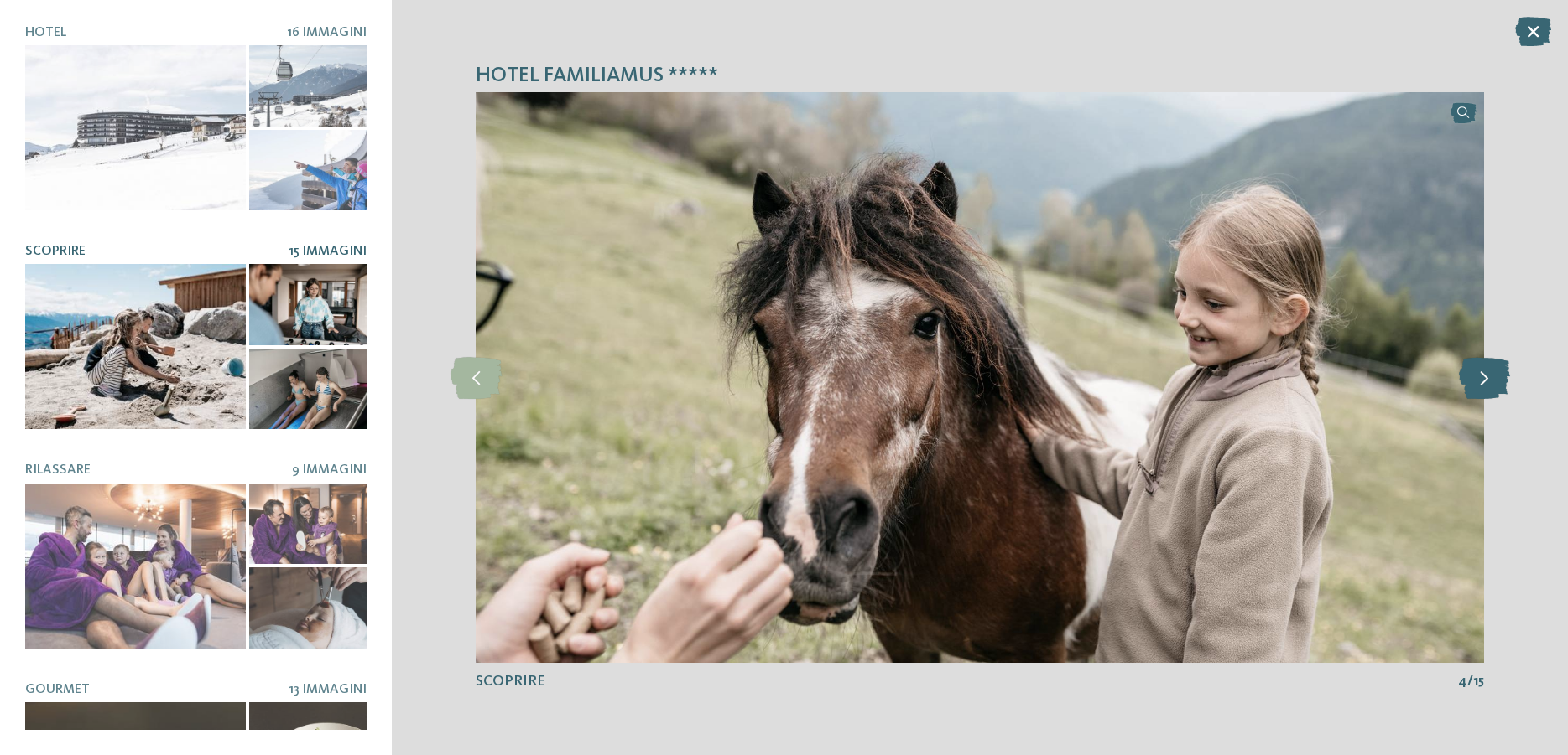
click at [1475, 380] on icon at bounding box center [1484, 378] width 51 height 42
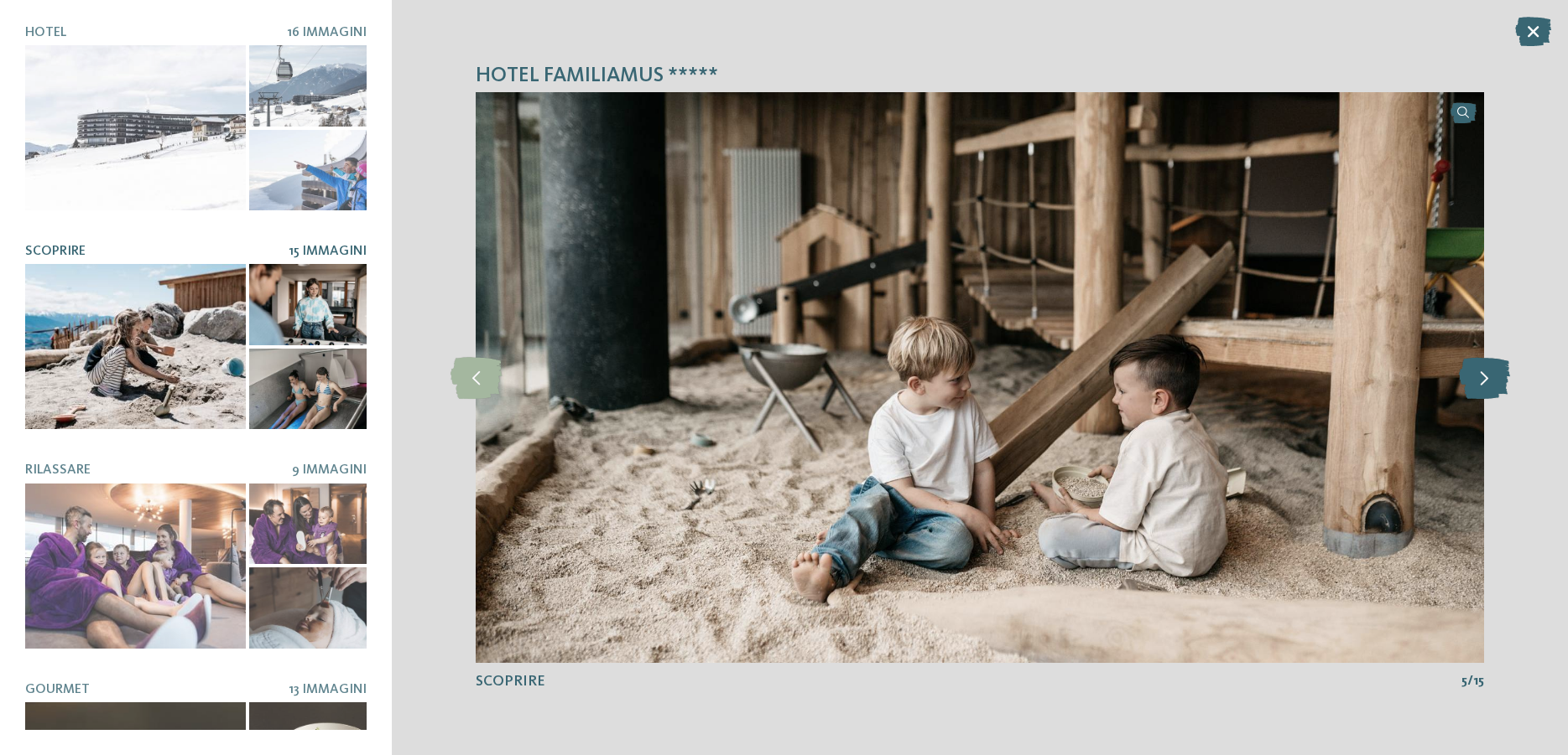
click at [1470, 382] on icon at bounding box center [1484, 378] width 51 height 42
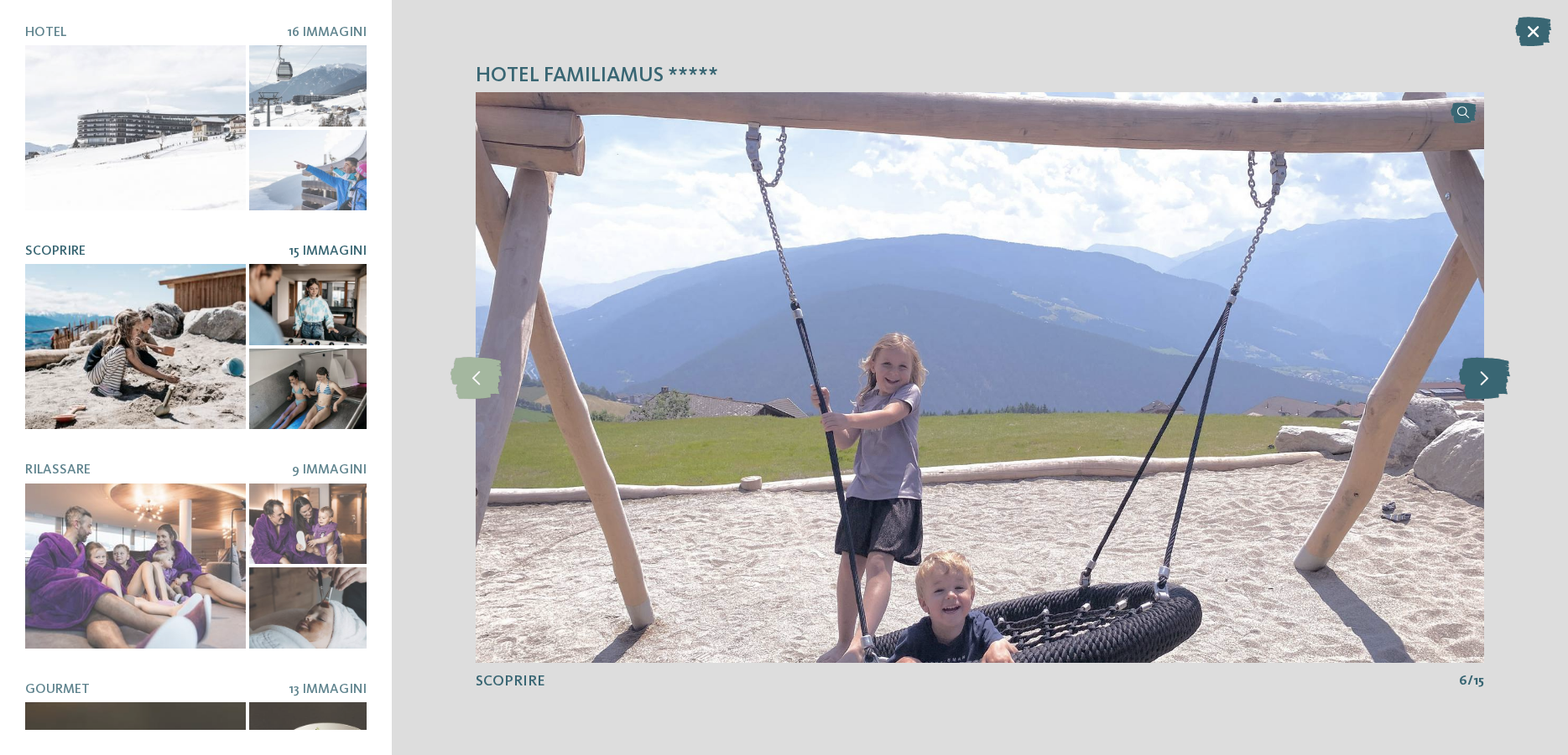
click at [1469, 380] on icon at bounding box center [1484, 378] width 51 height 42
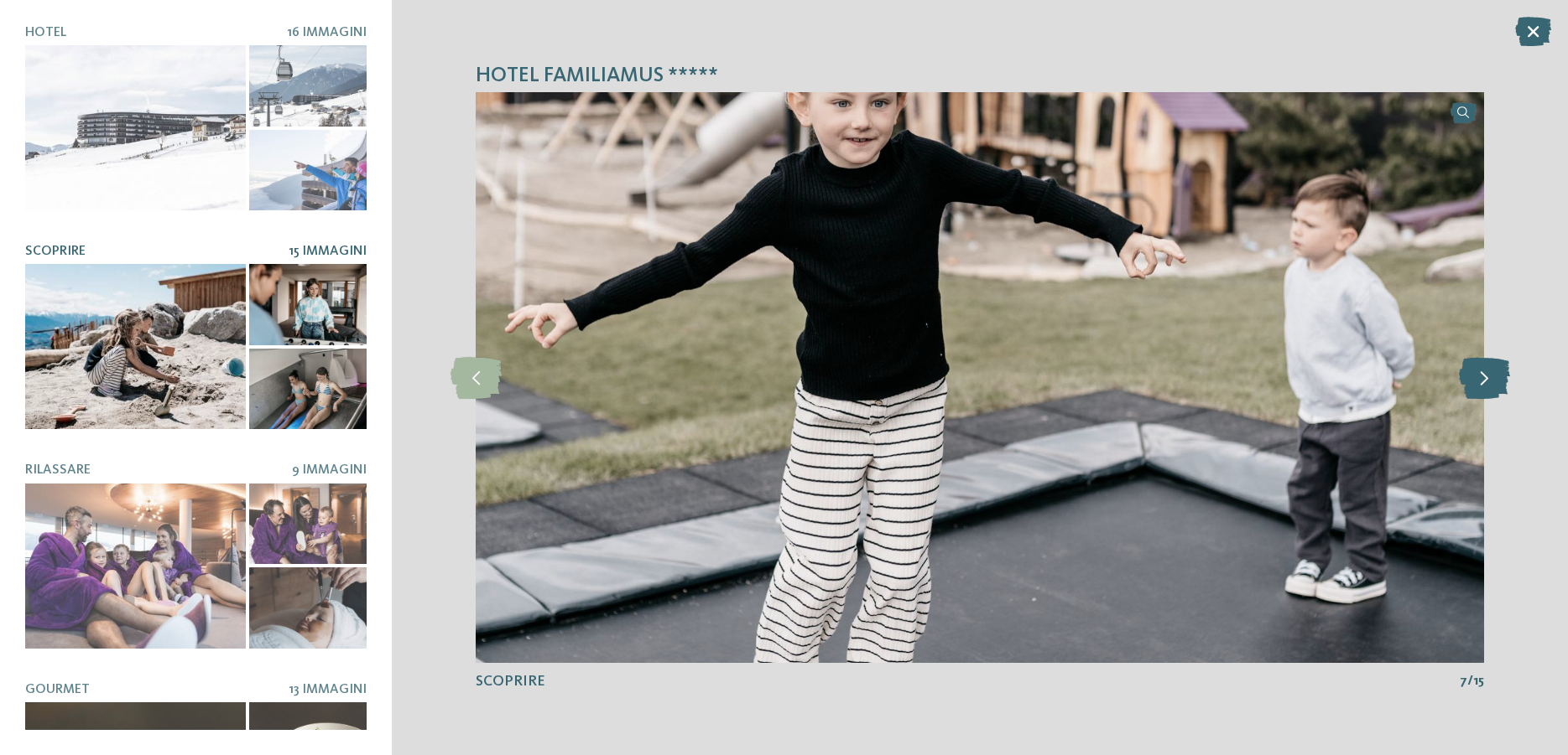
click at [1477, 383] on icon at bounding box center [1484, 378] width 51 height 42
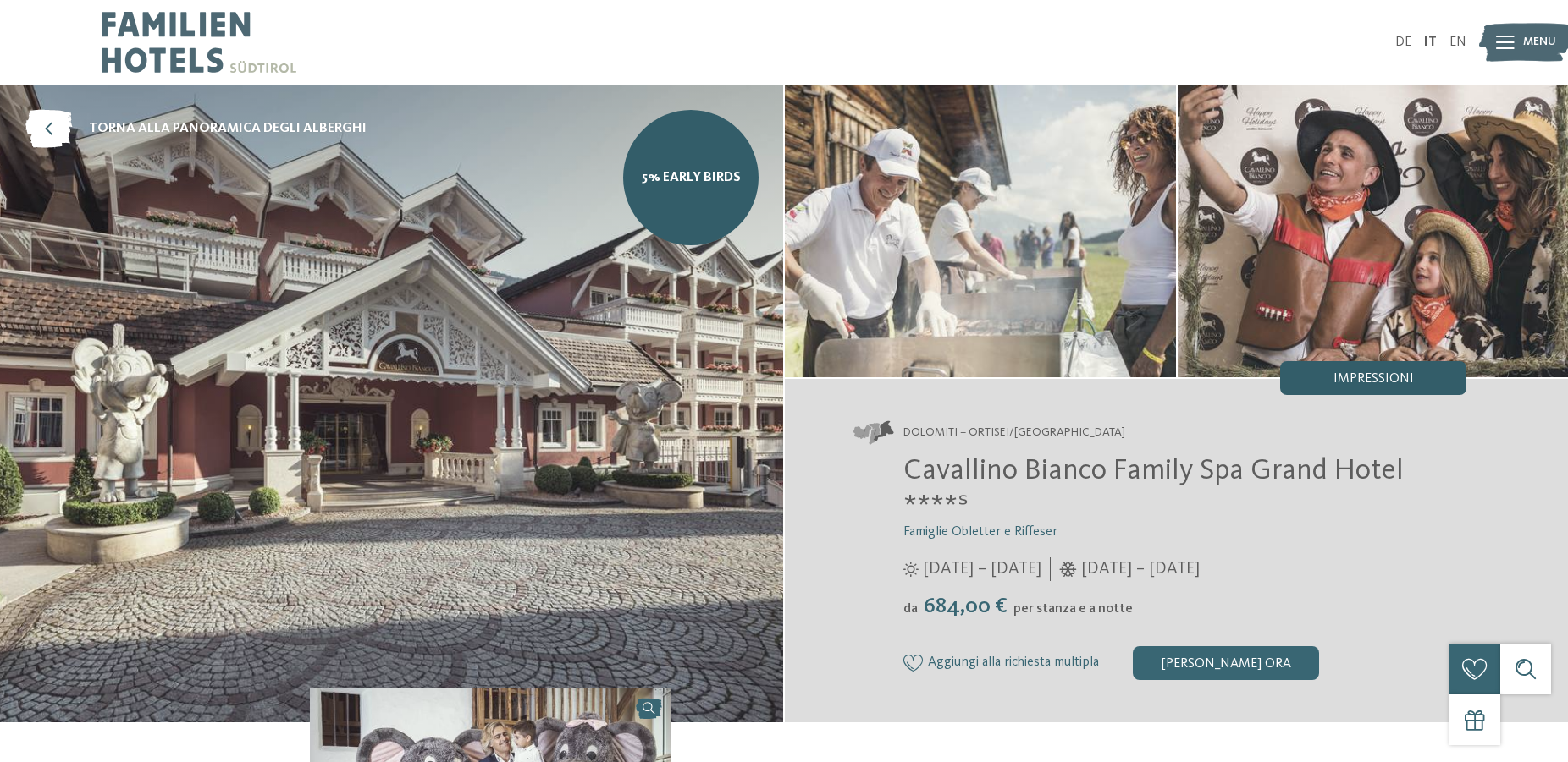
click at [1396, 378] on span "Impressioni" at bounding box center [1373, 379] width 80 height 14
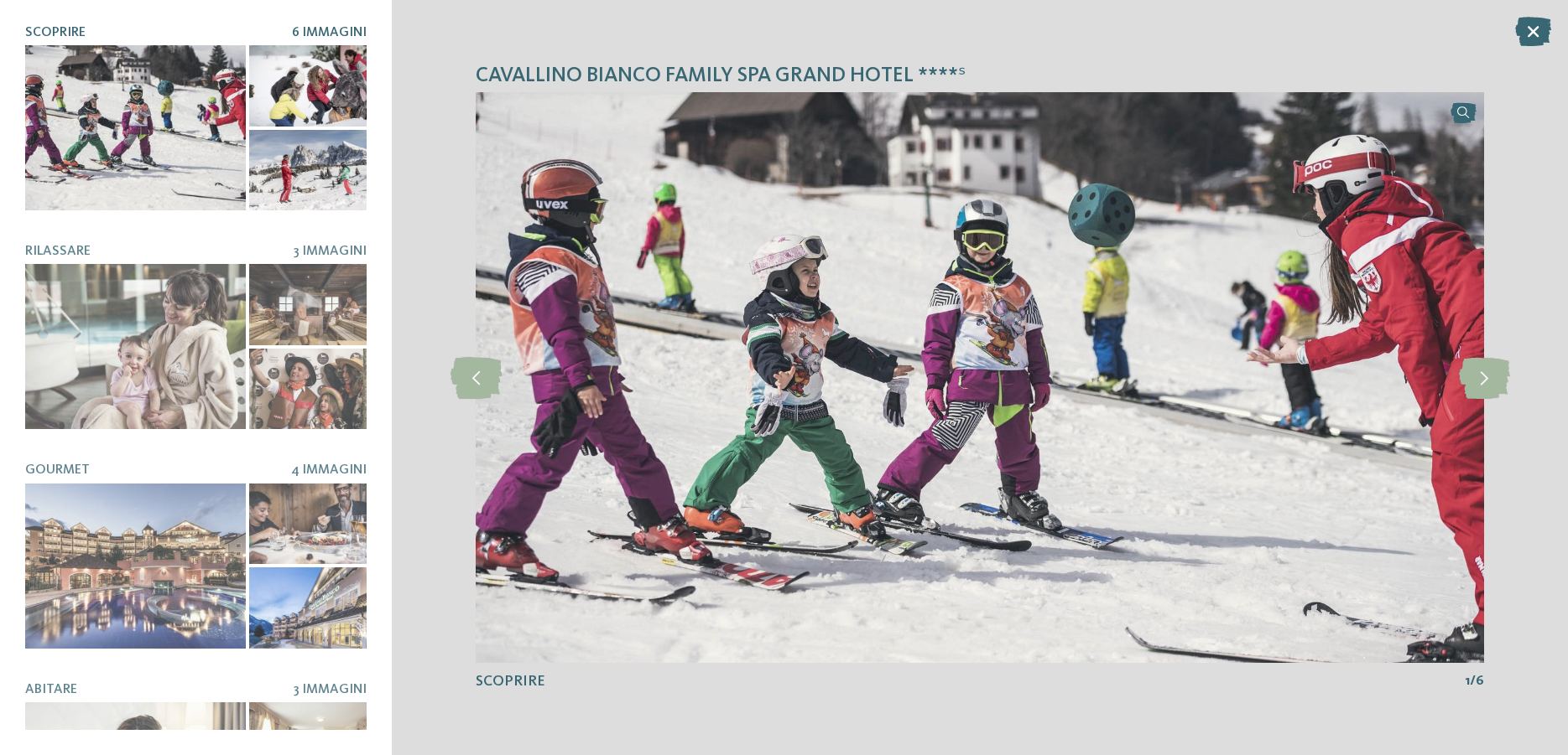
click at [149, 146] on div at bounding box center [135, 128] width 221 height 165
click at [1471, 380] on icon at bounding box center [1484, 378] width 51 height 42
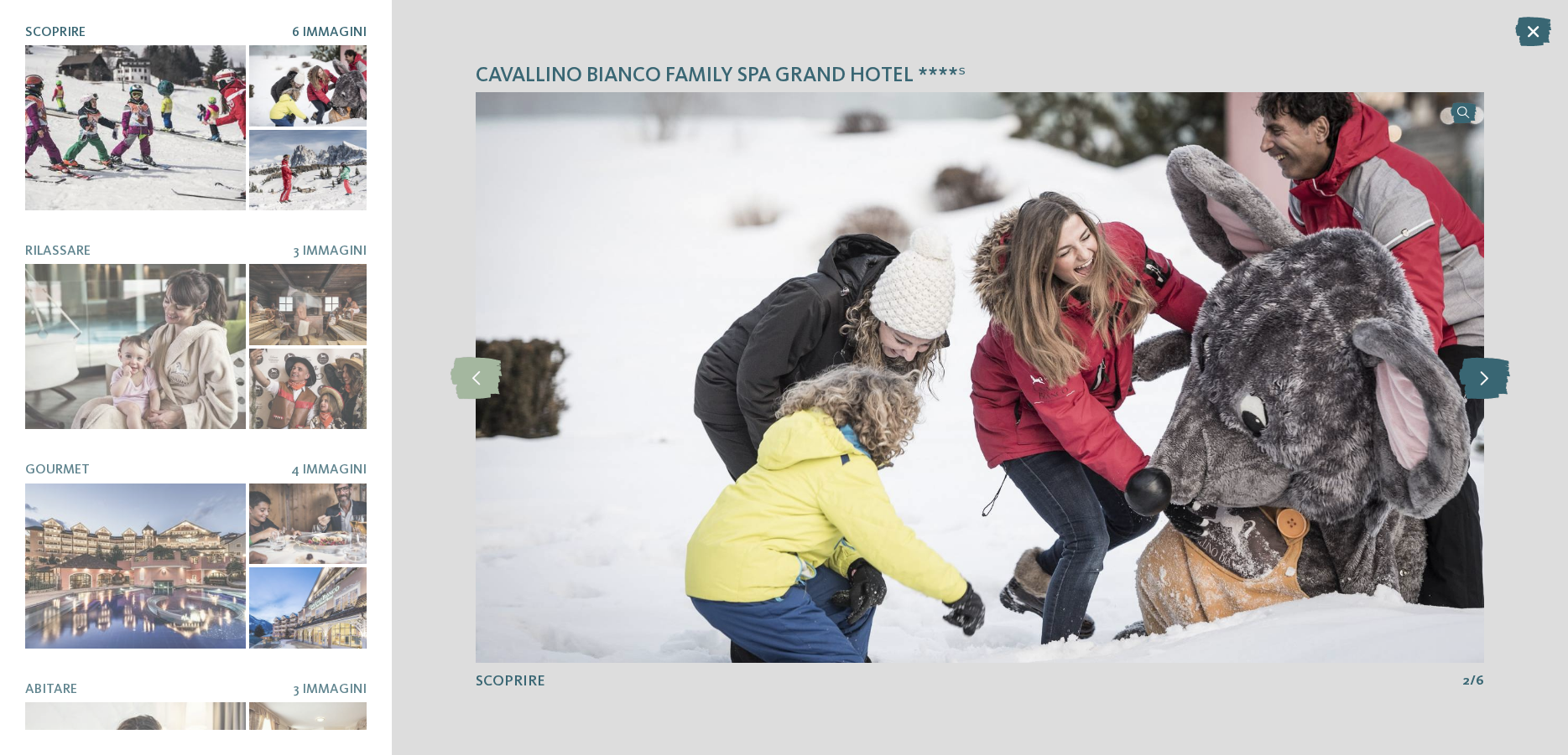
click at [1471, 380] on icon at bounding box center [1484, 378] width 51 height 42
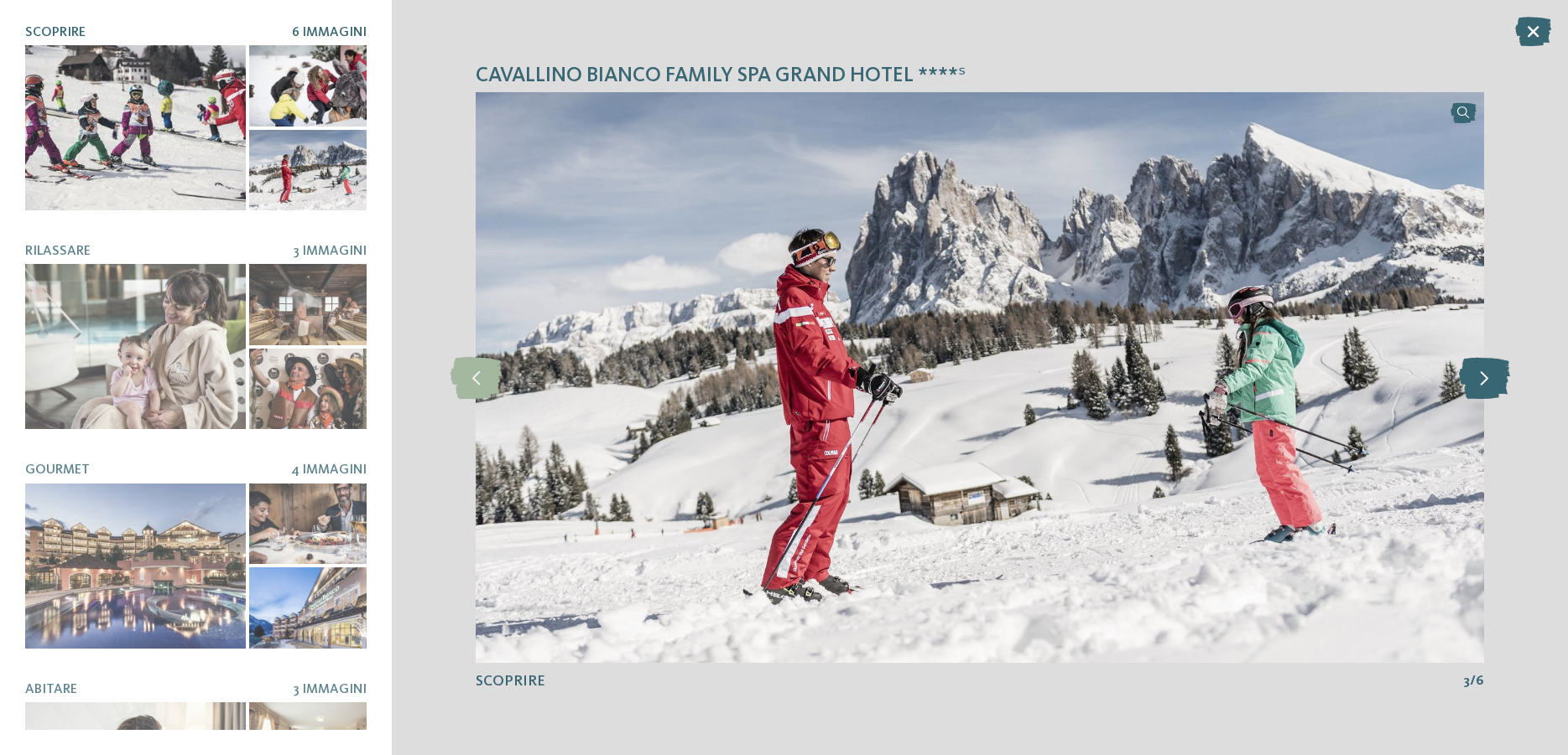
click at [1471, 380] on icon at bounding box center [1484, 378] width 51 height 42
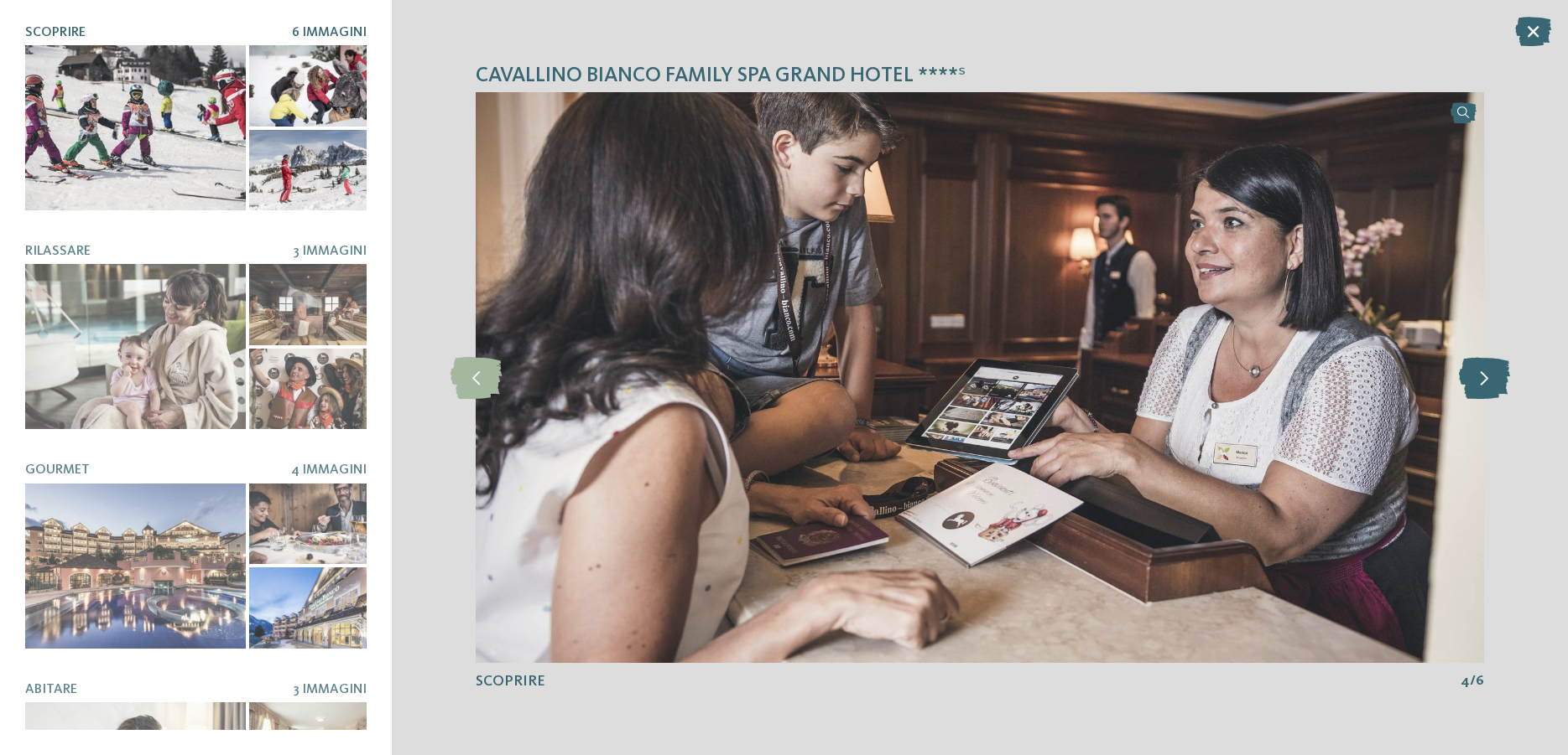
click at [1471, 380] on icon at bounding box center [1484, 378] width 51 height 42
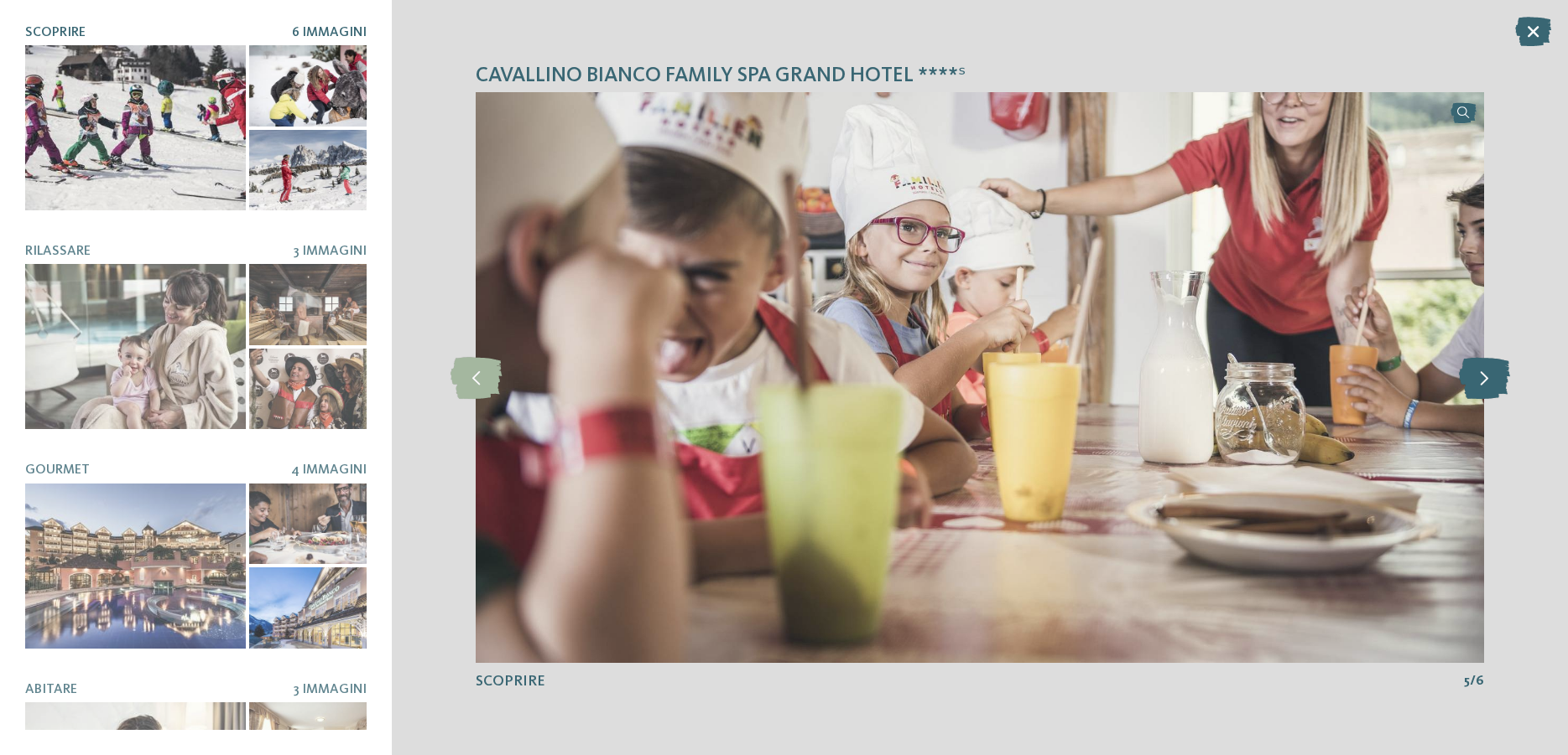
click at [1471, 380] on icon at bounding box center [1484, 378] width 51 height 42
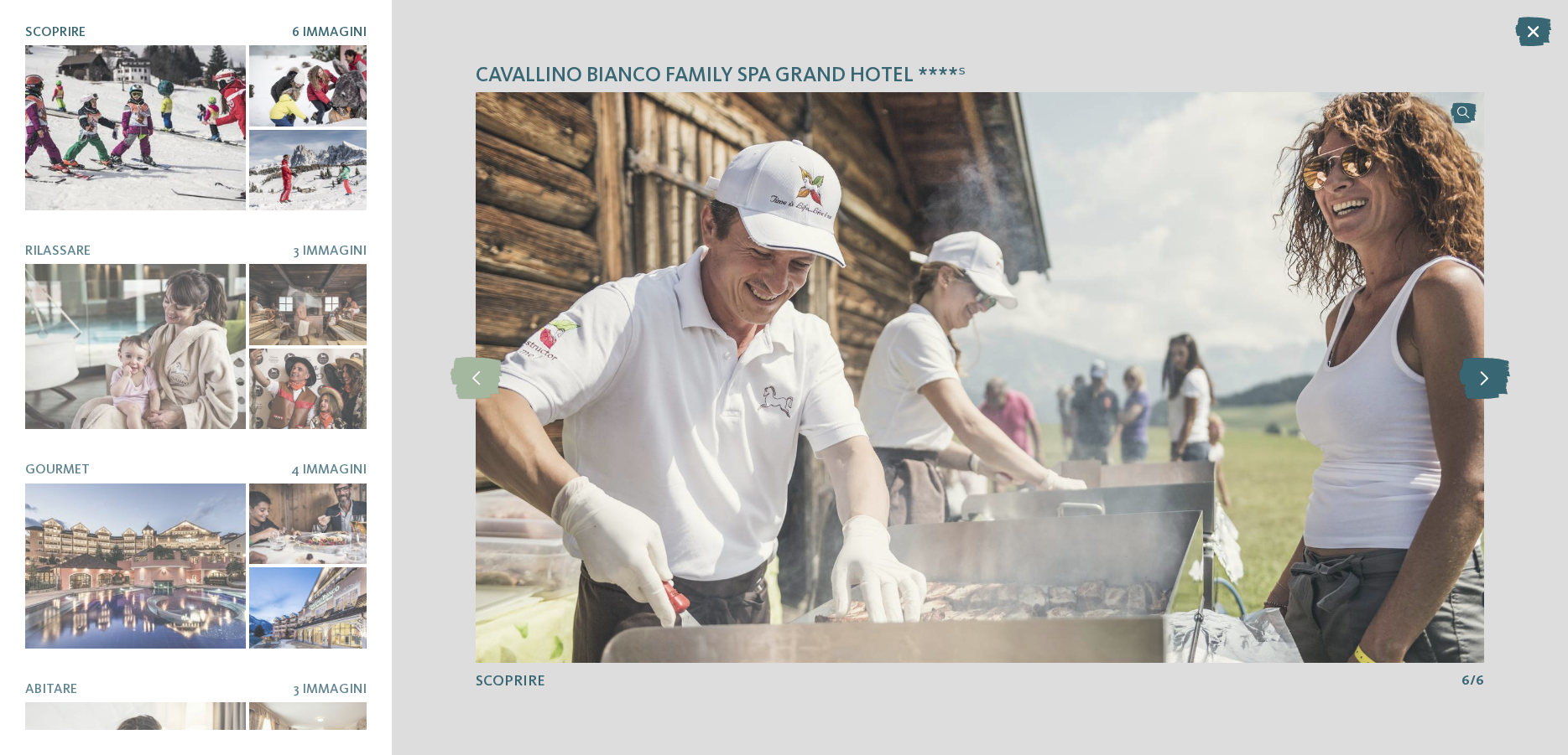
click at [1471, 380] on icon at bounding box center [1484, 378] width 51 height 42
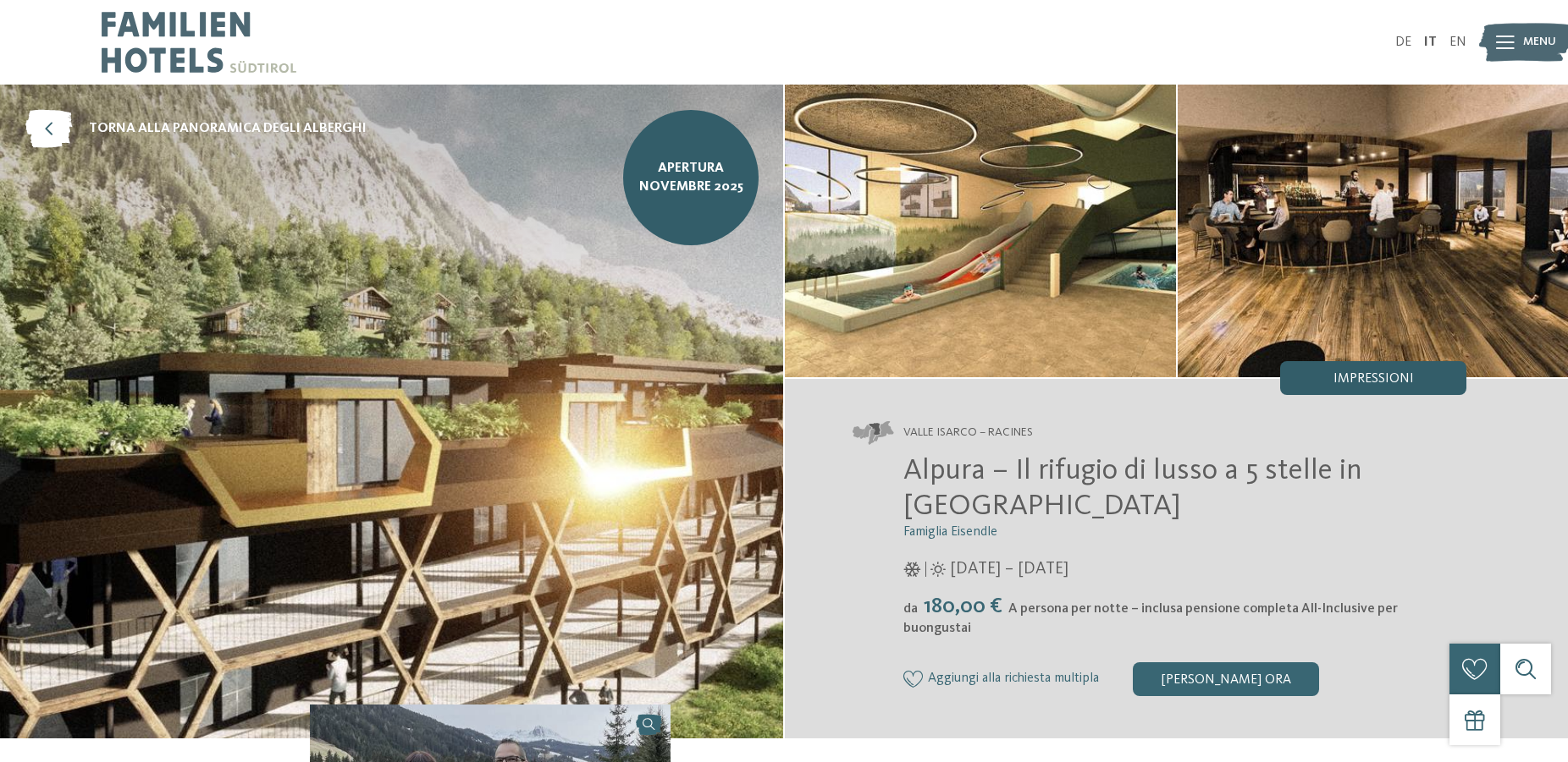
click at [1410, 385] on span "Impressioni" at bounding box center [1373, 379] width 80 height 14
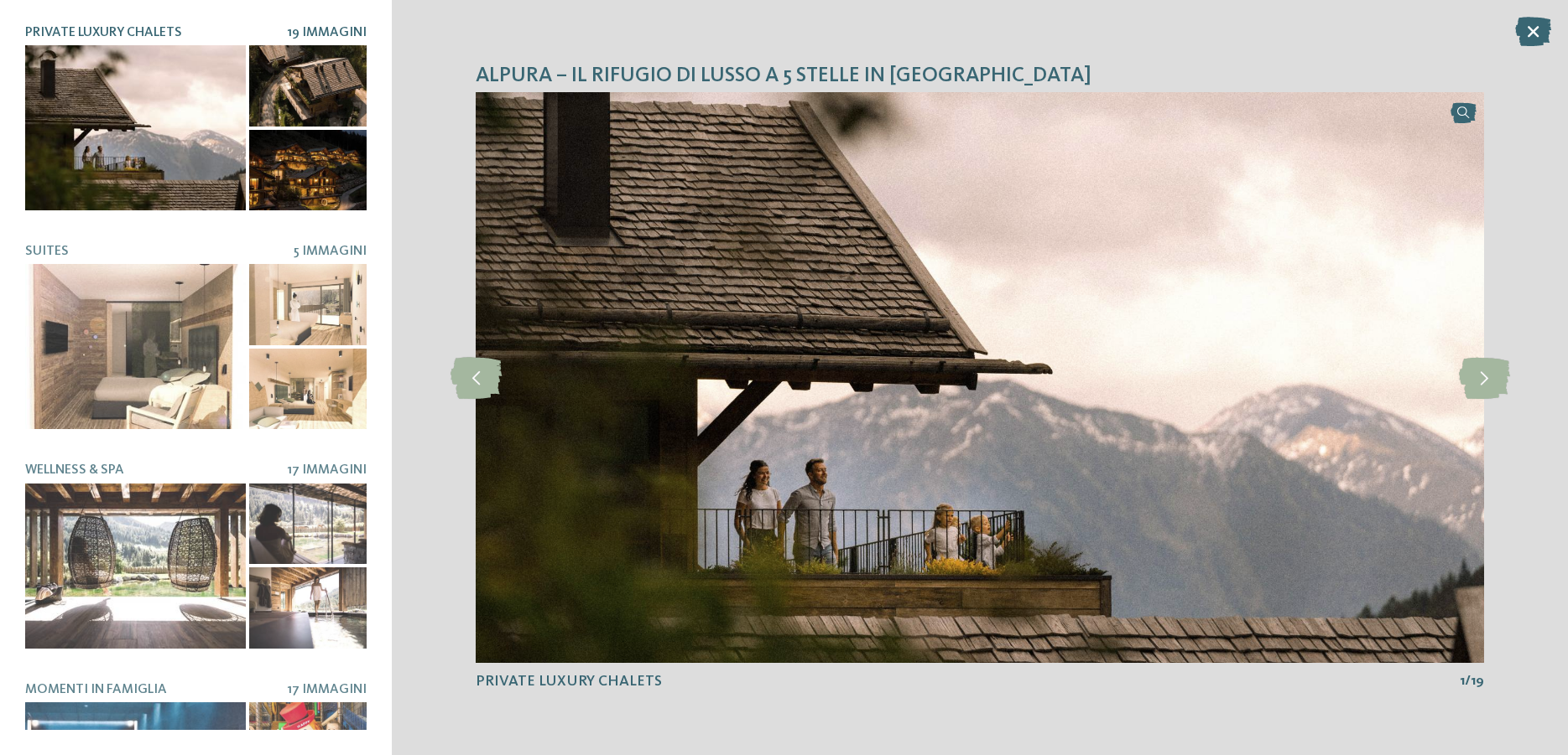
click at [312, 77] on div at bounding box center [308, 86] width 118 height 81
click at [297, 135] on div at bounding box center [308, 170] width 118 height 81
click at [1497, 390] on icon at bounding box center [1484, 378] width 51 height 42
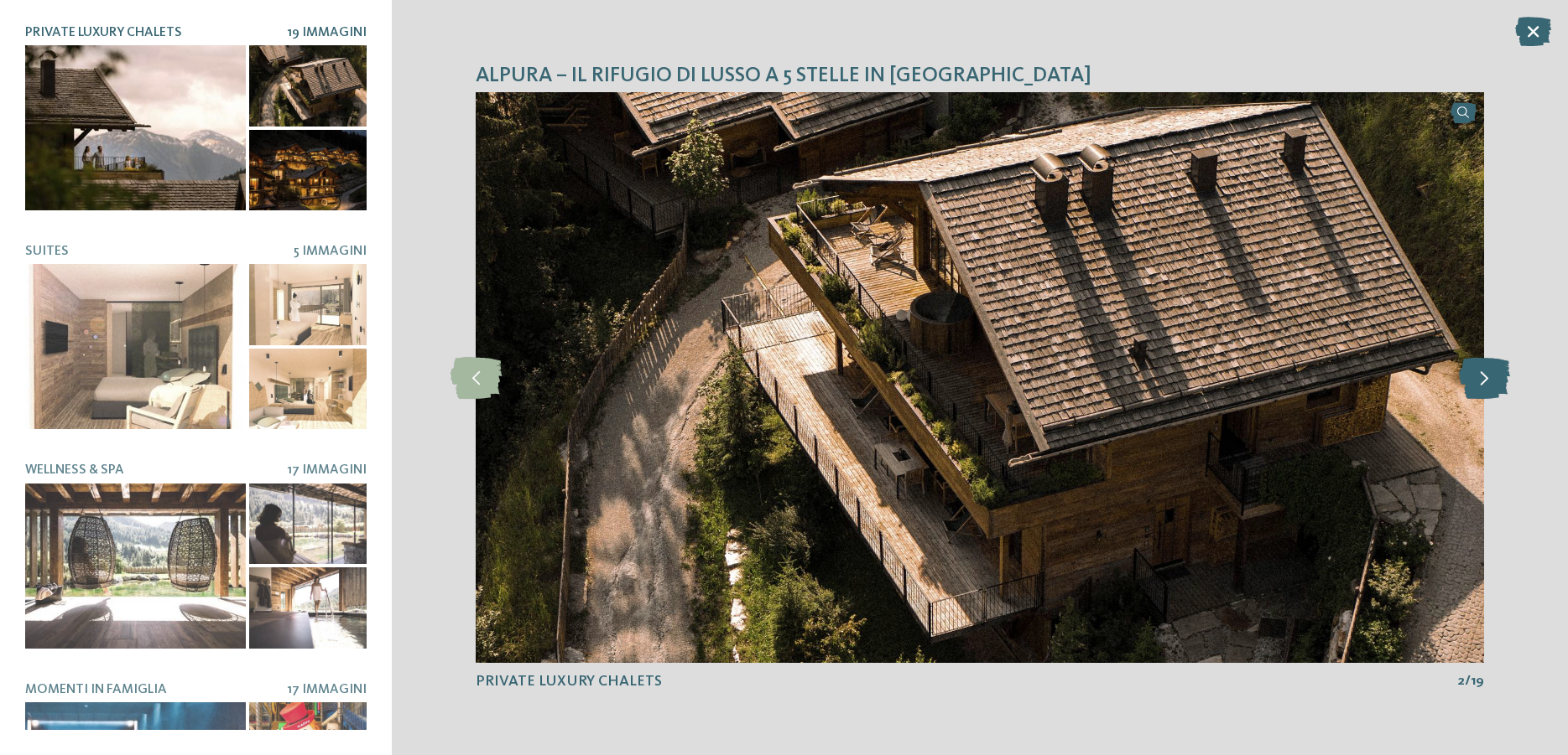
click at [1492, 388] on icon at bounding box center [1484, 378] width 51 height 42
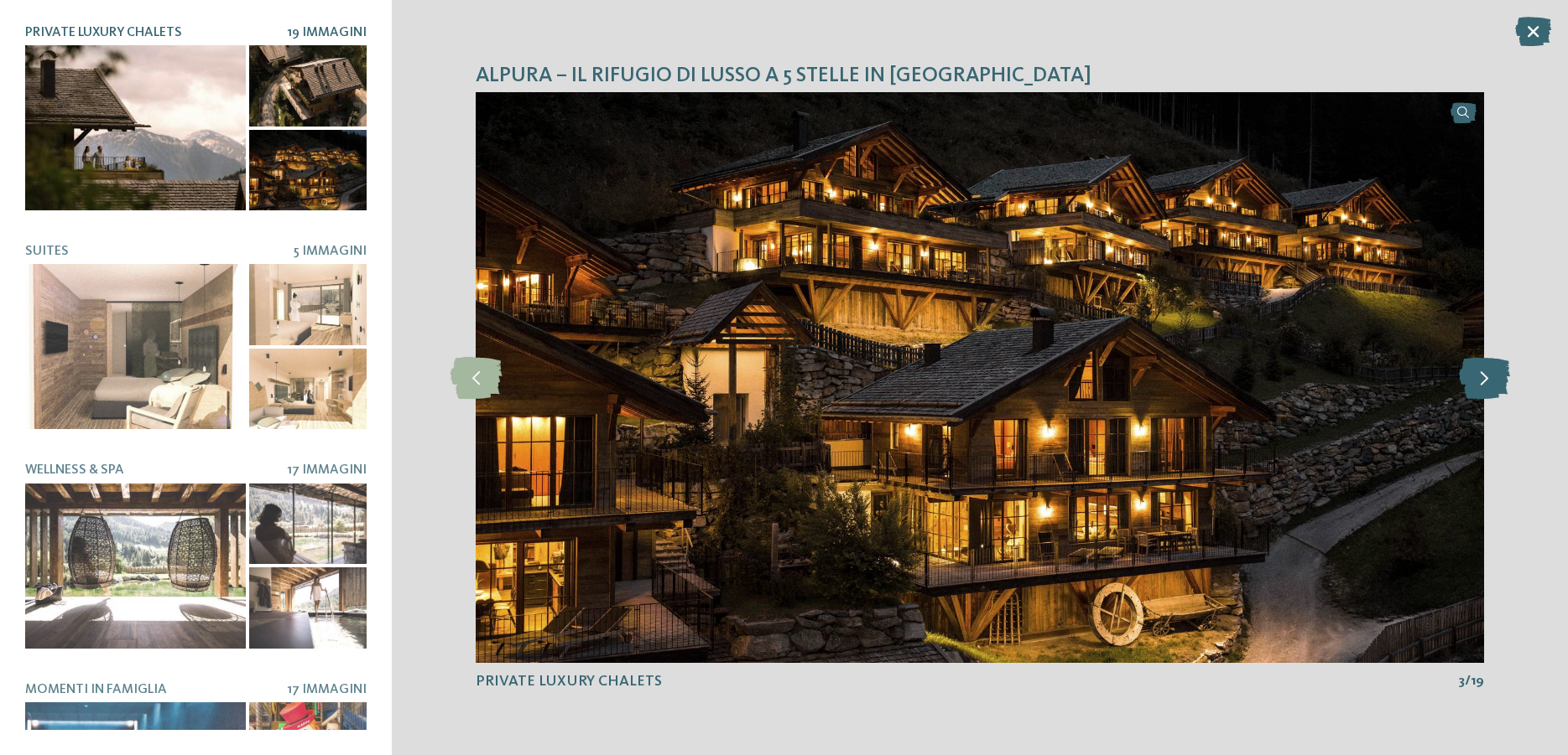
click at [1492, 388] on icon at bounding box center [1484, 378] width 51 height 42
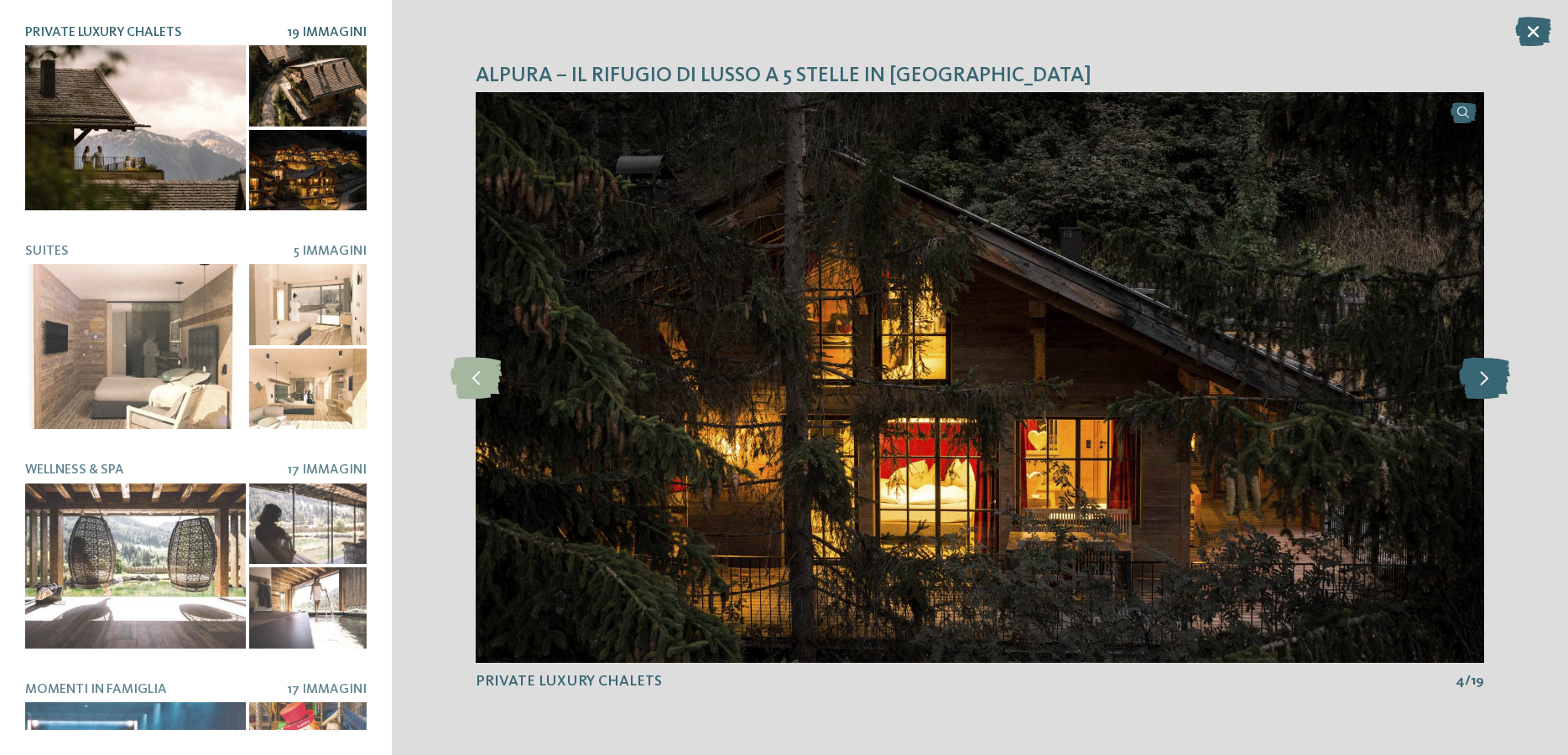
click at [1492, 388] on icon at bounding box center [1484, 378] width 51 height 42
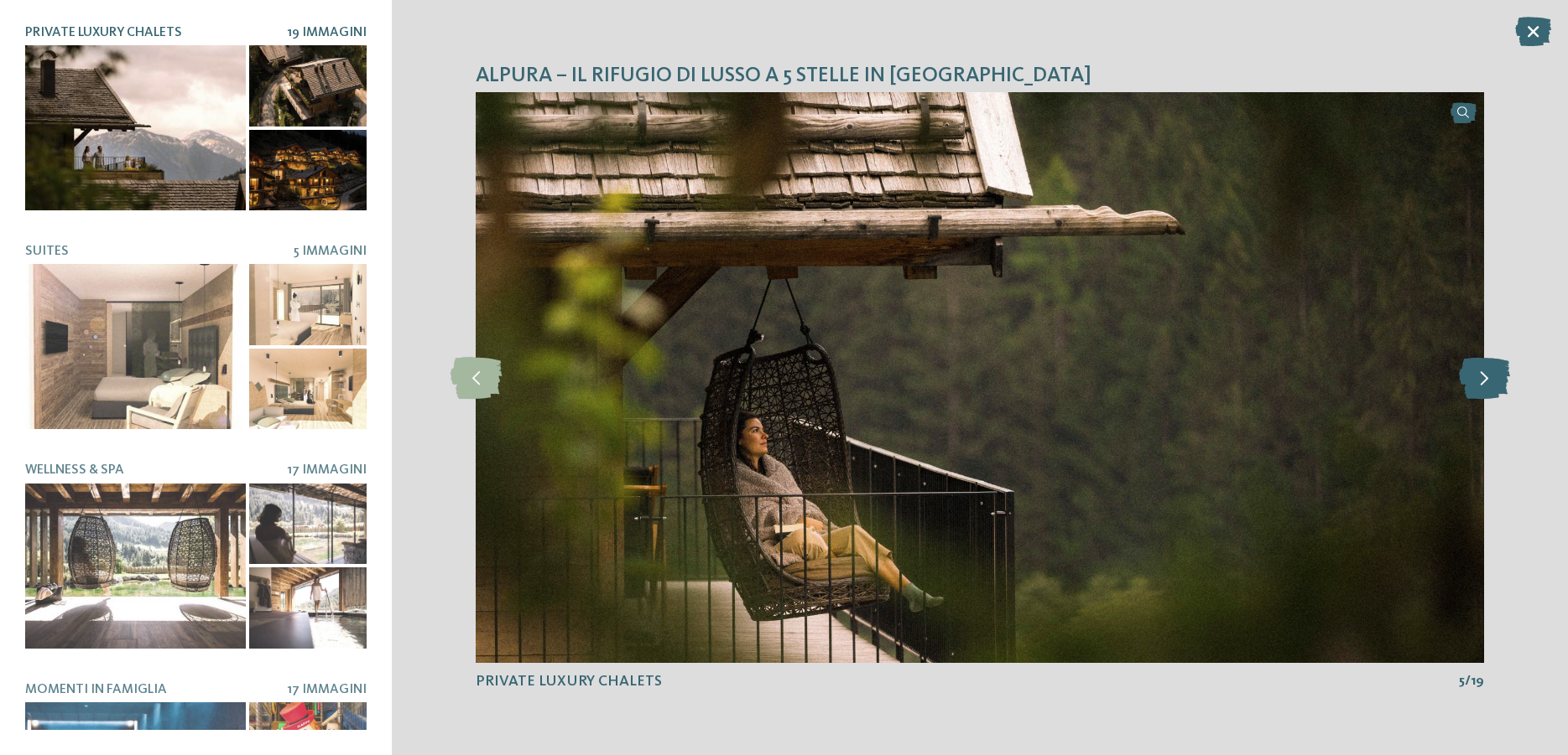
click at [1492, 388] on icon at bounding box center [1484, 378] width 51 height 42
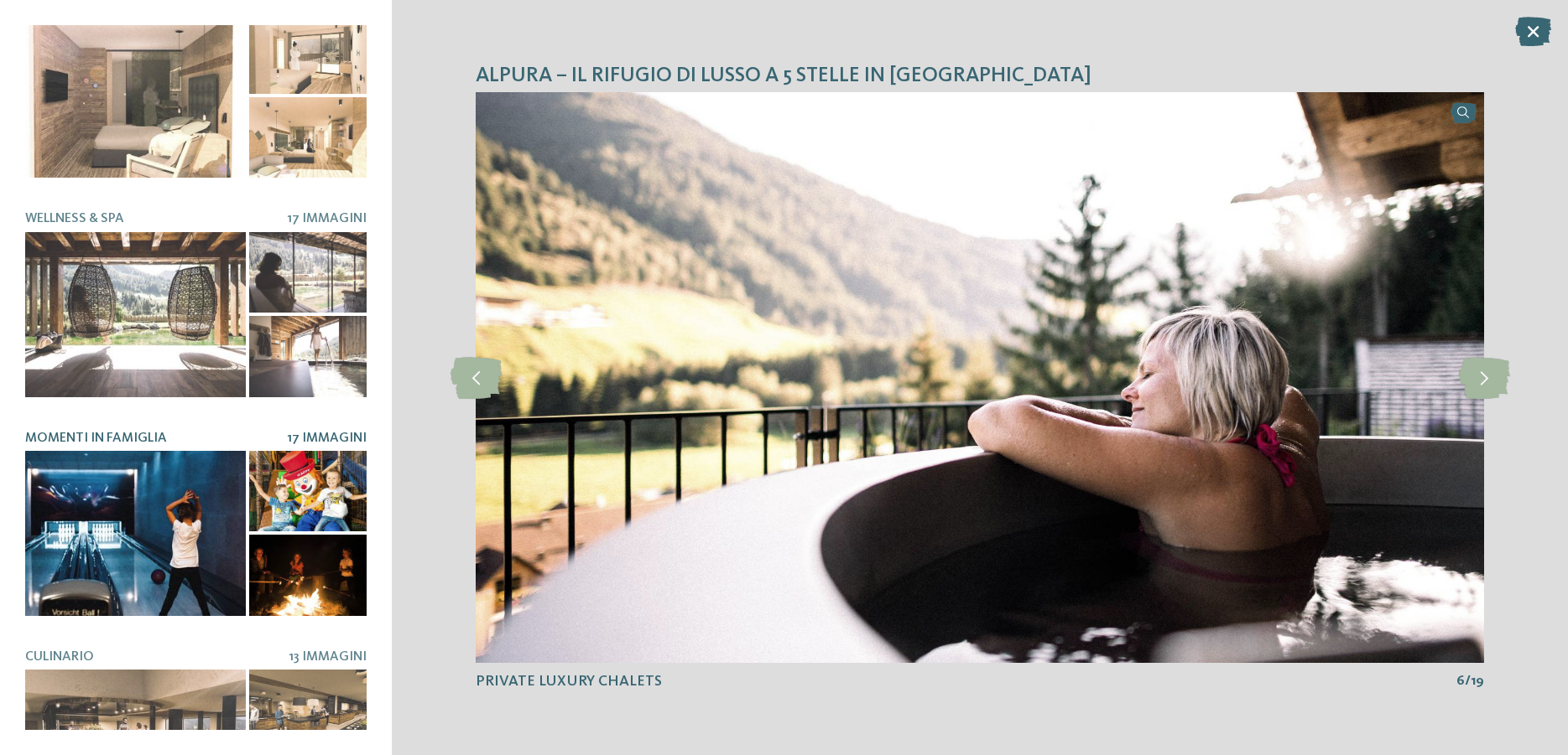
scroll to position [302, 0]
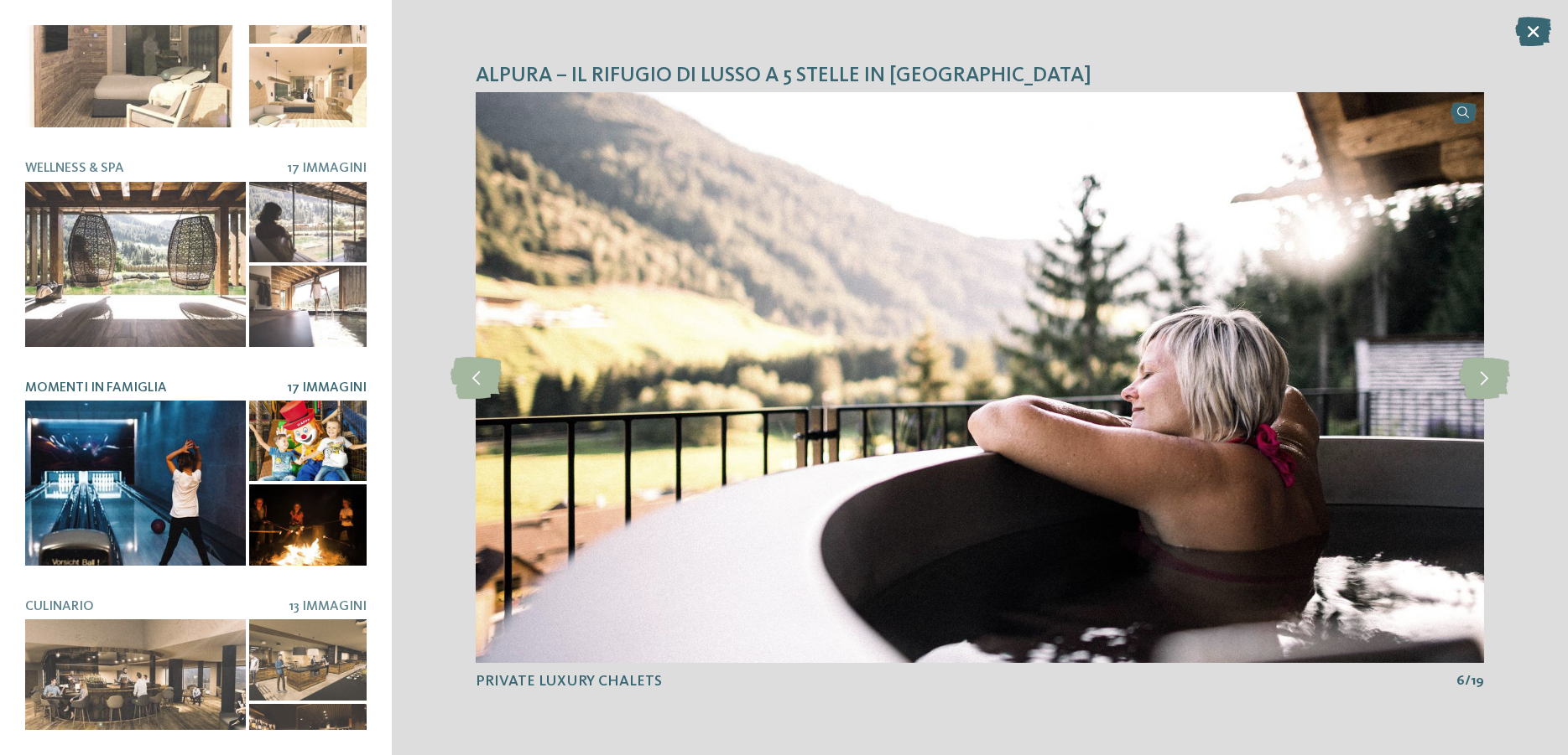
click at [113, 450] on div at bounding box center [135, 483] width 221 height 165
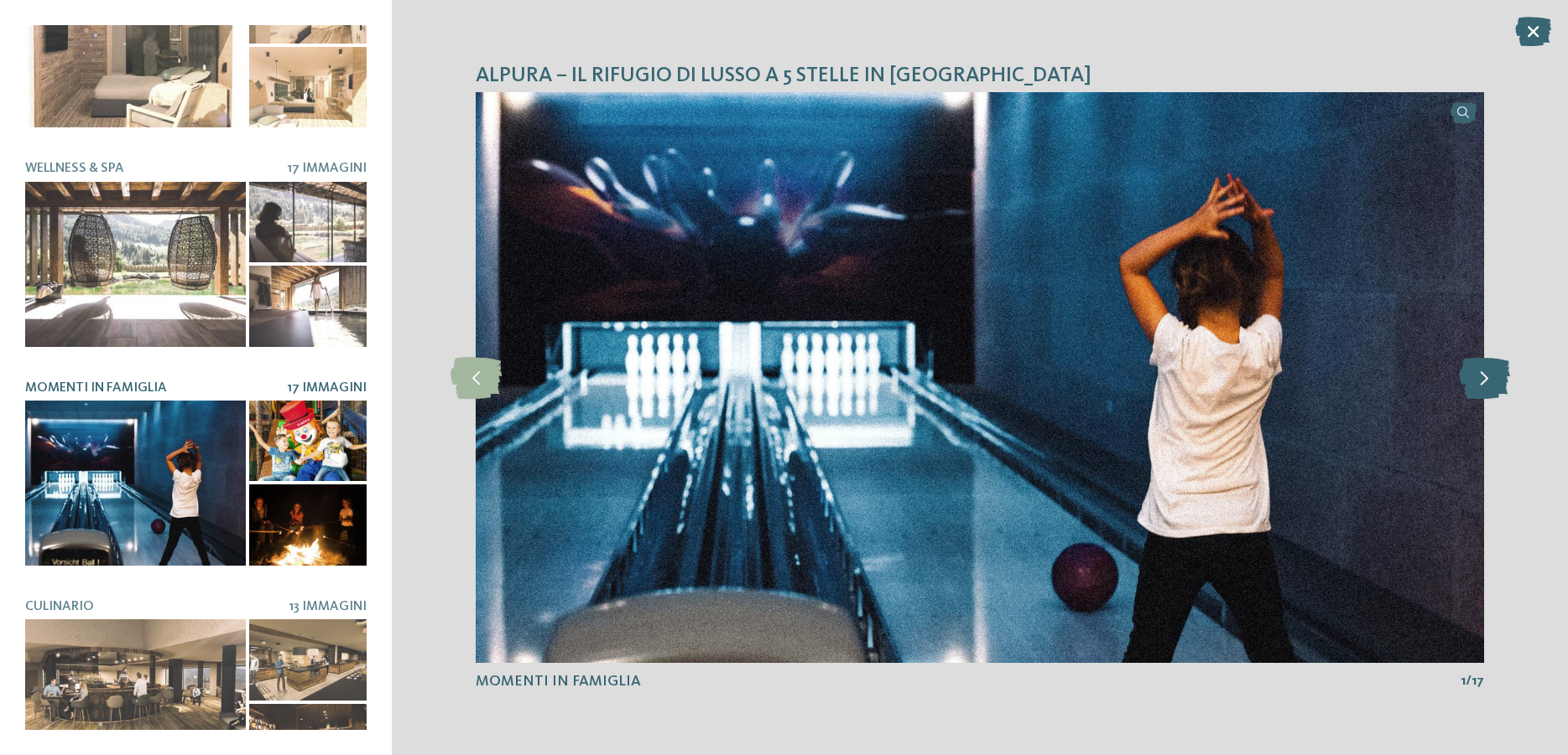
click at [1495, 388] on icon at bounding box center [1484, 378] width 51 height 42
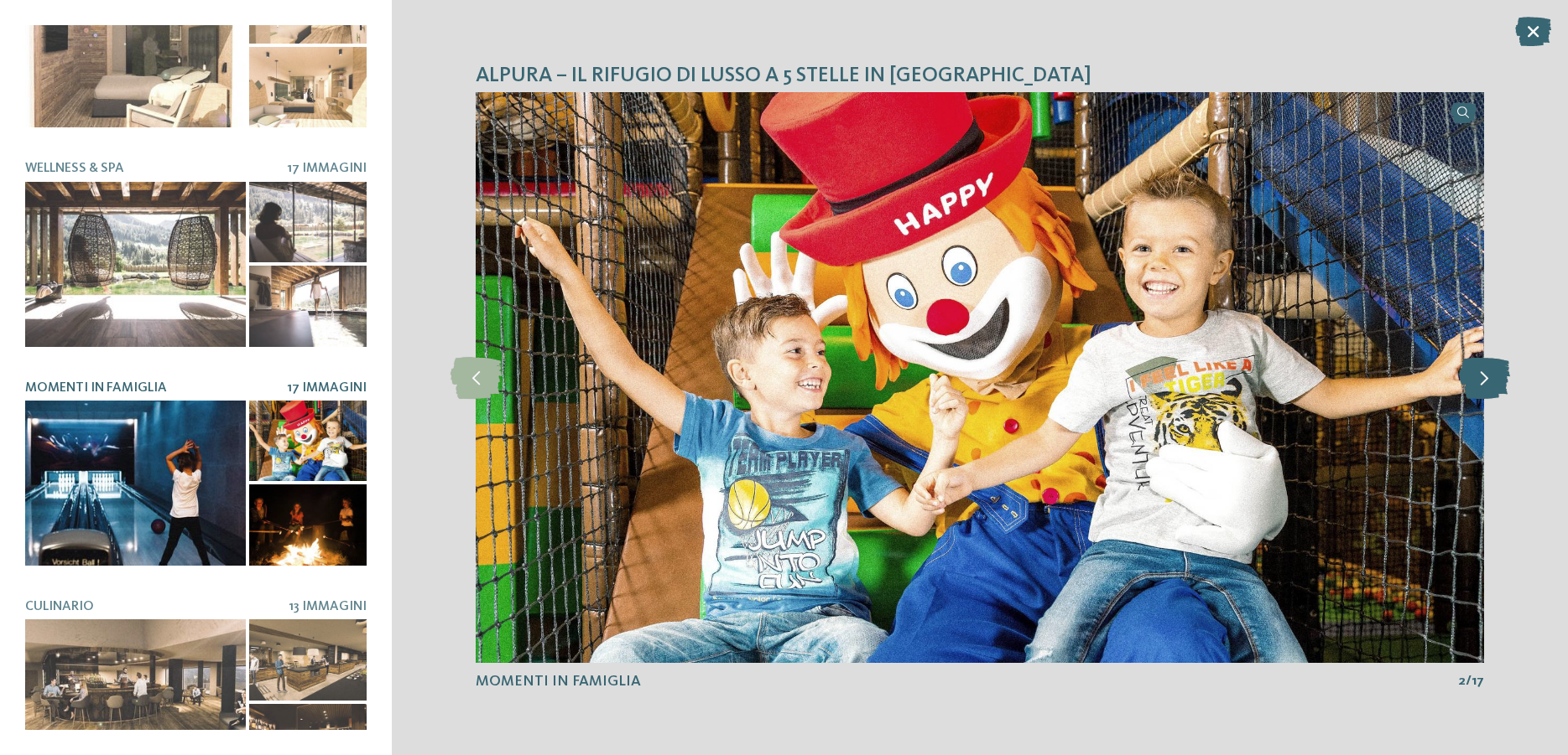
click at [1495, 388] on icon at bounding box center [1484, 378] width 51 height 42
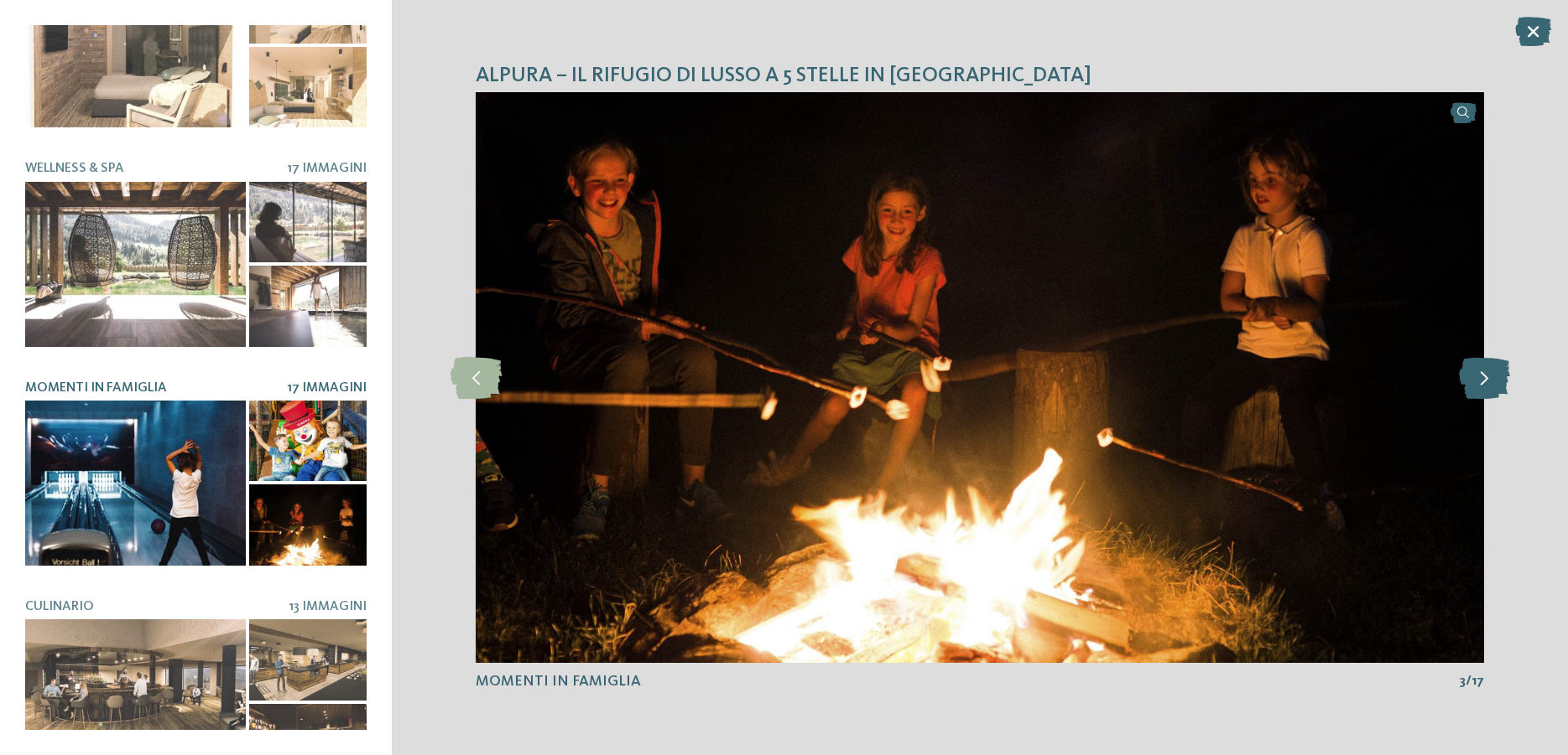
click at [1495, 388] on icon at bounding box center [1484, 378] width 51 height 42
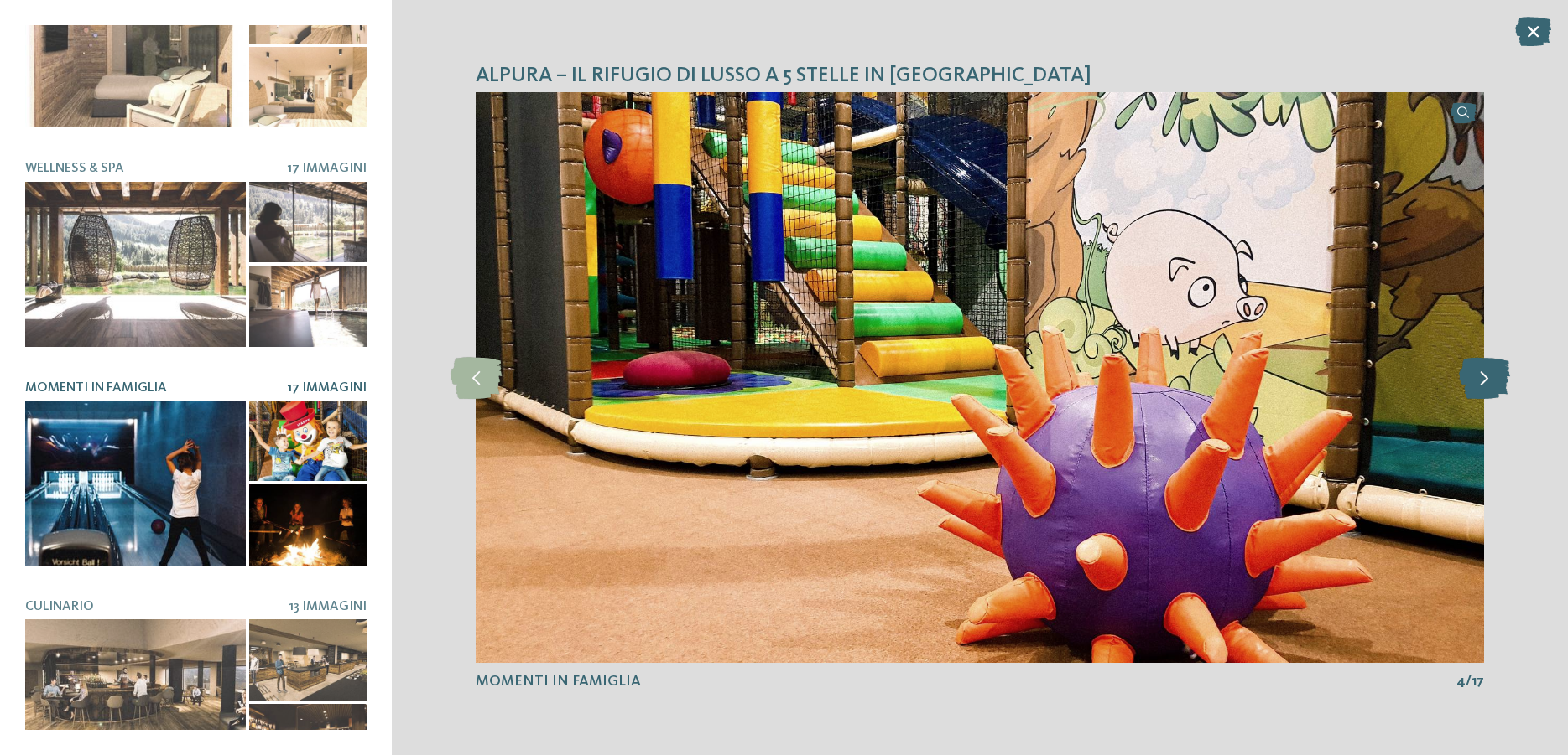
click at [1495, 388] on icon at bounding box center [1484, 378] width 51 height 42
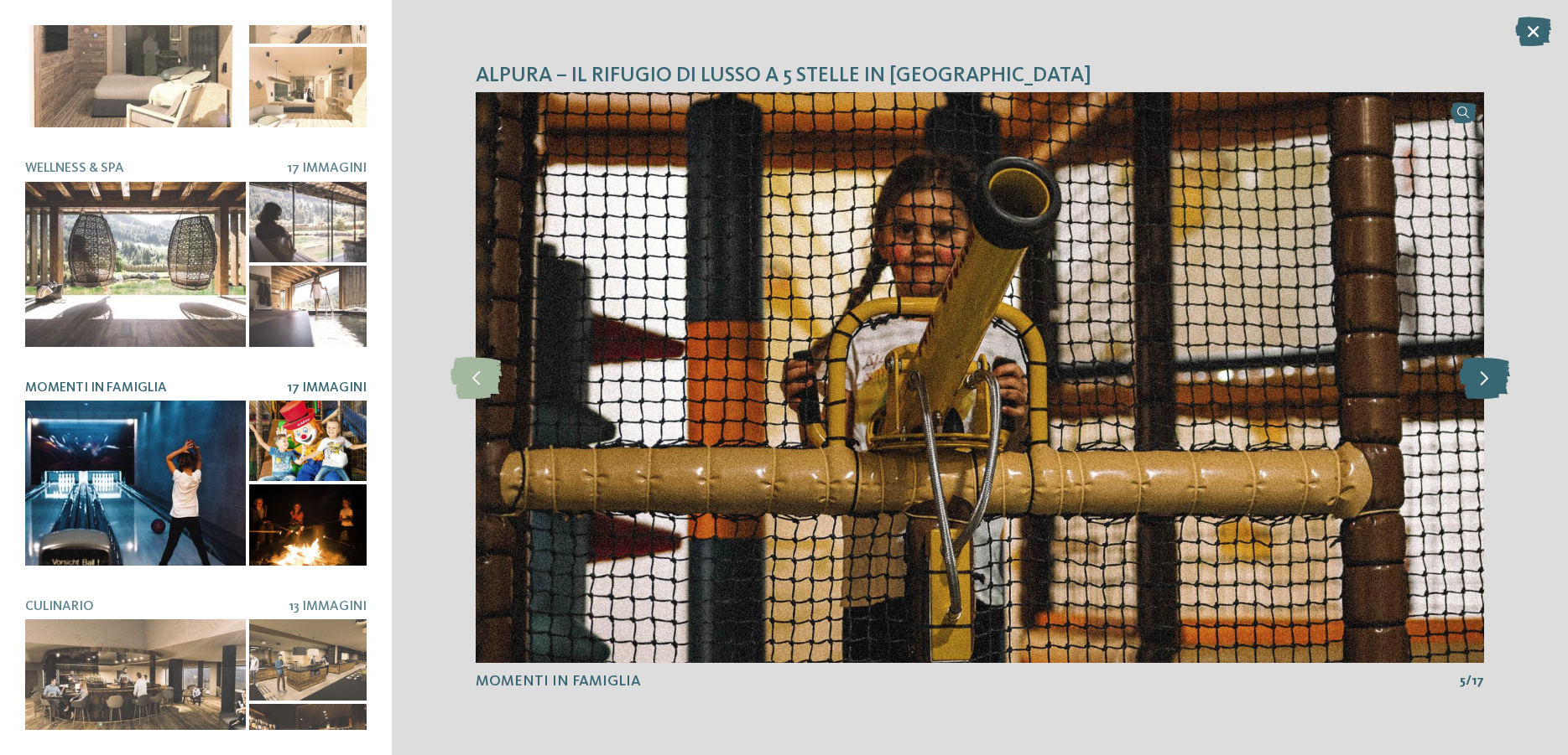
click at [1495, 388] on icon at bounding box center [1484, 378] width 51 height 42
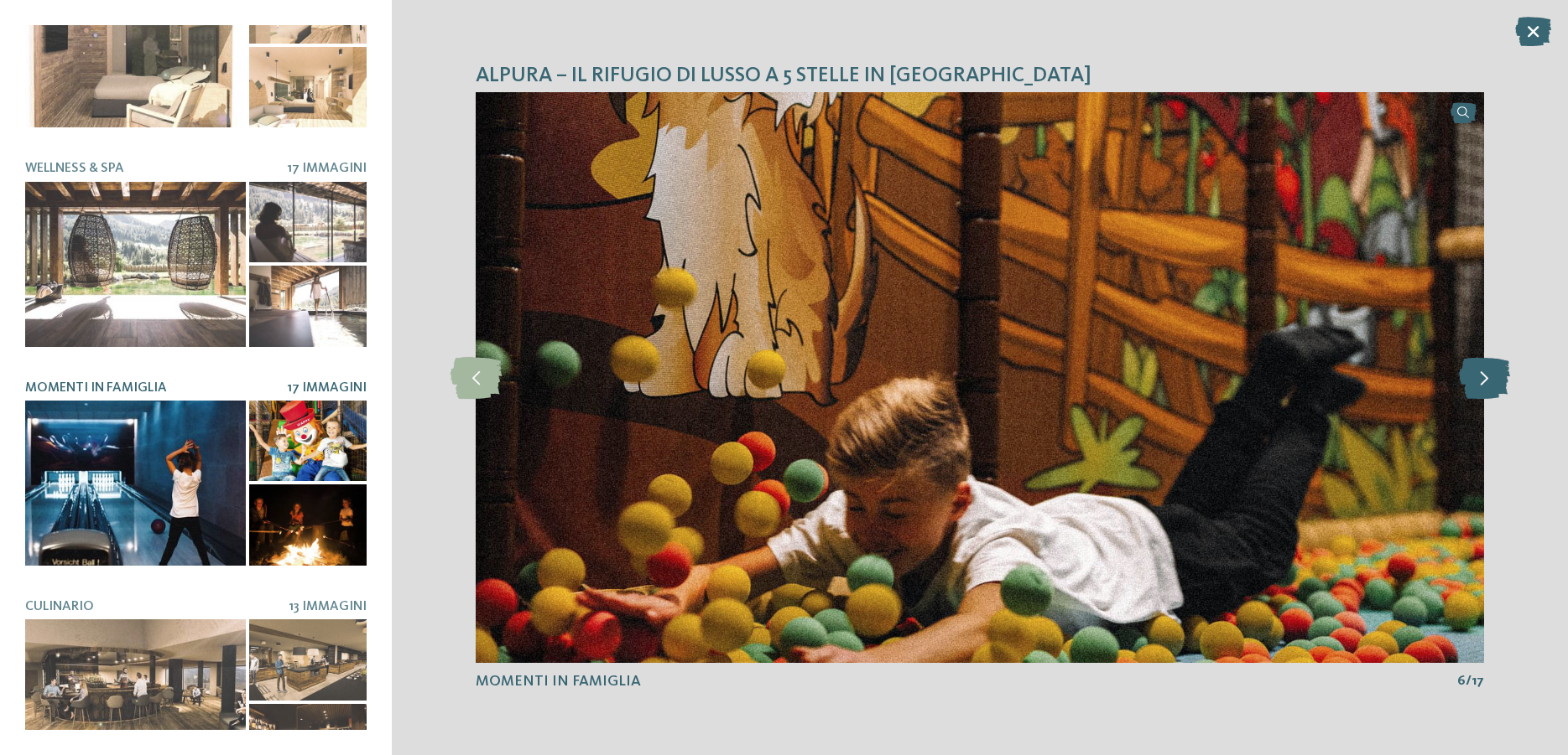
click at [1495, 388] on icon at bounding box center [1484, 378] width 51 height 42
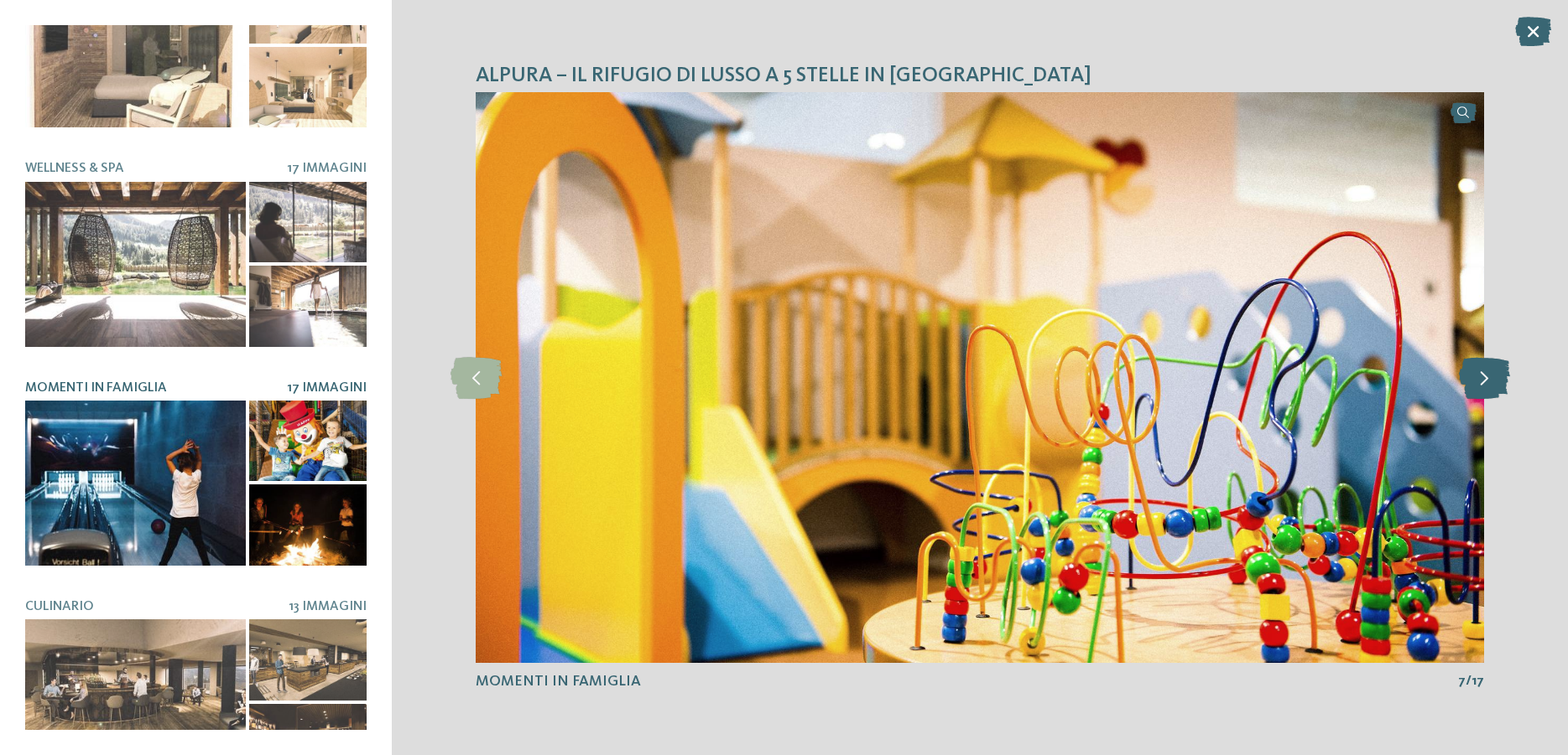
click at [1495, 388] on icon at bounding box center [1484, 378] width 51 height 42
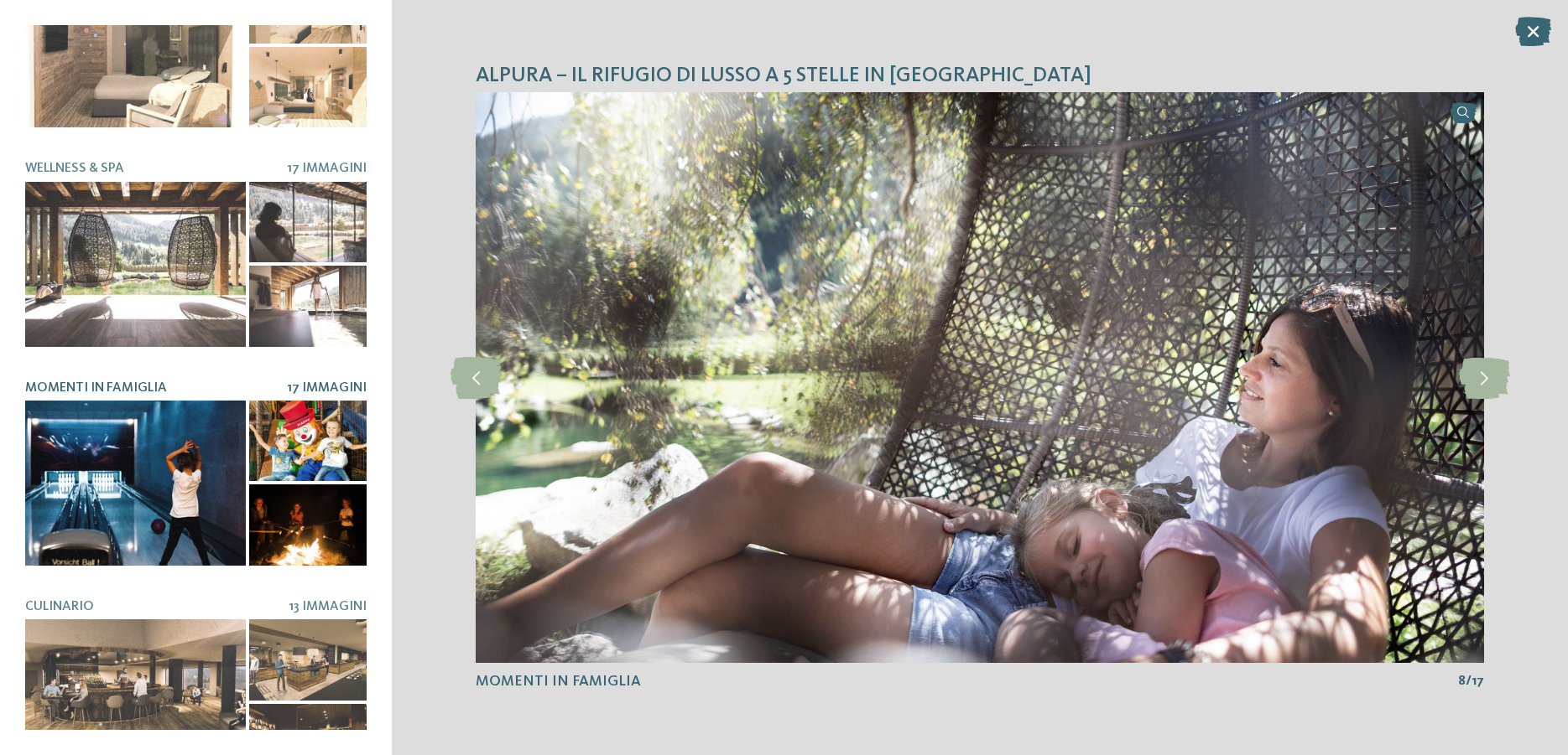
click at [316, 434] on div at bounding box center [308, 441] width 118 height 81
click at [314, 490] on div at bounding box center [308, 525] width 118 height 81
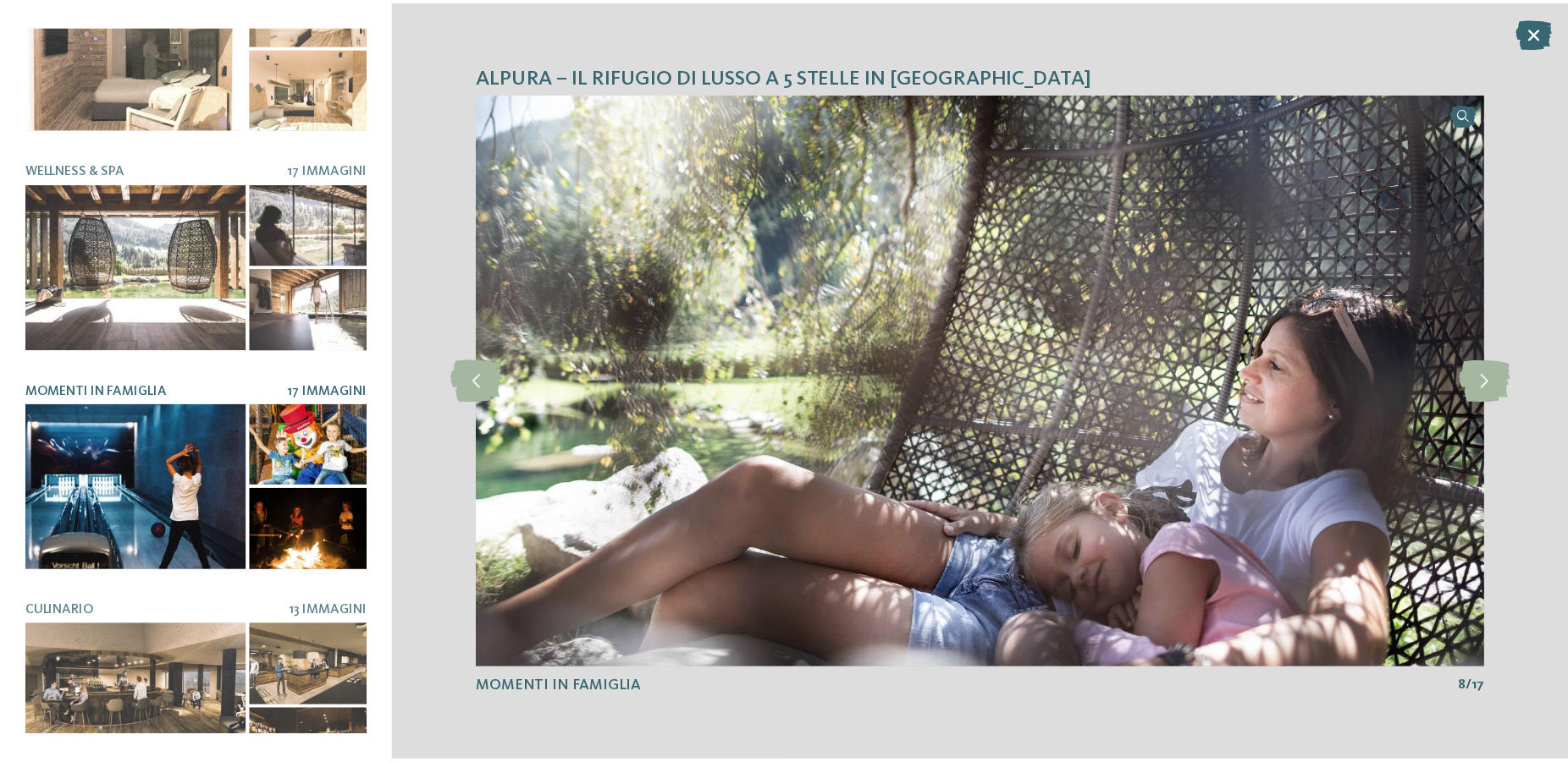
scroll to position [344, 0]
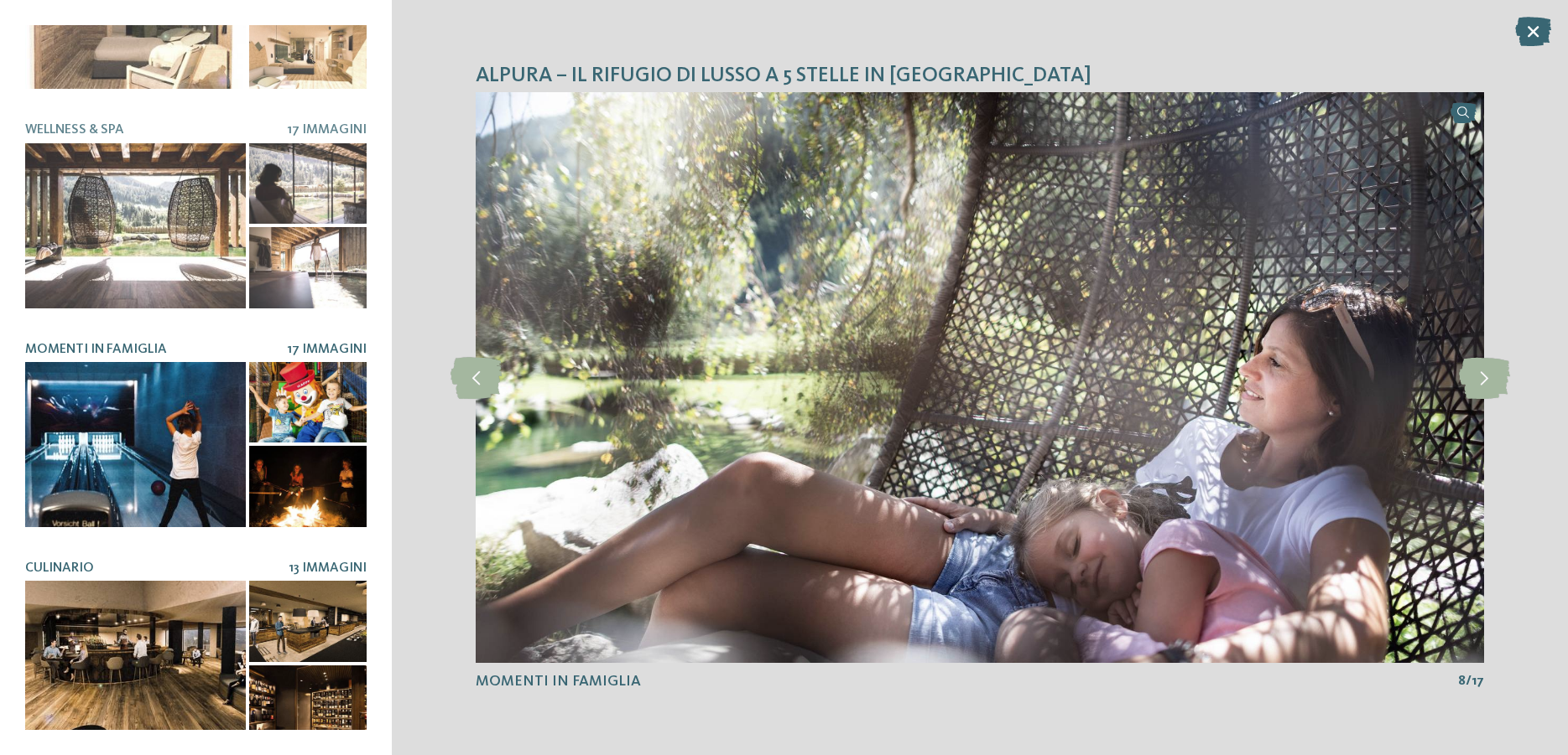
click at [187, 648] on div at bounding box center [135, 664] width 221 height 165
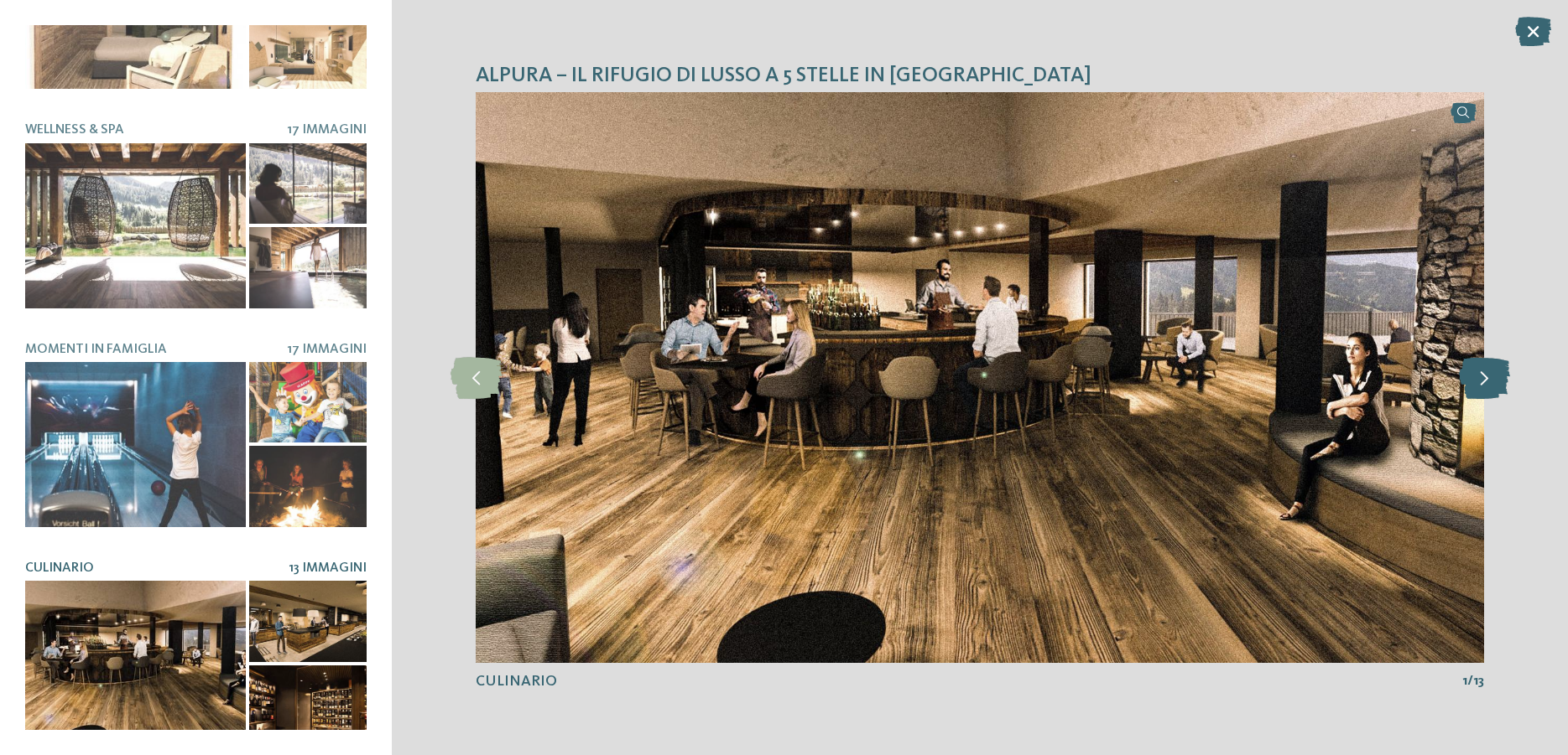
click at [1492, 378] on icon at bounding box center [1484, 378] width 51 height 42
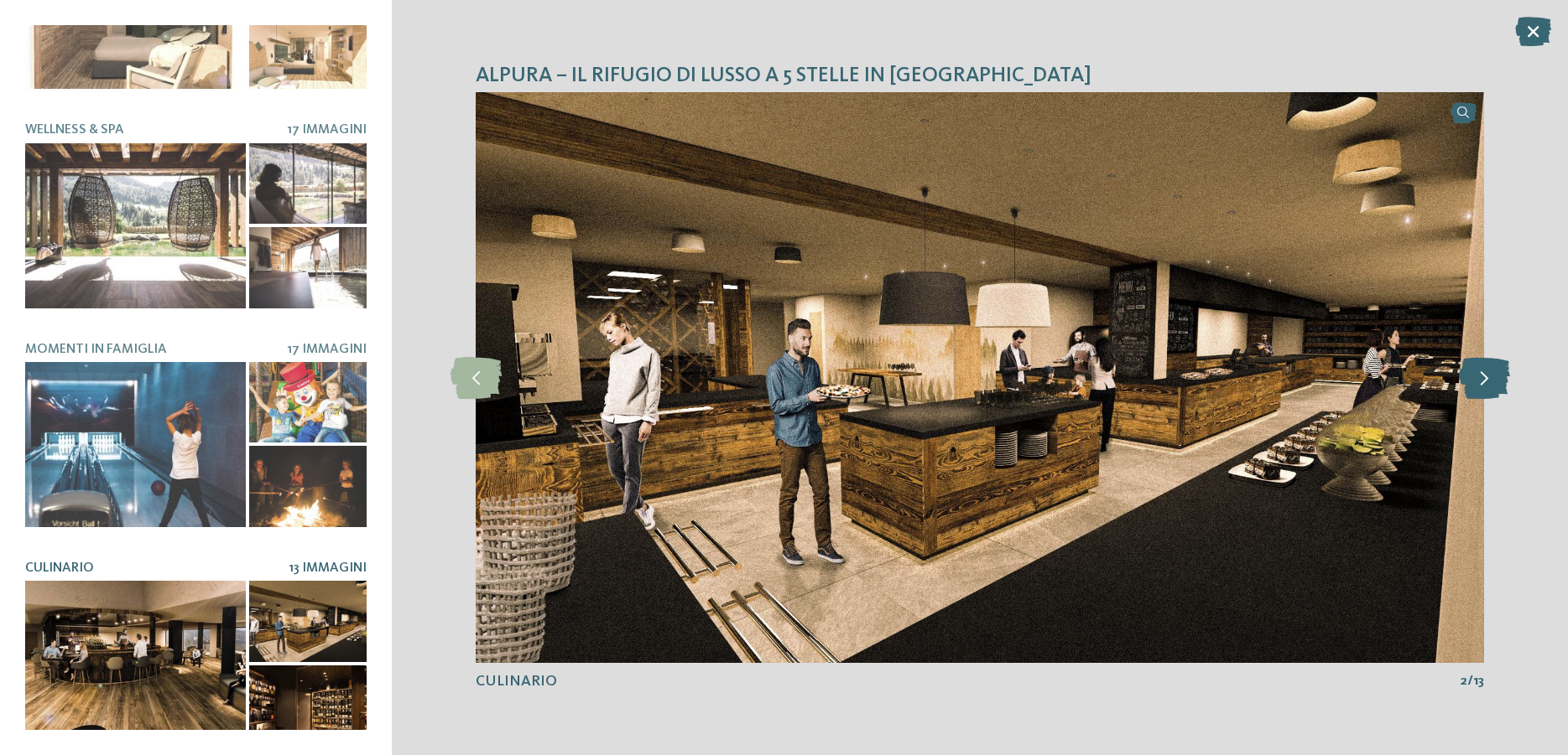
click at [1492, 378] on icon at bounding box center [1484, 378] width 51 height 42
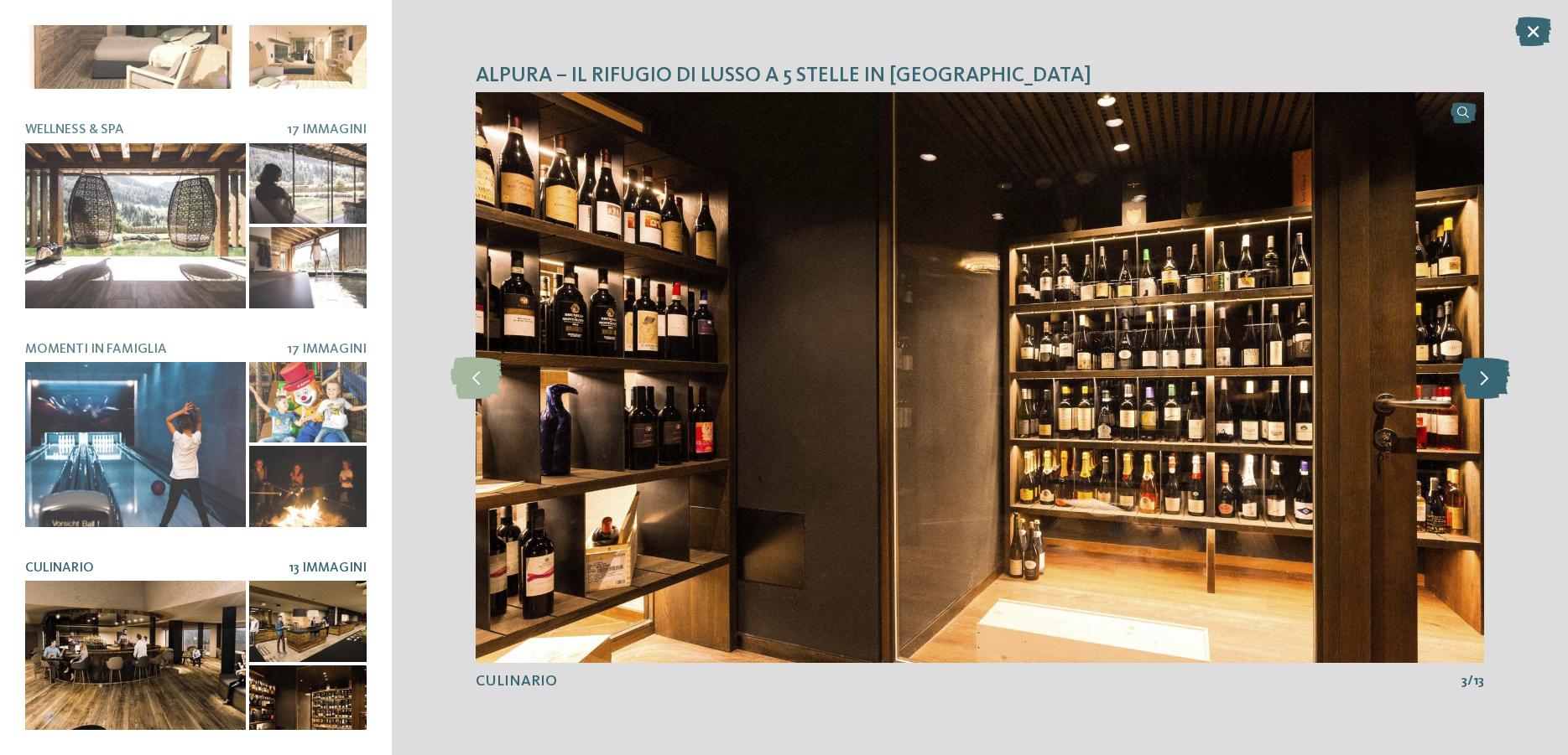
click at [1492, 378] on icon at bounding box center [1484, 378] width 51 height 42
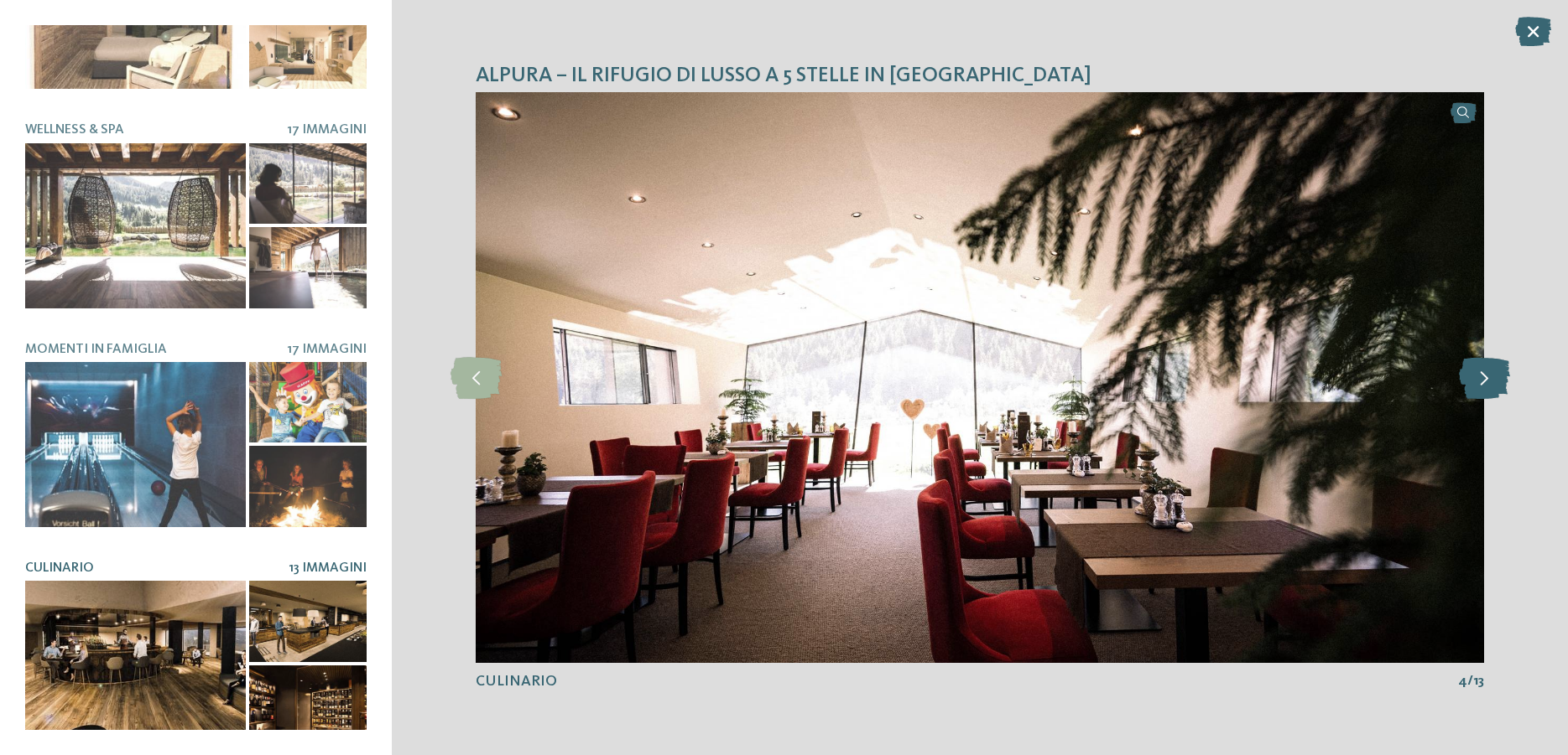
click at [1492, 378] on icon at bounding box center [1484, 378] width 51 height 42
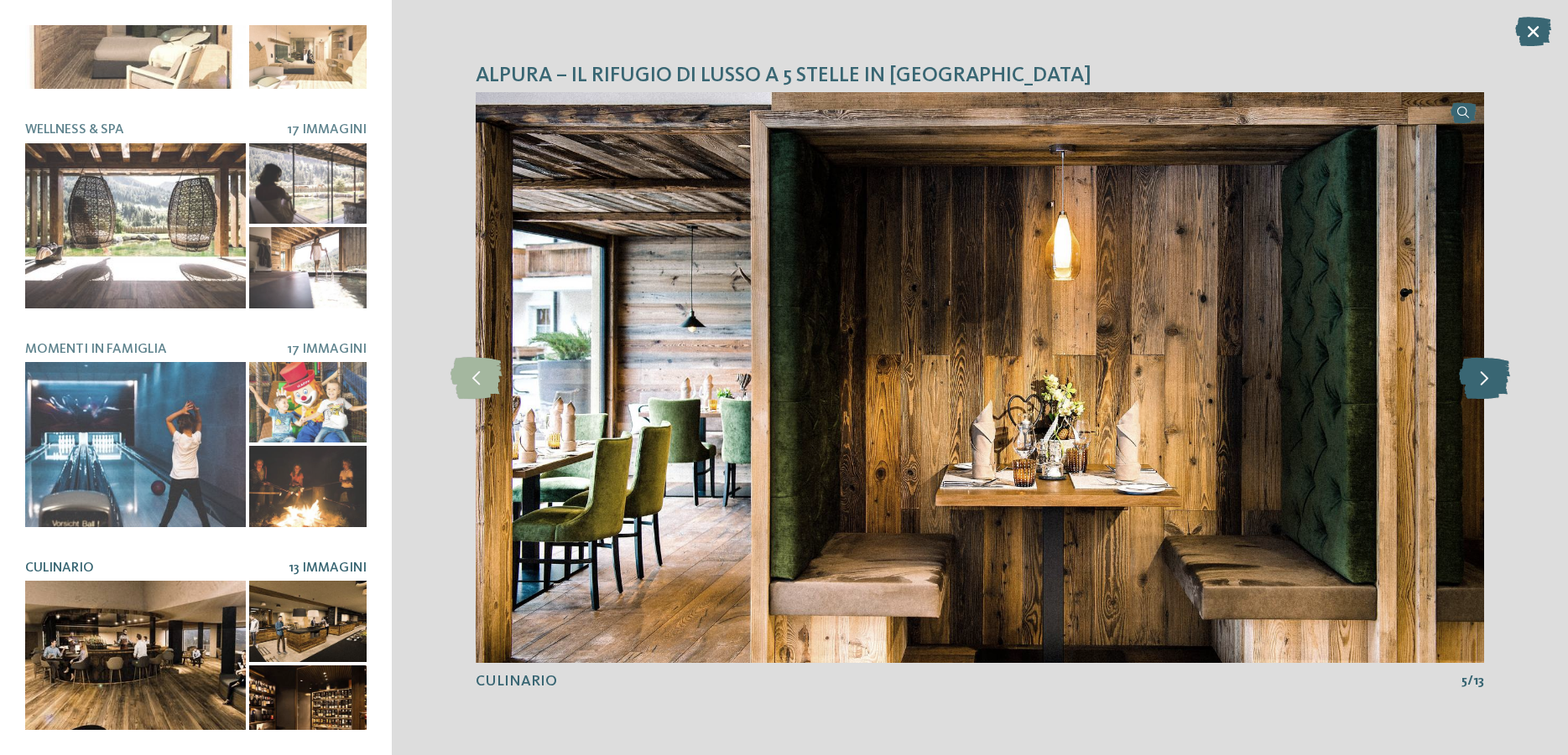
click at [1492, 378] on icon at bounding box center [1484, 378] width 51 height 42
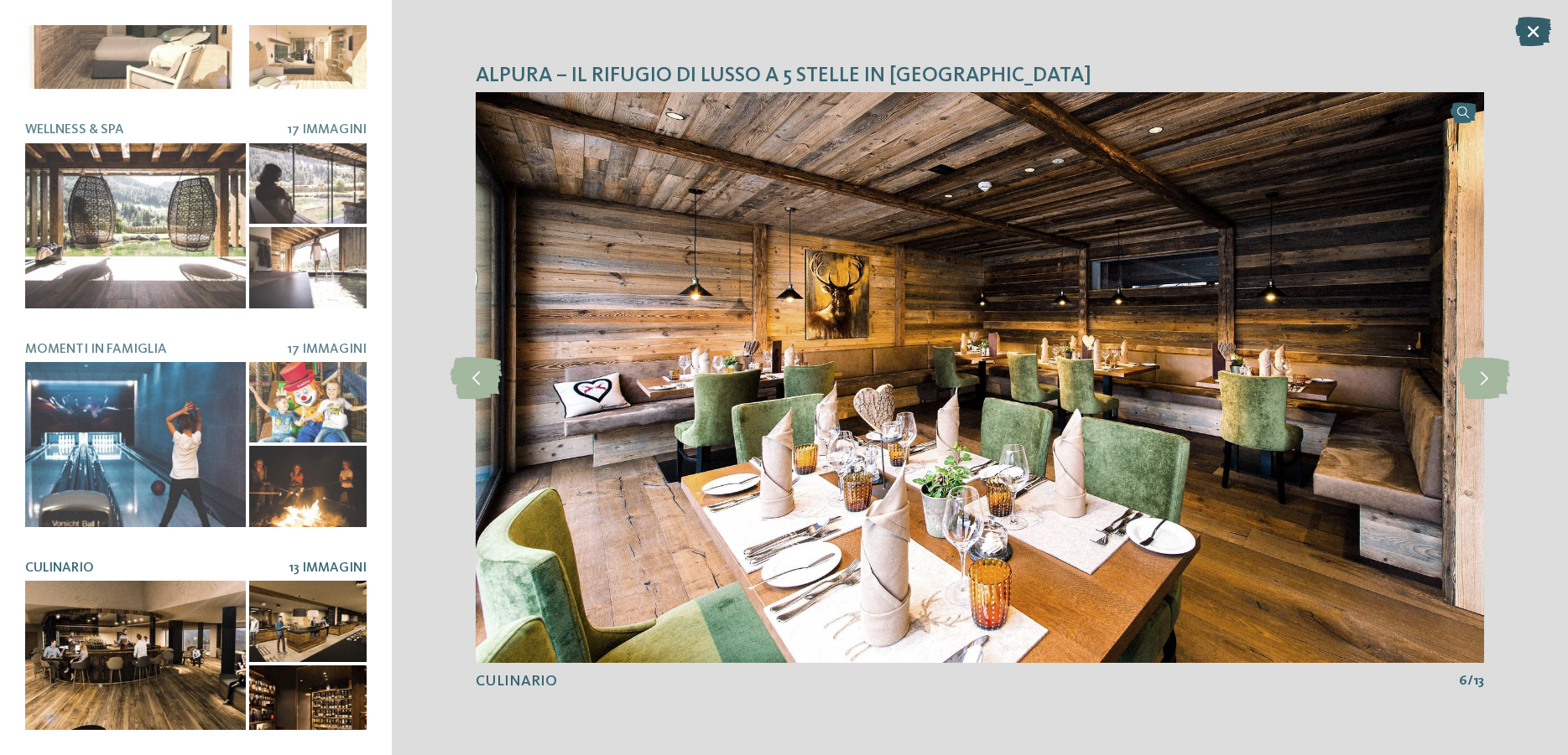
click at [1529, 23] on icon at bounding box center [1533, 31] width 36 height 29
